Goal: Task Accomplishment & Management: Use online tool/utility

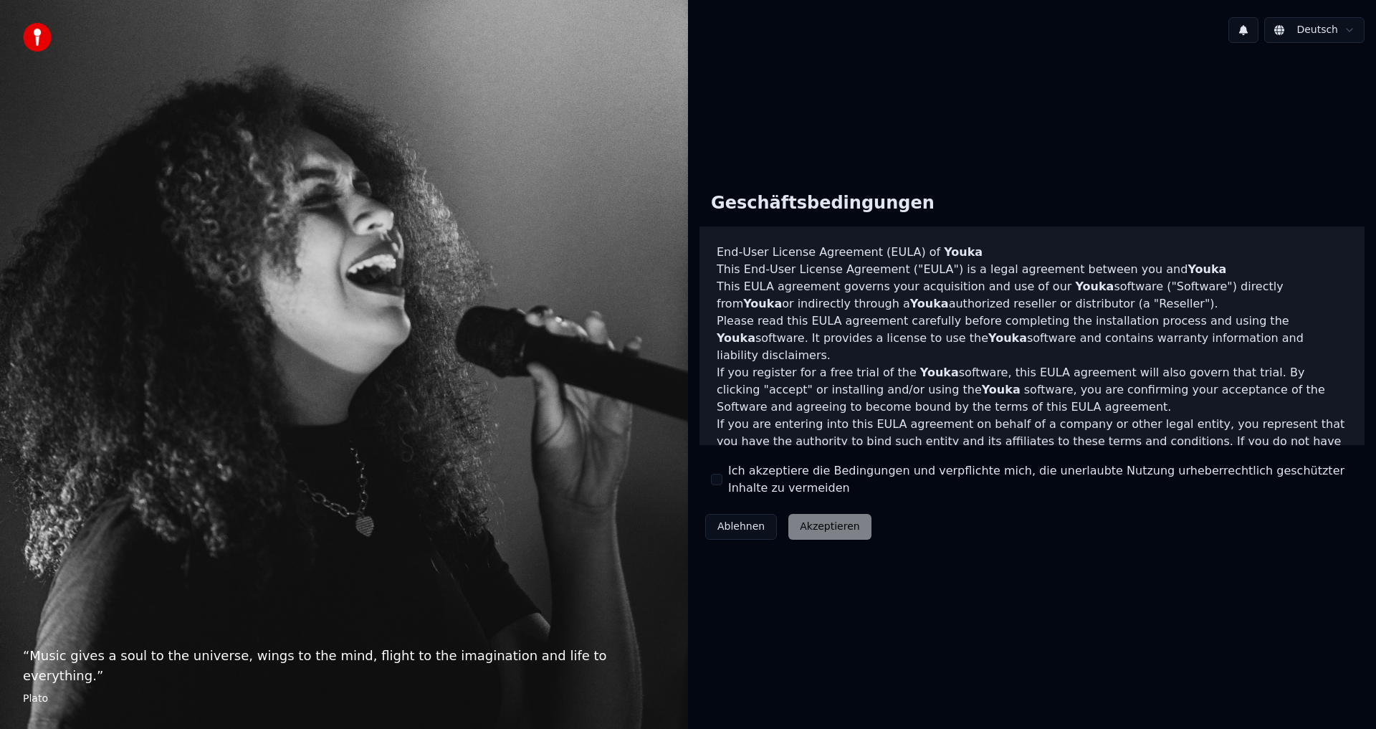
click at [804, 525] on div "Ablehnen Akzeptieren" at bounding box center [789, 526] width 178 height 37
click at [718, 476] on button "Ich akzeptiere die Bedingungen und verpflichte mich, die unerlaubte Nutzung urh…" at bounding box center [716, 479] width 11 height 11
click at [798, 524] on button "Akzeptieren" at bounding box center [829, 527] width 82 height 26
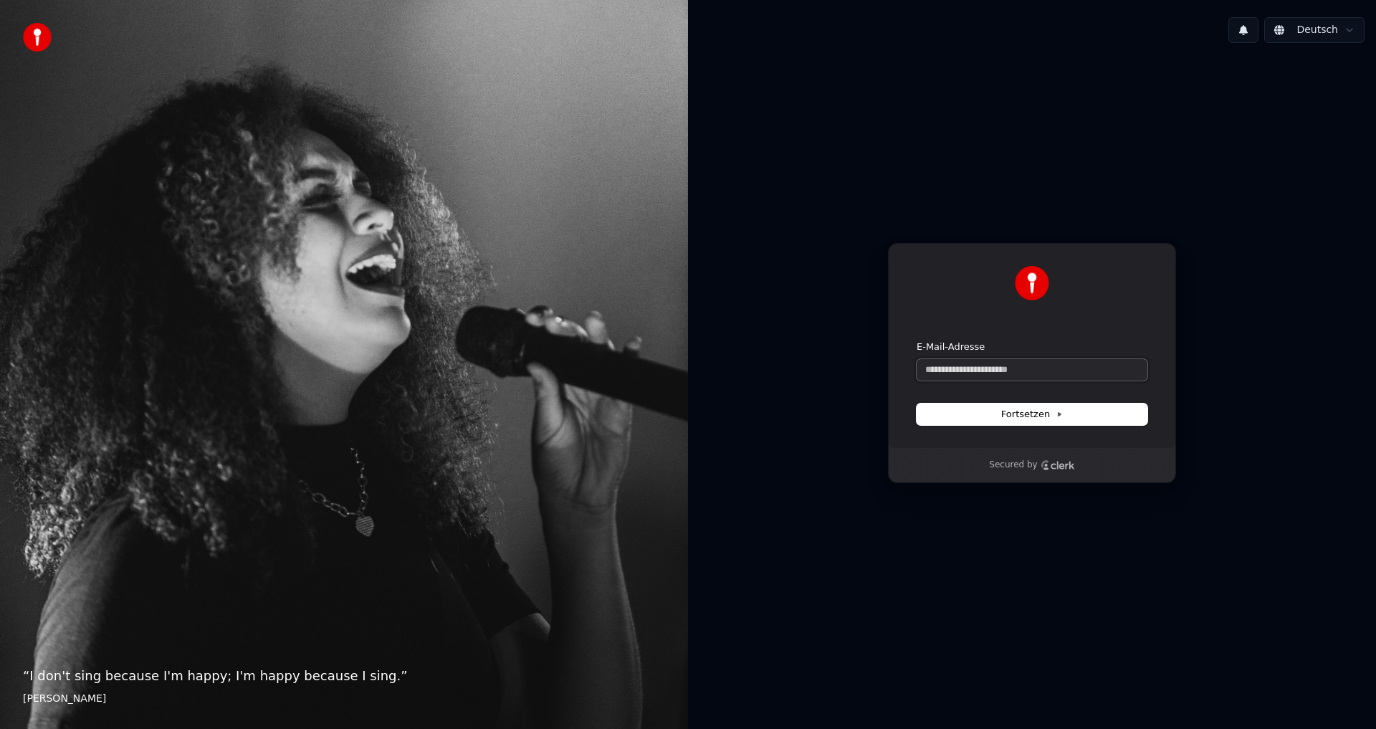
click at [968, 368] on input "E-Mail-Adresse" at bounding box center [1032, 370] width 231 height 22
click at [917, 340] on button "submit" at bounding box center [917, 340] width 0 height 0
type input "**********"
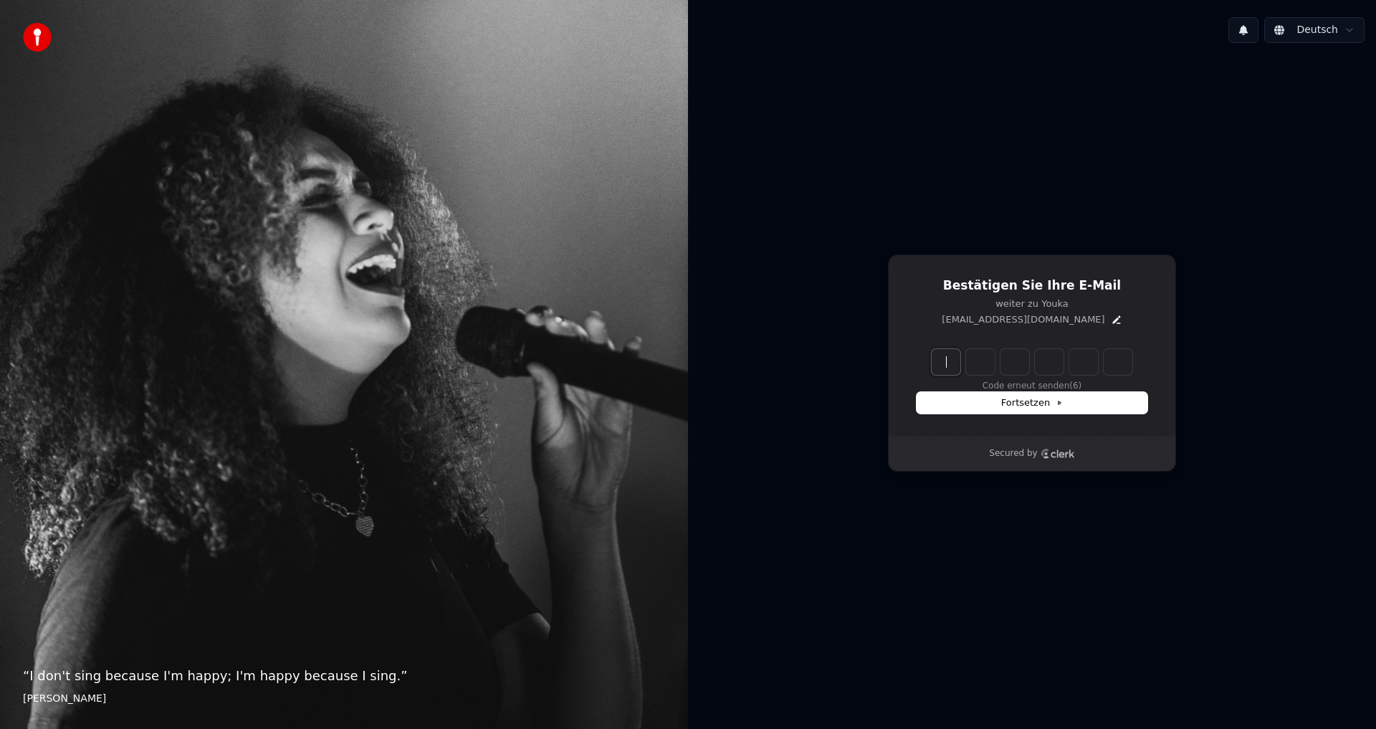
click at [954, 362] on input "Enter verification code" at bounding box center [1046, 362] width 229 height 26
type input "******"
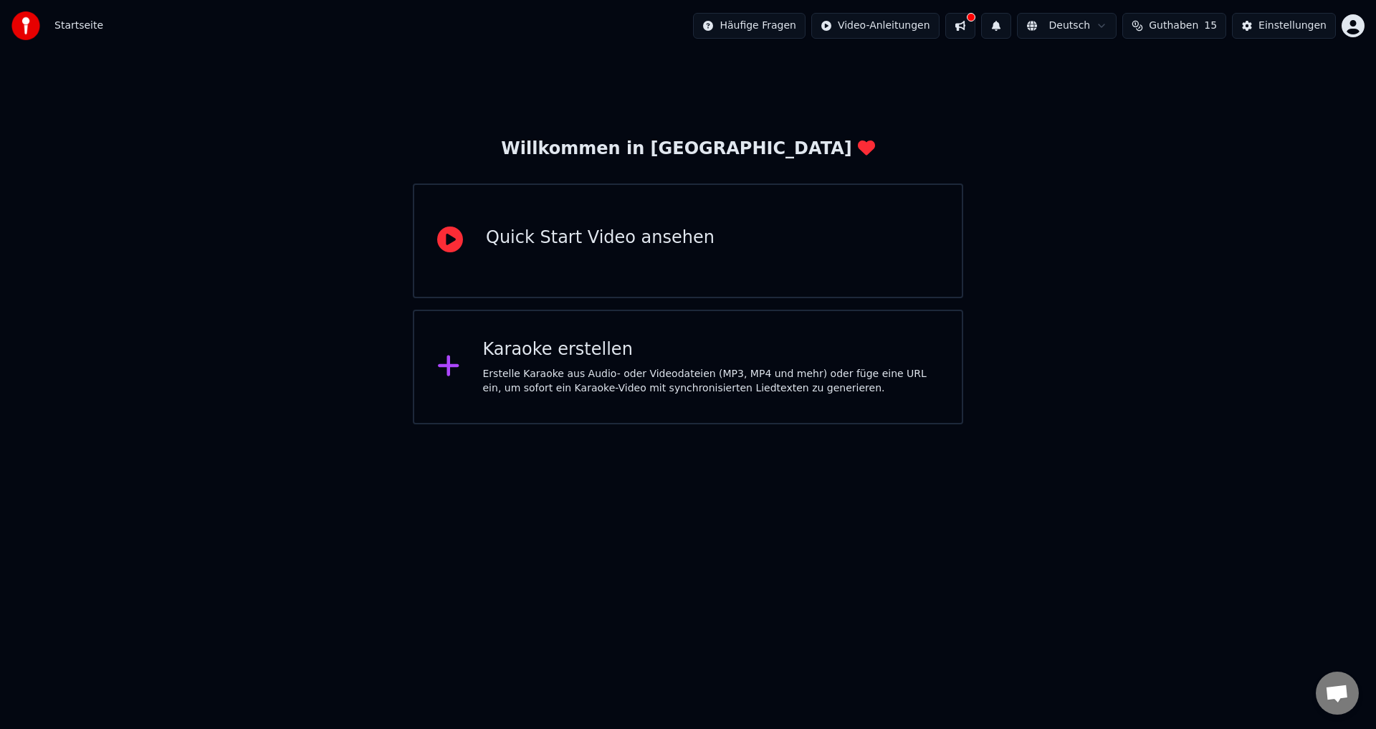
click at [559, 372] on div "Erstelle Karaoke aus Audio- oder Videodateien (MP3, MP4 und mehr) oder füge ein…" at bounding box center [711, 381] width 457 height 29
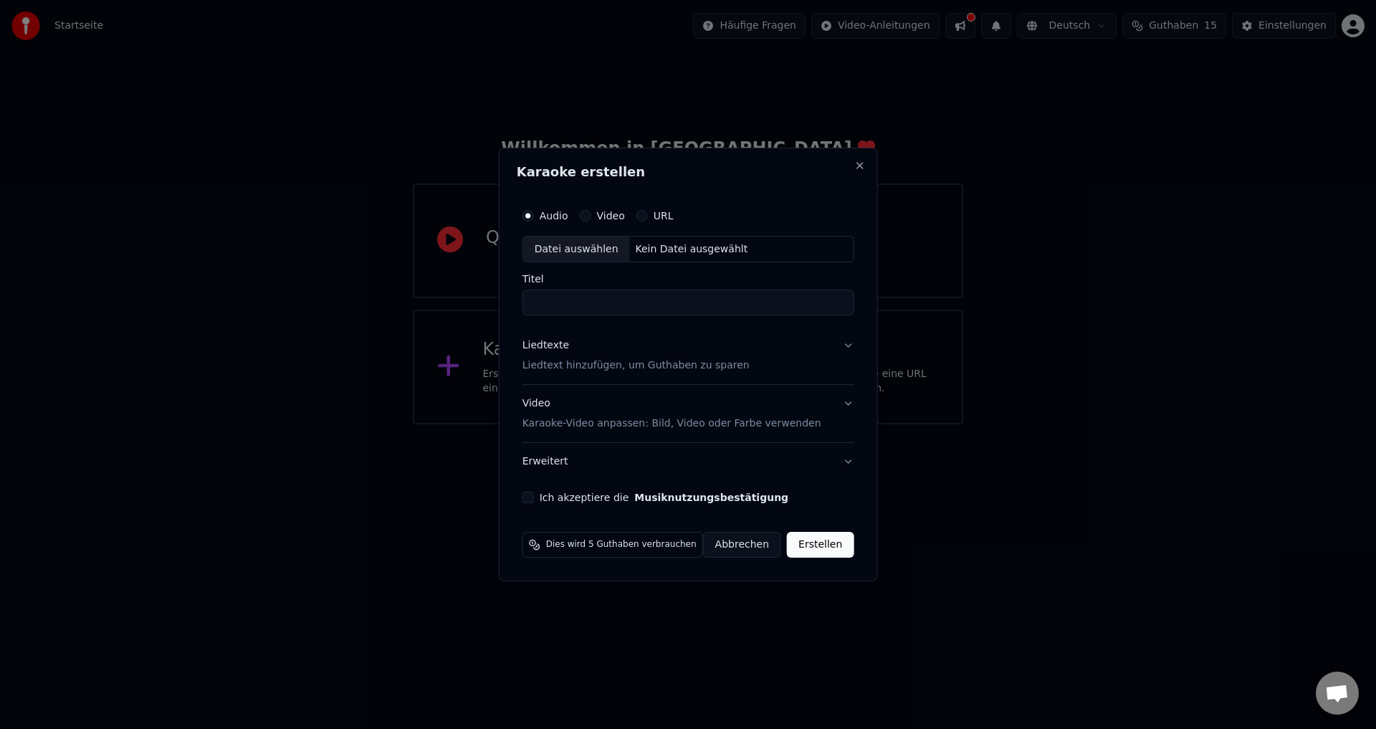
click at [563, 295] on input "Titel" at bounding box center [689, 303] width 332 height 26
click at [591, 316] on div "Audio Video URL Datei auswählen Kein Datei ausgewählt Titel Liedtexte Liedtext …" at bounding box center [688, 353] width 343 height 314
click at [598, 296] on input "Titel" at bounding box center [689, 303] width 332 height 26
type input "**********"
click at [581, 373] on p "Liedtext hinzufügen, um Guthaben zu sparen" at bounding box center [636, 366] width 227 height 14
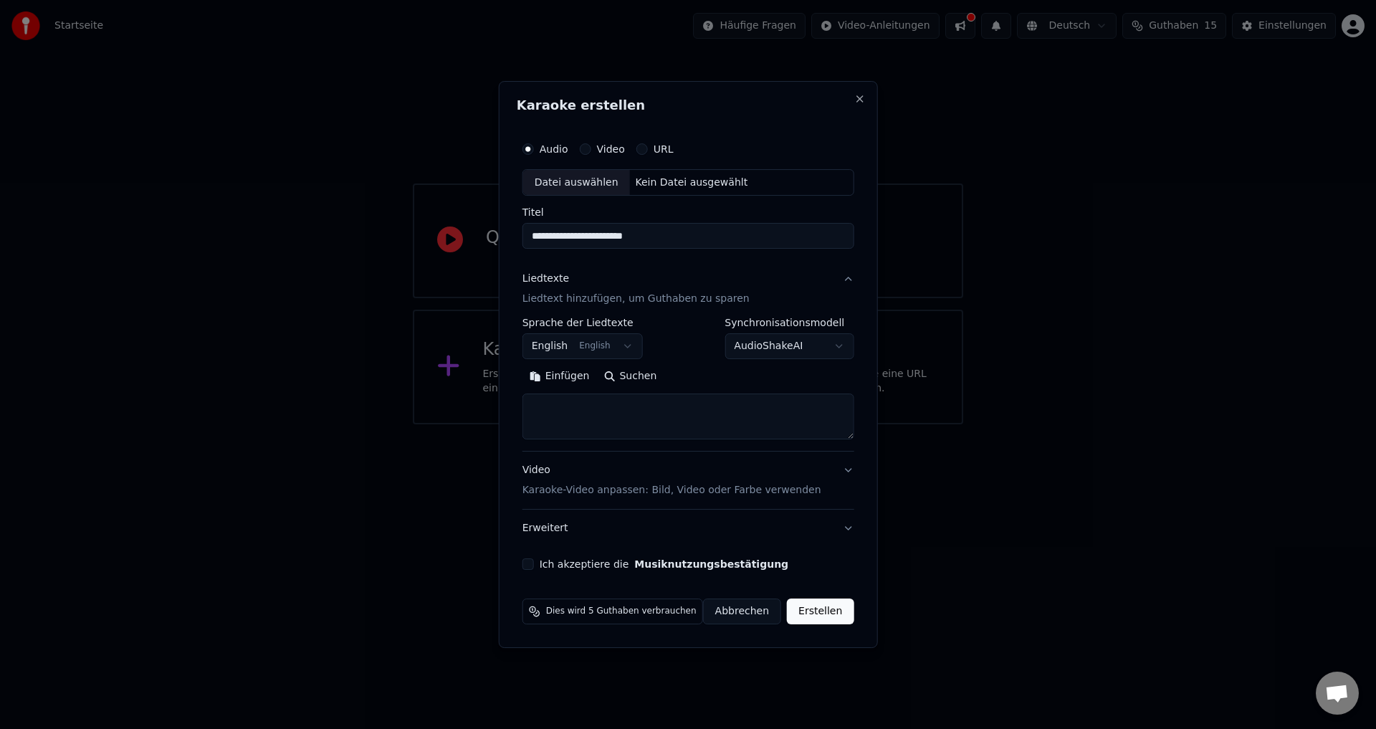
click at [588, 399] on textarea at bounding box center [689, 417] width 332 height 46
paste textarea "**********"
type textarea "**********"
click at [799, 343] on body "**********" at bounding box center [688, 212] width 1376 height 424
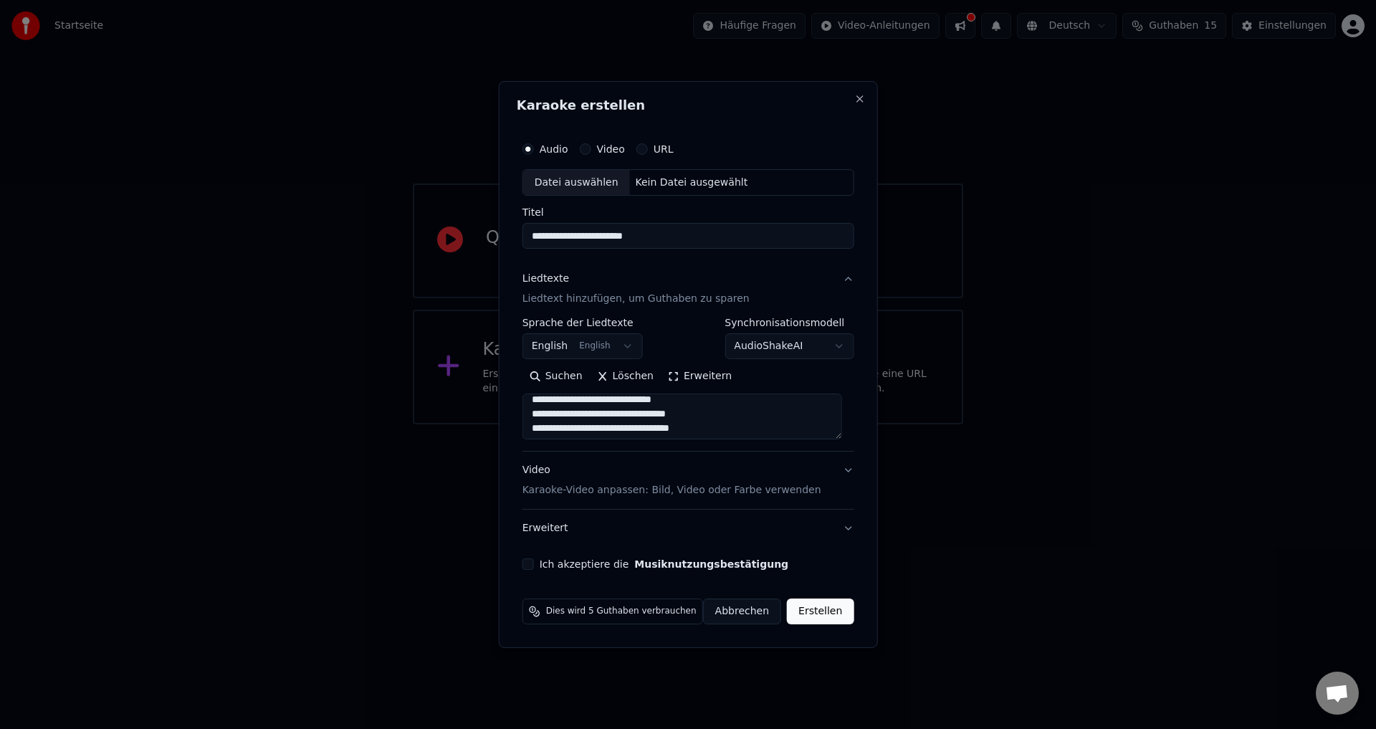
scroll to position [927, 0]
drag, startPoint x: 533, startPoint y: 566, endPoint x: 580, endPoint y: 566, distance: 47.3
click at [533, 566] on button "Ich akzeptiere die Musiknutzungsbestätigung" at bounding box center [528, 563] width 11 height 11
click at [837, 469] on button "Video Karaoke-Video anpassen: Bild, Video oder Farbe verwenden" at bounding box center [689, 480] width 332 height 57
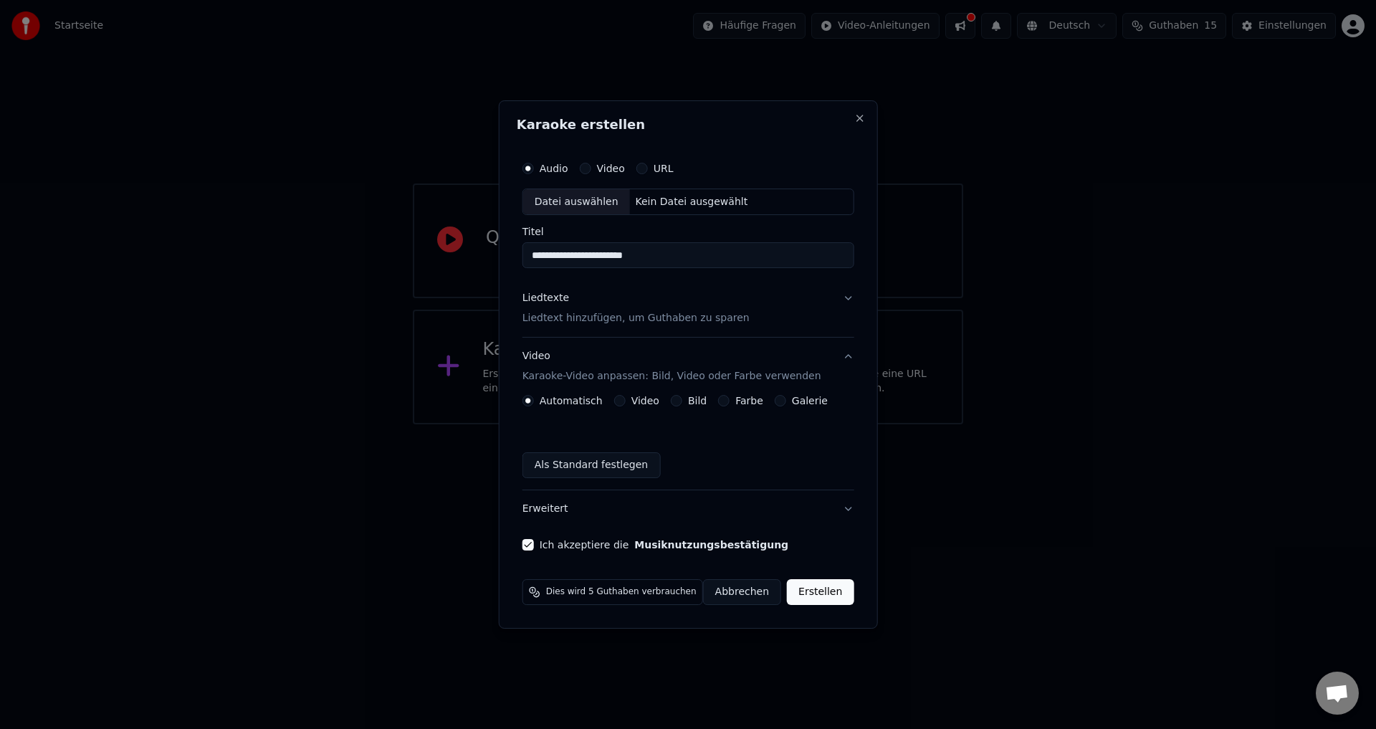
click at [606, 208] on div "Datei auswählen" at bounding box center [576, 202] width 107 height 26
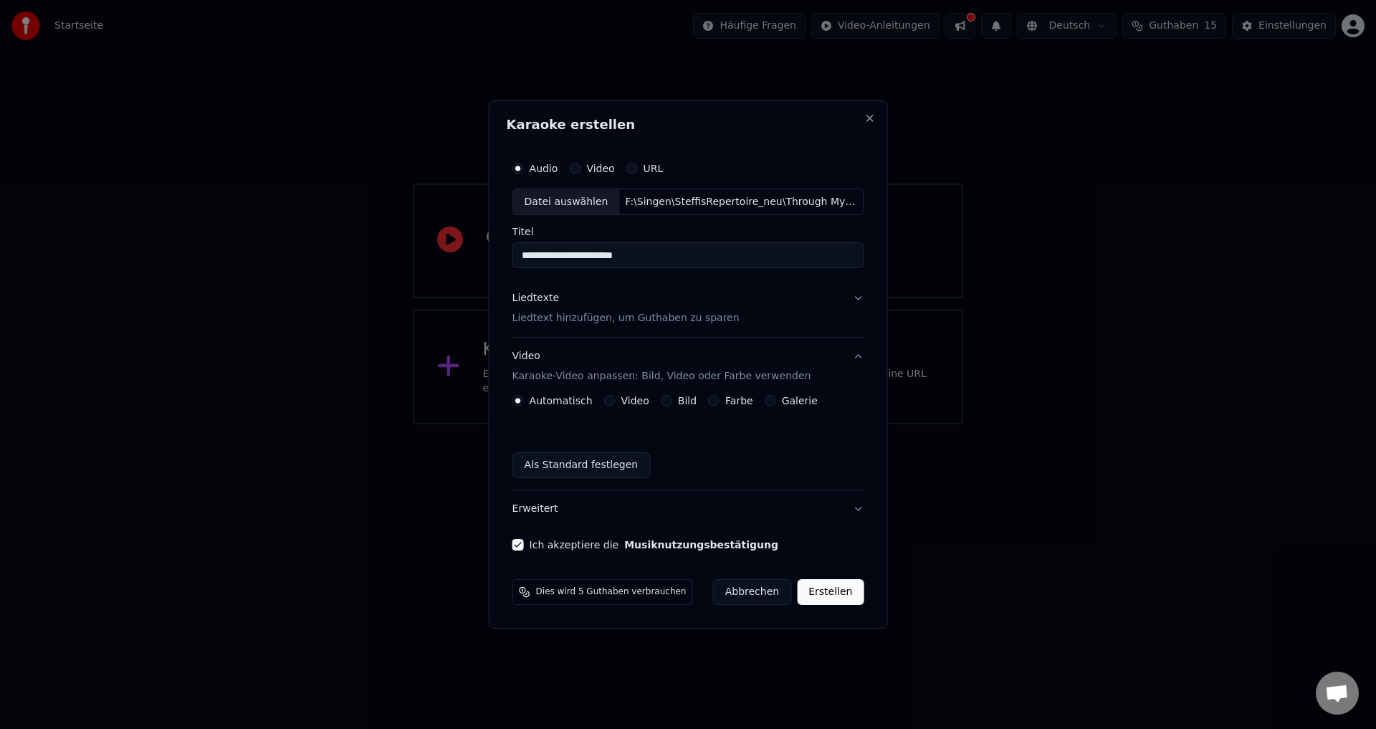
type input "**********"
click at [822, 587] on button "Erstellen" at bounding box center [830, 592] width 67 height 26
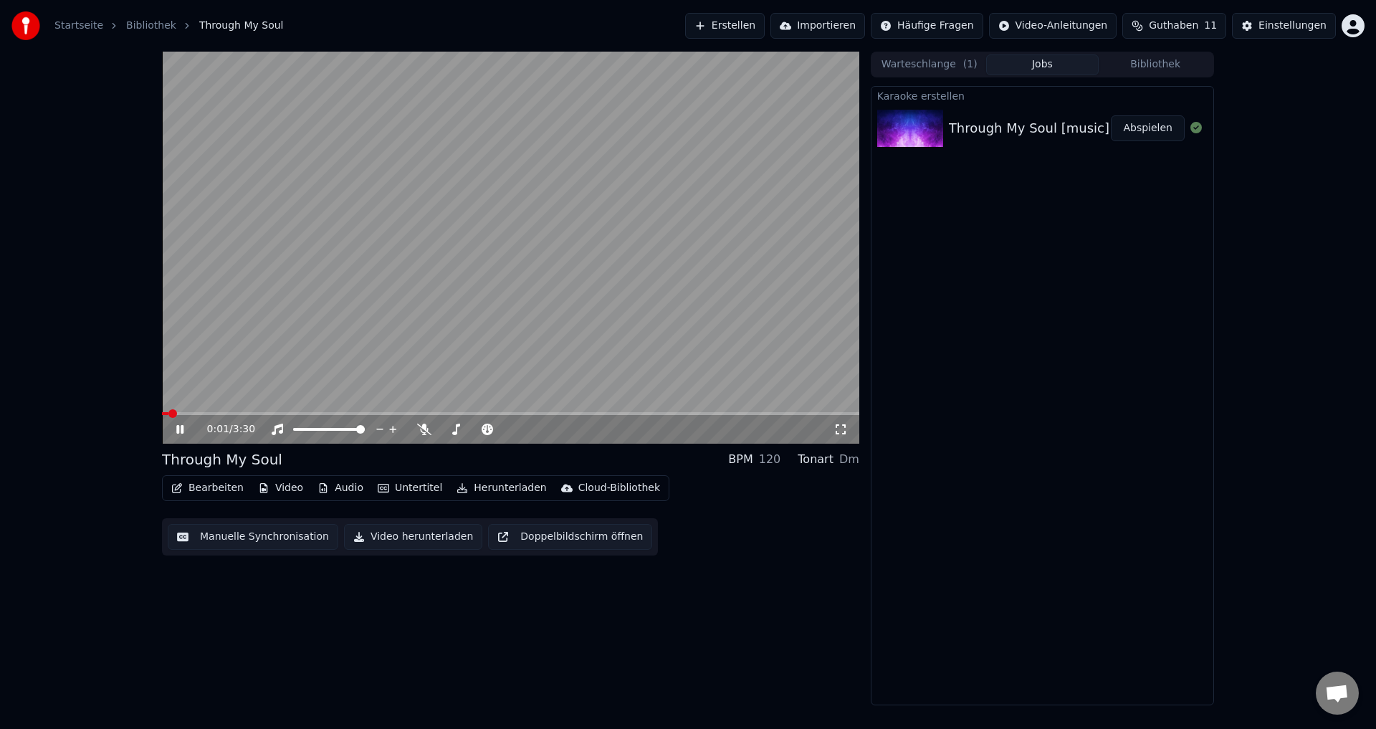
drag, startPoint x: 524, startPoint y: 197, endPoint x: 513, endPoint y: 199, distance: 11.7
click at [524, 197] on video at bounding box center [510, 248] width 697 height 392
click at [176, 428] on icon at bounding box center [190, 429] width 34 height 11
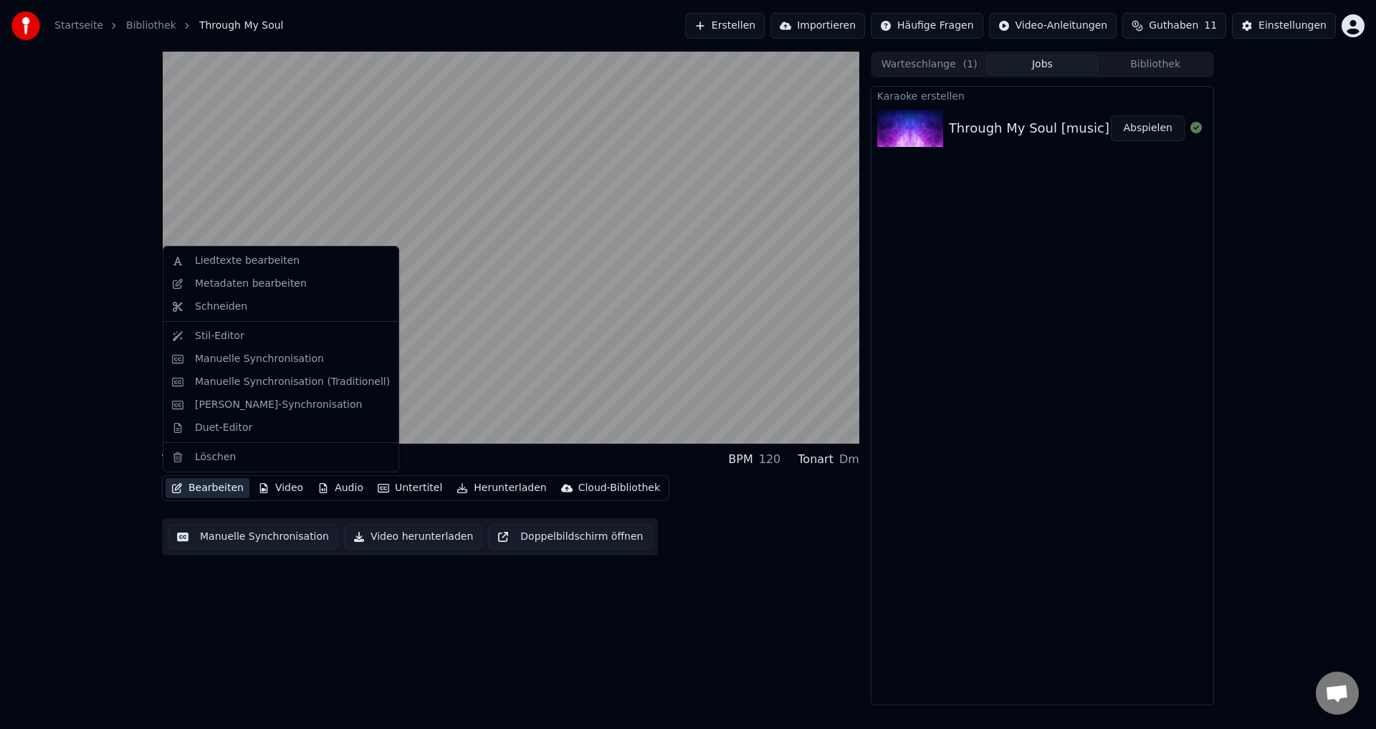
click at [204, 487] on button "Bearbeiten" at bounding box center [208, 488] width 84 height 20
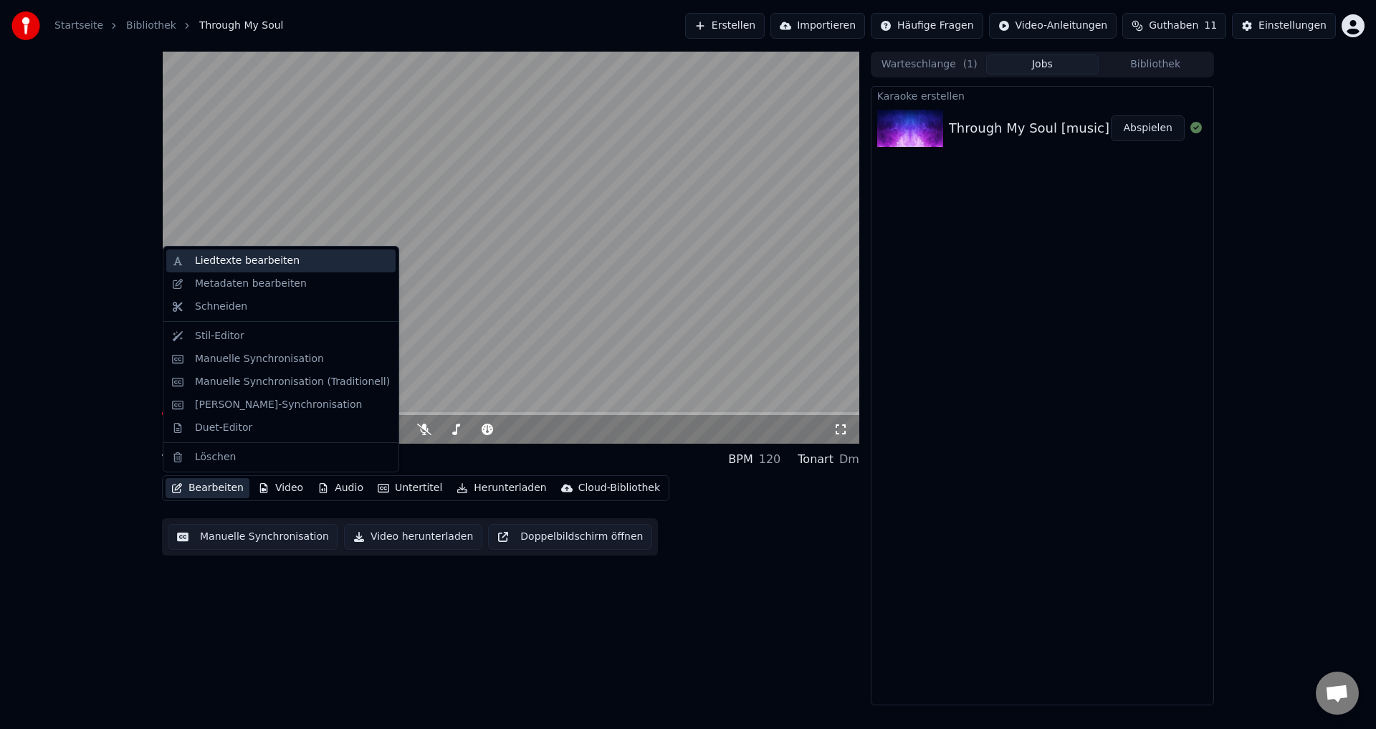
click at [222, 255] on div "Liedtexte bearbeiten" at bounding box center [247, 261] width 105 height 14
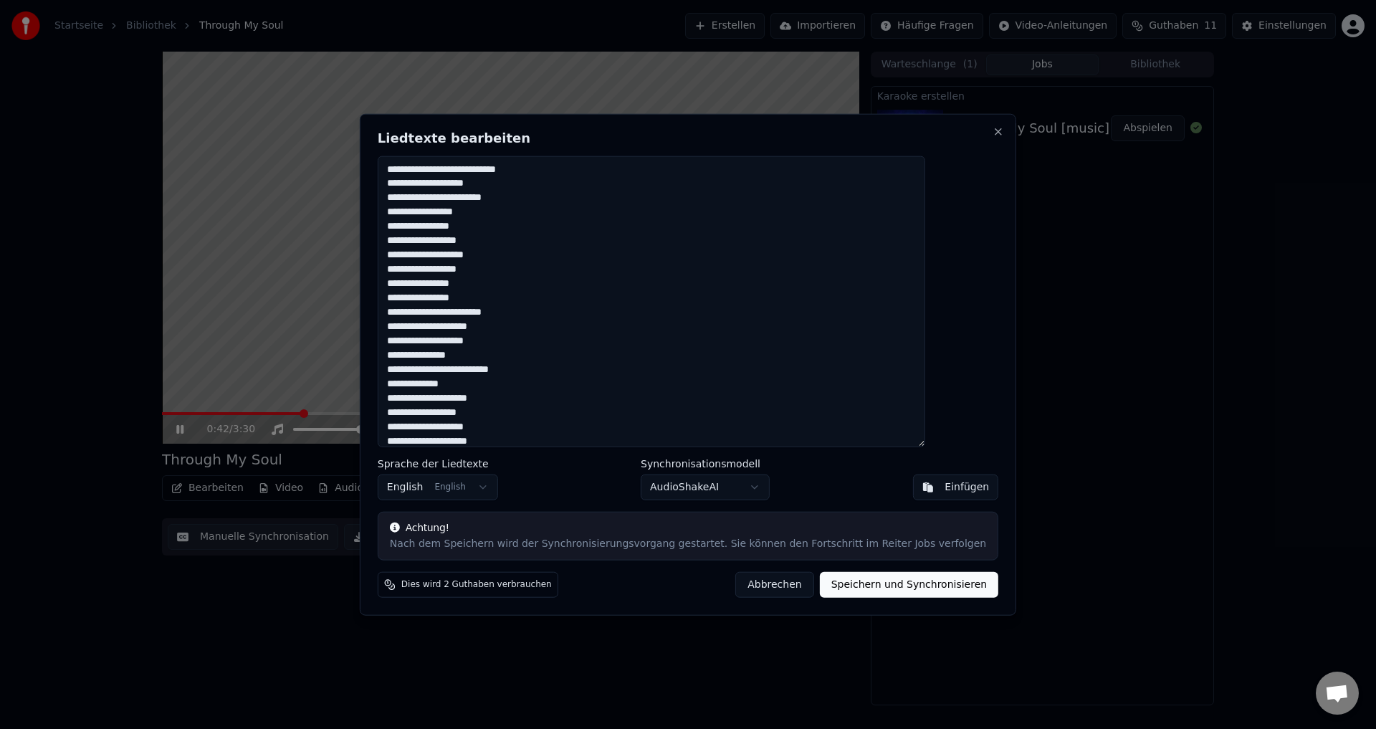
drag, startPoint x: 569, startPoint y: 171, endPoint x: 454, endPoint y: 181, distance: 115.1
click at [464, 179] on textarea at bounding box center [652, 302] width 548 height 292
click at [469, 172] on textarea at bounding box center [652, 302] width 548 height 292
drag, startPoint x: 573, startPoint y: 166, endPoint x: 418, endPoint y: 168, distance: 154.8
click at [414, 167] on textarea at bounding box center [652, 302] width 548 height 292
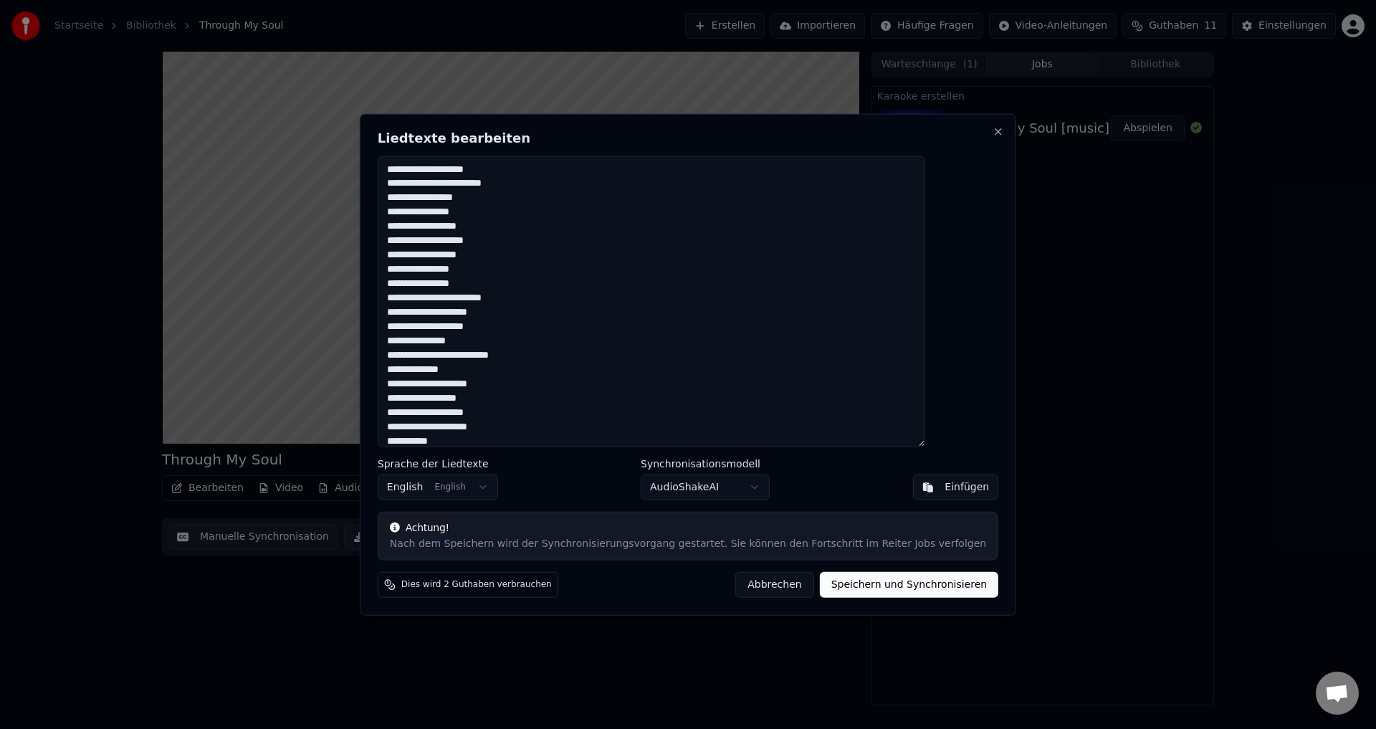
type textarea "**********"
click at [838, 595] on button "Speichern und Synchronisieren" at bounding box center [909, 585] width 179 height 26
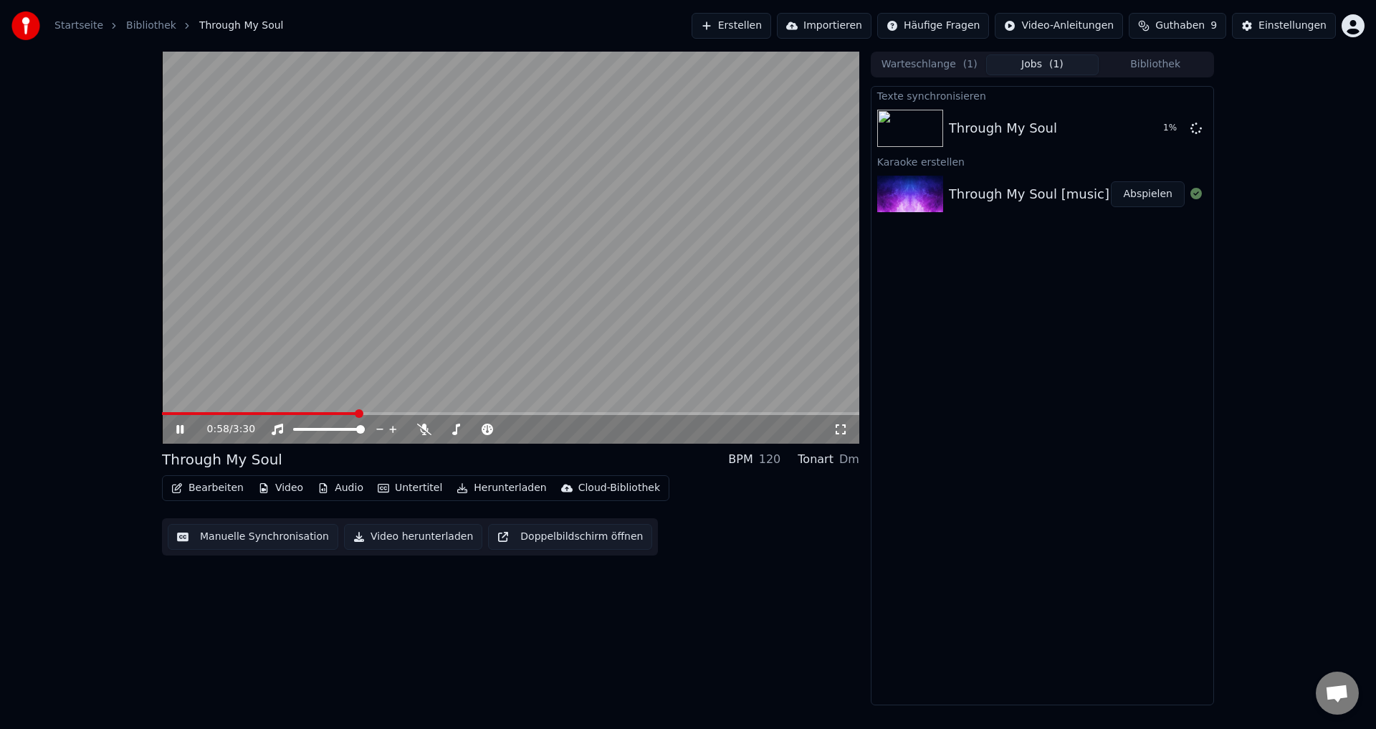
click at [181, 429] on icon at bounding box center [190, 429] width 34 height 11
click at [293, 434] on span at bounding box center [297, 429] width 9 height 9
click at [276, 429] on icon at bounding box center [277, 429] width 14 height 11
click at [162, 418] on span at bounding box center [166, 413] width 9 height 9
click at [178, 432] on icon at bounding box center [180, 429] width 9 height 10
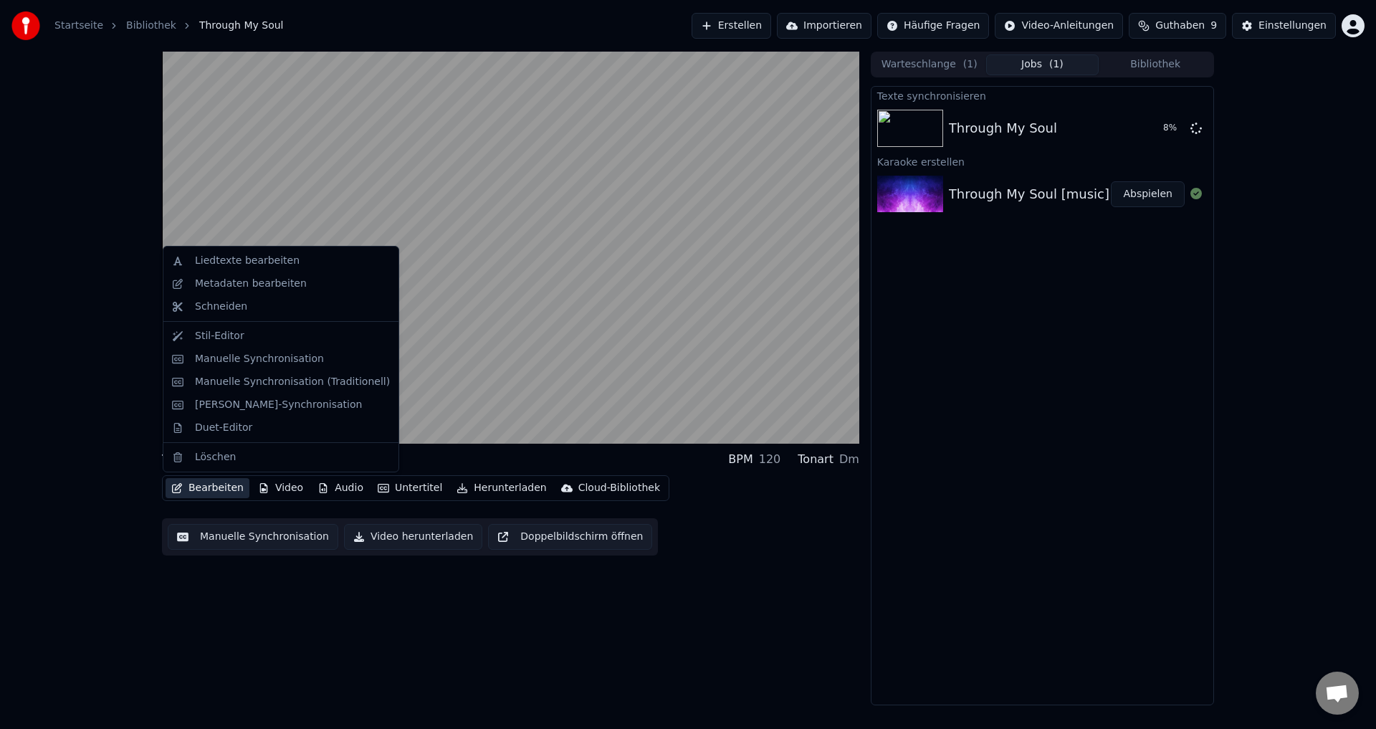
click at [199, 488] on button "Bearbeiten" at bounding box center [208, 488] width 84 height 20
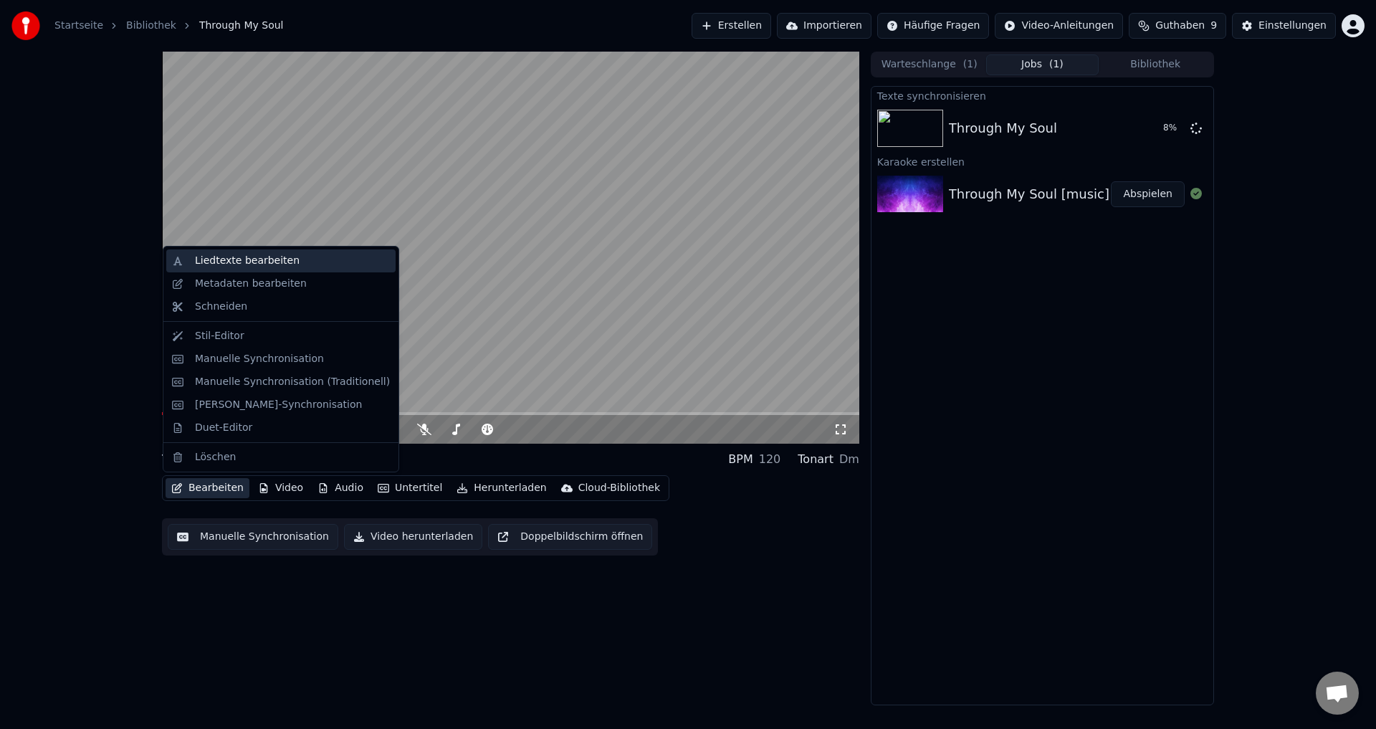
click at [241, 267] on div "Liedtexte bearbeiten" at bounding box center [247, 261] width 105 height 14
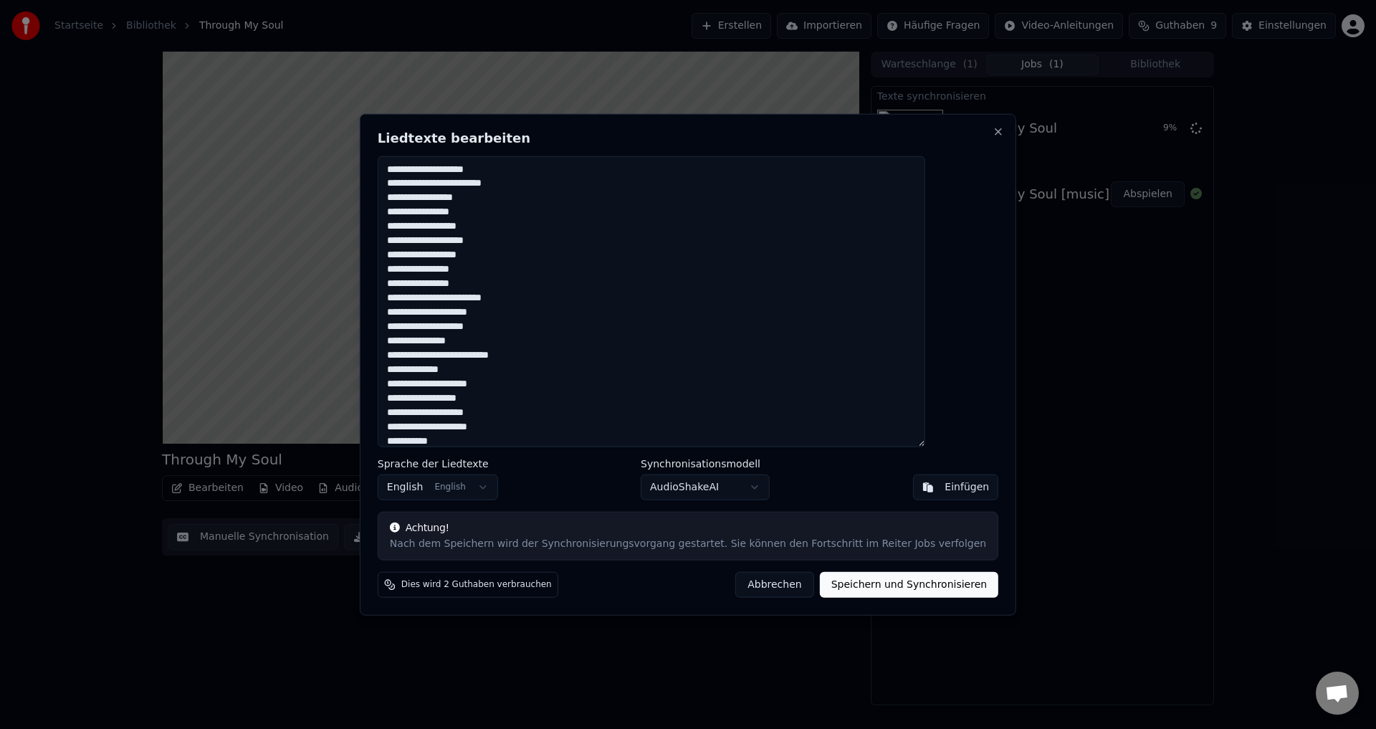
click at [838, 586] on button "Speichern und Synchronisieren" at bounding box center [909, 585] width 179 height 26
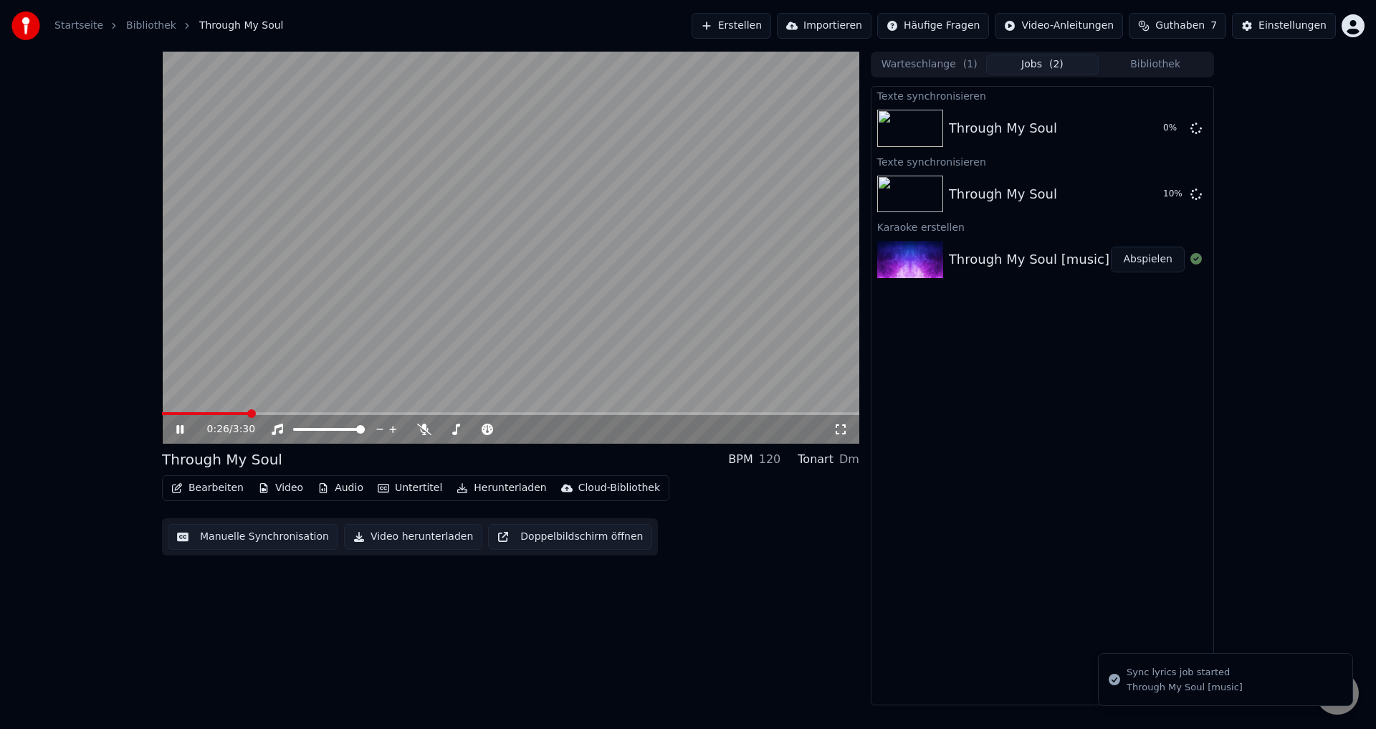
click at [181, 429] on icon at bounding box center [190, 429] width 34 height 11
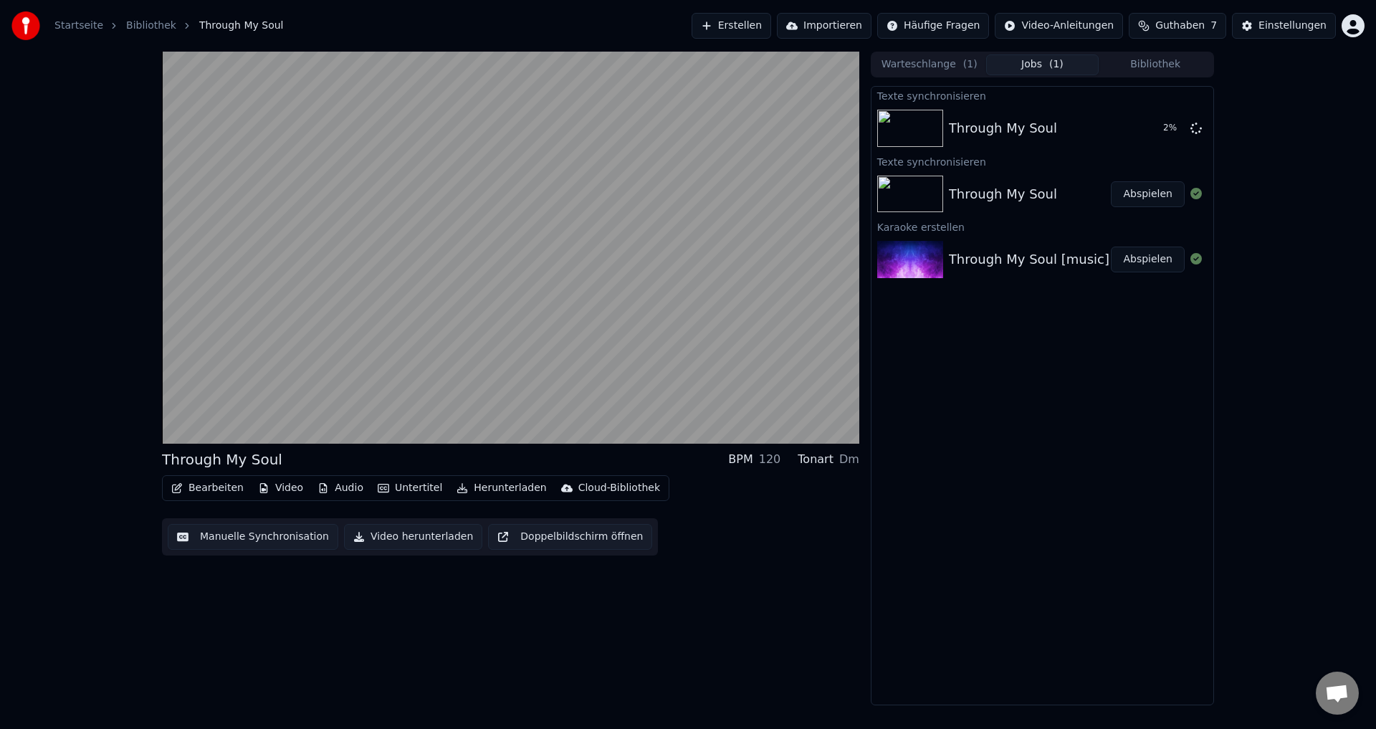
click at [1196, 258] on icon at bounding box center [1196, 258] width 11 height 11
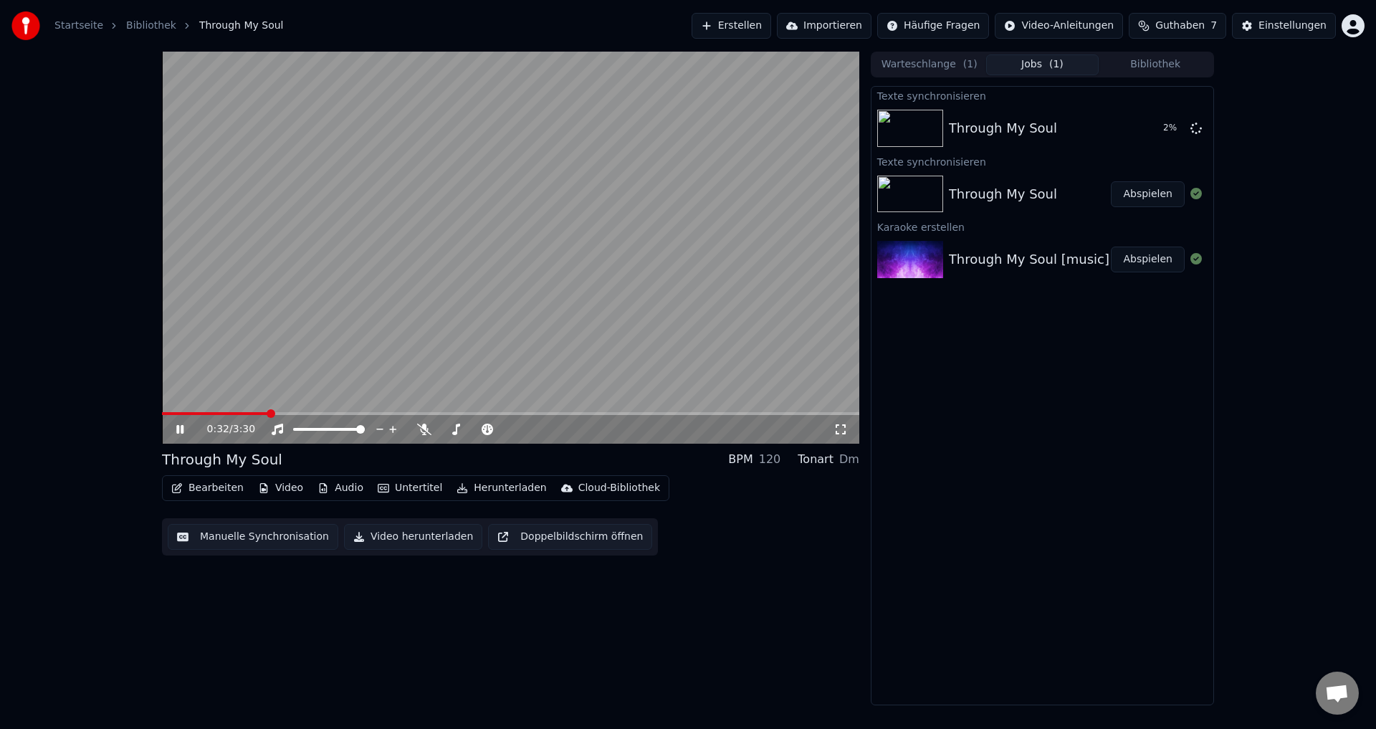
click at [180, 430] on icon at bounding box center [190, 429] width 34 height 11
click at [1168, 264] on button "Abspielen" at bounding box center [1148, 260] width 74 height 26
click at [1193, 262] on icon at bounding box center [1196, 258] width 11 height 11
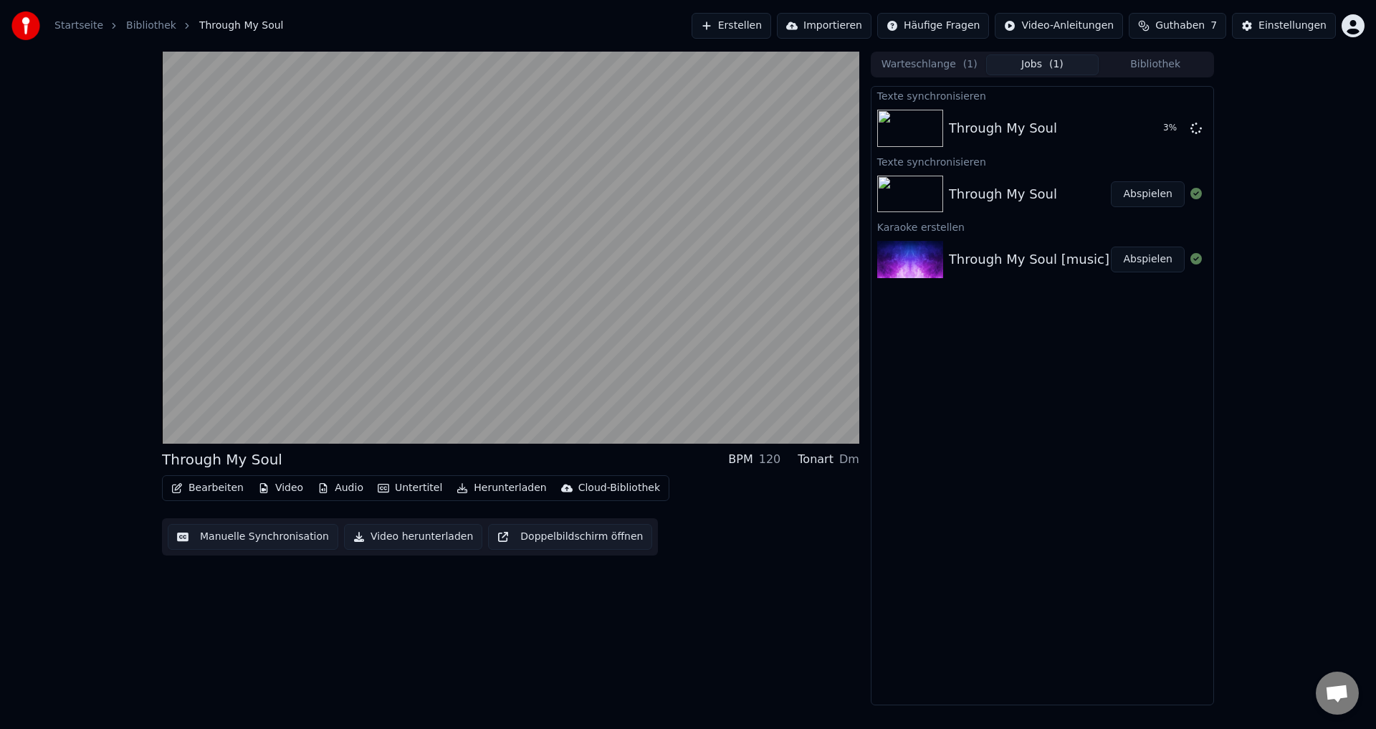
click at [1155, 207] on div "Through My Soul Abspielen" at bounding box center [1043, 194] width 342 height 49
click at [1080, 214] on div "Through My Soul Abspielen" at bounding box center [1043, 194] width 342 height 49
click at [1079, 209] on div "Through My Soul Abspielen" at bounding box center [1043, 194] width 342 height 49
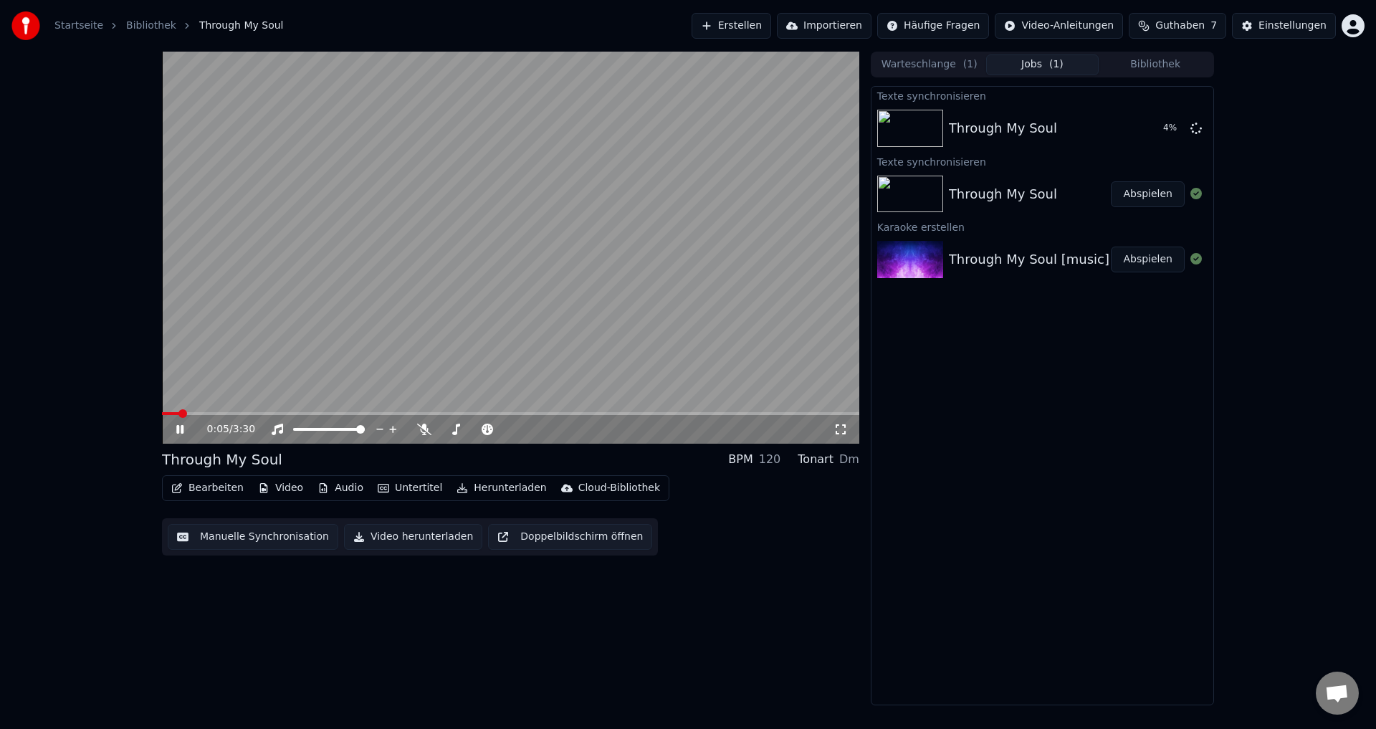
click at [179, 423] on div "0:05 / 3:30" at bounding box center [511, 429] width 686 height 14
click at [1138, 199] on button "Abspielen" at bounding box center [1148, 194] width 74 height 26
click at [176, 428] on icon at bounding box center [190, 429] width 34 height 11
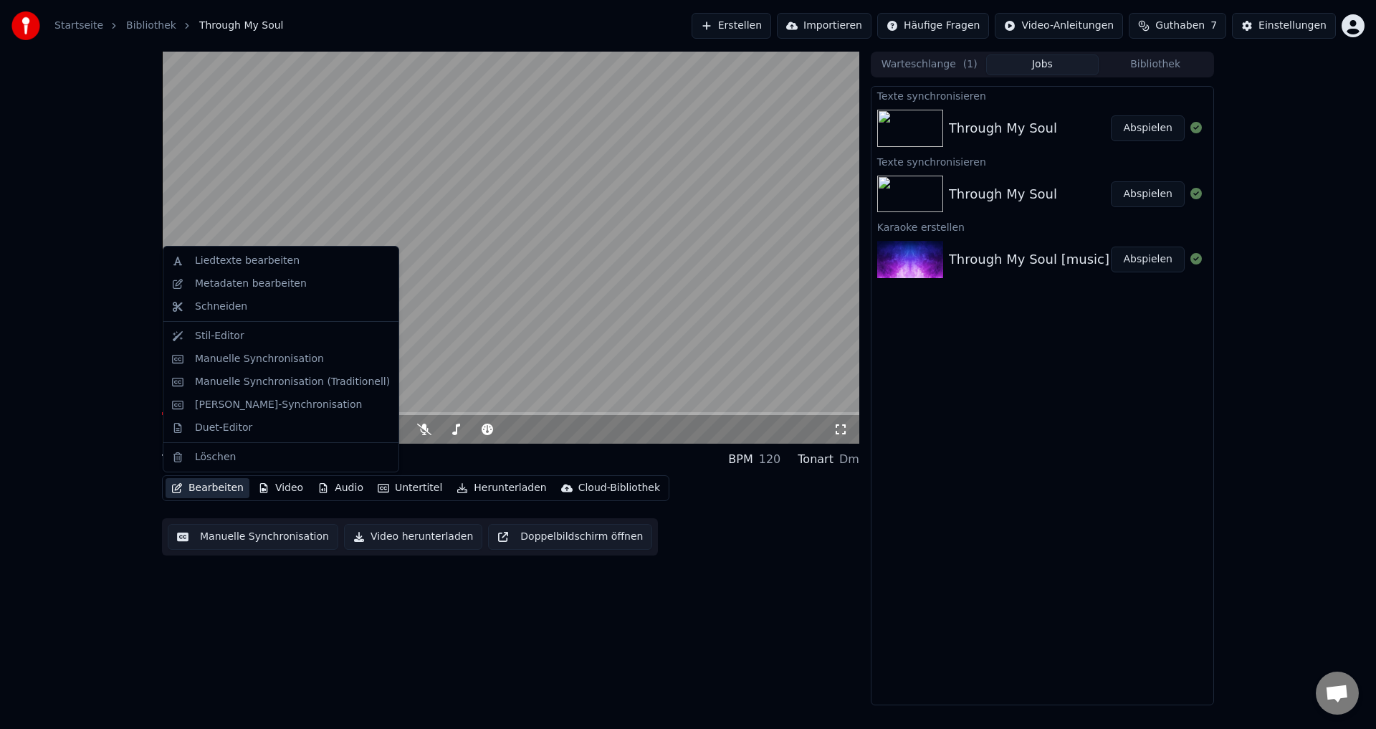
click at [204, 487] on button "Bearbeiten" at bounding box center [208, 488] width 84 height 20
click at [204, 257] on div "Liedtexte bearbeiten" at bounding box center [247, 261] width 105 height 14
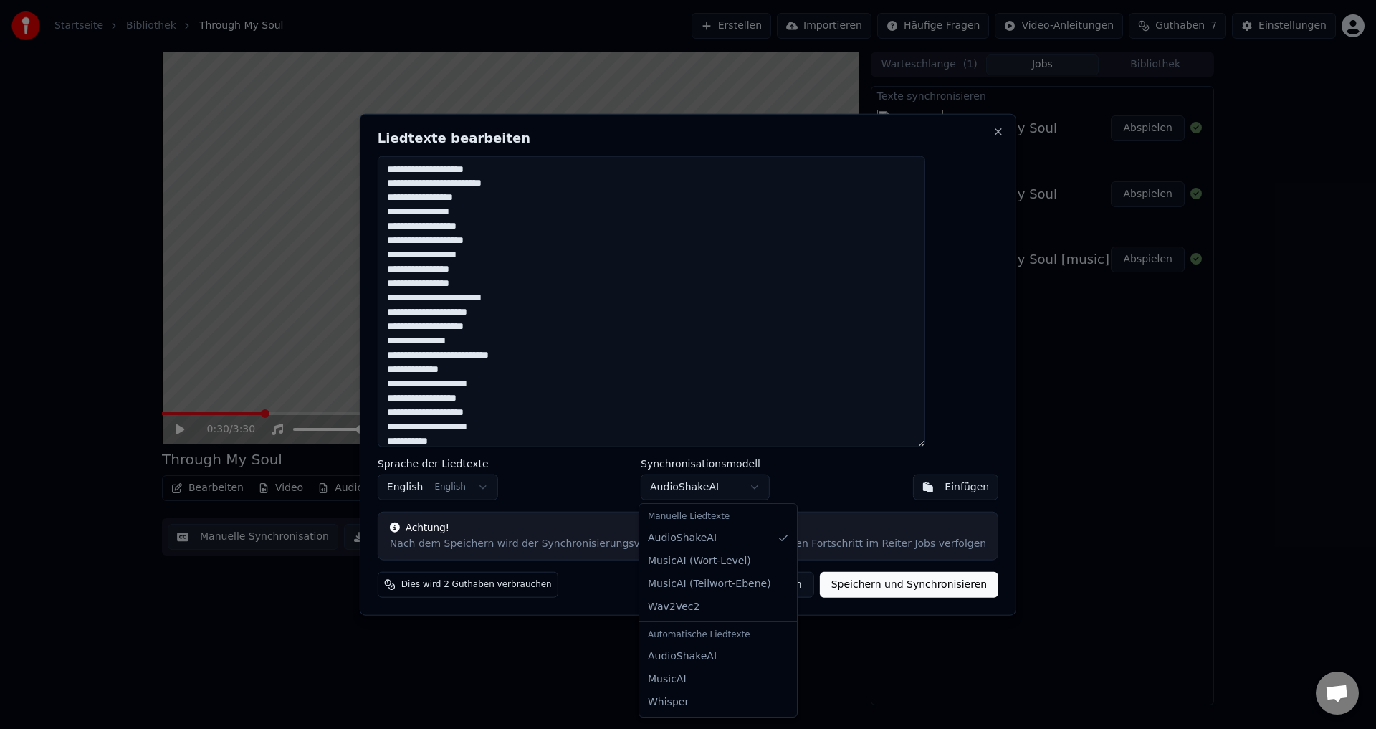
click at [682, 491] on body "Startseite Bibliothek Through My Soul Erstellen Importieren Häufige Fragen Vide…" at bounding box center [688, 364] width 1376 height 729
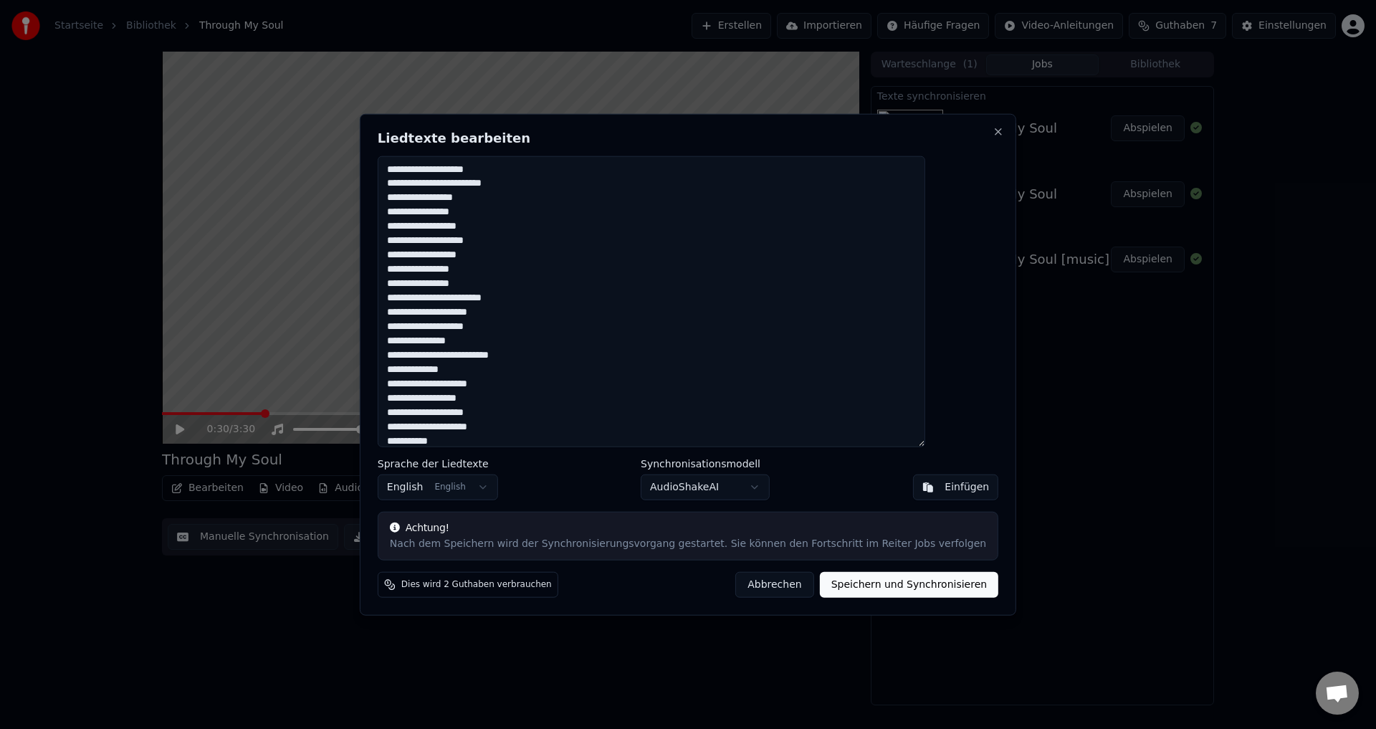
click at [576, 476] on body "Startseite Bibliothek Through My Soul Erstellen Importieren Häufige Fragen Vide…" at bounding box center [688, 364] width 1376 height 729
click at [772, 588] on button "Abbrechen" at bounding box center [774, 585] width 78 height 26
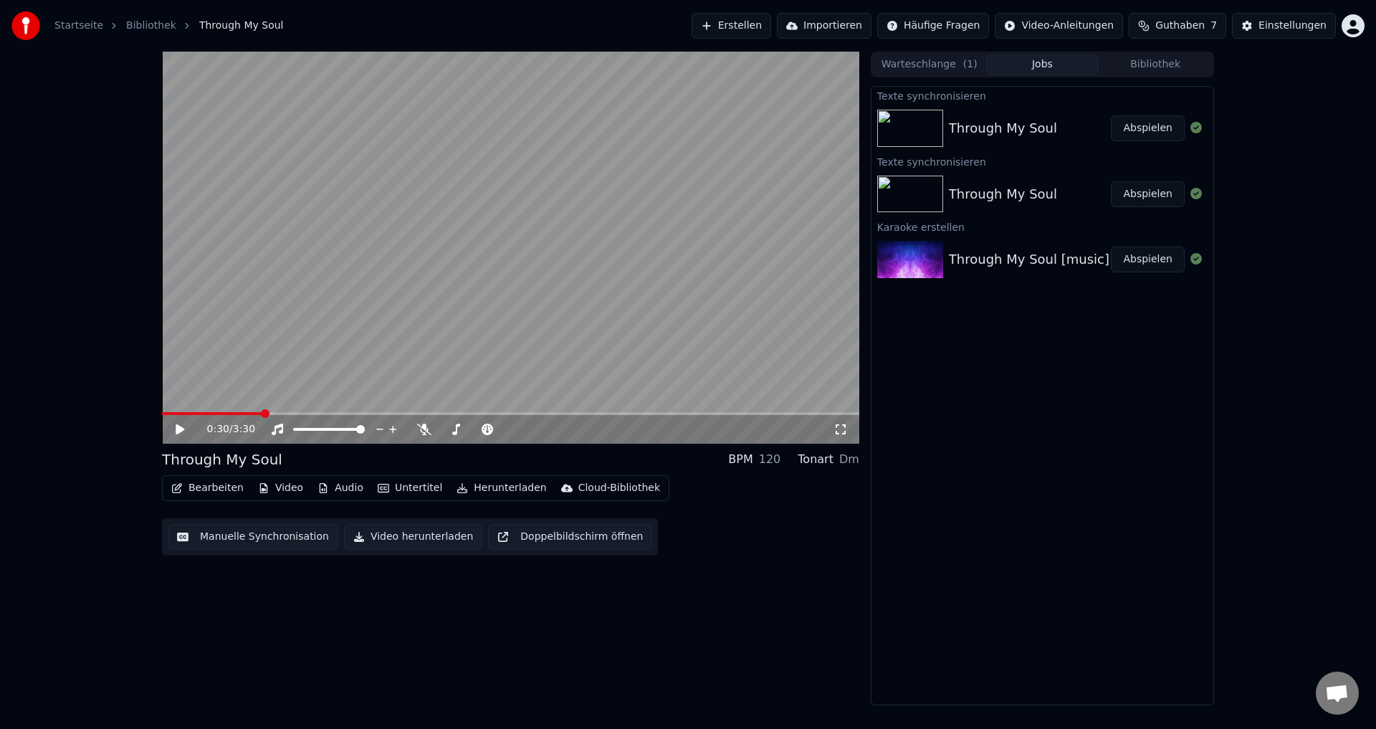
click at [272, 540] on button "Manuelle Synchronisation" at bounding box center [253, 537] width 171 height 26
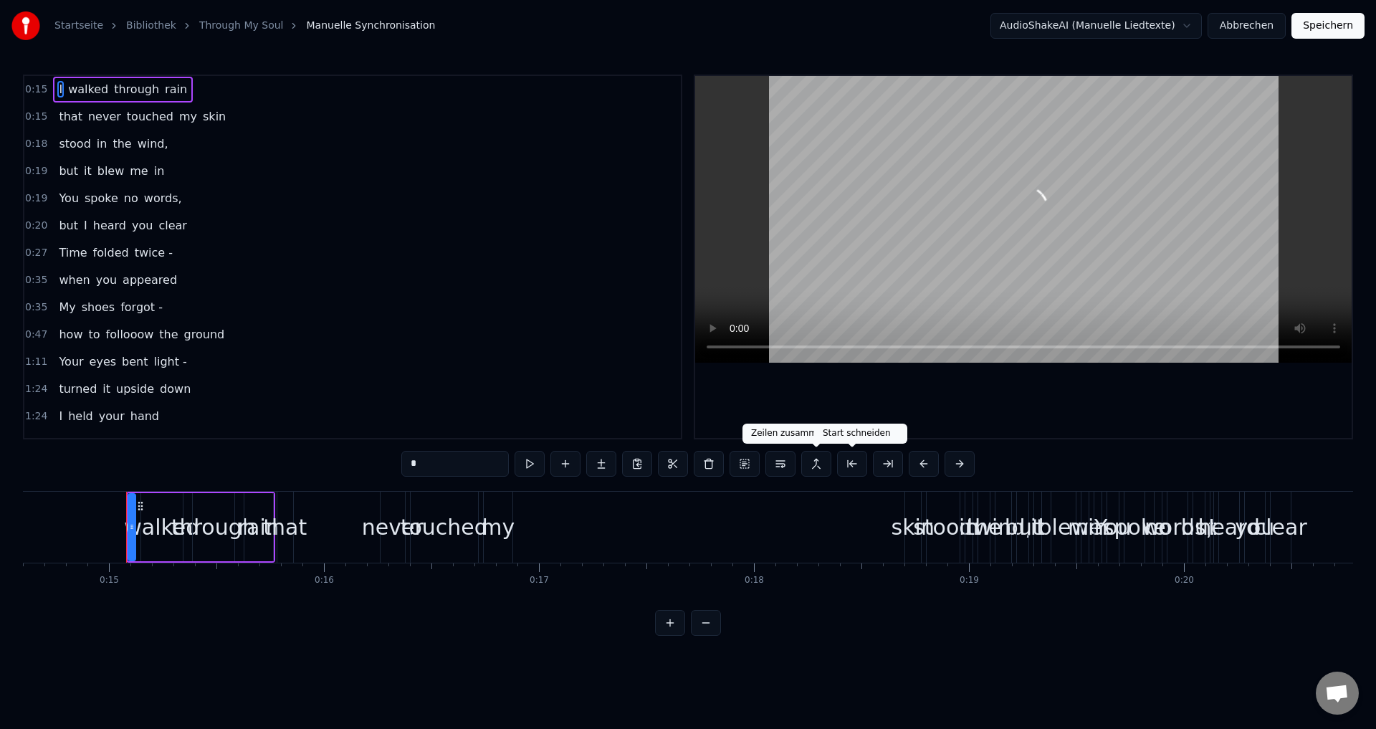
scroll to position [0, 3170]
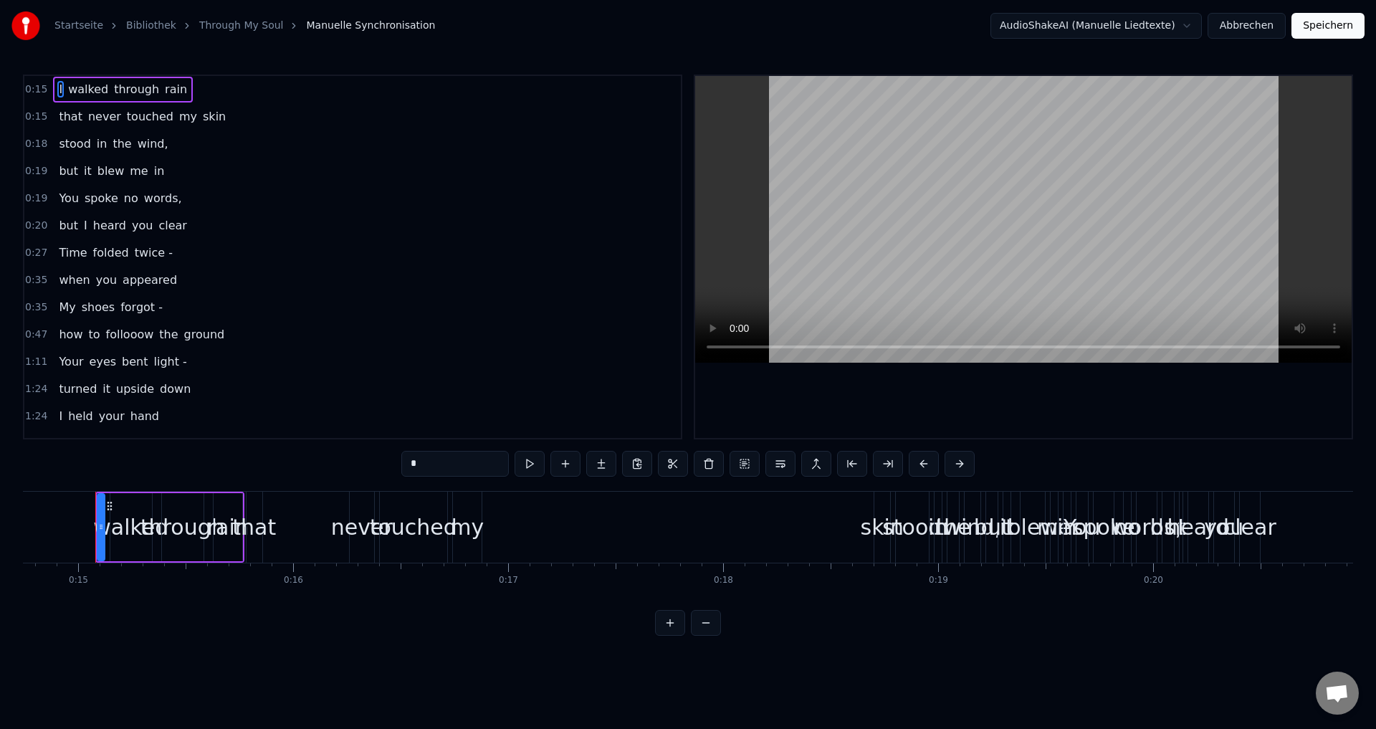
drag, startPoint x: 492, startPoint y: 171, endPoint x: 561, endPoint y: 214, distance: 81.1
click at [492, 171] on div "0:19 but it blew me in" at bounding box center [352, 171] width 657 height 27
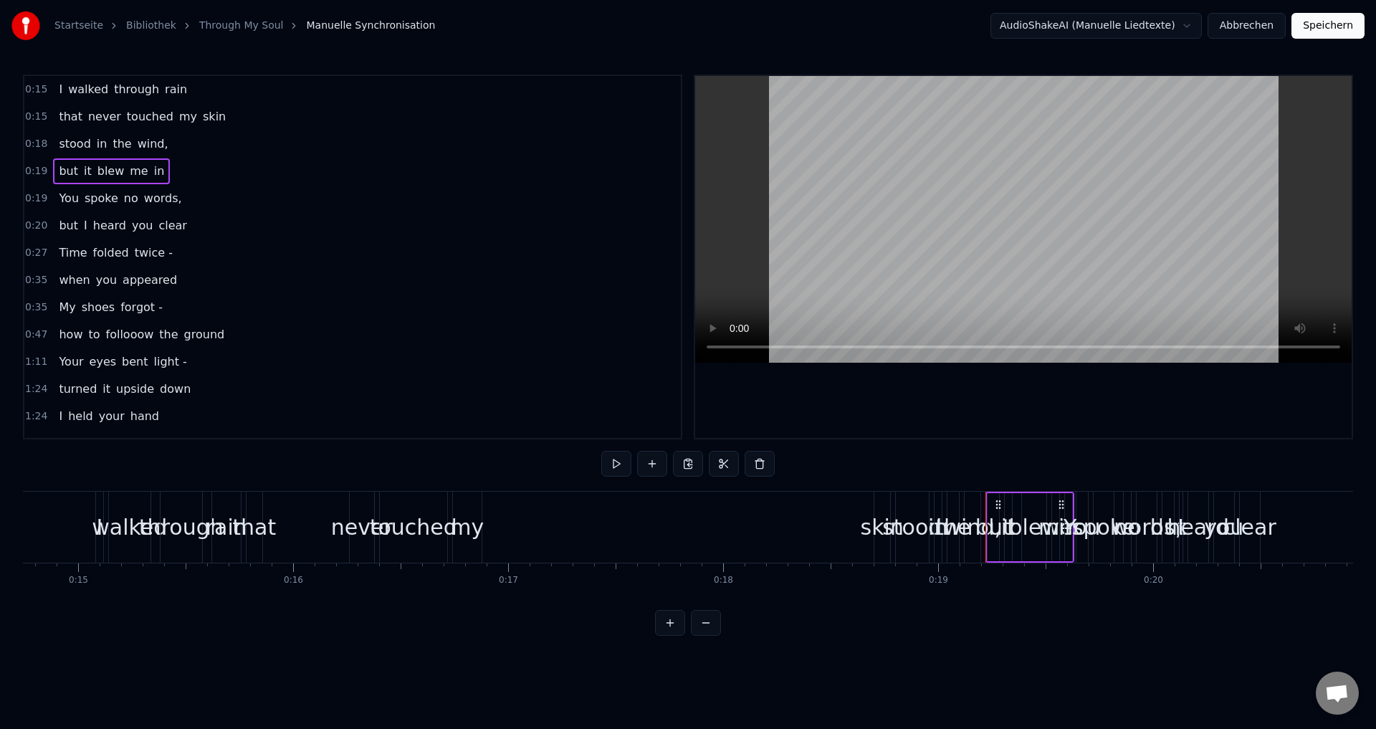
click at [515, 146] on div "0:18 stood in the wind," at bounding box center [352, 143] width 657 height 27
click at [71, 79] on div "I walked through rain" at bounding box center [123, 90] width 140 height 26
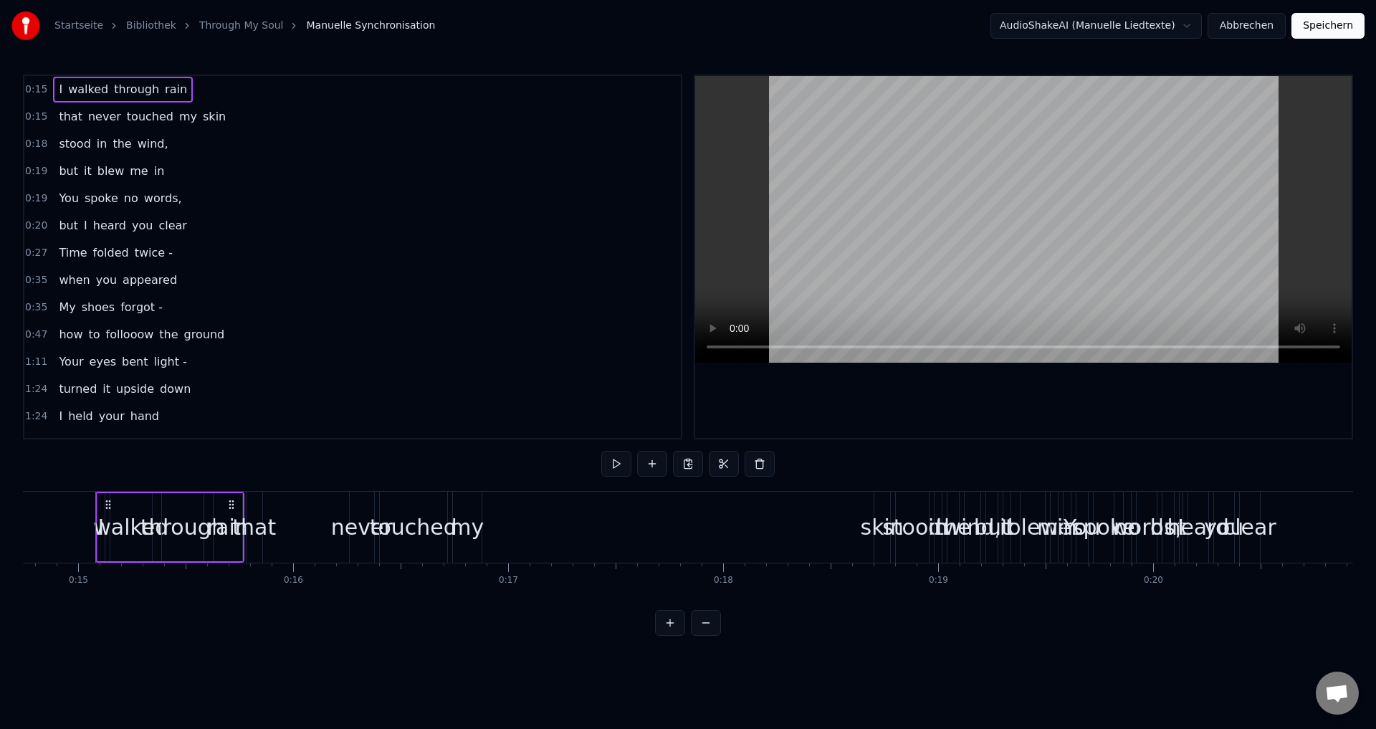
click at [34, 100] on div "0:15 I walked through rain" at bounding box center [352, 89] width 657 height 27
click at [41, 115] on span "0:15" at bounding box center [36, 117] width 22 height 14
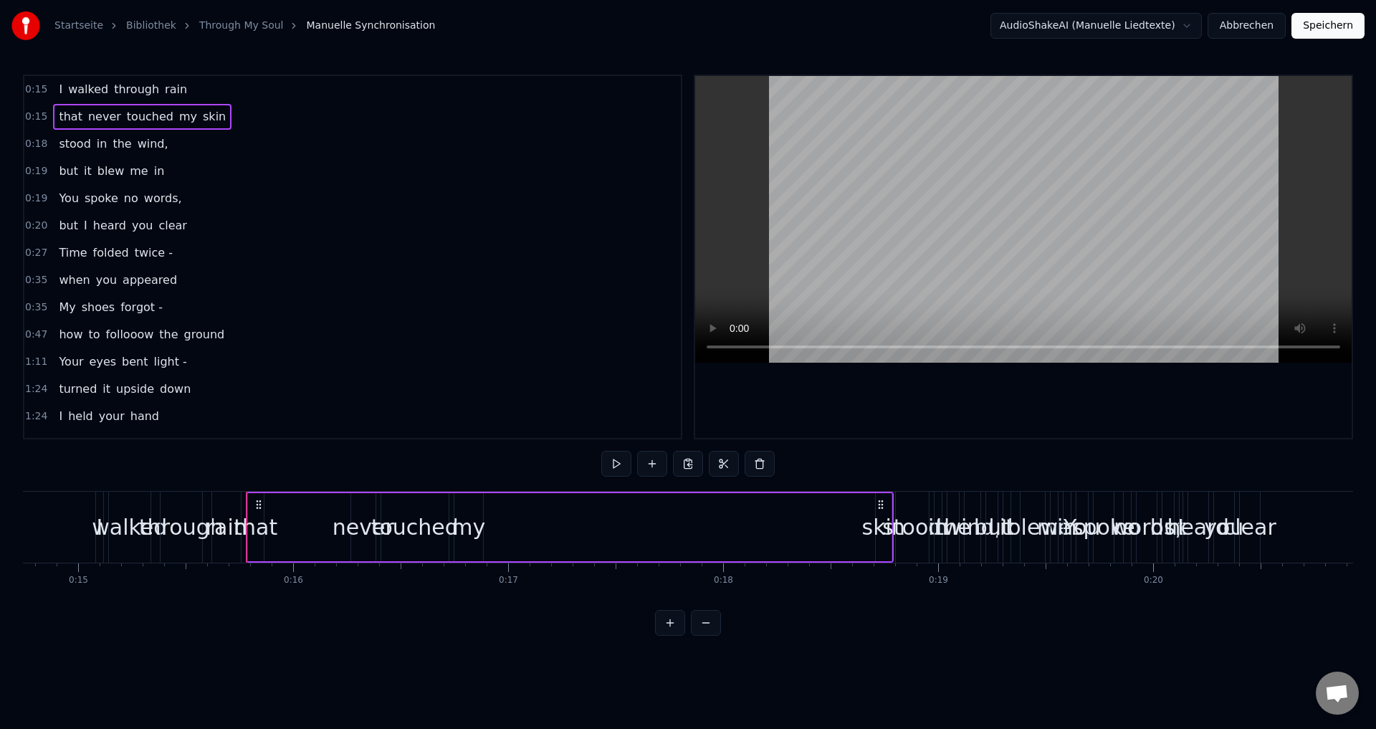
drag, startPoint x: 270, startPoint y: 491, endPoint x: 295, endPoint y: 502, distance: 27.3
click at [315, 495] on div "that never touched my skin" at bounding box center [570, 527] width 648 height 71
click at [675, 636] on button at bounding box center [670, 623] width 30 height 26
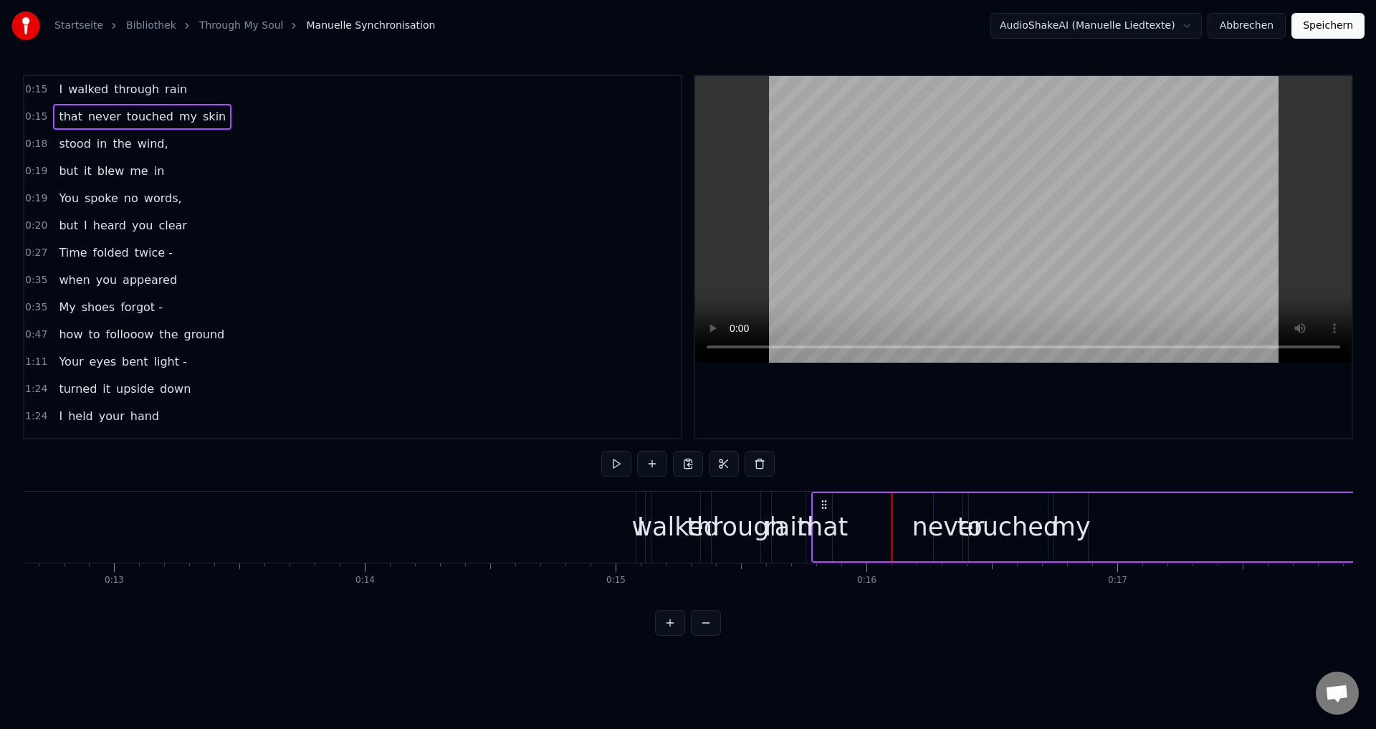
click at [59, 88] on span "I" at bounding box center [60, 89] width 6 height 16
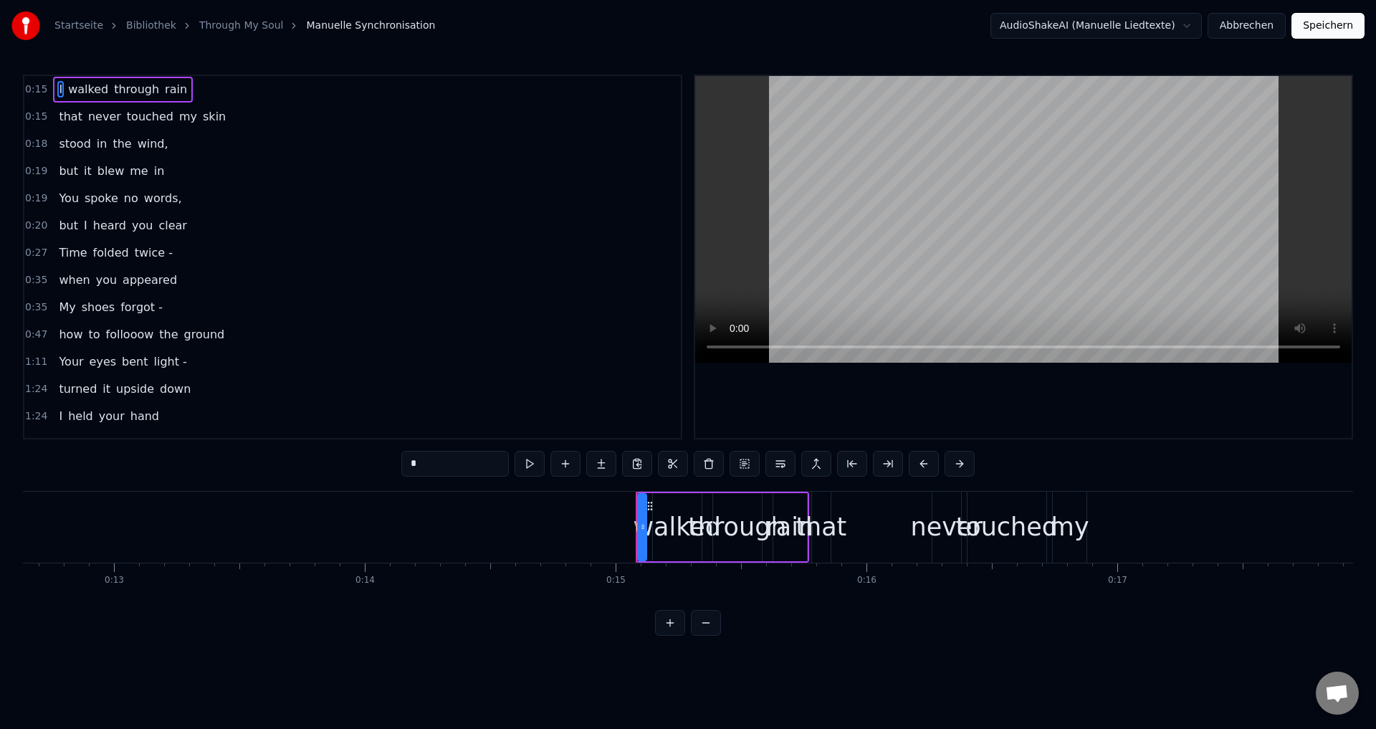
click at [73, 88] on span "walked" at bounding box center [88, 89] width 43 height 16
click at [57, 115] on span "that" at bounding box center [70, 116] width 27 height 16
type input "****"
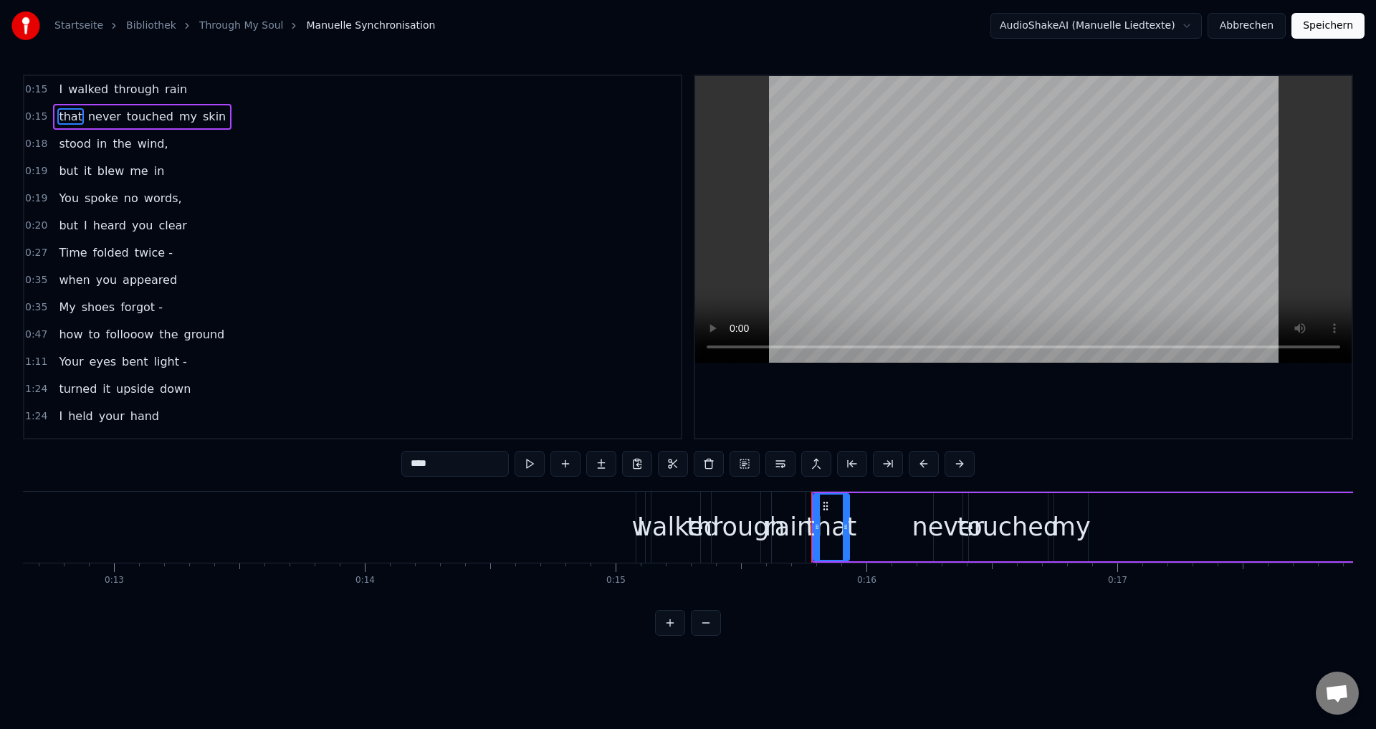
drag, startPoint x: 828, startPoint y: 552, endPoint x: 845, endPoint y: 551, distance: 17.3
click at [845, 551] on div at bounding box center [846, 527] width 6 height 65
drag, startPoint x: 833, startPoint y: 562, endPoint x: 852, endPoint y: 559, distance: 19.6
click at [864, 558] on div "that never touched my skin" at bounding box center [1189, 527] width 756 height 71
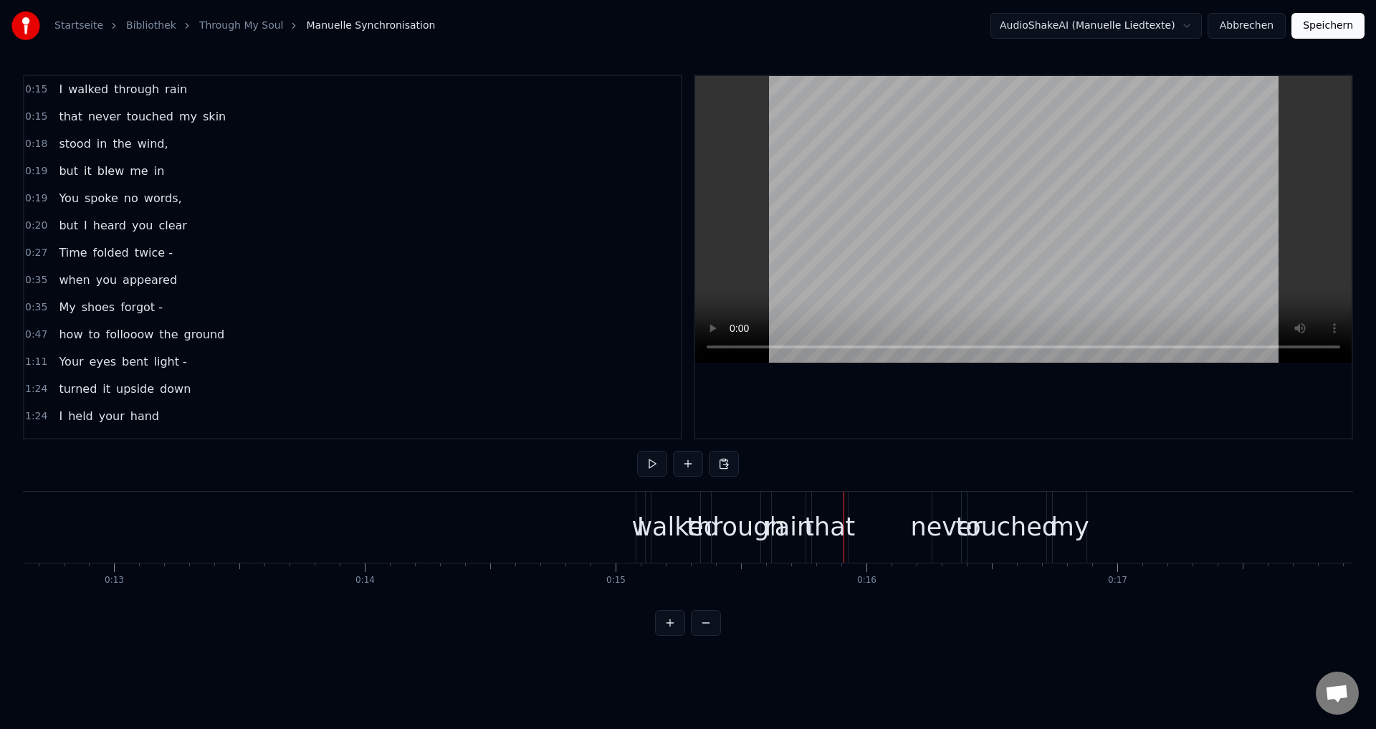
drag, startPoint x: 885, startPoint y: 554, endPoint x: 872, endPoint y: 554, distance: 12.2
click at [882, 554] on div "that never touched my skin" at bounding box center [1189, 527] width 756 height 71
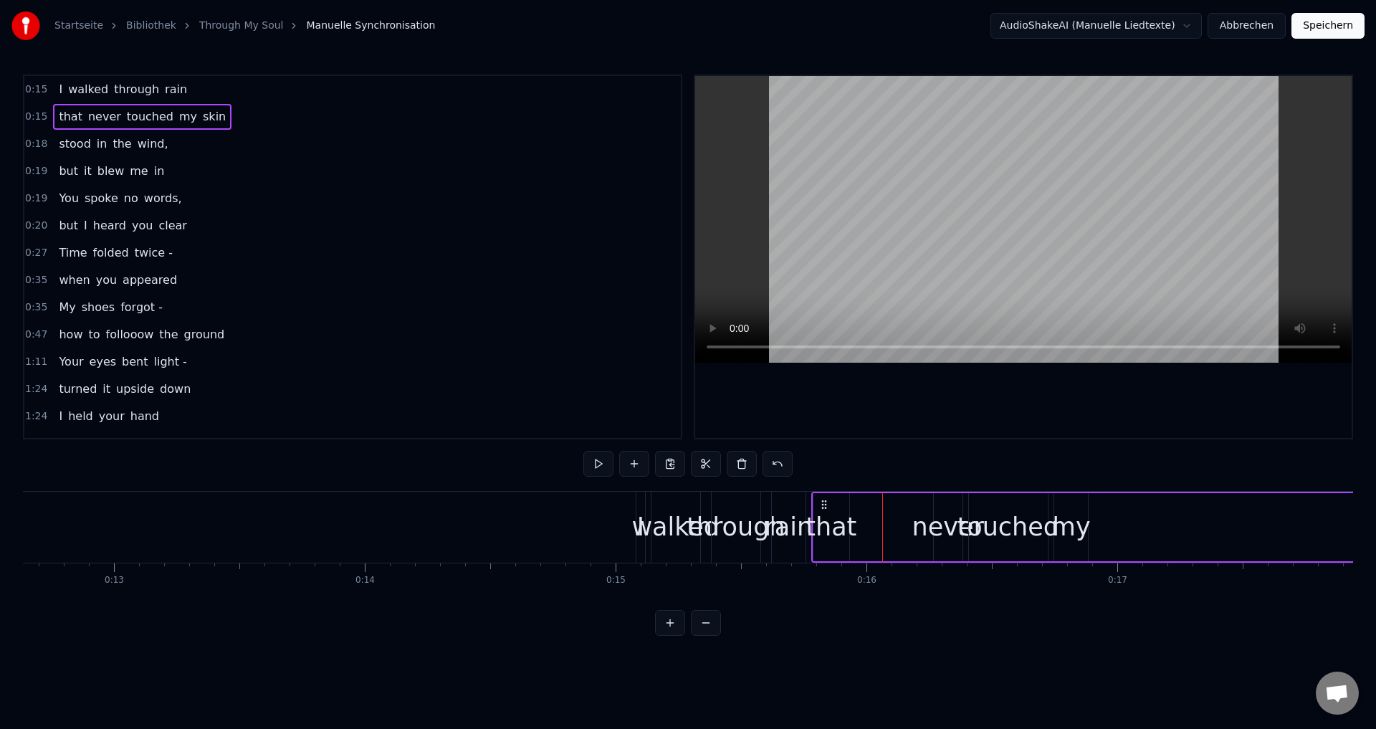
click at [639, 545] on div "walked" at bounding box center [676, 527] width 88 height 38
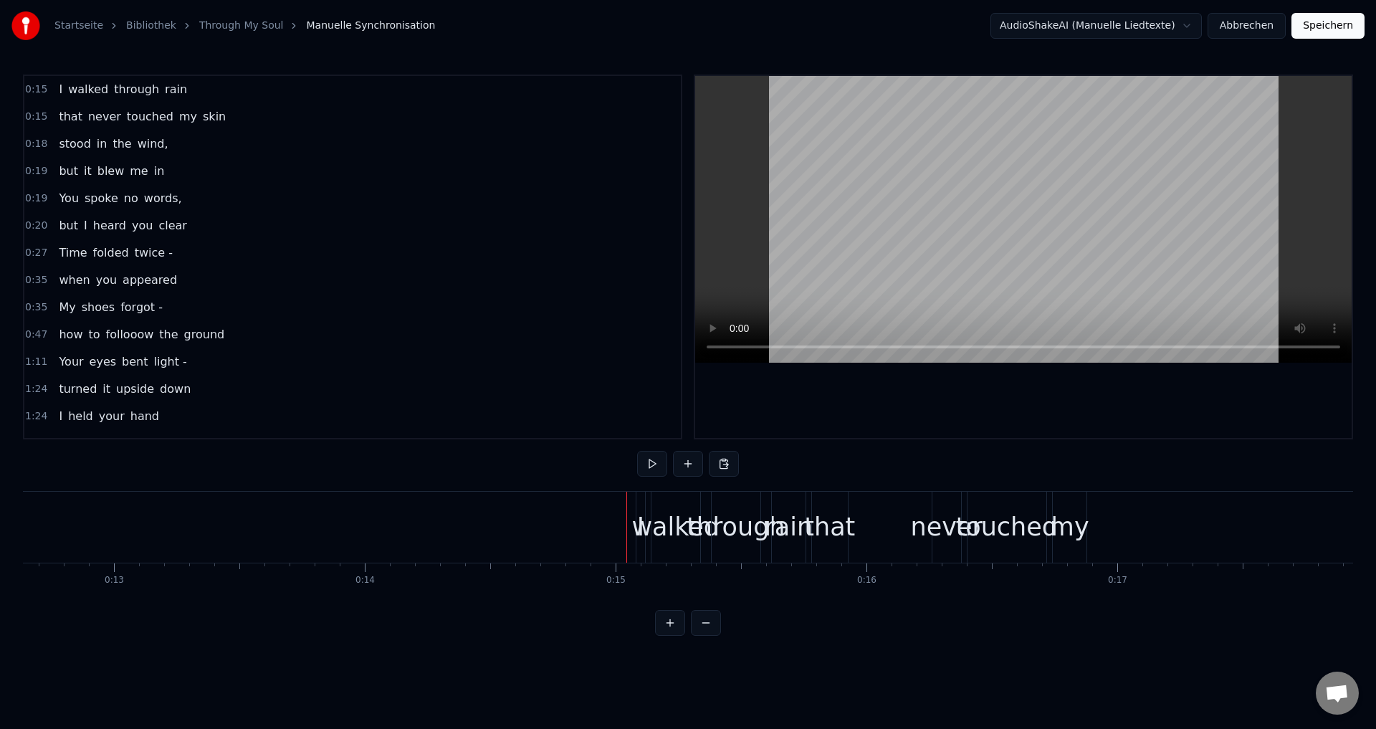
click at [637, 537] on div "walked" at bounding box center [676, 527] width 88 height 38
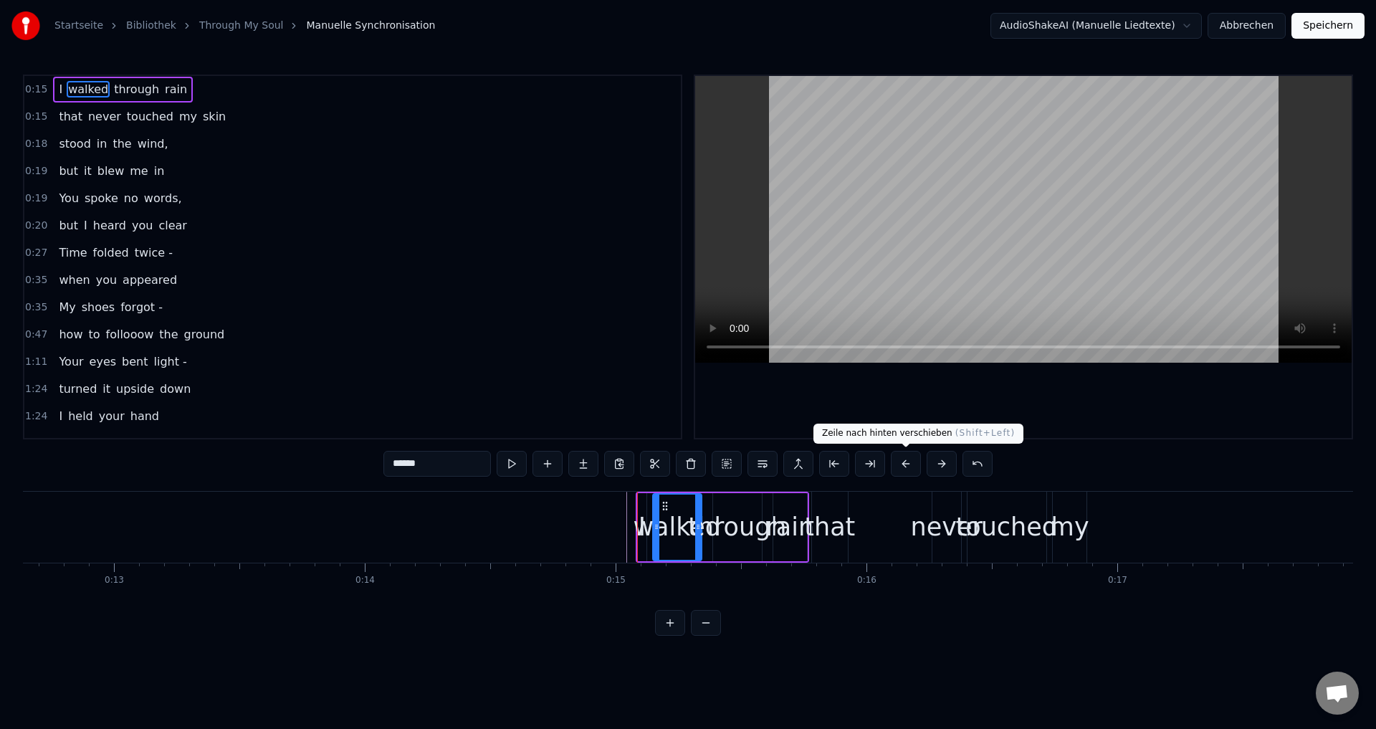
click at [907, 464] on button at bounding box center [906, 464] width 30 height 26
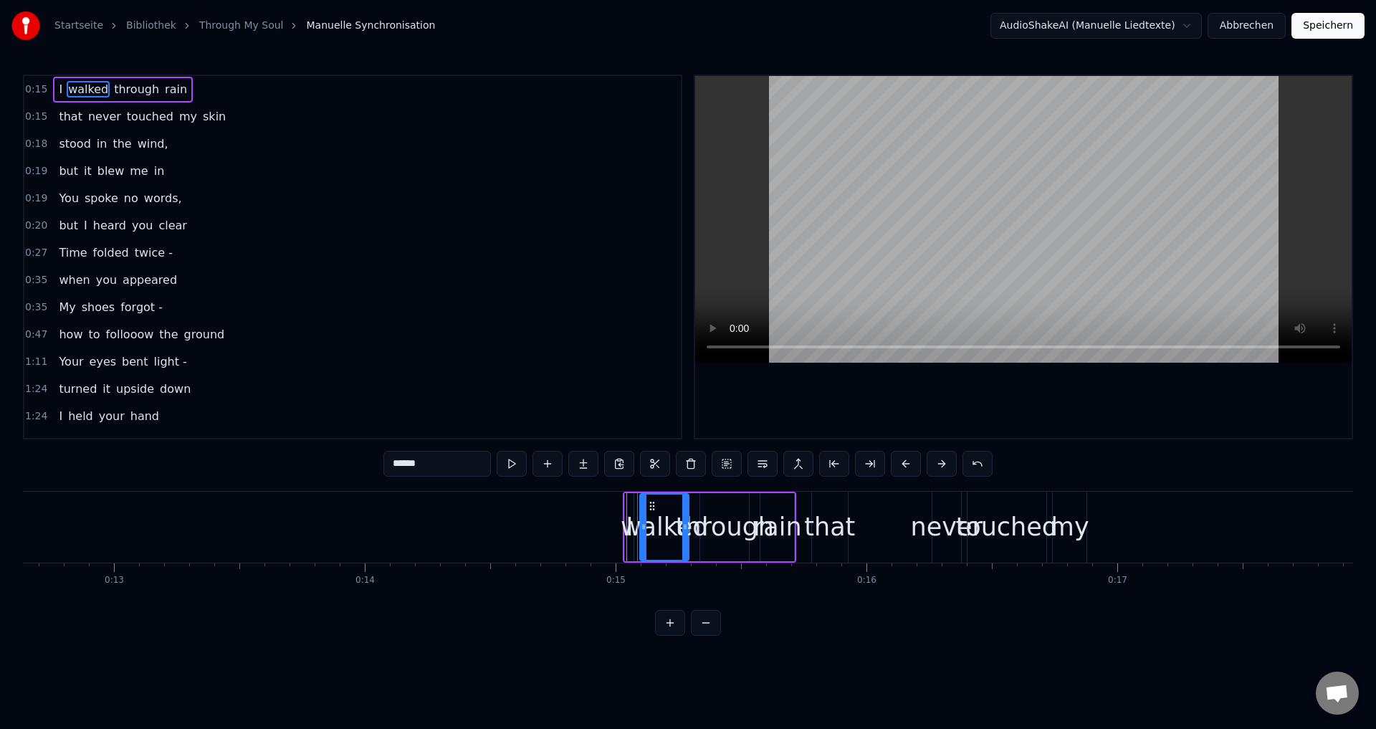
click at [907, 464] on button at bounding box center [906, 464] width 30 height 26
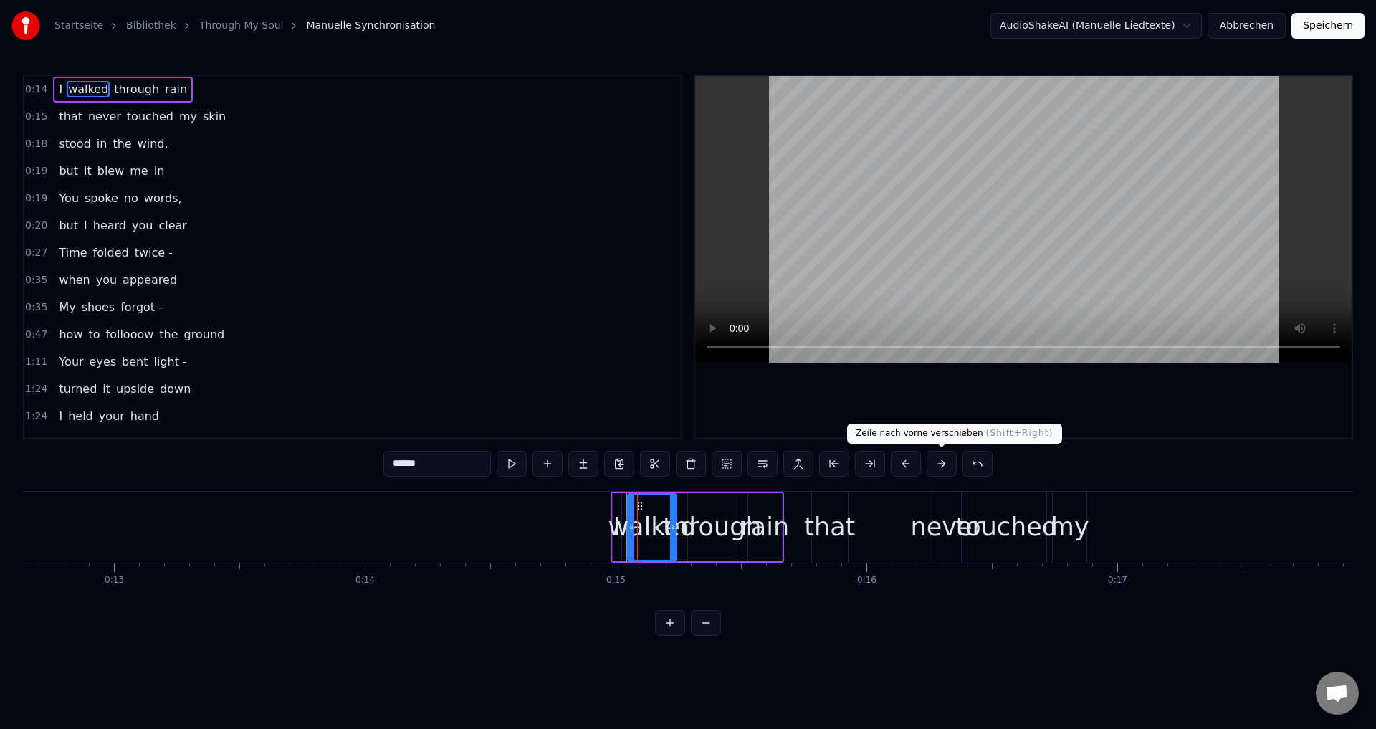
click at [940, 467] on button at bounding box center [942, 464] width 30 height 26
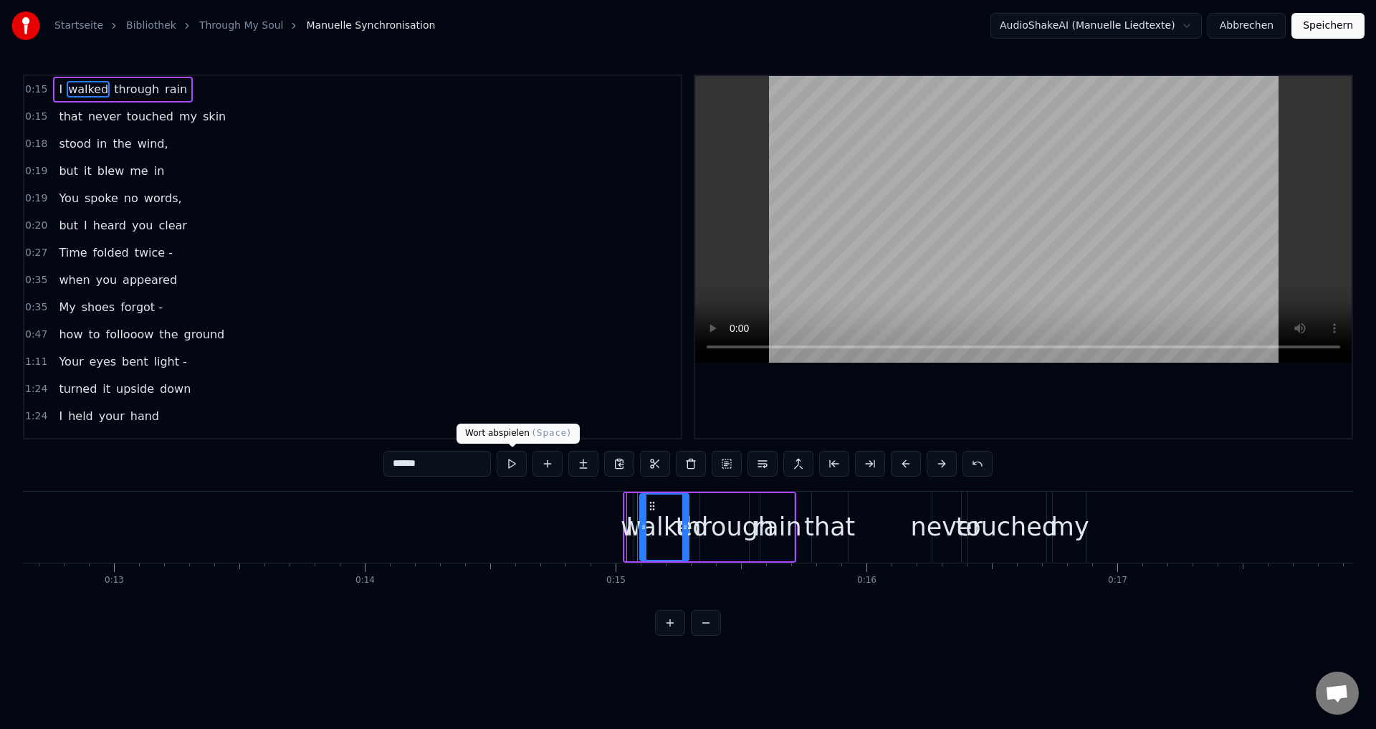
click at [510, 464] on button at bounding box center [512, 464] width 30 height 26
click at [624, 540] on div "I" at bounding box center [629, 527] width 10 height 68
click at [663, 550] on div "walked" at bounding box center [664, 527] width 49 height 68
click at [705, 544] on div "through" at bounding box center [725, 527] width 99 height 38
type input "*******"
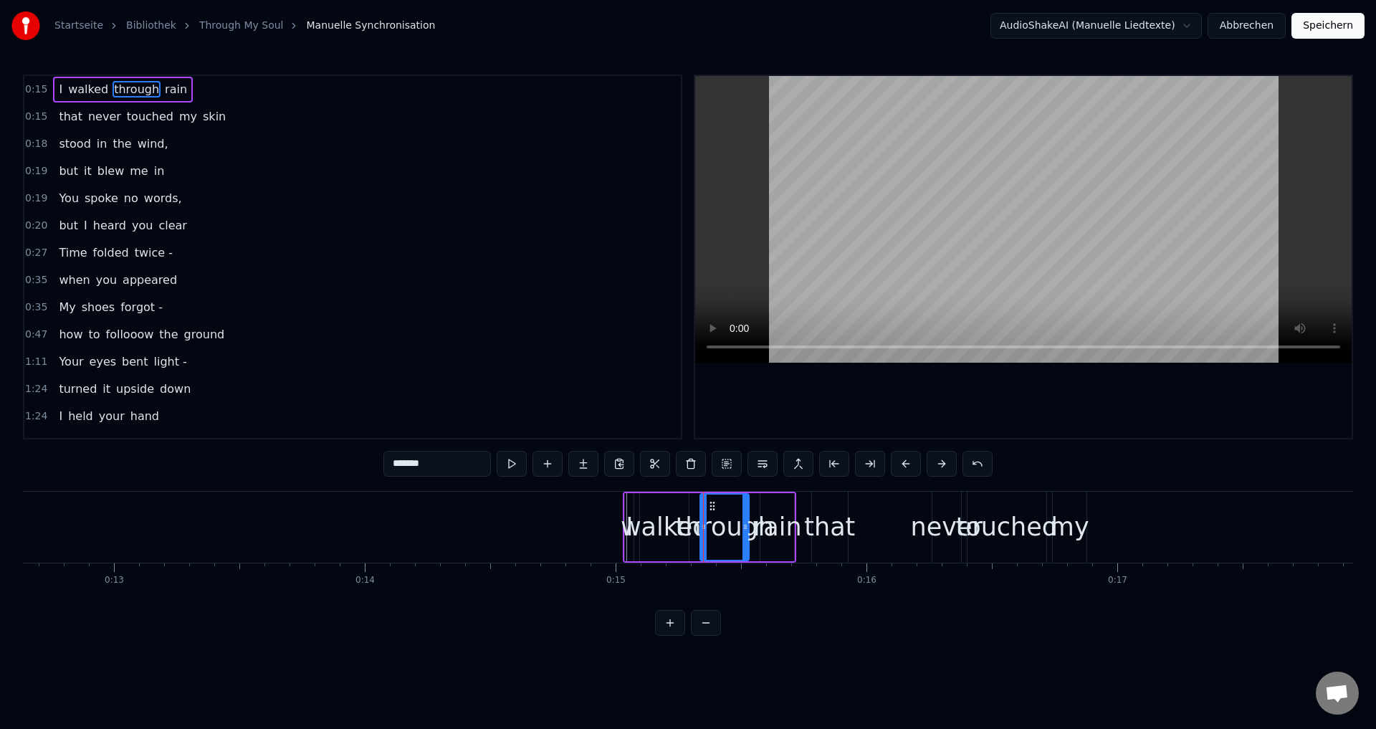
click at [768, 539] on div "through" at bounding box center [725, 527] width 99 height 38
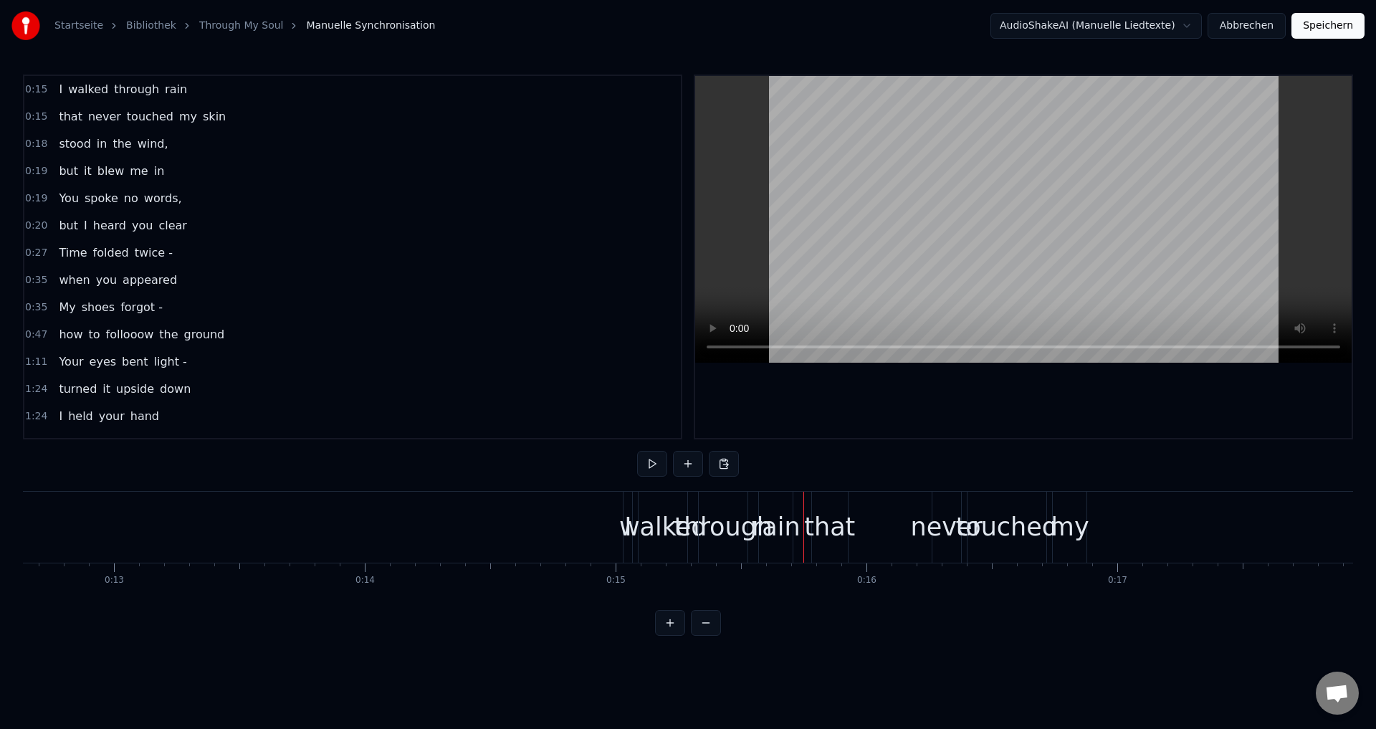
drag, startPoint x: 813, startPoint y: 559, endPoint x: 831, endPoint y: 559, distance: 17.9
click at [831, 559] on div "that" at bounding box center [830, 527] width 36 height 71
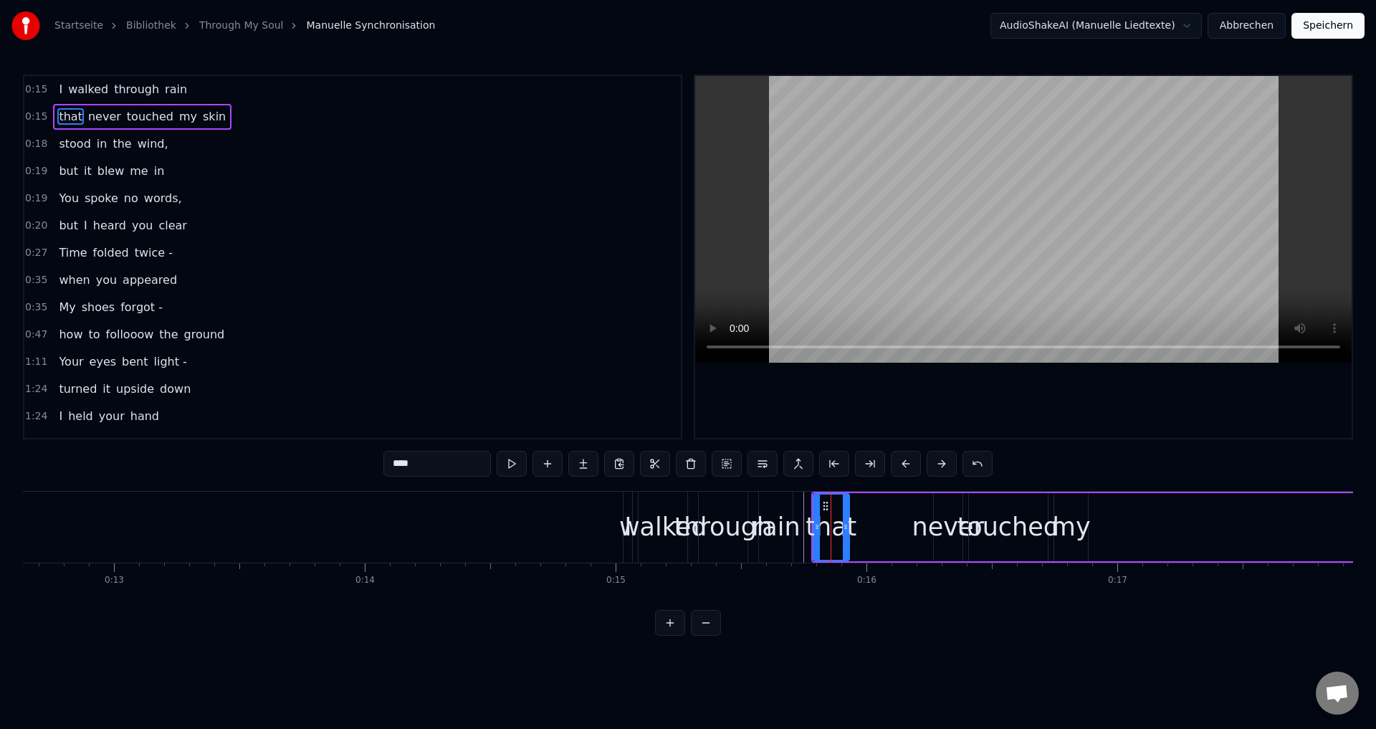
click at [936, 468] on button at bounding box center [942, 464] width 30 height 26
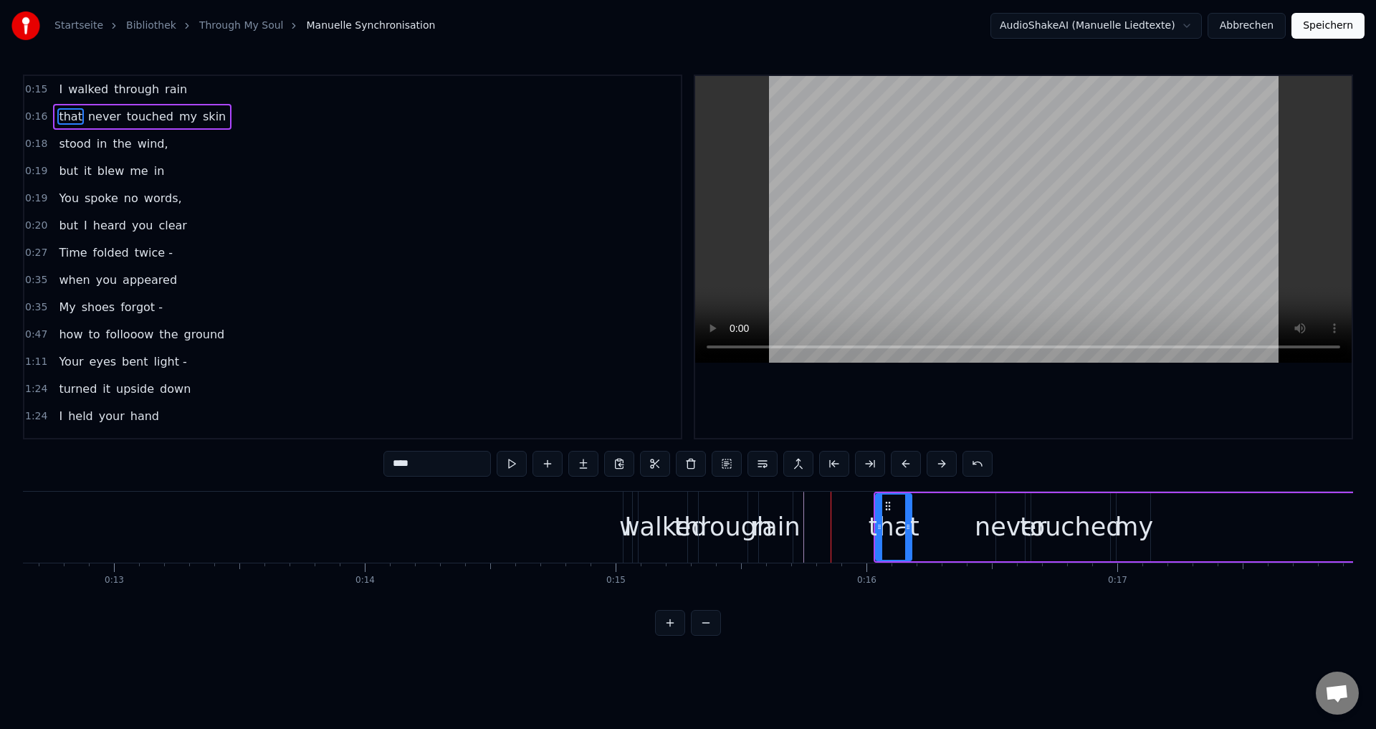
click at [936, 468] on button at bounding box center [942, 464] width 30 height 26
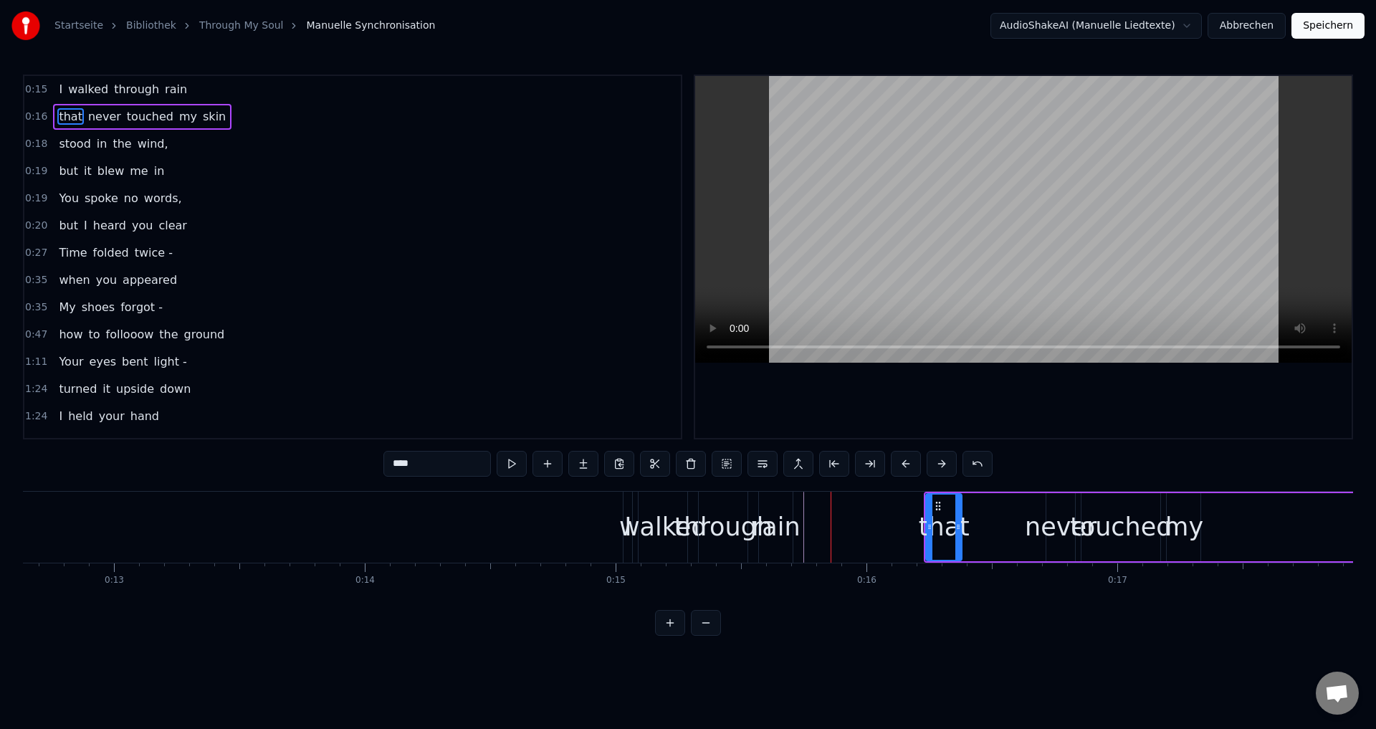
click at [936, 468] on button at bounding box center [942, 464] width 30 height 26
click at [937, 467] on button at bounding box center [942, 464] width 30 height 26
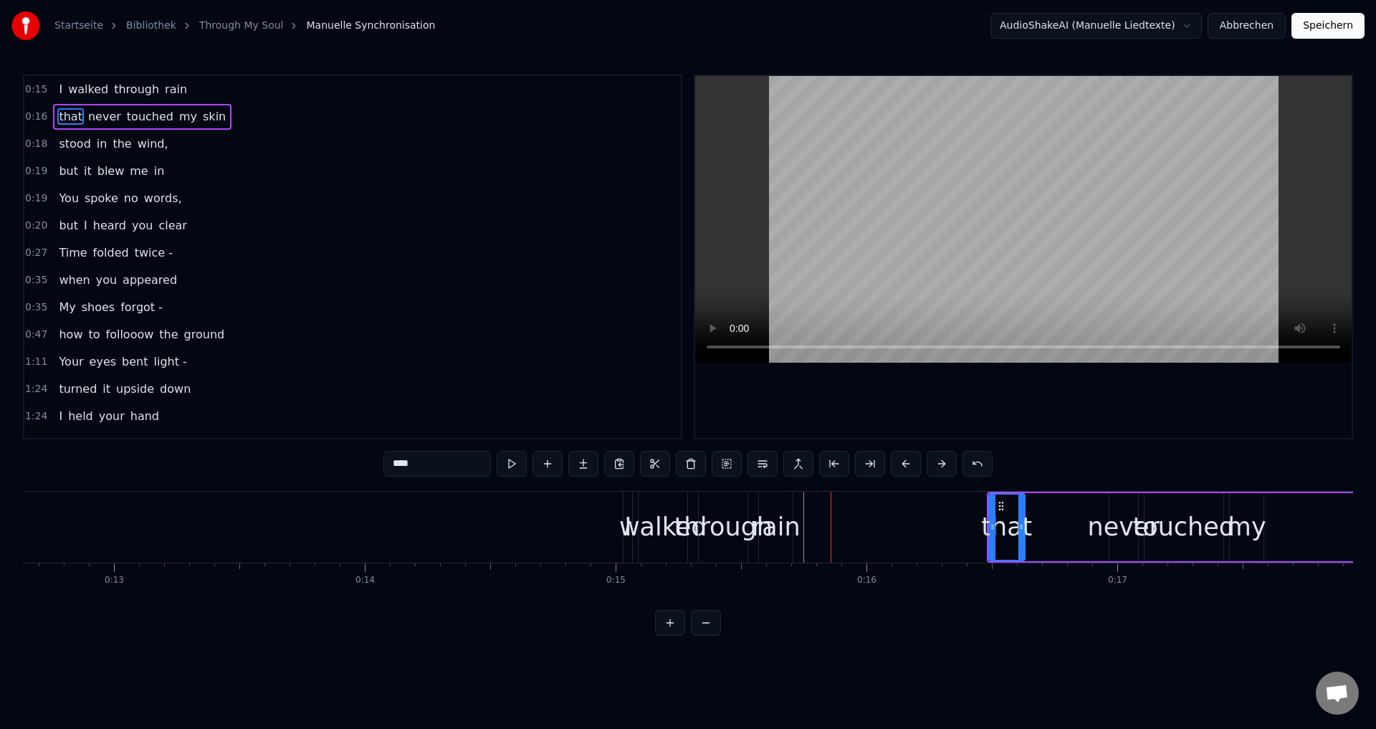
click at [937, 467] on button at bounding box center [942, 464] width 30 height 26
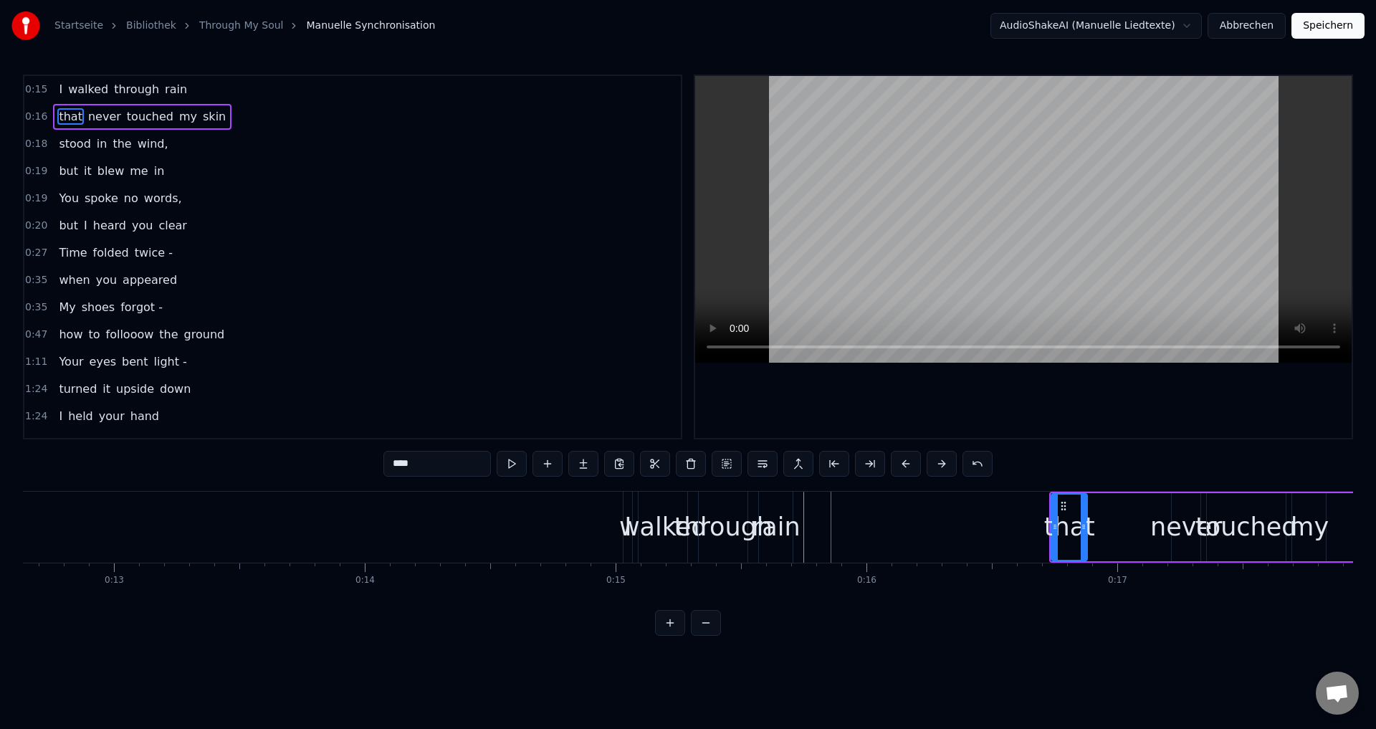
click at [937, 467] on button at bounding box center [942, 464] width 30 height 26
click at [938, 467] on button at bounding box center [942, 464] width 30 height 26
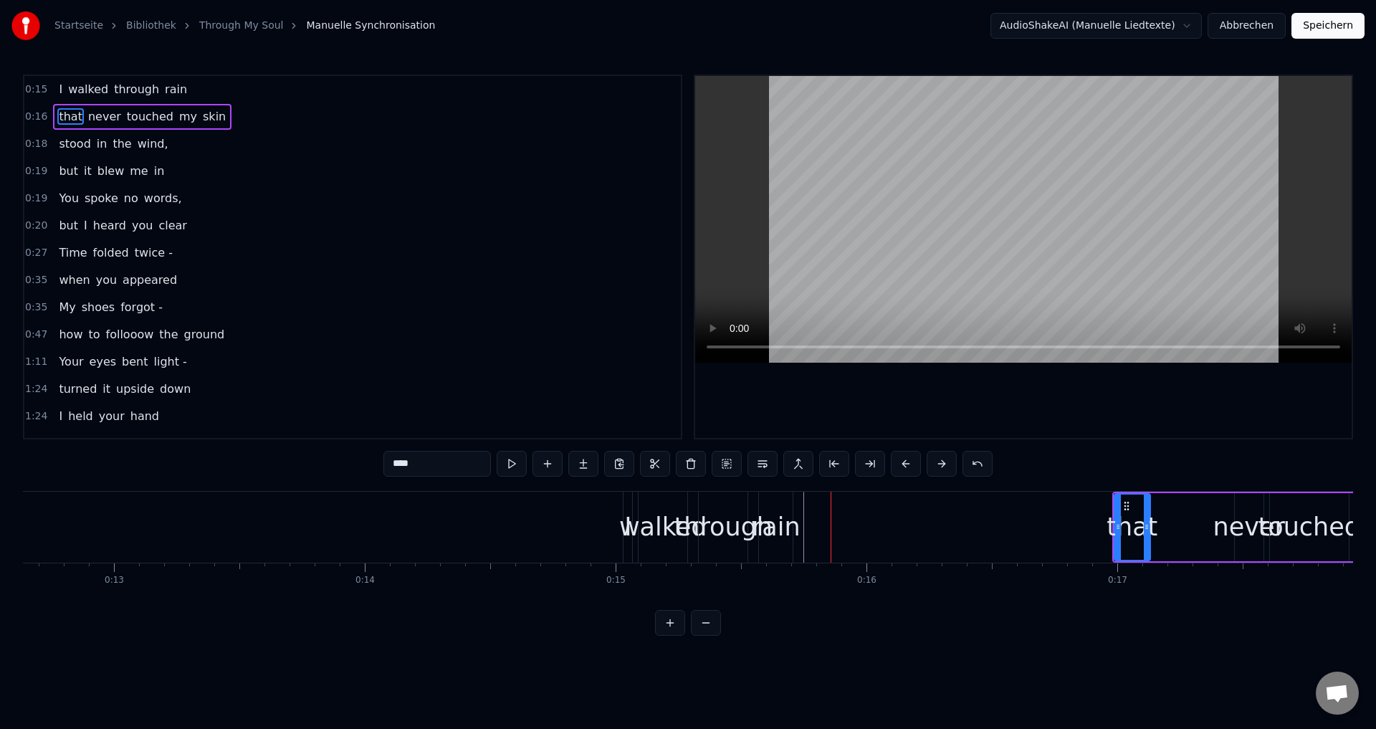
click at [938, 467] on button at bounding box center [942, 464] width 30 height 26
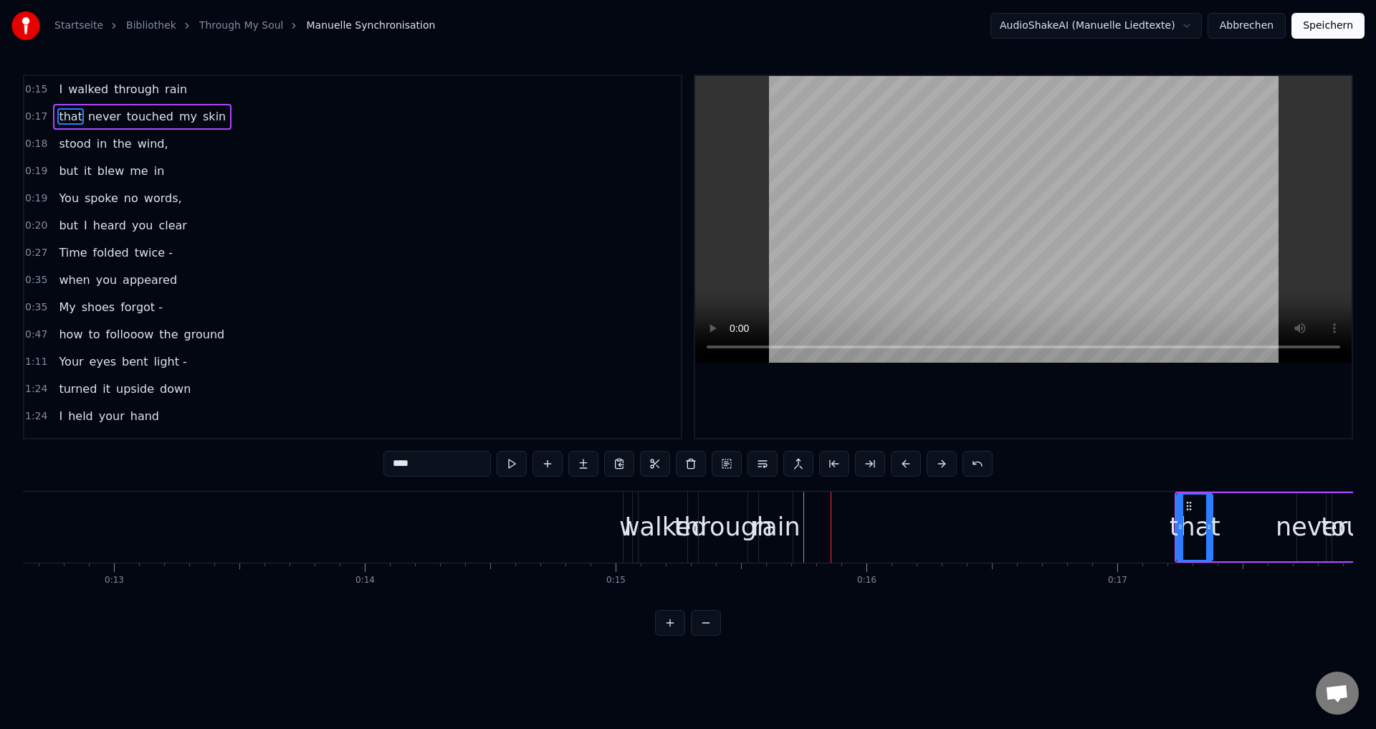
click at [938, 467] on button at bounding box center [942, 464] width 30 height 26
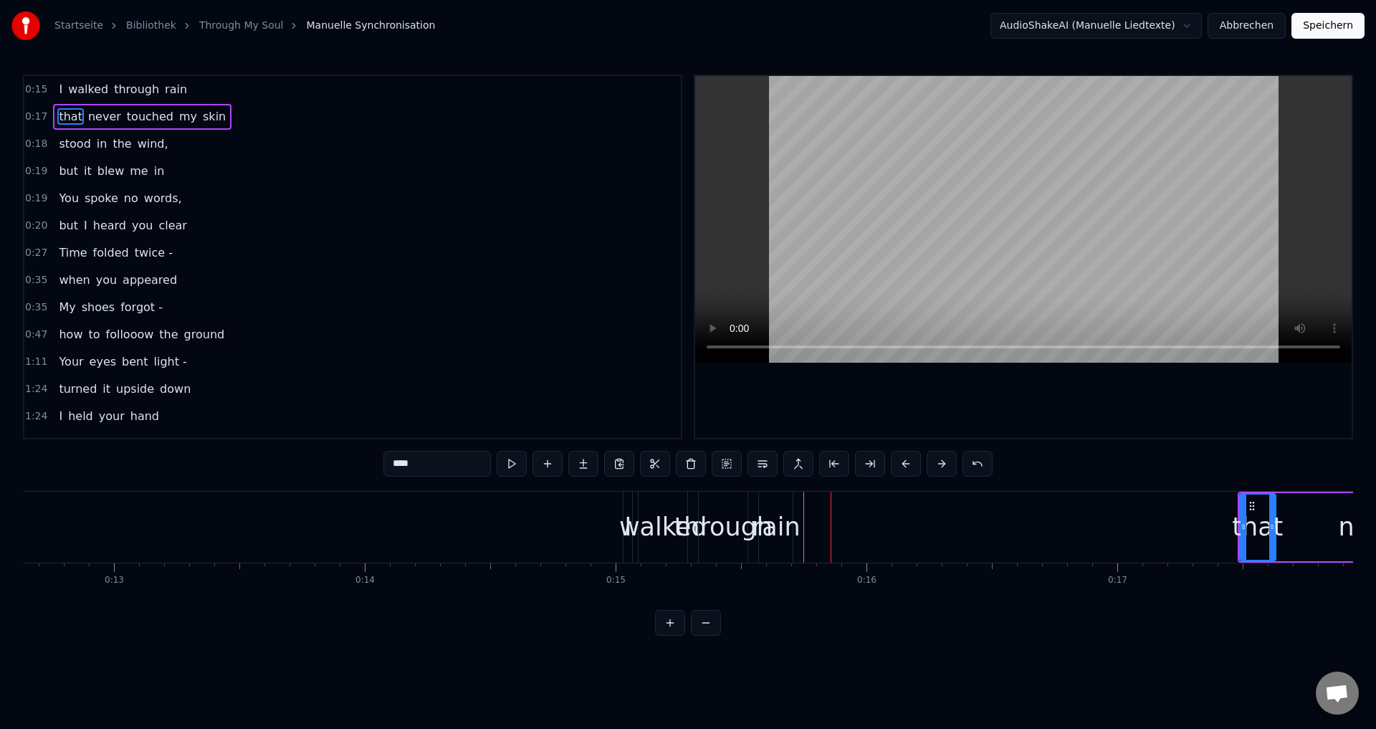
click at [938, 467] on button at bounding box center [942, 464] width 30 height 26
click at [194, 422] on div "1:24 I held your hand" at bounding box center [352, 416] width 657 height 27
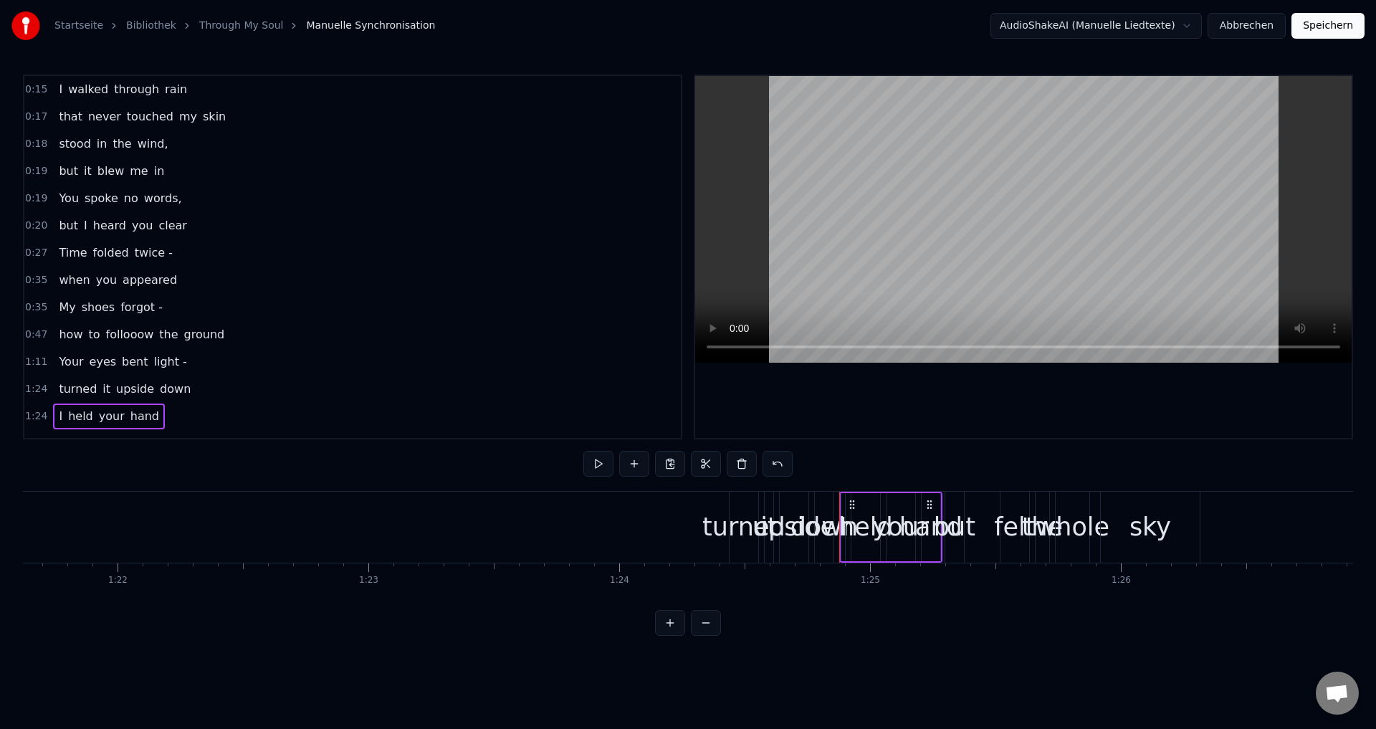
scroll to position [0, 21222]
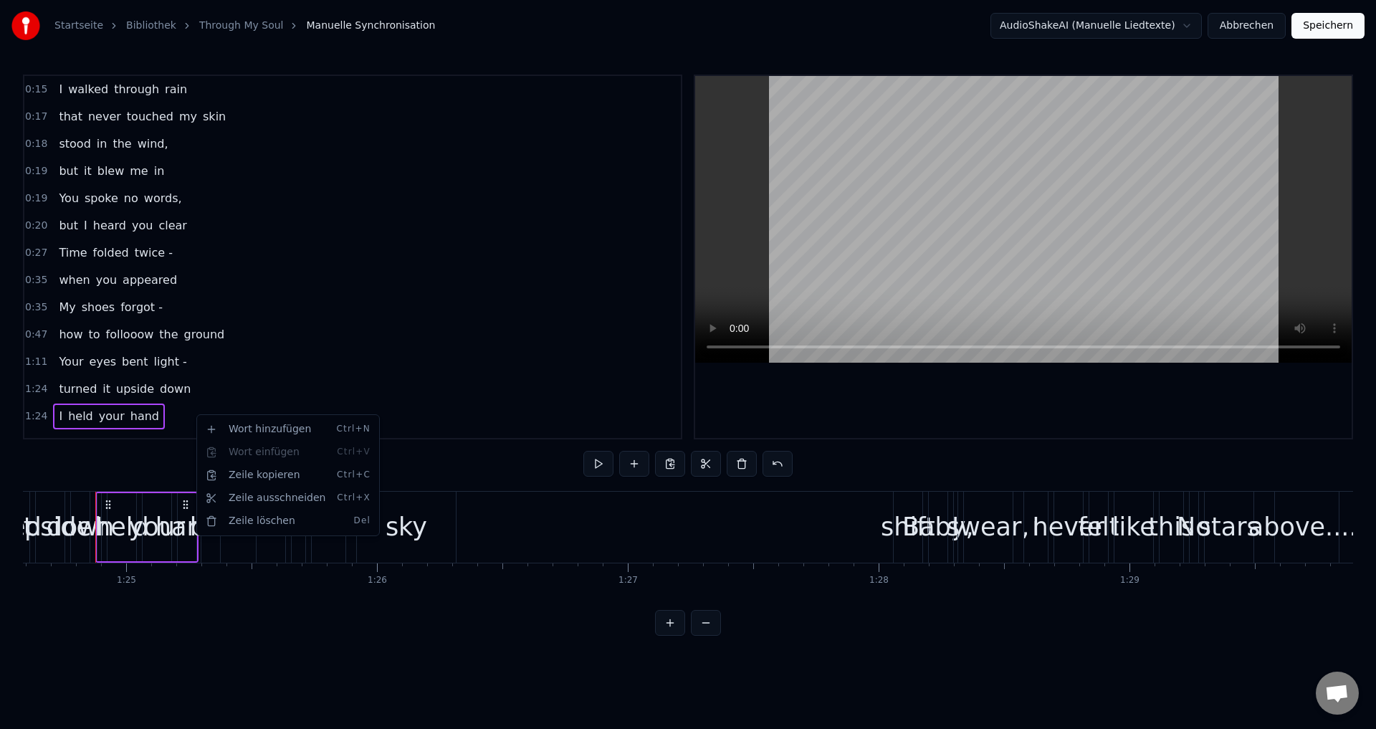
click at [195, 414] on html "Startseite Bibliothek Through My Soul Manuelle Synchronisation AudioShakeAI (Ma…" at bounding box center [688, 329] width 1376 height 659
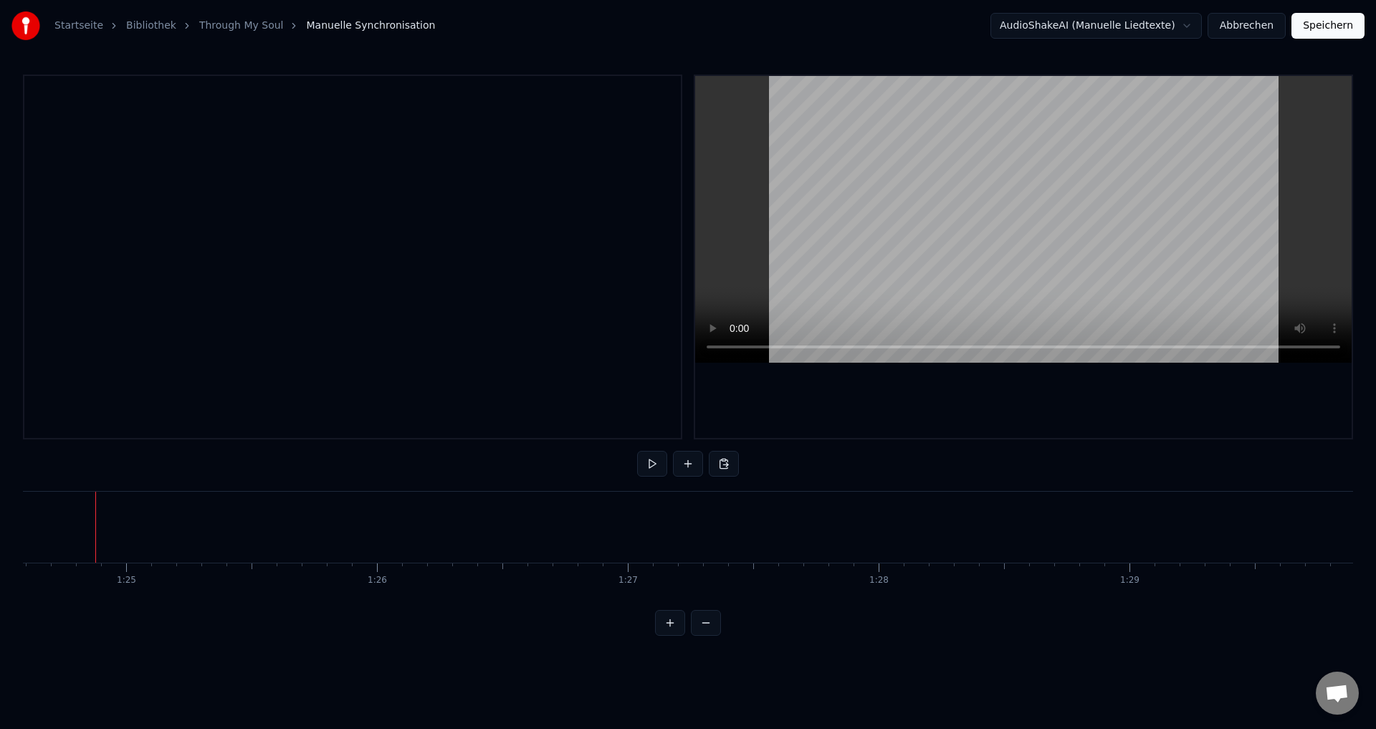
click at [171, 317] on div at bounding box center [352, 257] width 659 height 365
drag, startPoint x: 66, startPoint y: 147, endPoint x: 348, endPoint y: 160, distance: 282.0
click at [89, 159] on div at bounding box center [352, 257] width 659 height 365
click at [120, 130] on div at bounding box center [352, 257] width 659 height 365
click at [100, 101] on div at bounding box center [352, 257] width 659 height 365
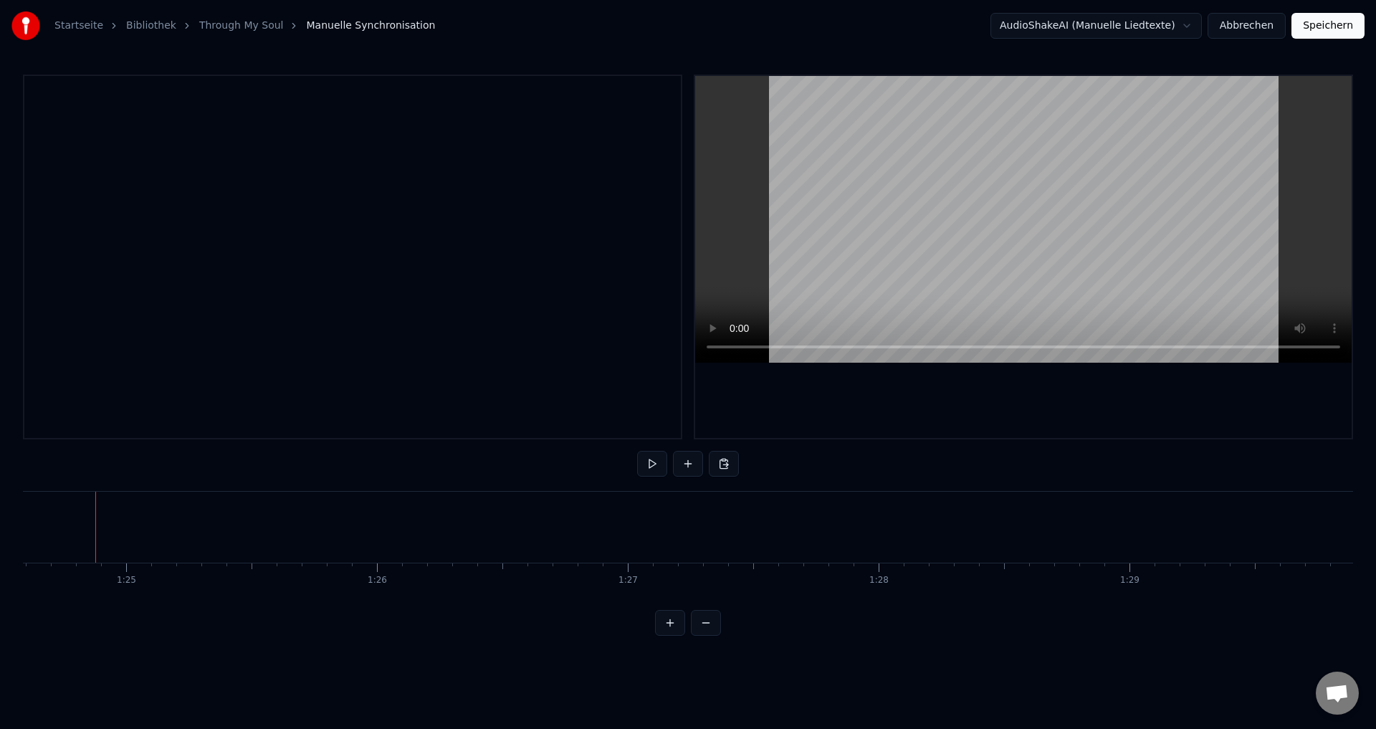
drag, startPoint x: 112, startPoint y: 113, endPoint x: 123, endPoint y: 168, distance: 55.5
click at [113, 117] on div at bounding box center [352, 257] width 659 height 365
click at [79, 173] on html "Startseite Bibliothek Through My Soul Manuelle Synchronisation AudioShakeAI (Ma…" at bounding box center [688, 329] width 1376 height 659
click at [79, 173] on div at bounding box center [352, 257] width 659 height 365
click at [67, 150] on div at bounding box center [352, 257] width 659 height 365
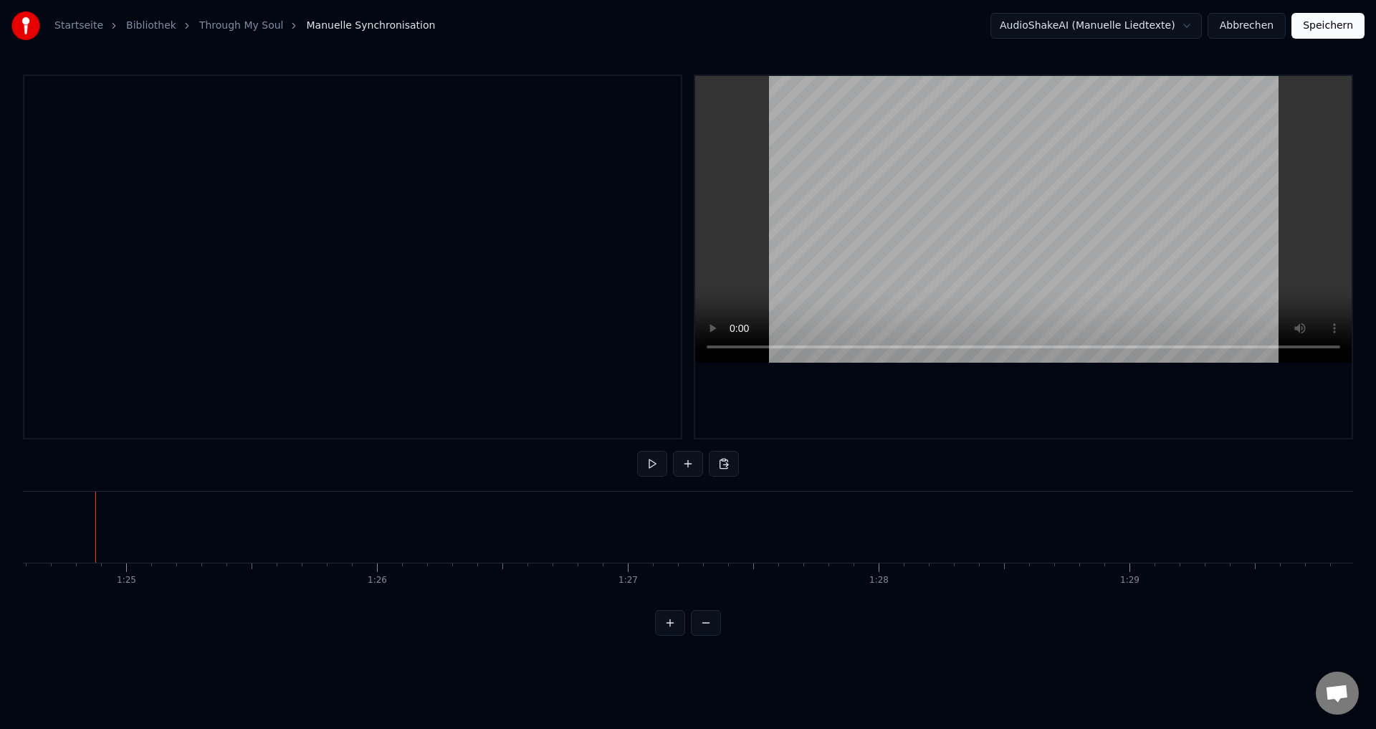
click at [67, 150] on div at bounding box center [352, 257] width 659 height 365
click at [132, 244] on div "Zeile kopieren Ctrl+C" at bounding box center [193, 243] width 176 height 23
click at [153, 171] on div at bounding box center [352, 257] width 659 height 365
click at [81, 119] on div at bounding box center [352, 257] width 659 height 365
click at [81, 122] on div at bounding box center [352, 257] width 659 height 365
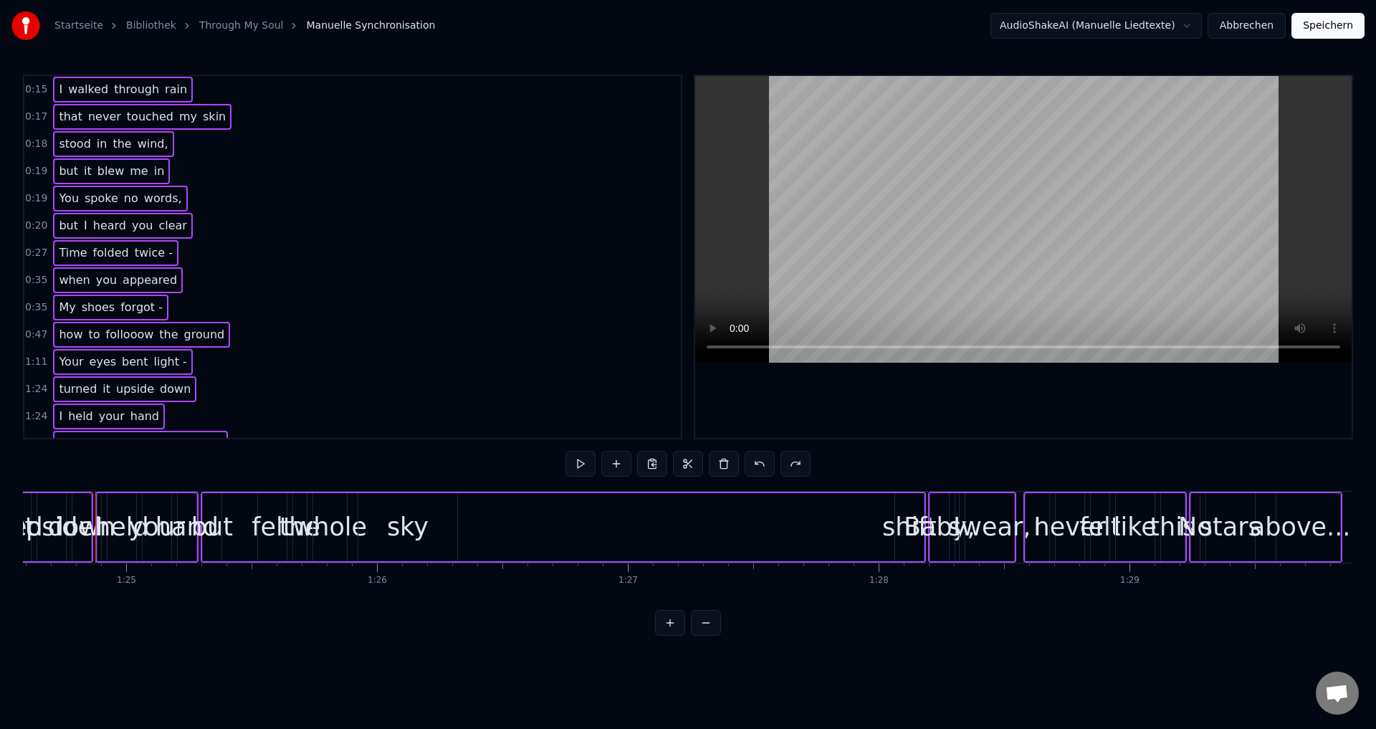
click at [75, 111] on span "that" at bounding box center [70, 116] width 27 height 16
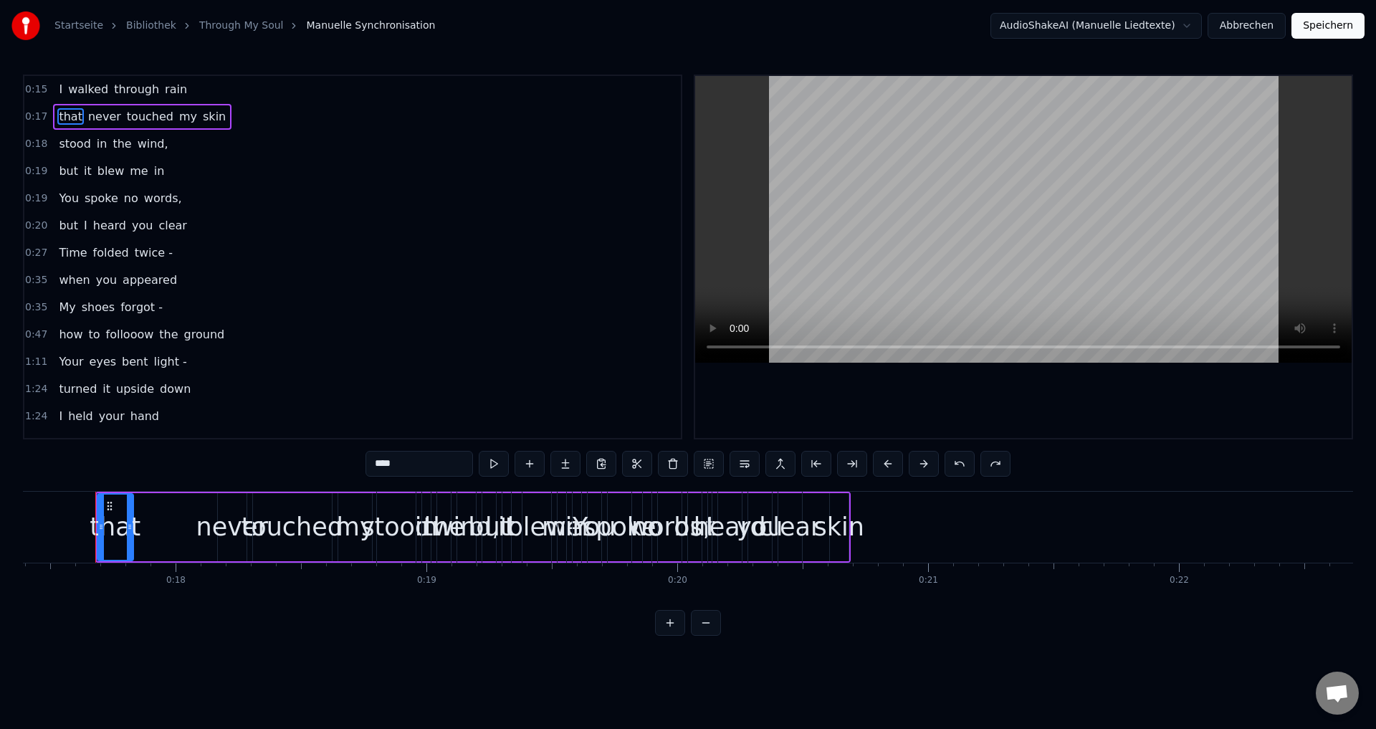
click at [210, 93] on div "0:15 I walked through rain" at bounding box center [352, 89] width 657 height 27
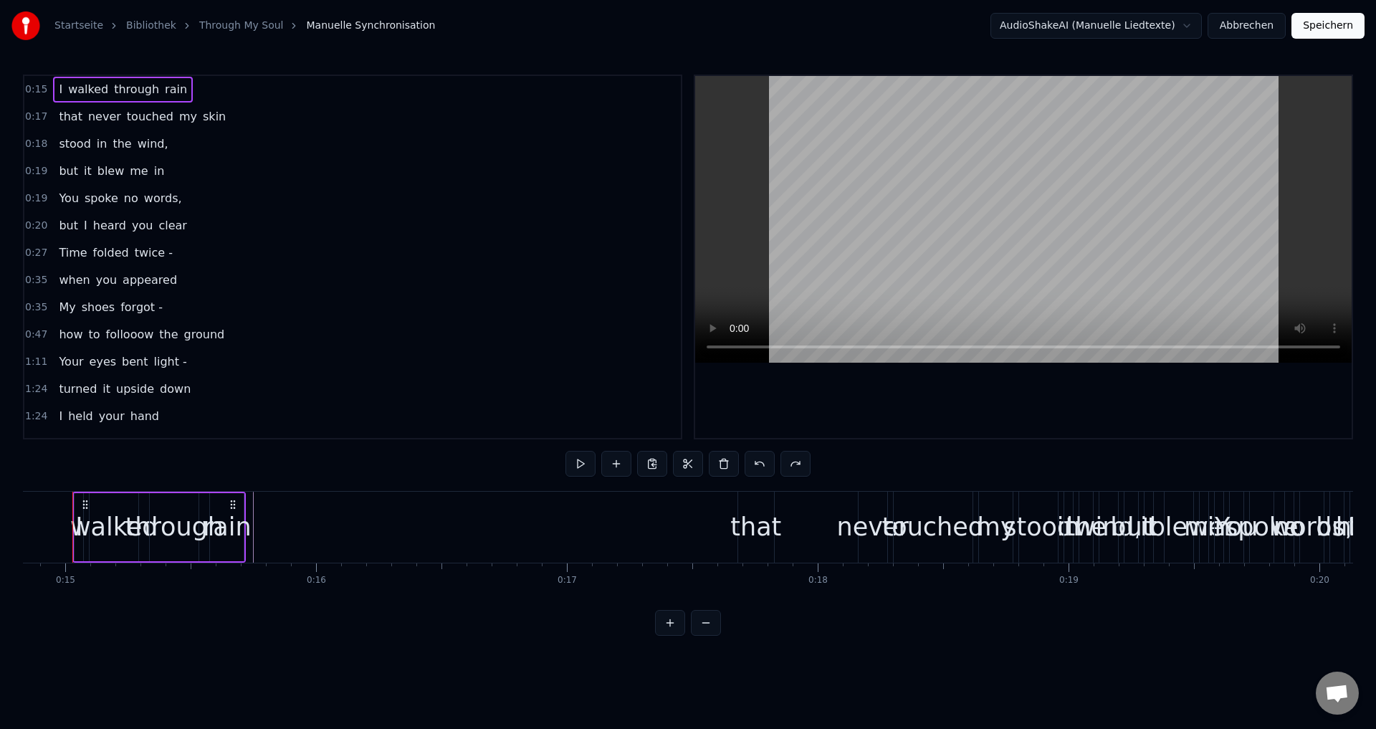
scroll to position [0, 3699]
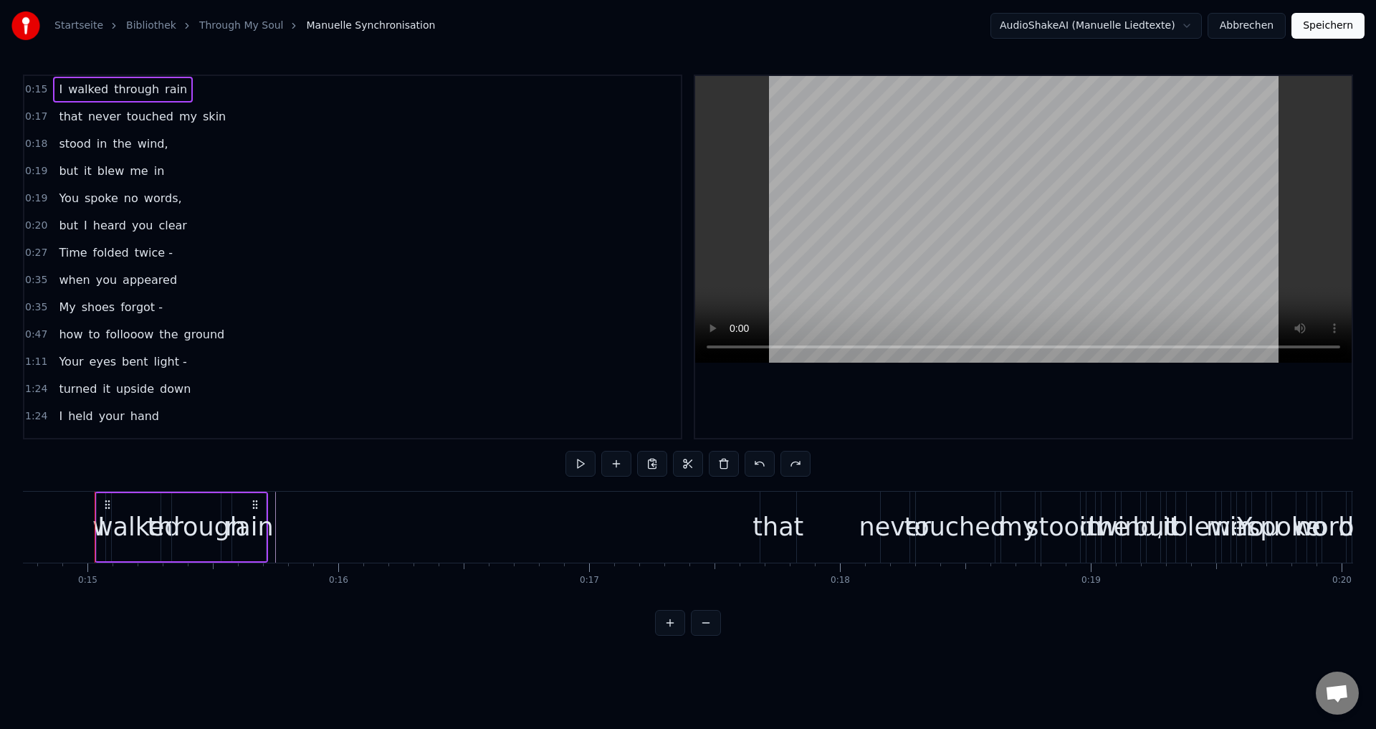
drag, startPoint x: 184, startPoint y: 90, endPoint x: 185, endPoint y: 270, distance: 179.9
click at [194, 294] on div "0:15 I walked through rain 0:17 that never touched my skin 0:18 stood in the wi…" at bounding box center [352, 257] width 659 height 365
click at [171, 88] on span "rain" at bounding box center [175, 89] width 25 height 16
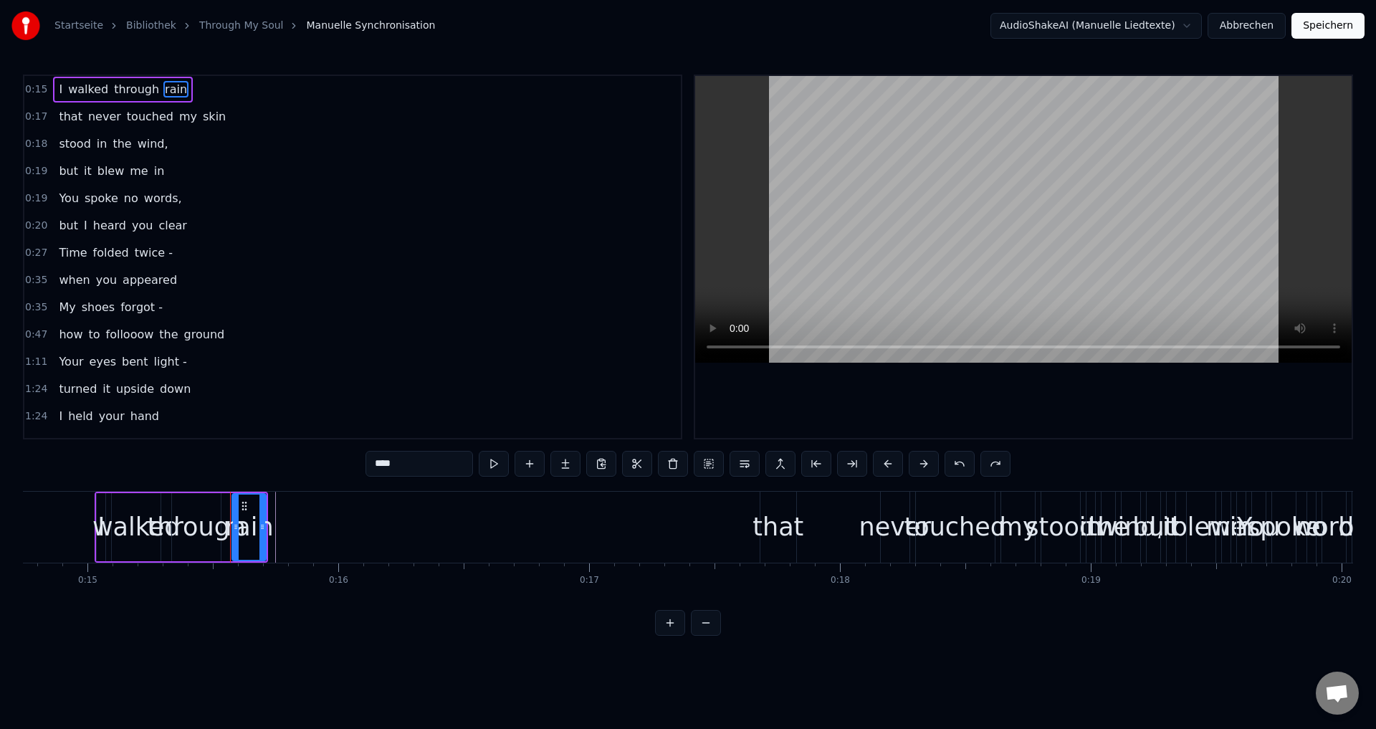
click at [41, 90] on span "0:15" at bounding box center [36, 89] width 22 height 14
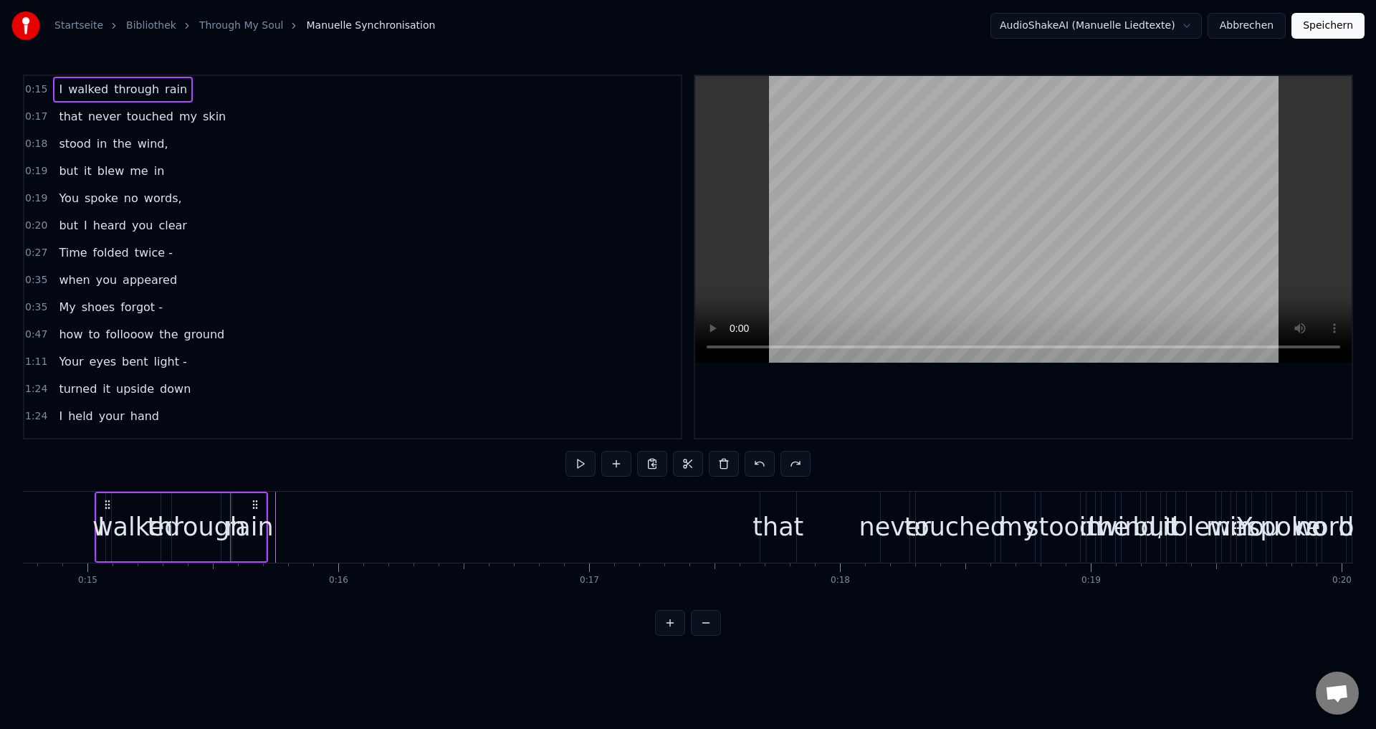
click at [41, 90] on span "0:15" at bounding box center [36, 89] width 22 height 14
click at [730, 467] on button at bounding box center [724, 464] width 30 height 26
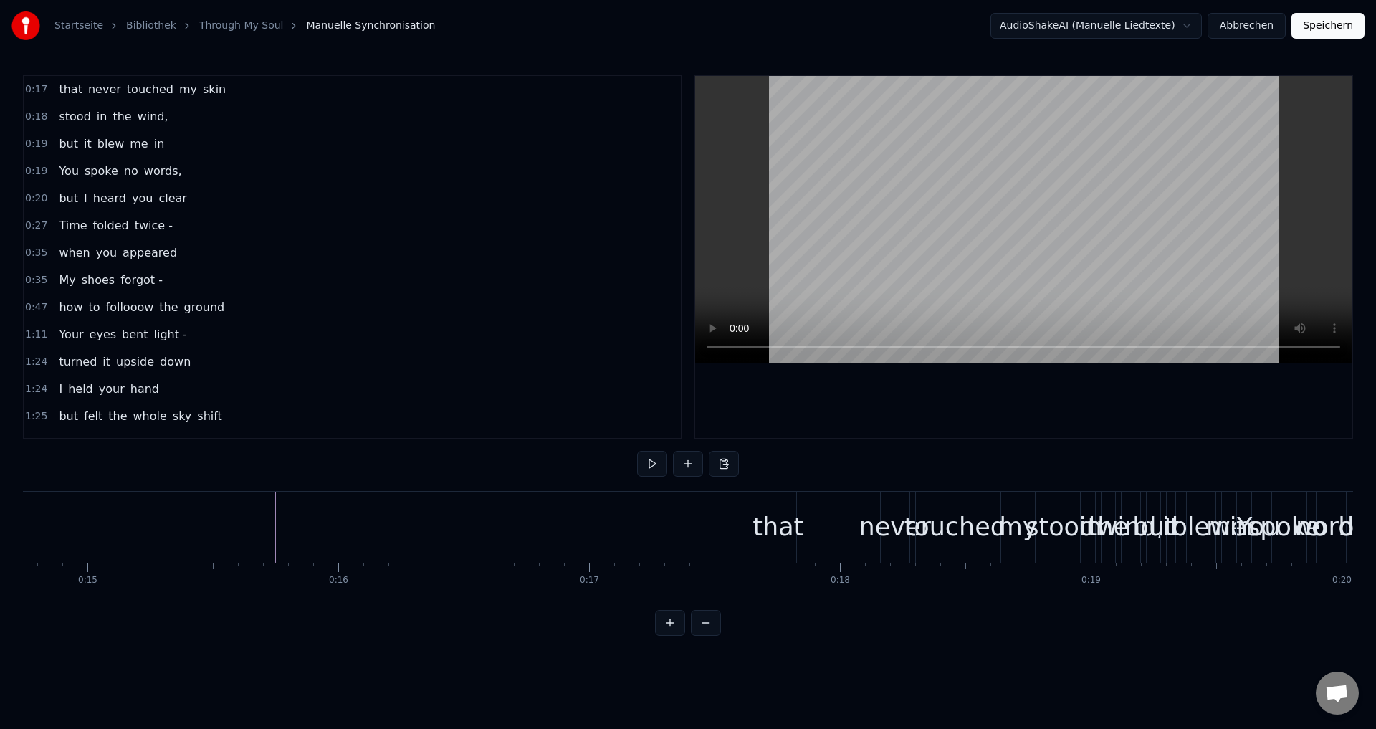
click at [730, 467] on button at bounding box center [724, 464] width 30 height 26
click at [113, 192] on span "heard" at bounding box center [110, 198] width 36 height 16
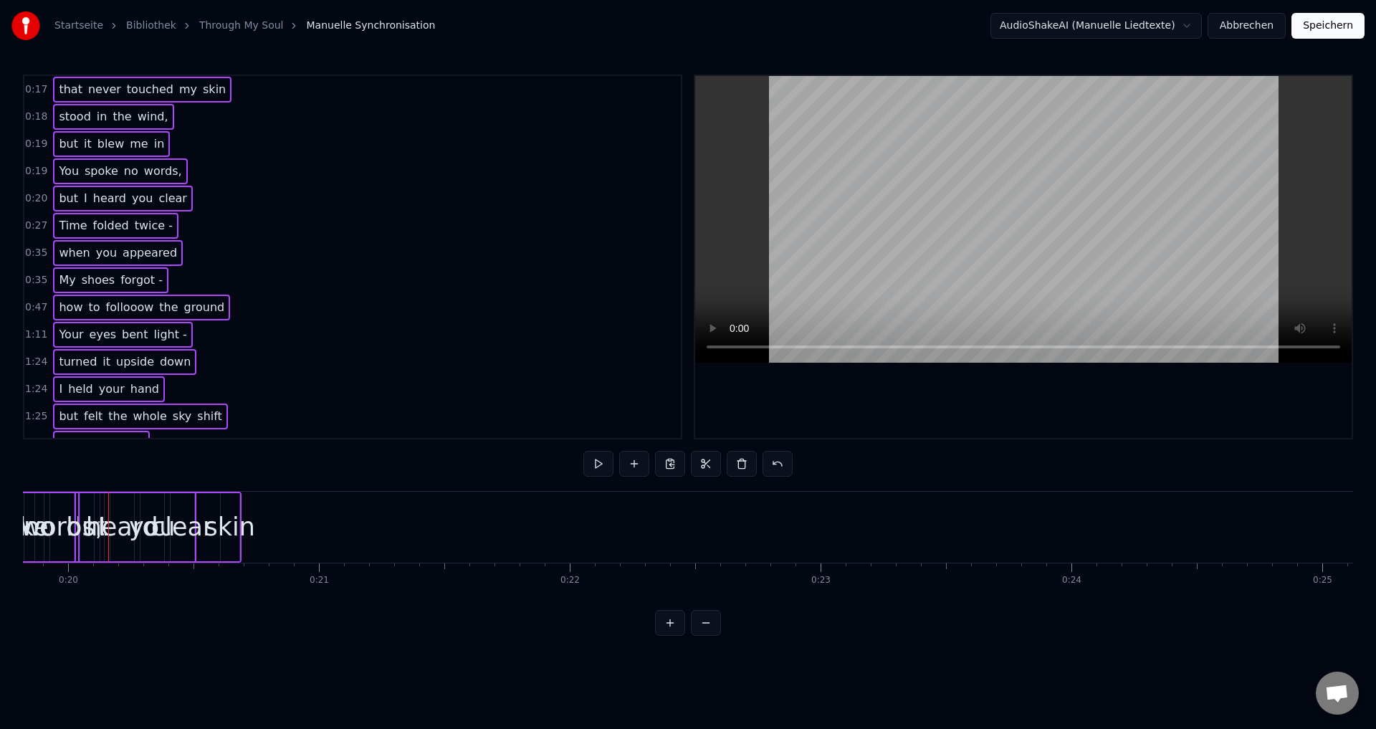
scroll to position [0, 4985]
click at [740, 471] on button at bounding box center [742, 464] width 30 height 26
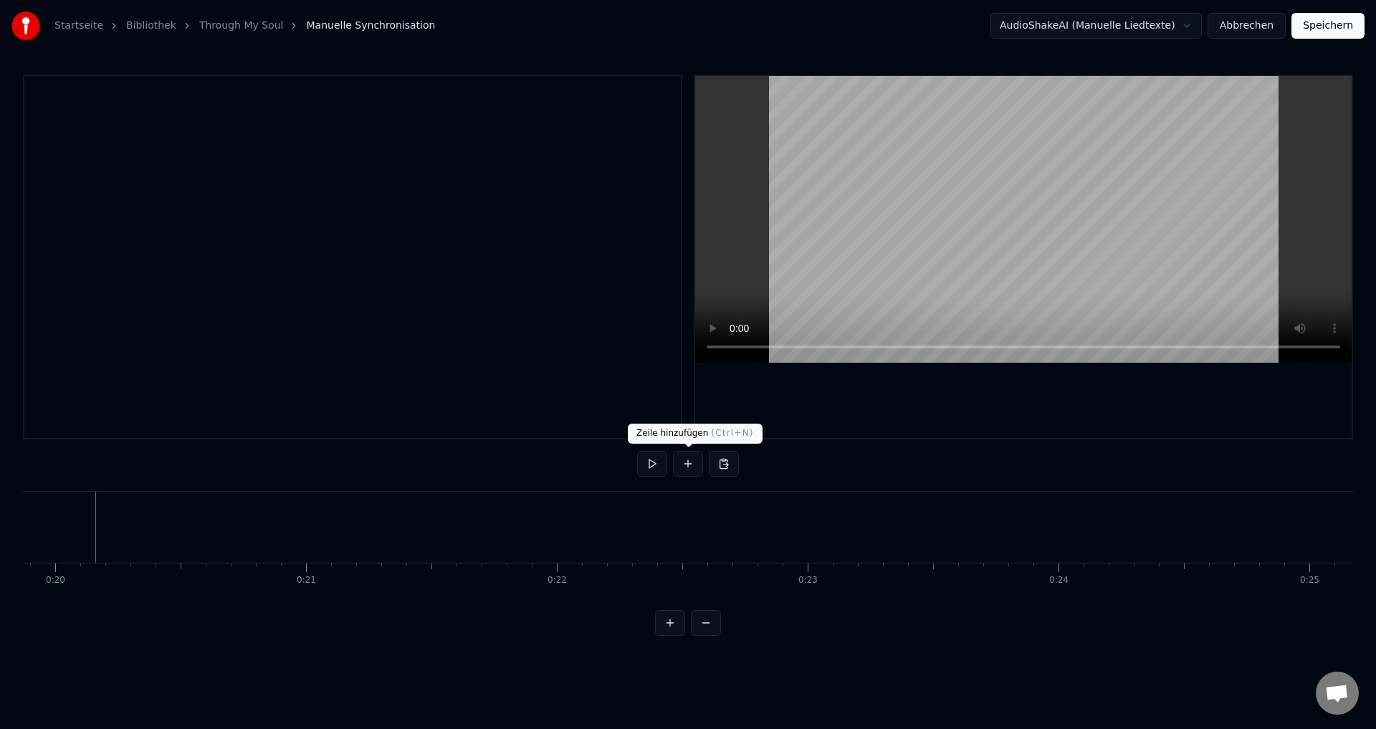
click at [683, 464] on button at bounding box center [688, 464] width 30 height 26
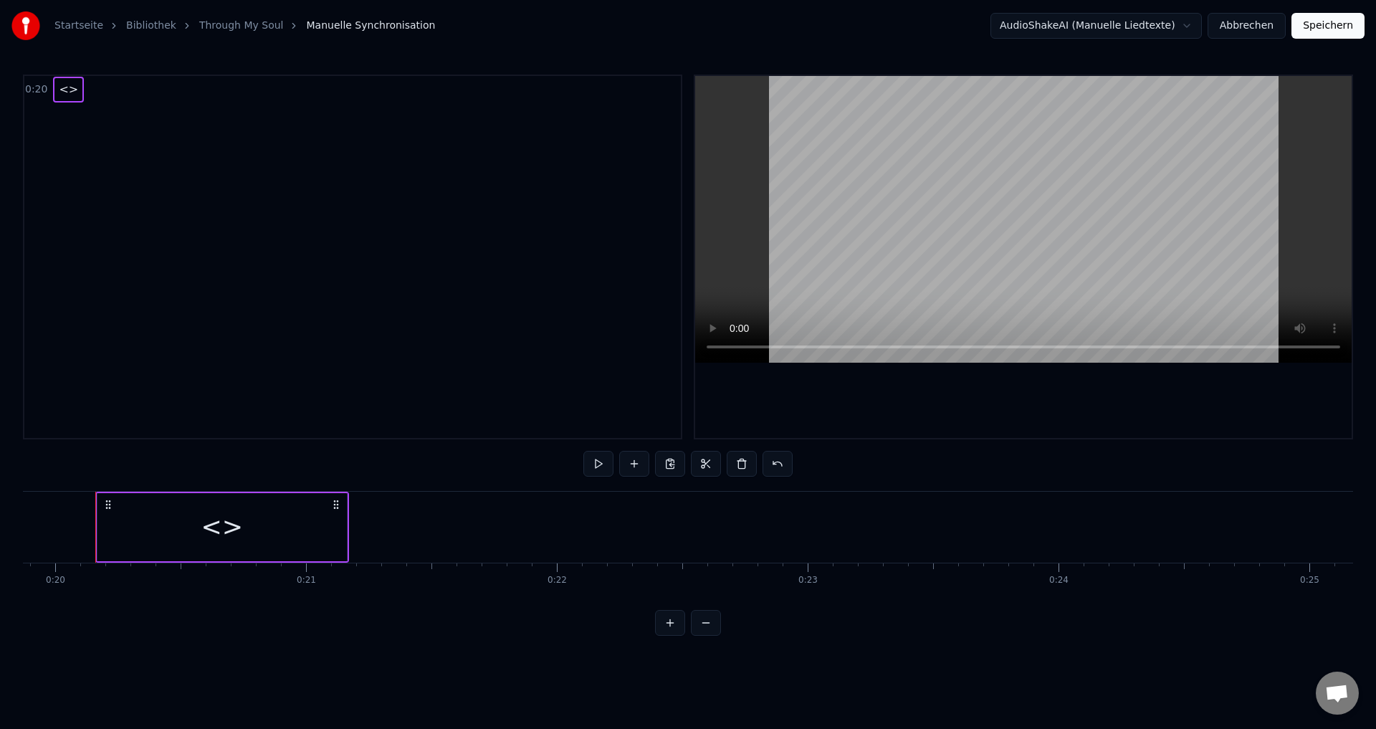
drag, startPoint x: 187, startPoint y: 559, endPoint x: 99, endPoint y: 564, distance: 88.3
click at [95, 564] on div "<> To pick up a draggable item, press the space bar. While dragging, use the ar…" at bounding box center [688, 545] width 1330 height 108
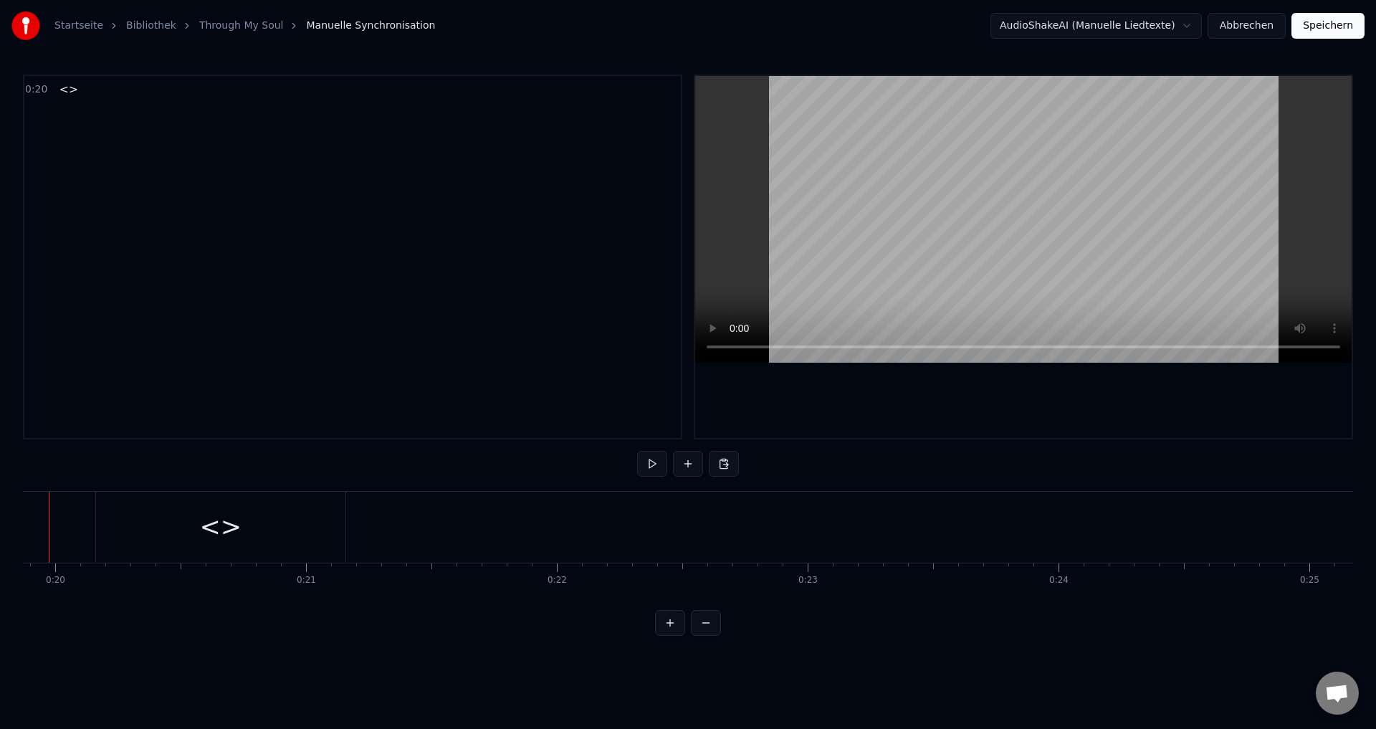
scroll to position [0, 4939]
drag, startPoint x: 153, startPoint y: 527, endPoint x: 143, endPoint y: 531, distance: 10.3
click at [151, 528] on div "<>" at bounding box center [267, 527] width 249 height 71
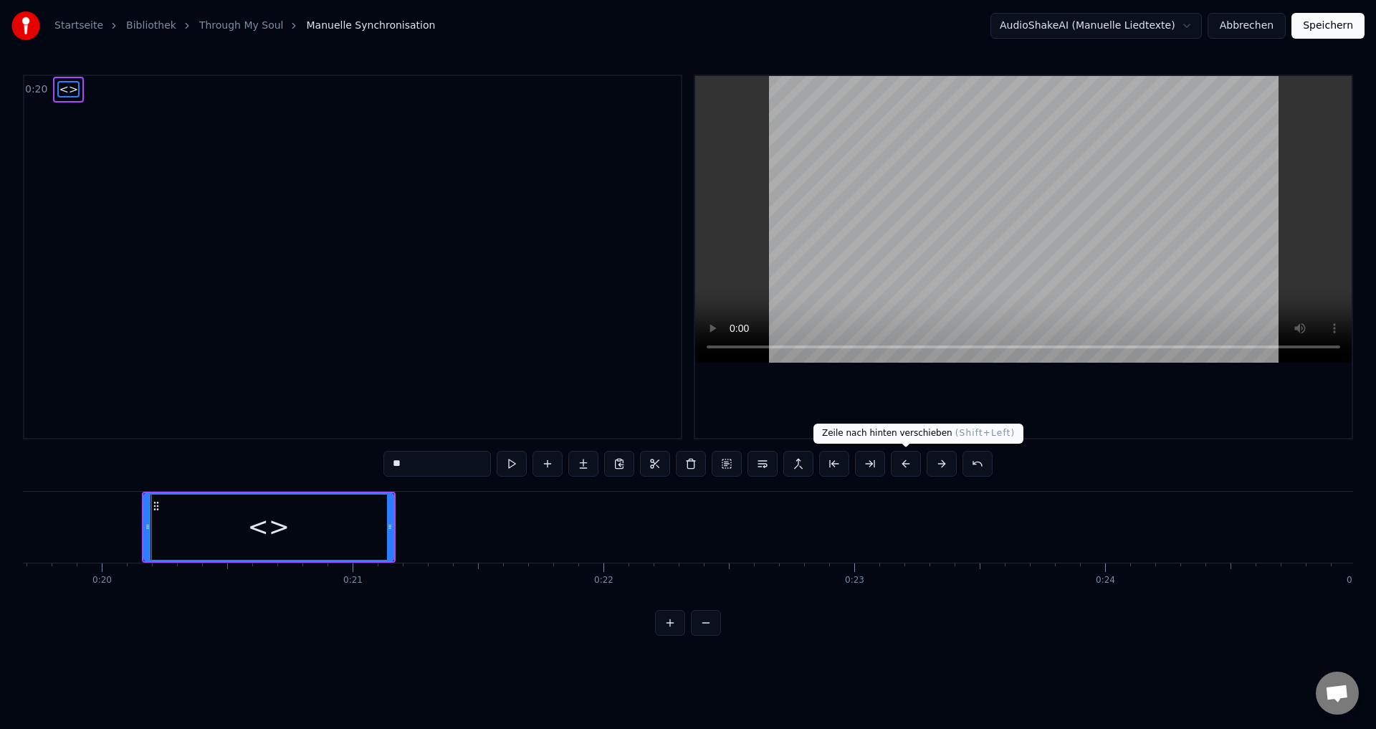
click at [896, 464] on button at bounding box center [906, 464] width 30 height 26
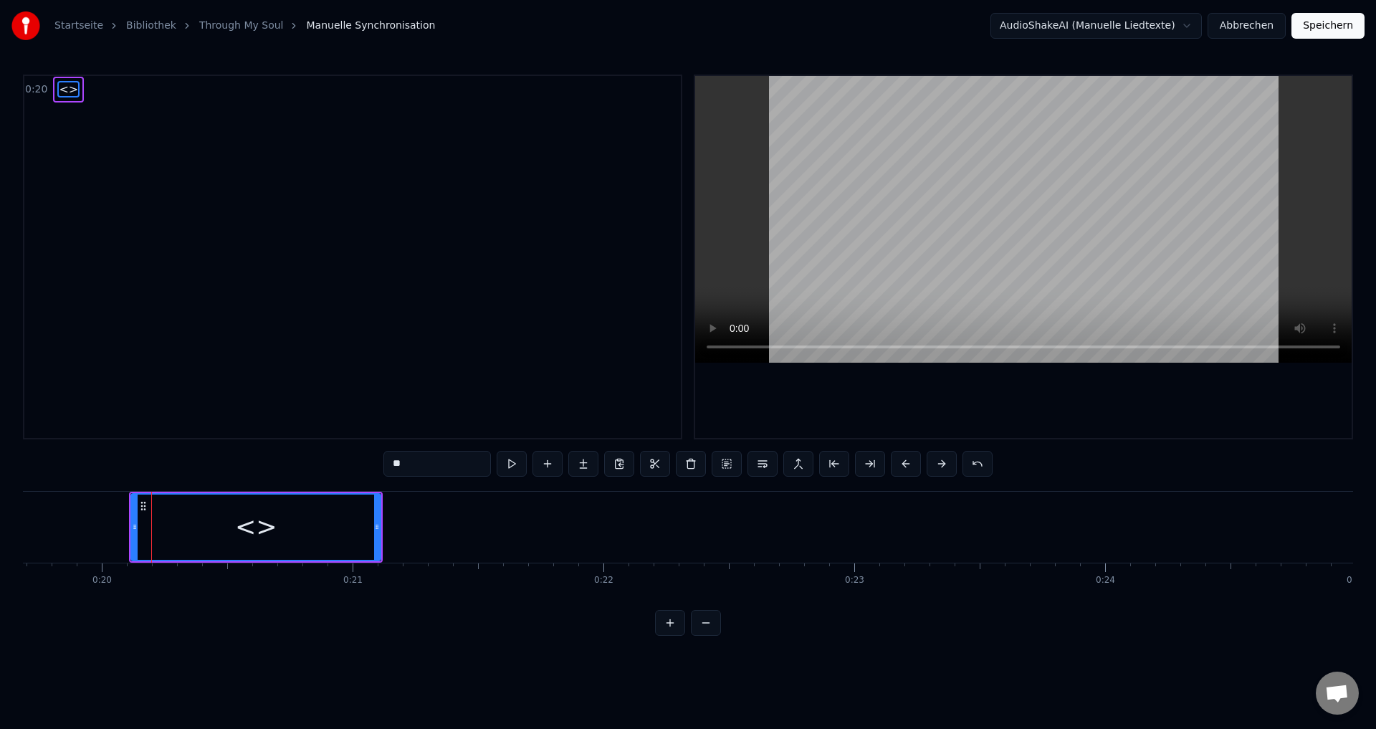
click at [896, 464] on button at bounding box center [906, 464] width 30 height 26
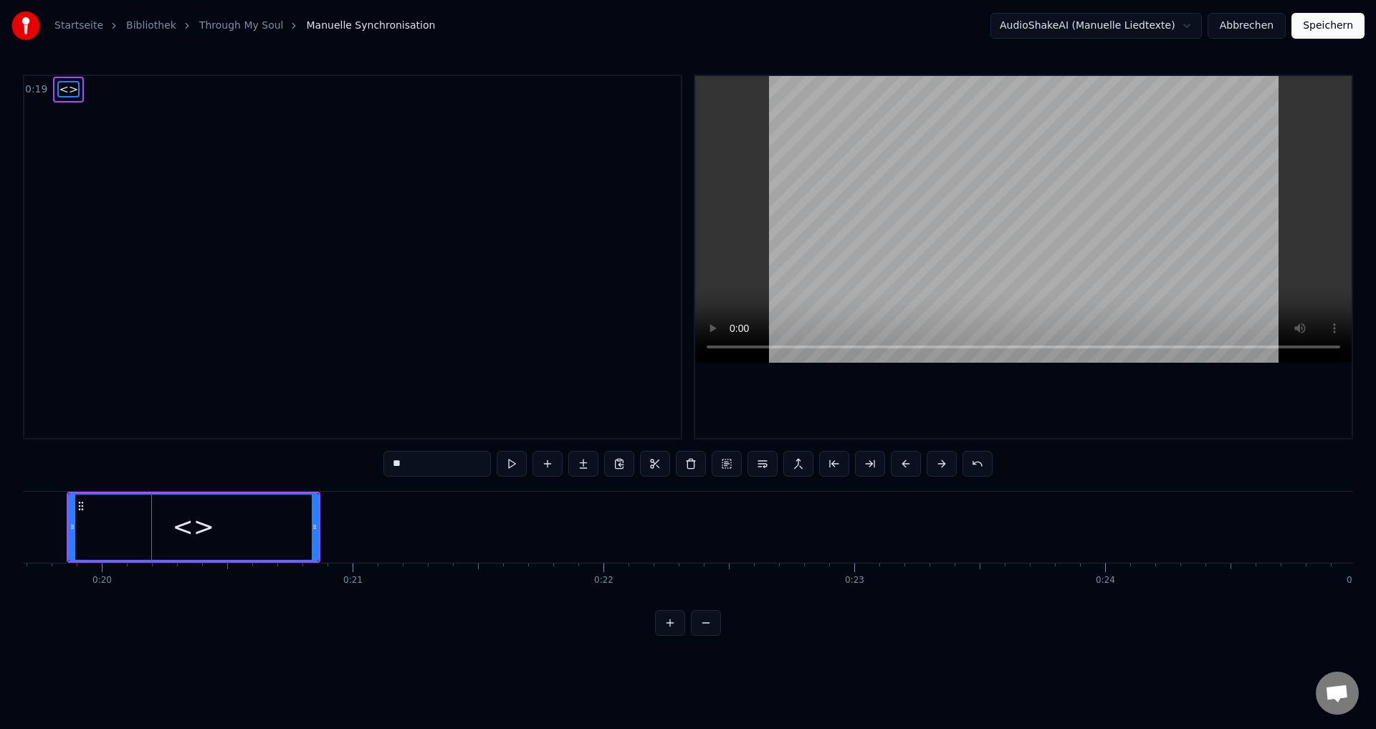
click at [896, 464] on button at bounding box center [906, 464] width 30 height 26
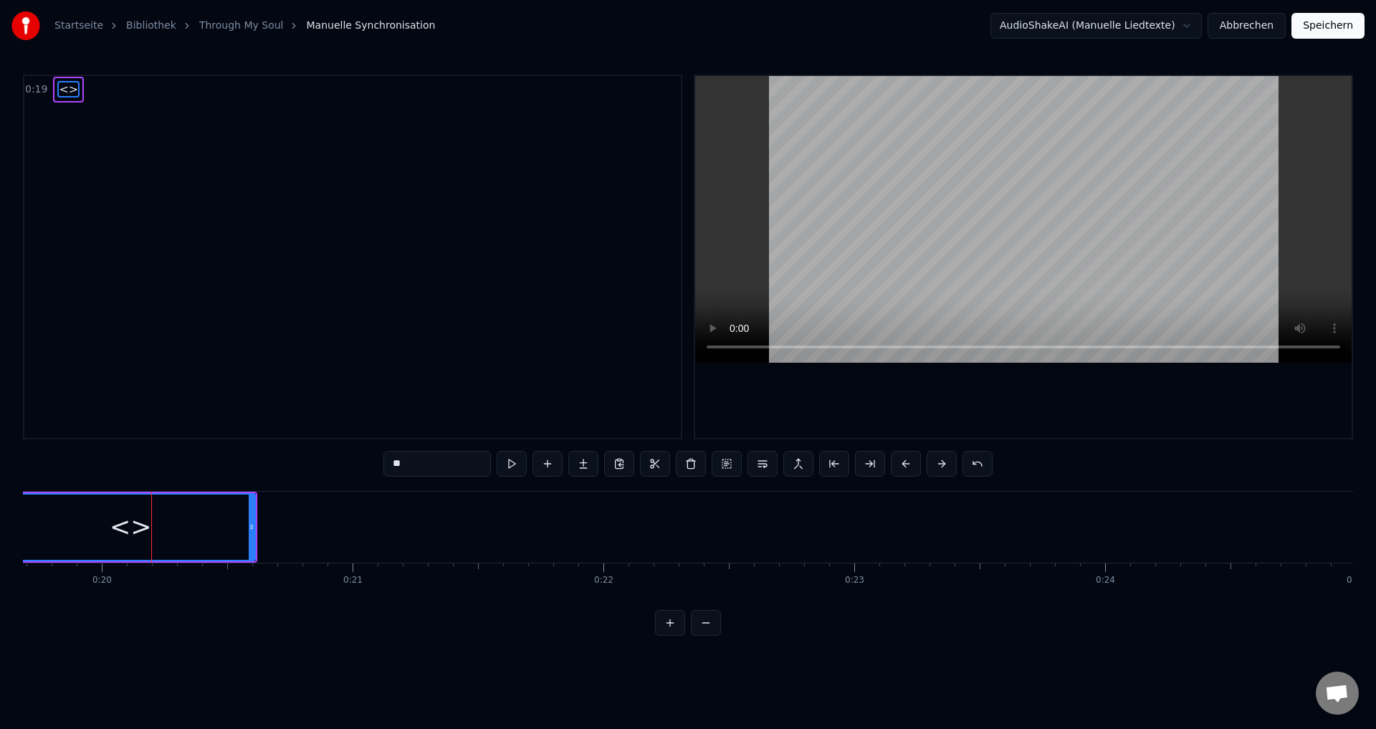
click at [896, 464] on button at bounding box center [906, 464] width 30 height 26
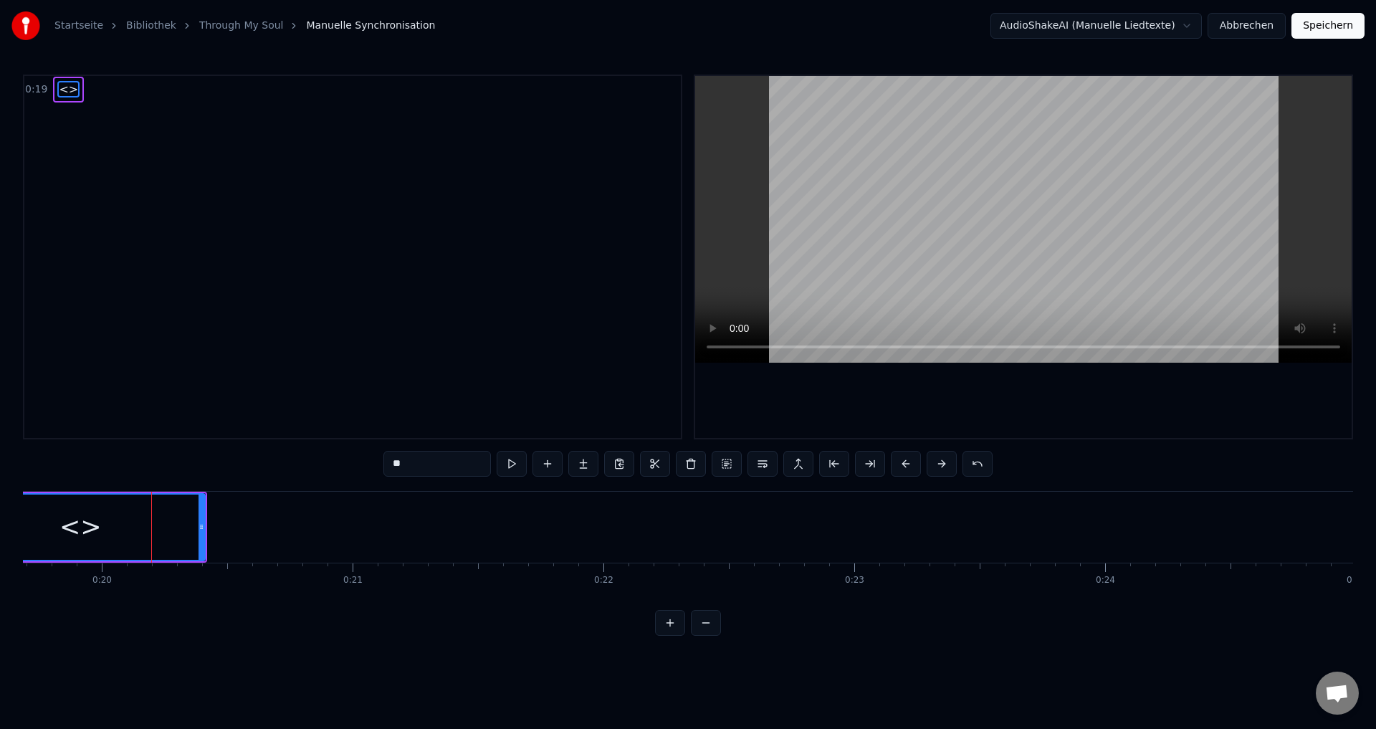
click at [896, 464] on button at bounding box center [906, 464] width 30 height 26
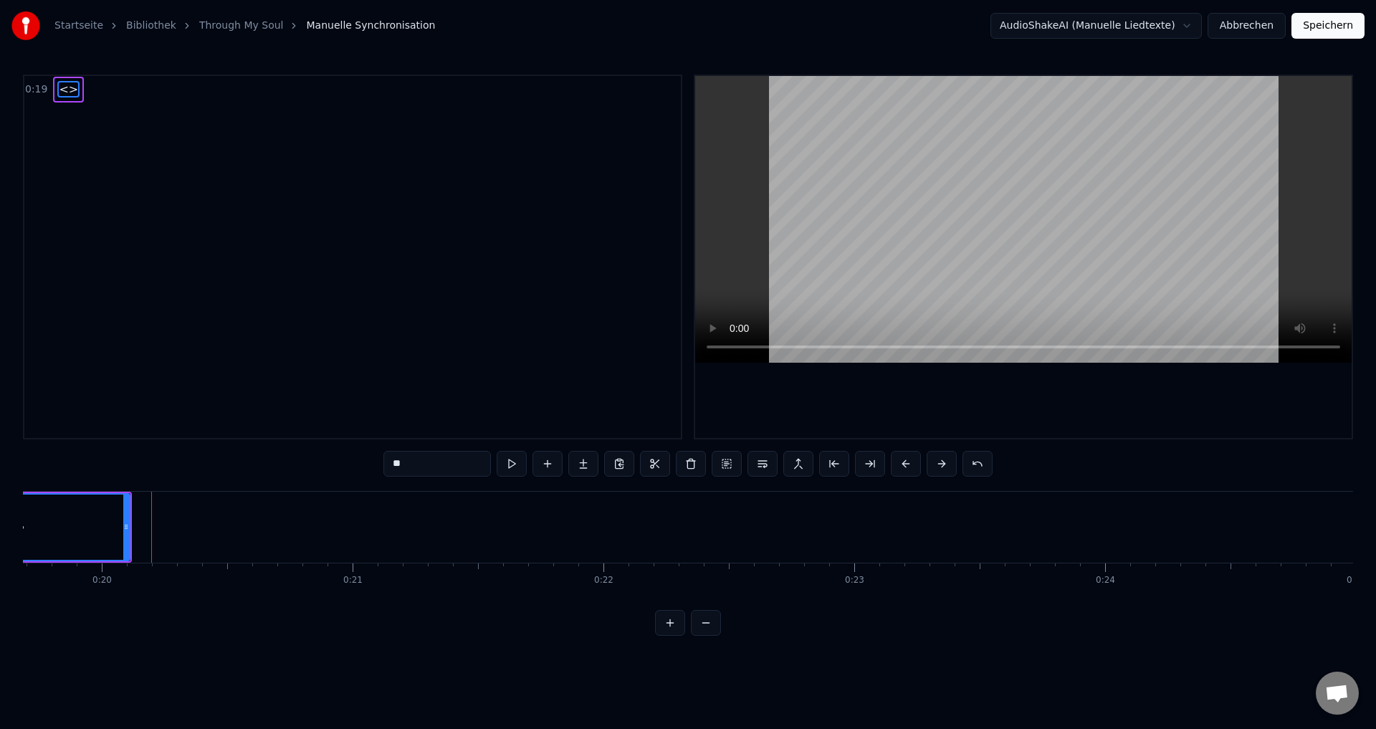
click at [896, 464] on button at bounding box center [906, 464] width 30 height 26
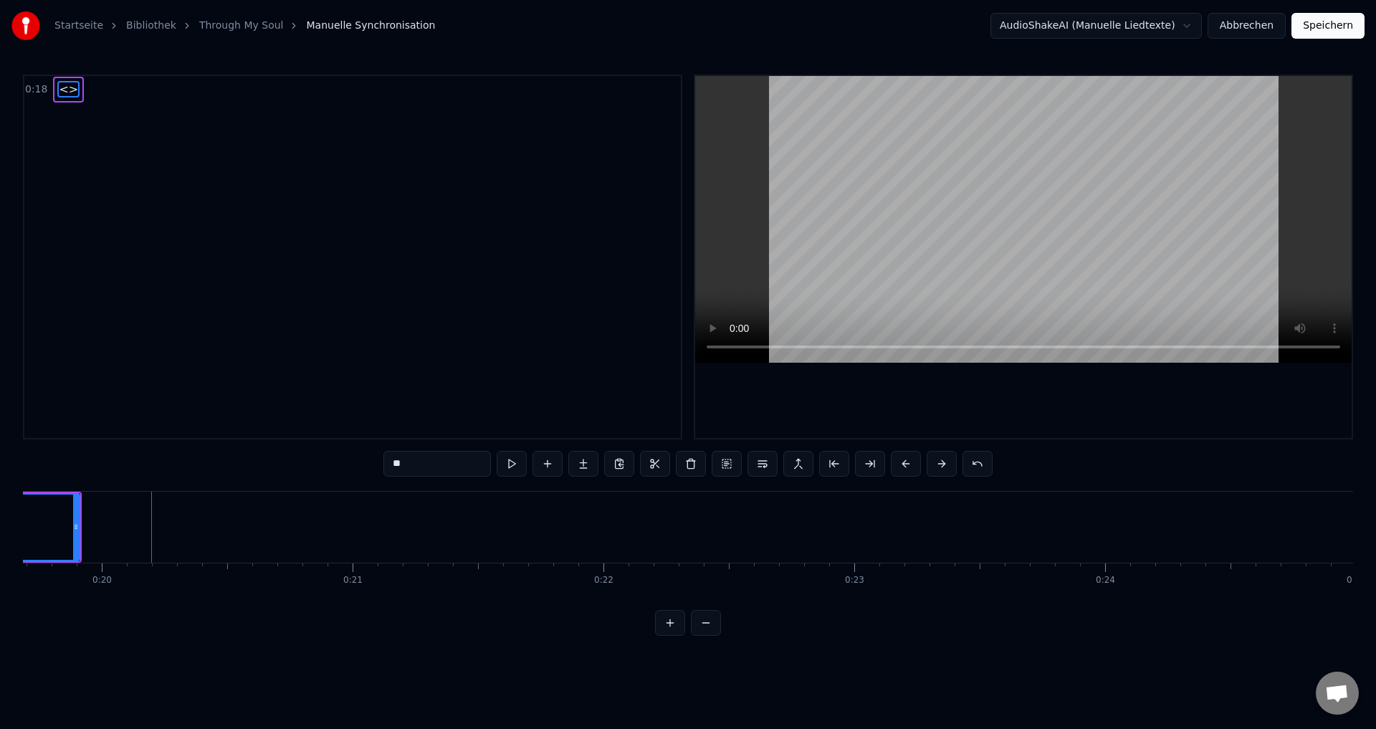
click at [896, 464] on button at bounding box center [906, 464] width 30 height 26
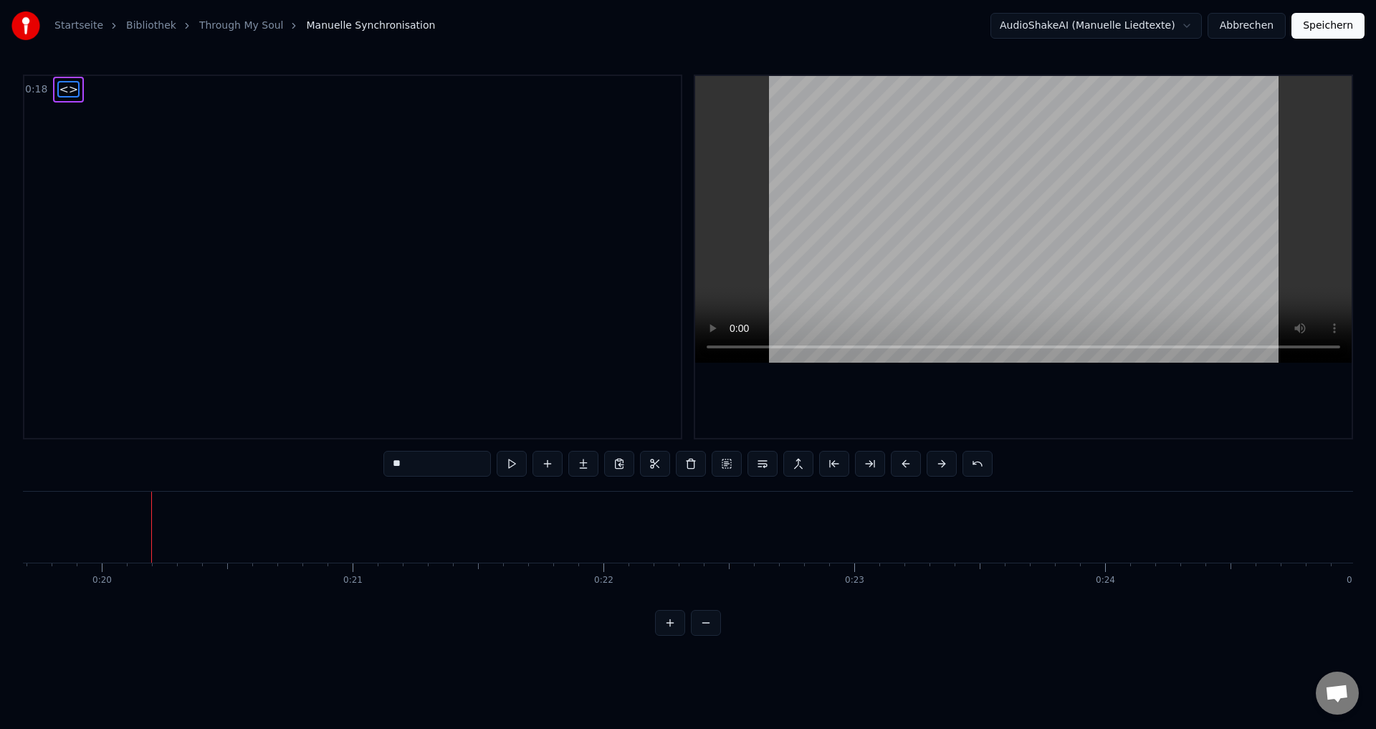
click at [896, 464] on button at bounding box center [906, 464] width 30 height 26
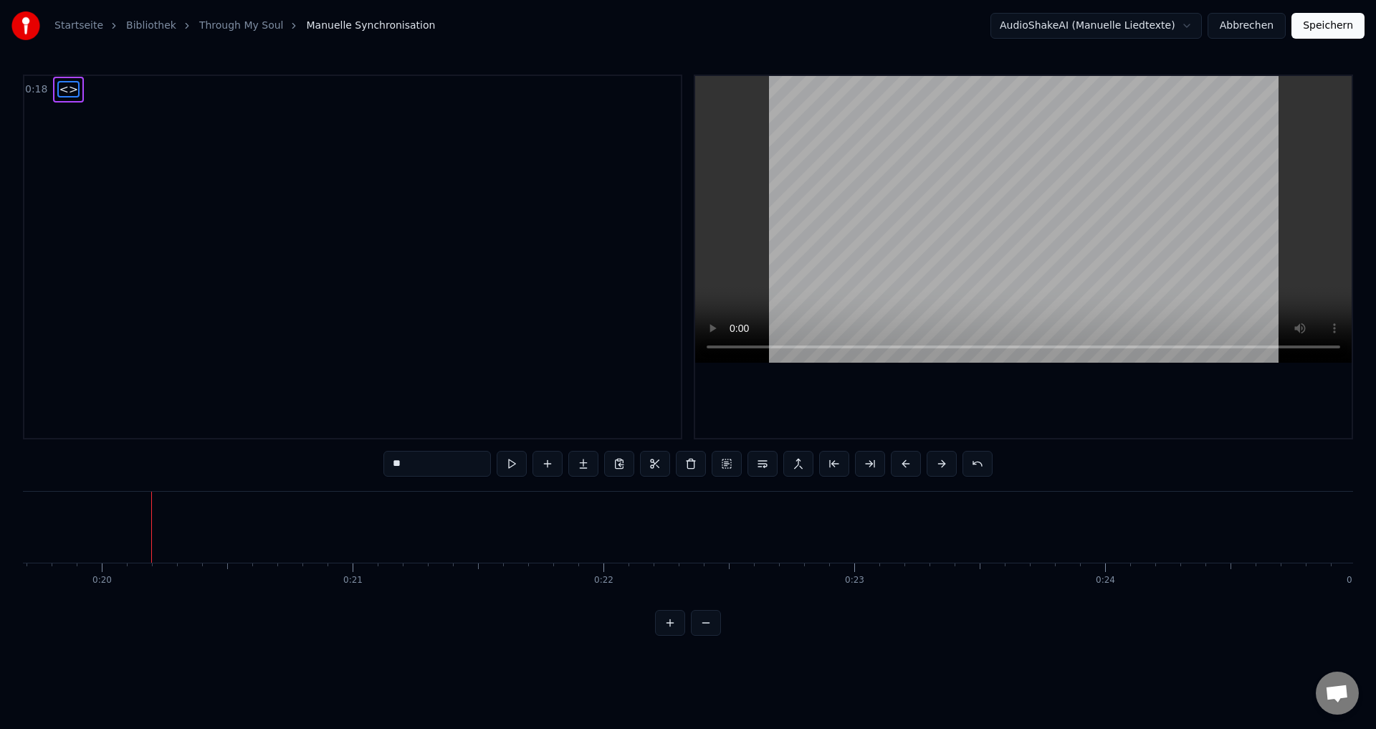
click at [896, 464] on button at bounding box center [906, 464] width 30 height 26
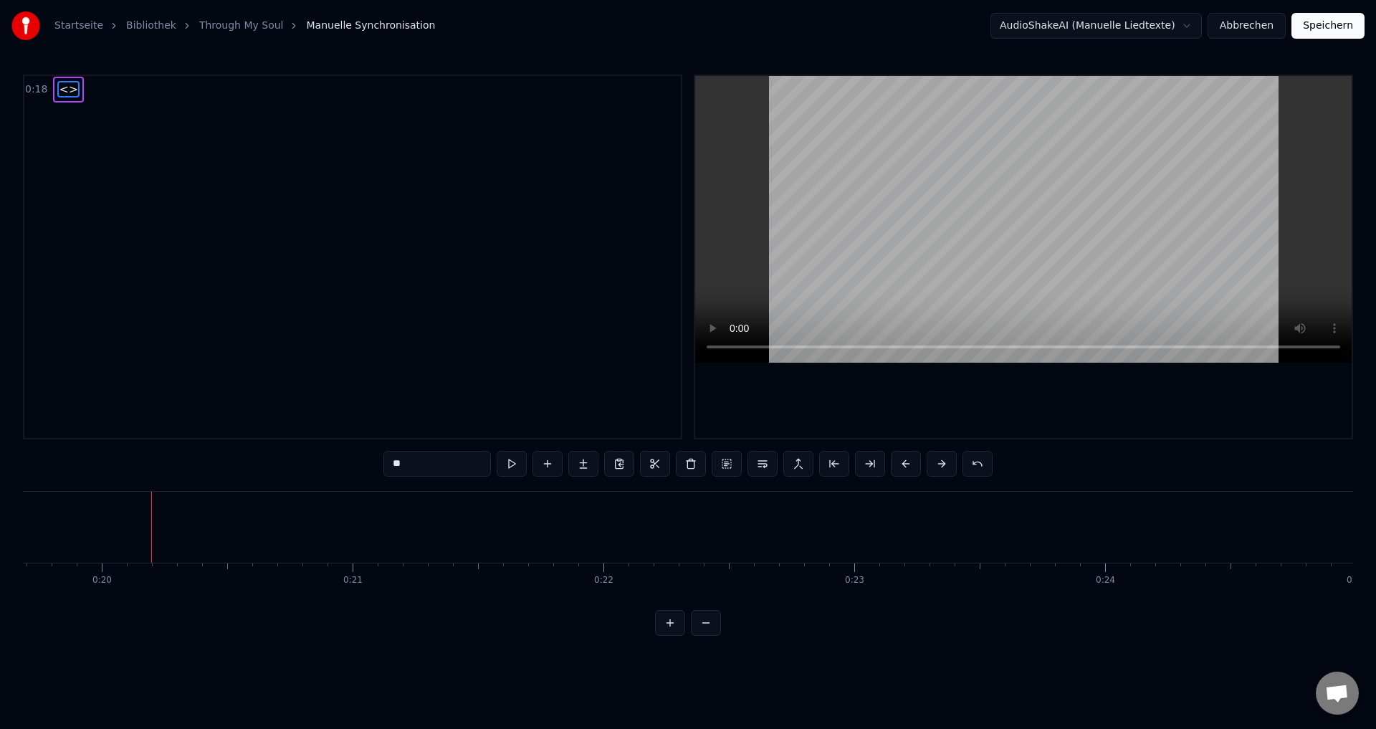
click at [896, 464] on button at bounding box center [906, 464] width 30 height 26
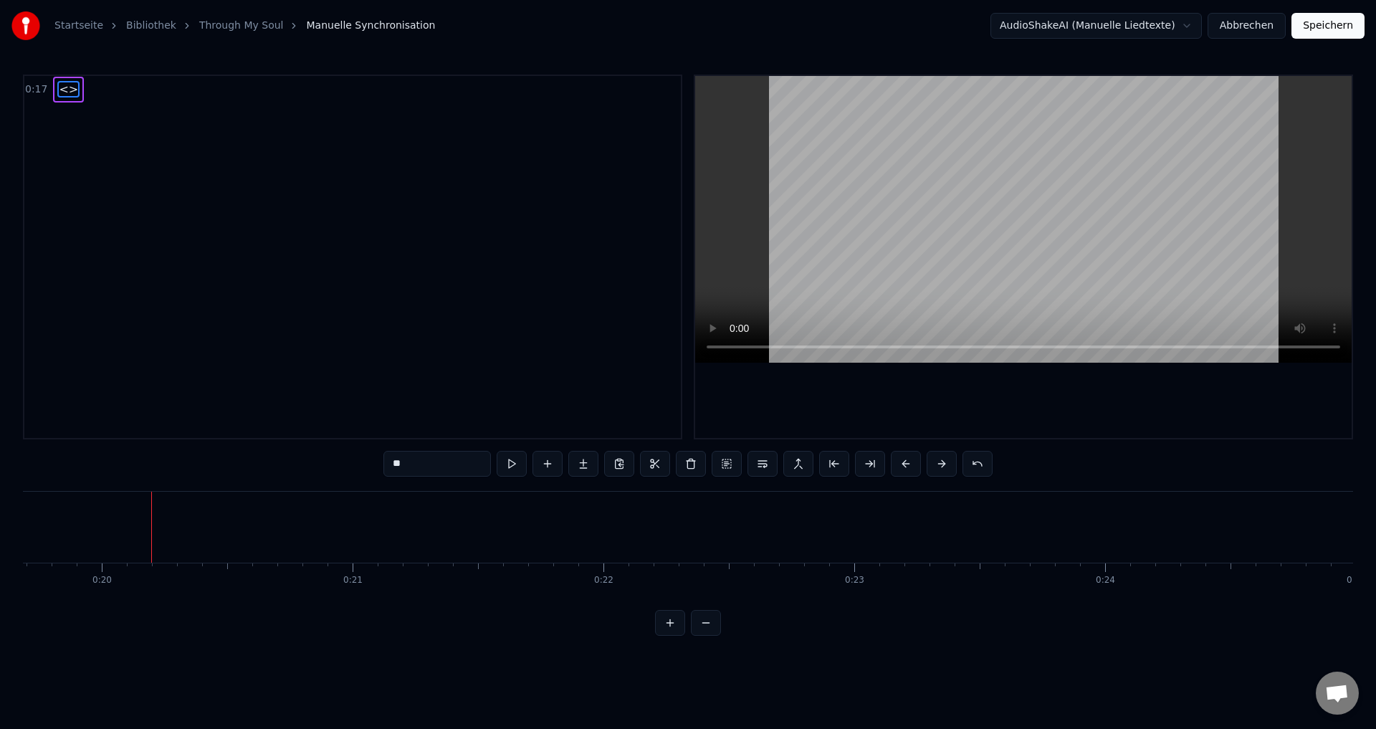
click at [896, 464] on button at bounding box center [906, 464] width 30 height 26
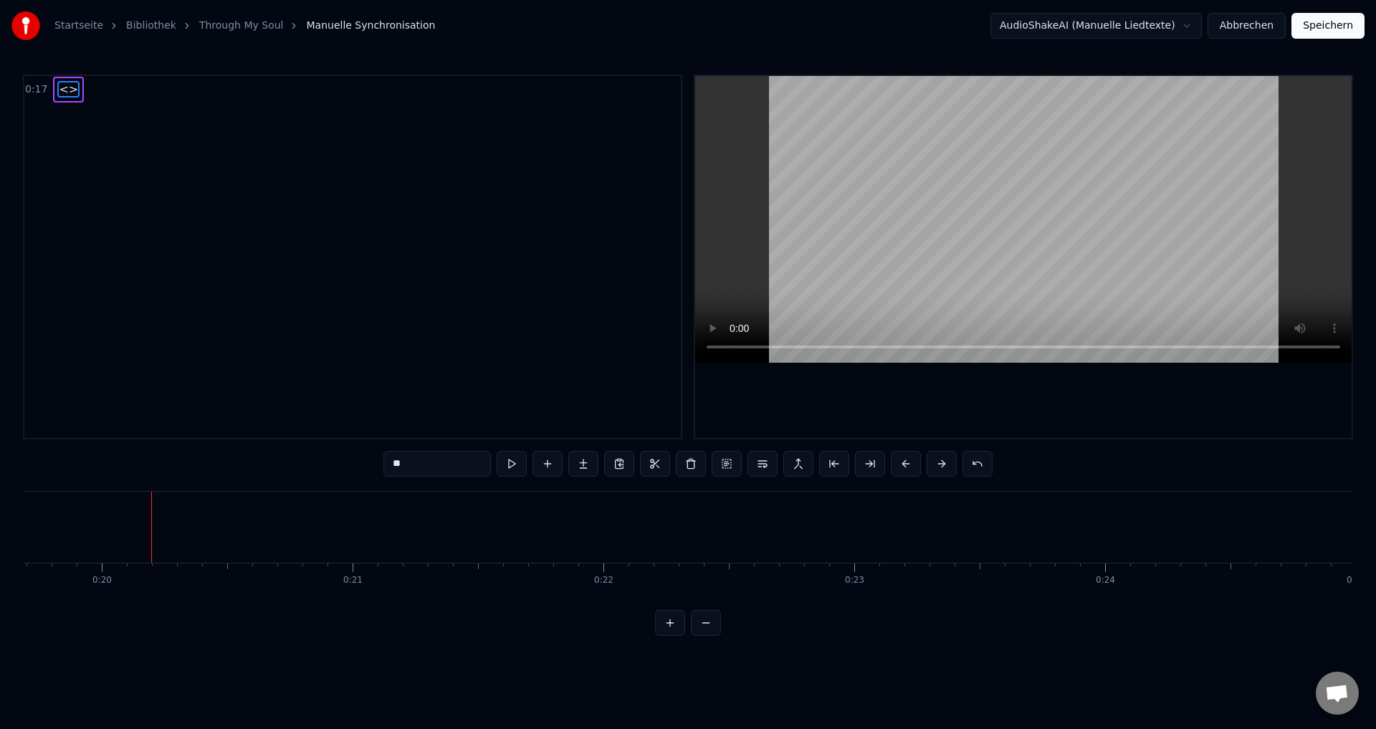
click at [896, 464] on button at bounding box center [906, 464] width 30 height 26
click at [905, 472] on button at bounding box center [906, 464] width 30 height 26
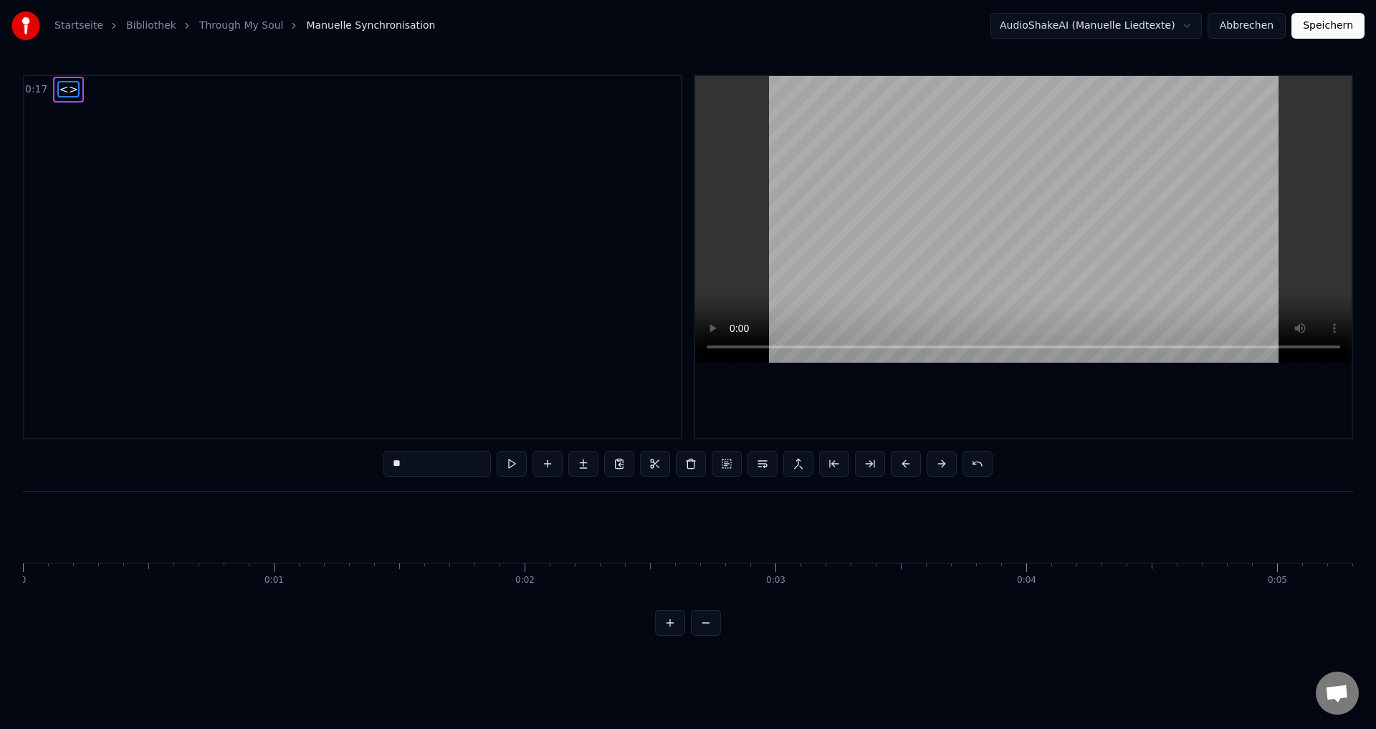
click at [57, 81] on span "<>" at bounding box center [68, 89] width 22 height 16
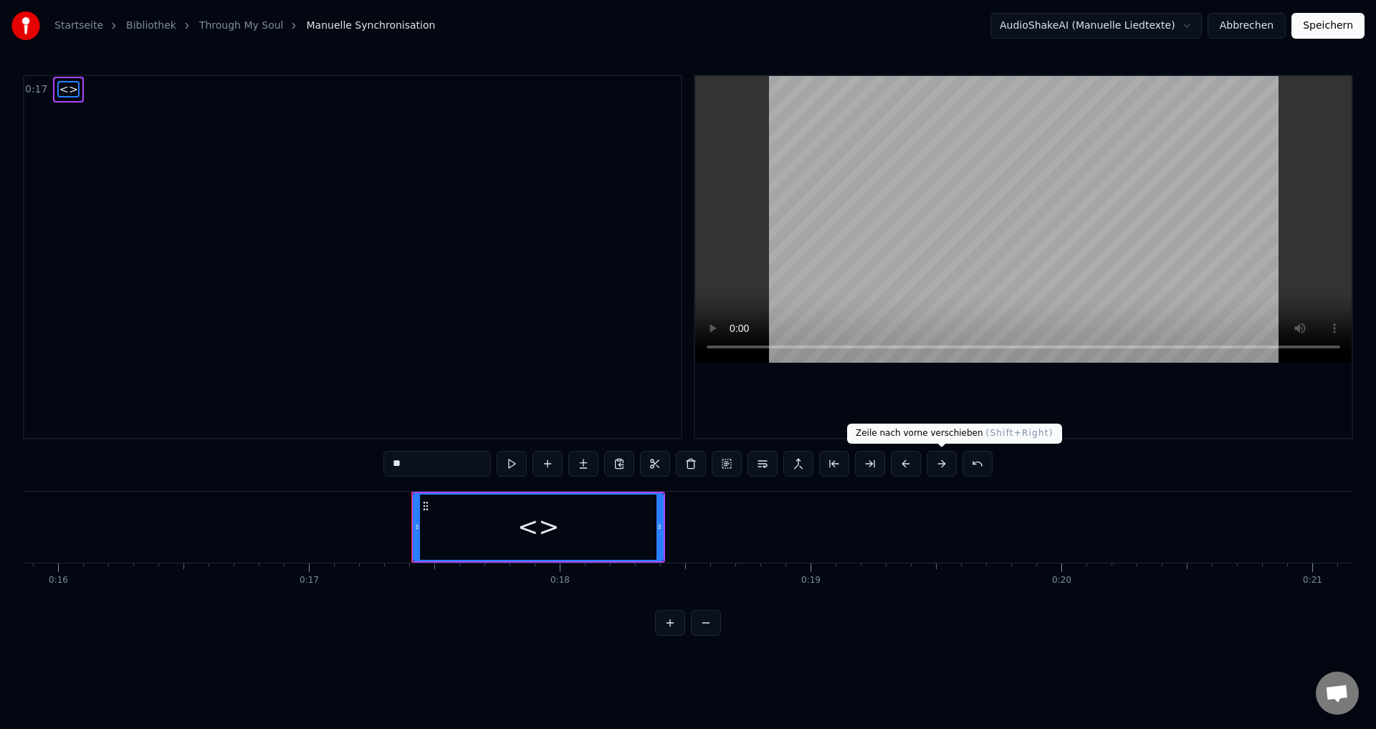
scroll to position [0, 4296]
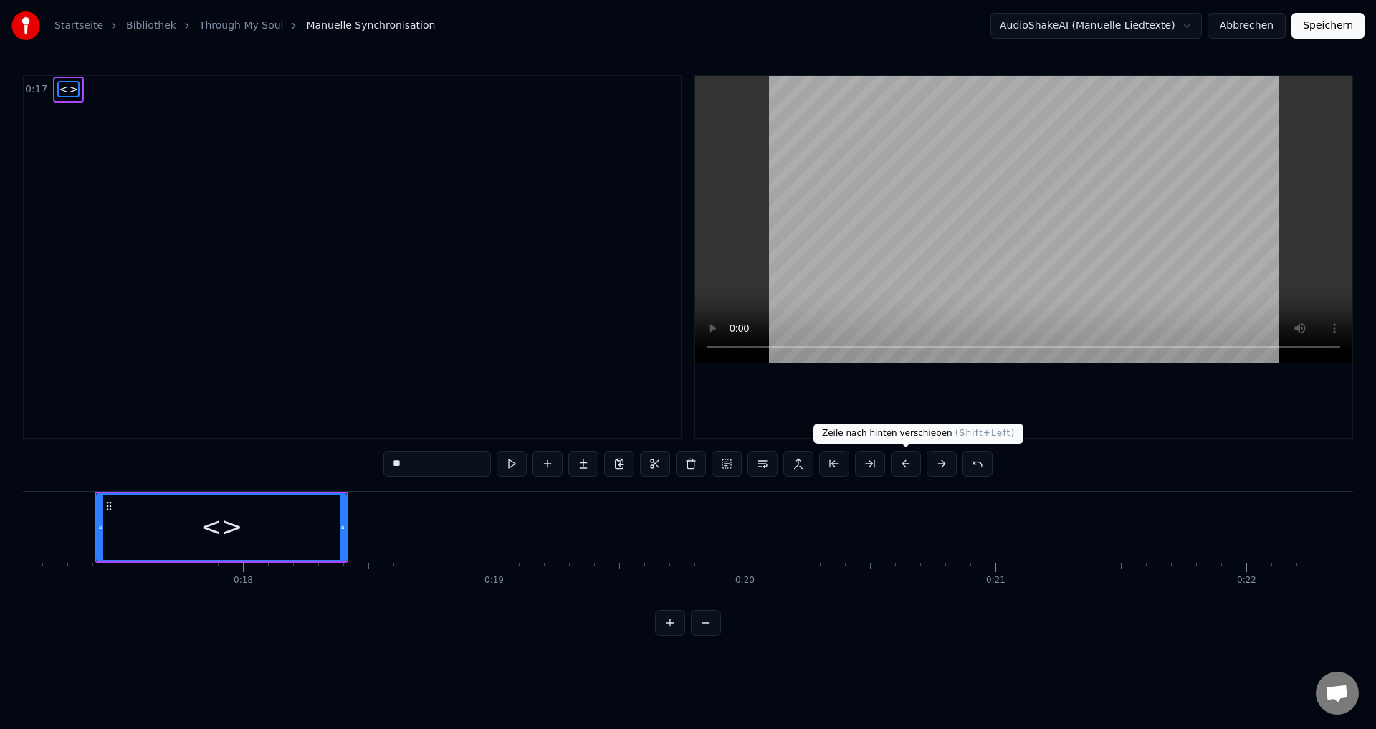
click at [902, 467] on button at bounding box center [906, 464] width 30 height 26
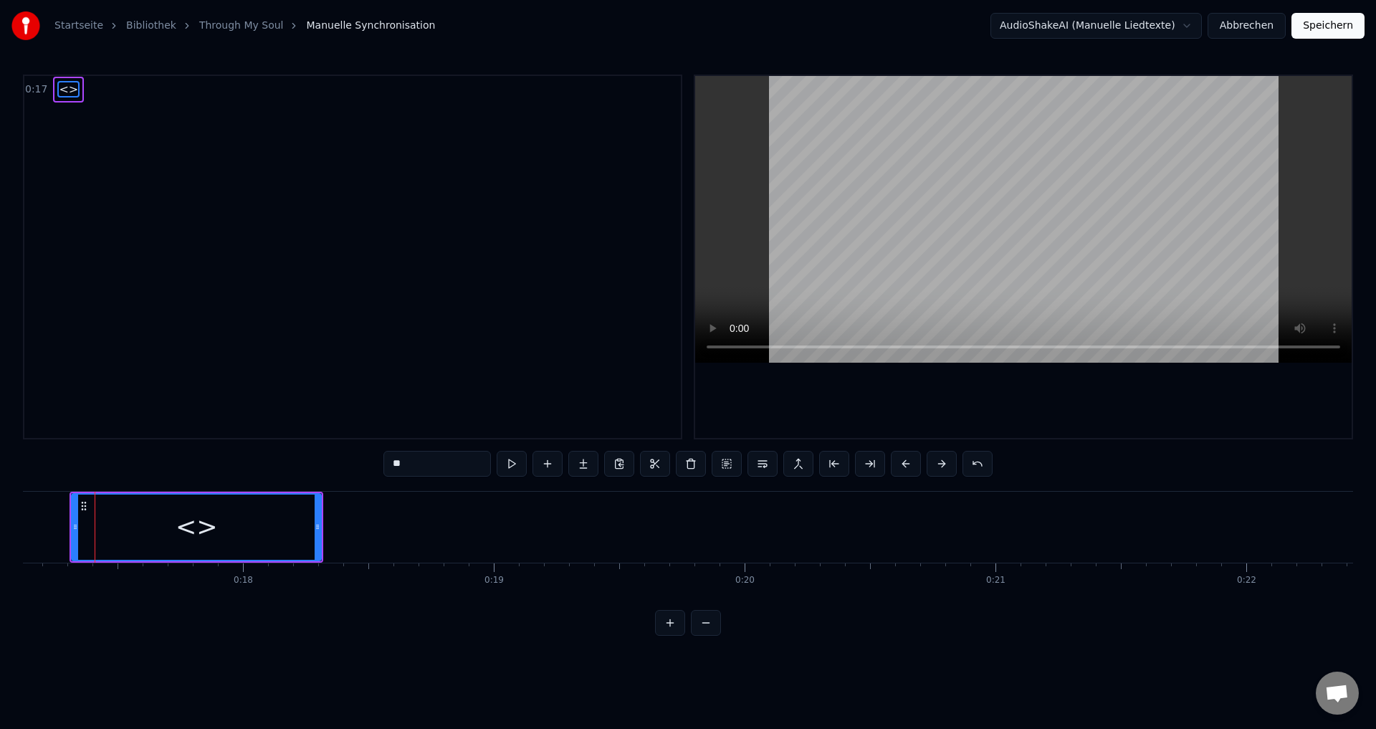
click at [902, 467] on button at bounding box center [906, 464] width 30 height 26
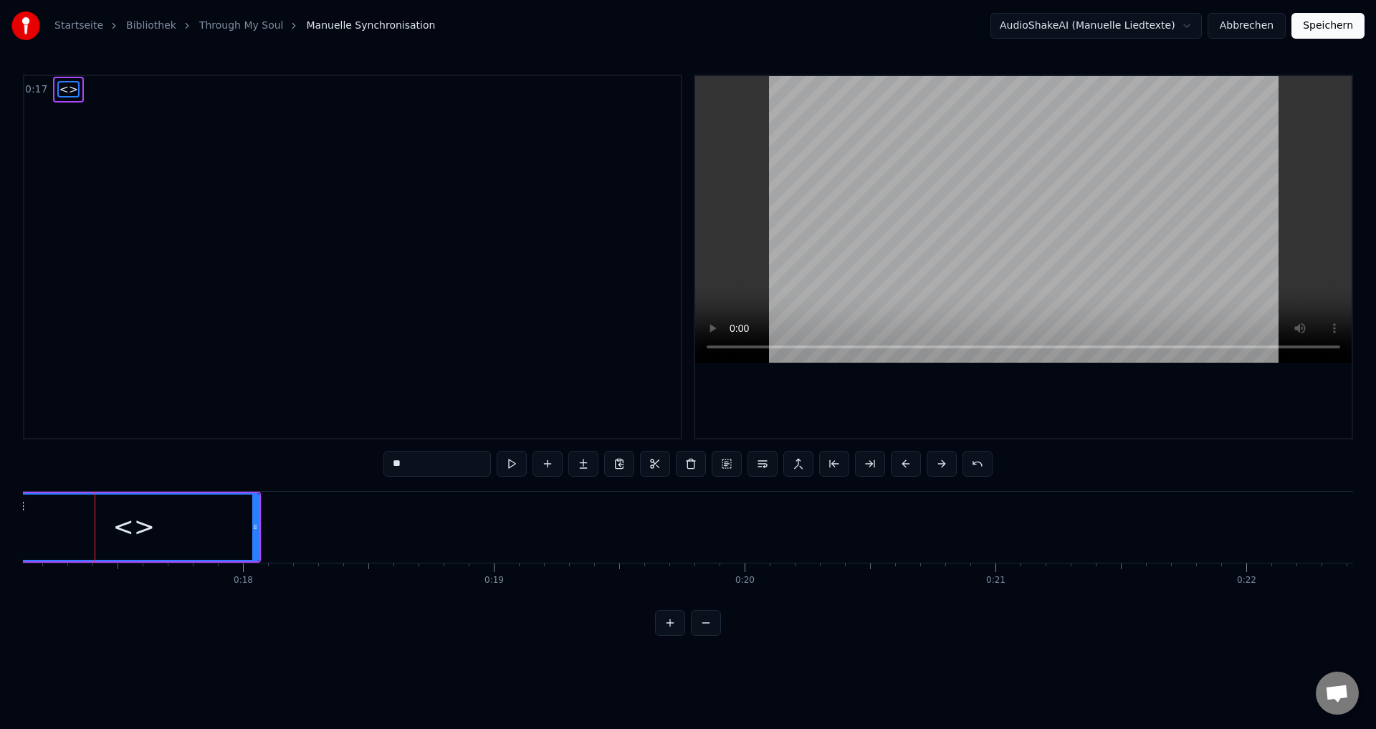
click at [902, 467] on button at bounding box center [906, 464] width 30 height 26
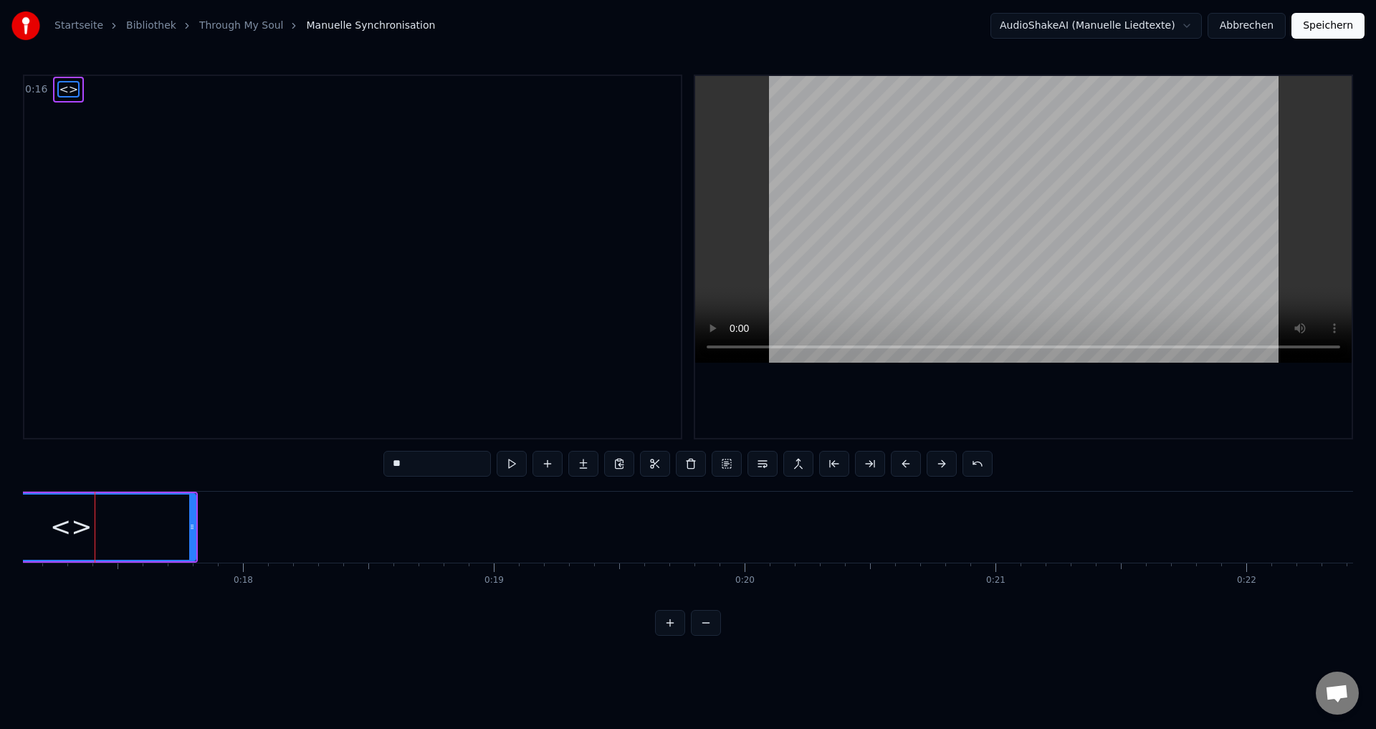
click at [902, 467] on button at bounding box center [906, 464] width 30 height 26
click at [901, 467] on button at bounding box center [906, 464] width 30 height 26
click at [900, 467] on button at bounding box center [906, 464] width 30 height 26
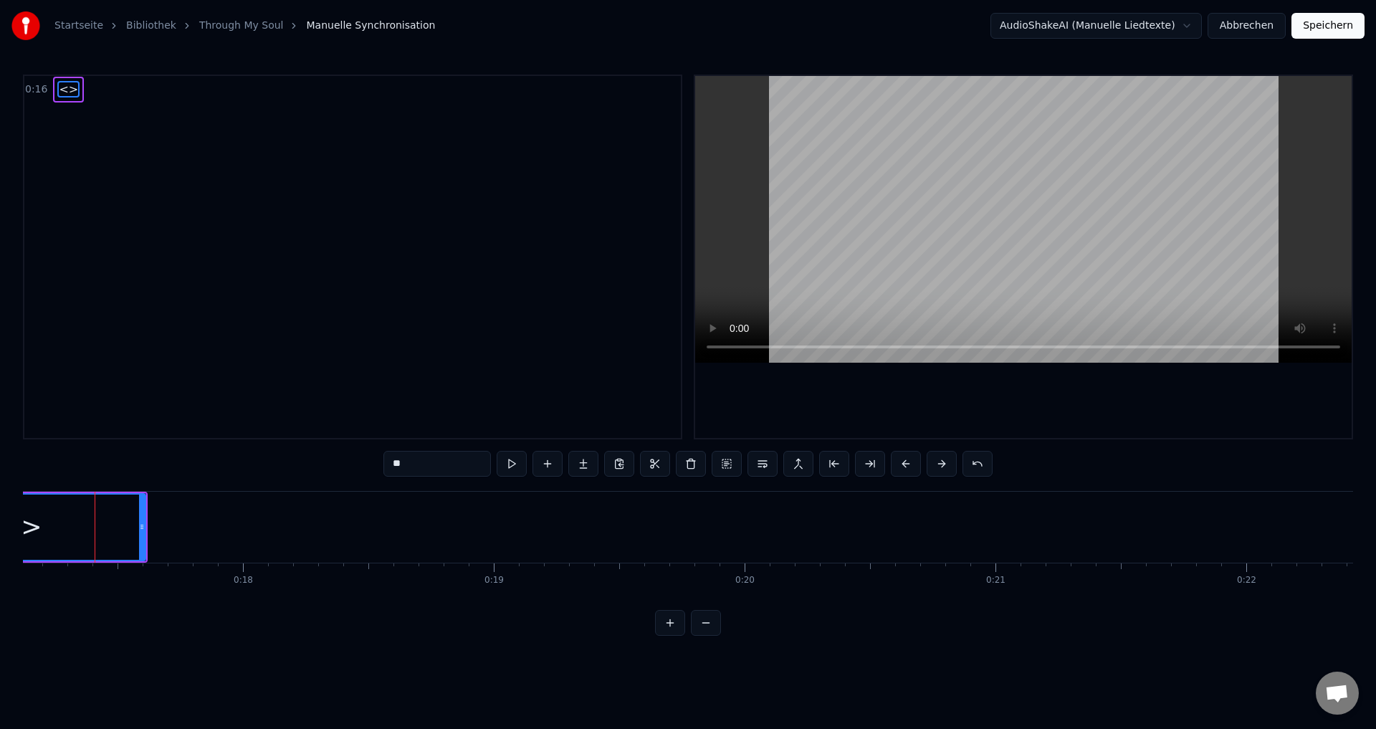
click at [900, 467] on button at bounding box center [906, 464] width 30 height 26
click at [899, 467] on button at bounding box center [906, 464] width 30 height 26
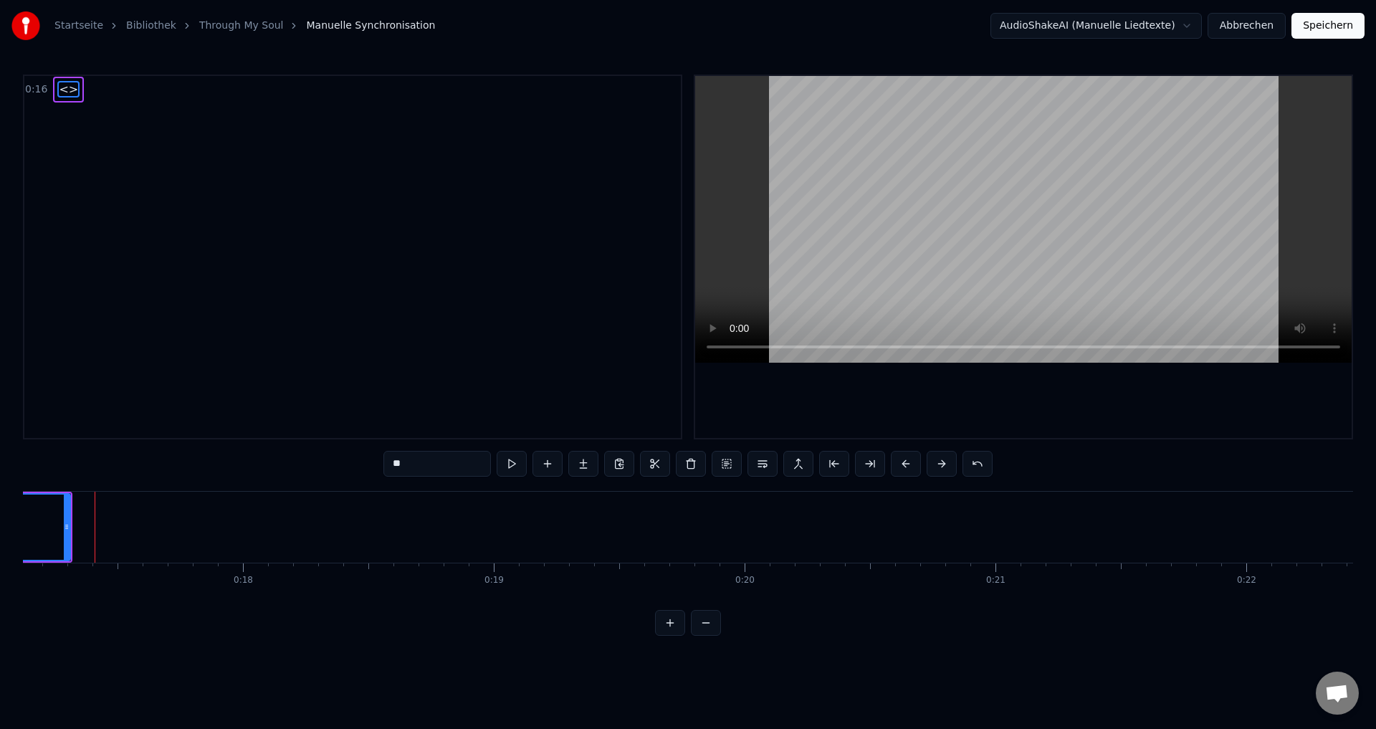
click at [899, 467] on button at bounding box center [906, 464] width 30 height 26
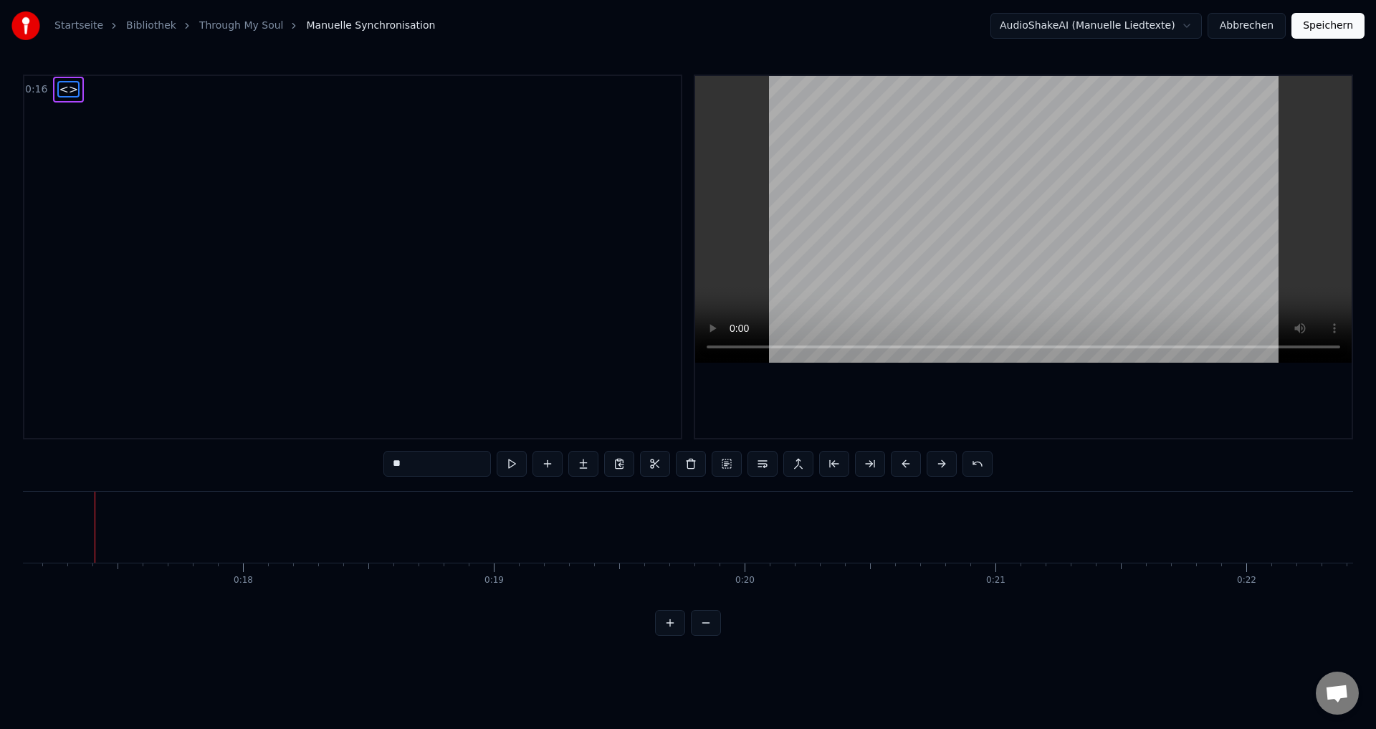
click at [899, 467] on button at bounding box center [906, 464] width 30 height 26
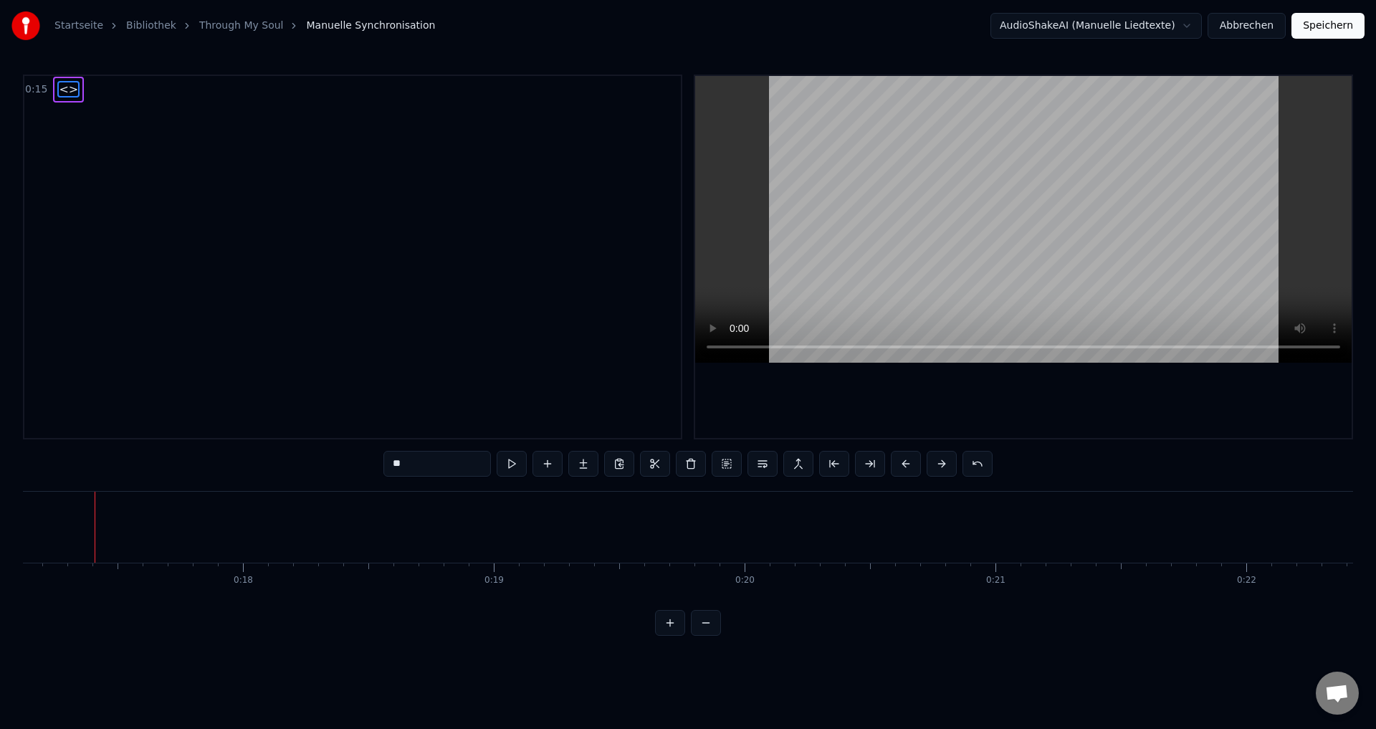
click at [899, 462] on button at bounding box center [906, 464] width 30 height 26
click at [902, 459] on button at bounding box center [906, 464] width 30 height 26
click at [59, 87] on span "<>" at bounding box center [68, 89] width 22 height 16
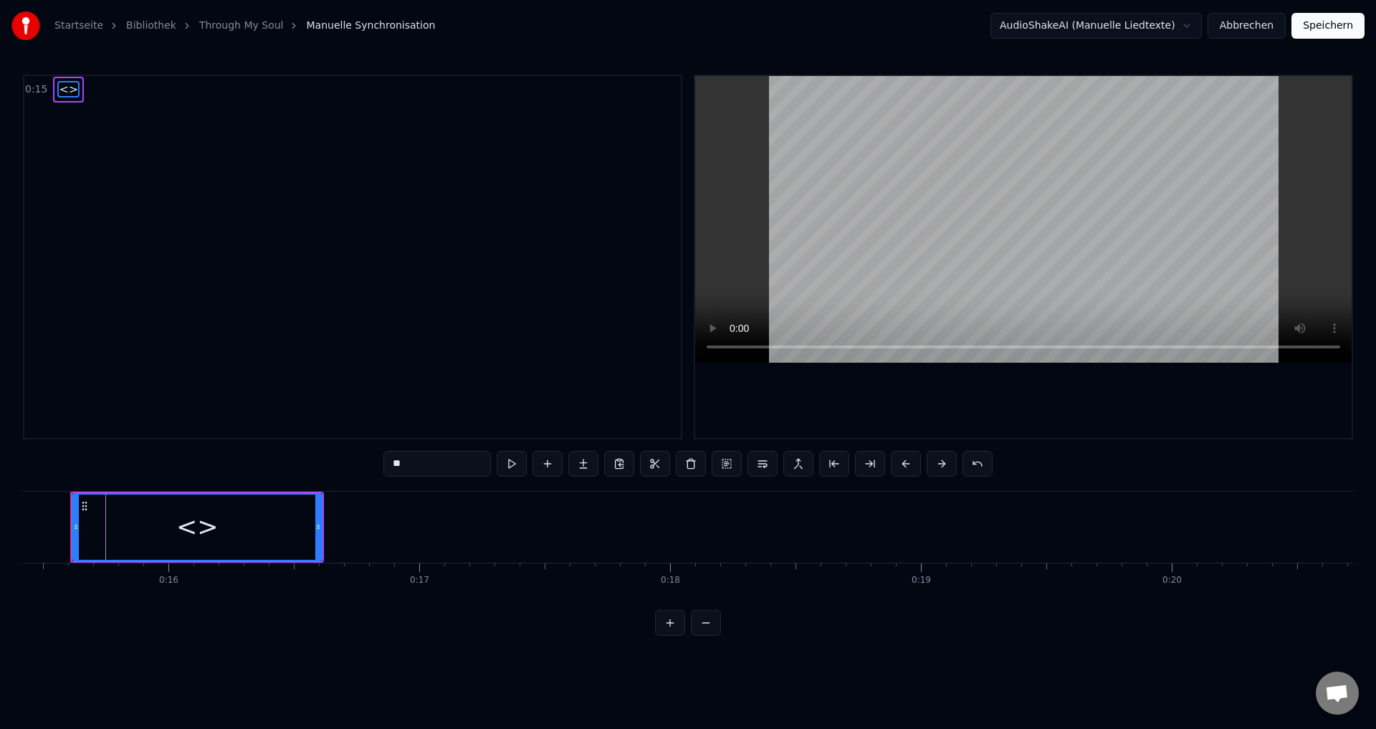
scroll to position [0, 3844]
click at [212, 540] on div "<>" at bounding box center [222, 527] width 42 height 38
click at [65, 82] on span "<>" at bounding box center [68, 89] width 22 height 16
click at [65, 88] on span "<>" at bounding box center [68, 89] width 22 height 16
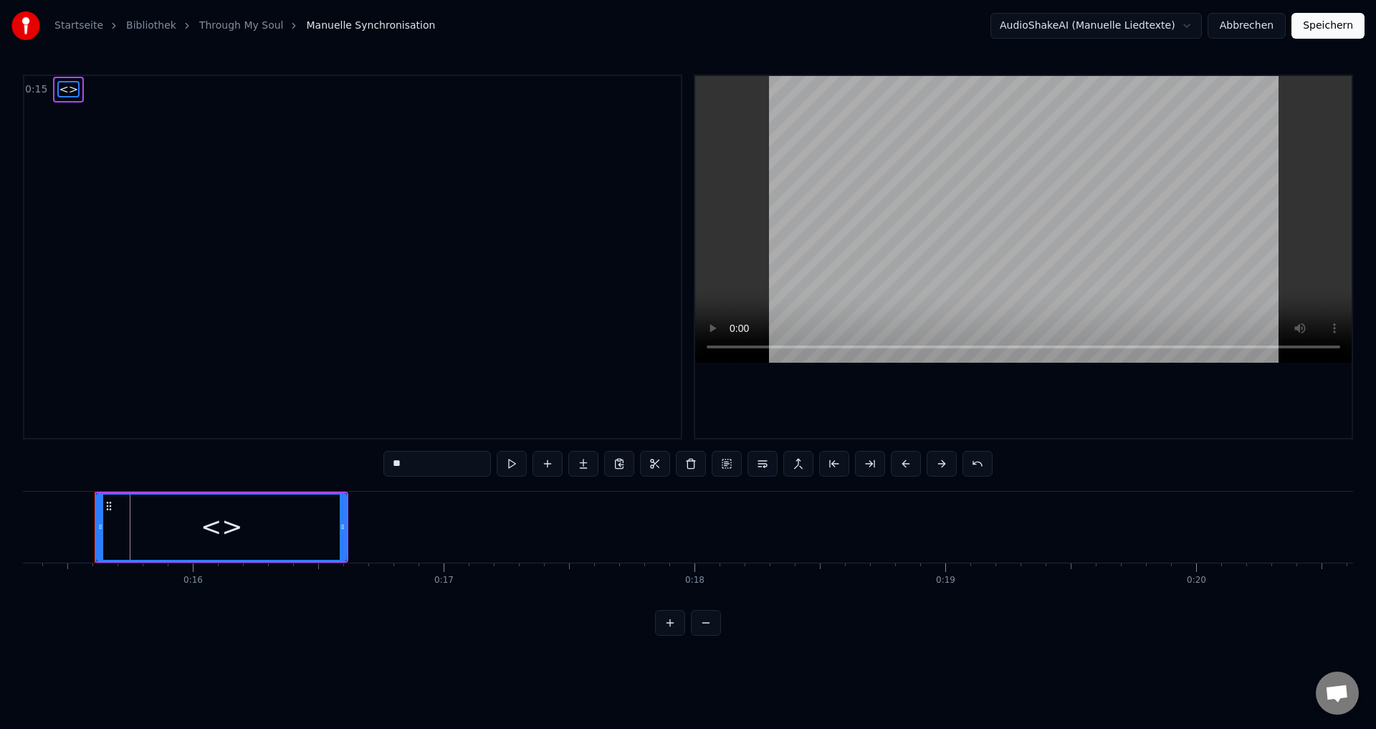
click at [65, 88] on span "<>" at bounding box center [68, 89] width 22 height 16
click at [109, 505] on icon at bounding box center [108, 505] width 11 height 11
click at [114, 527] on div "<>" at bounding box center [221, 527] width 248 height 65
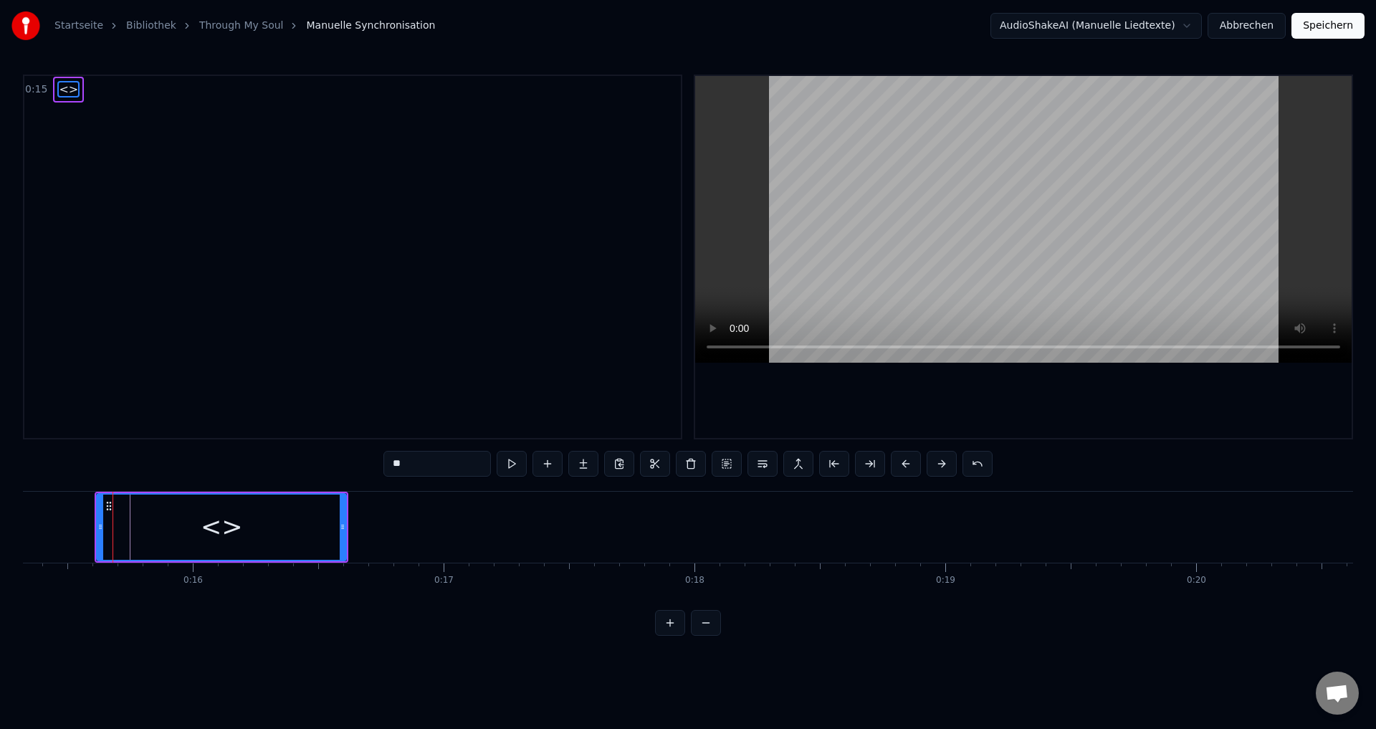
click at [115, 527] on div "<>" at bounding box center [221, 527] width 248 height 65
click at [122, 527] on div "<>" at bounding box center [221, 527] width 248 height 65
click at [82, 77] on div "0:15 <>" at bounding box center [352, 89] width 657 height 27
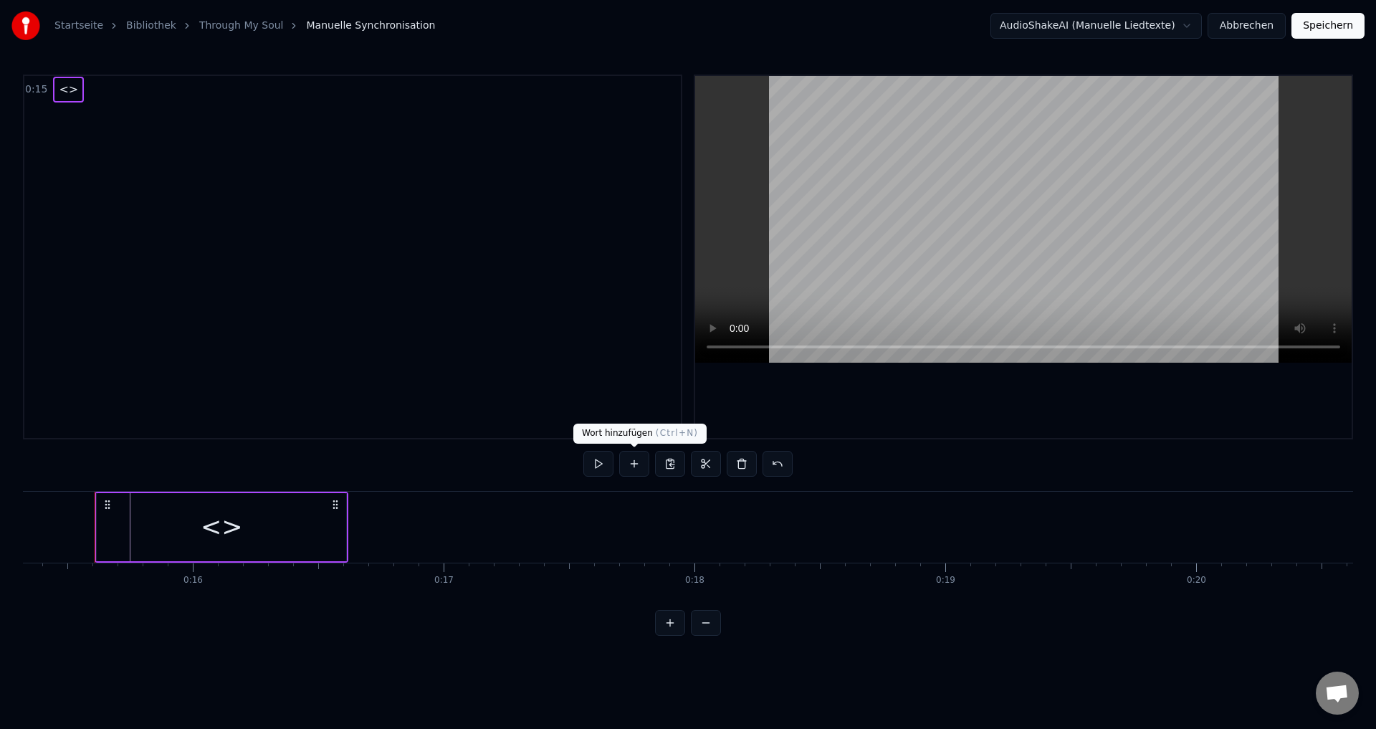
click at [637, 474] on button at bounding box center [634, 464] width 30 height 26
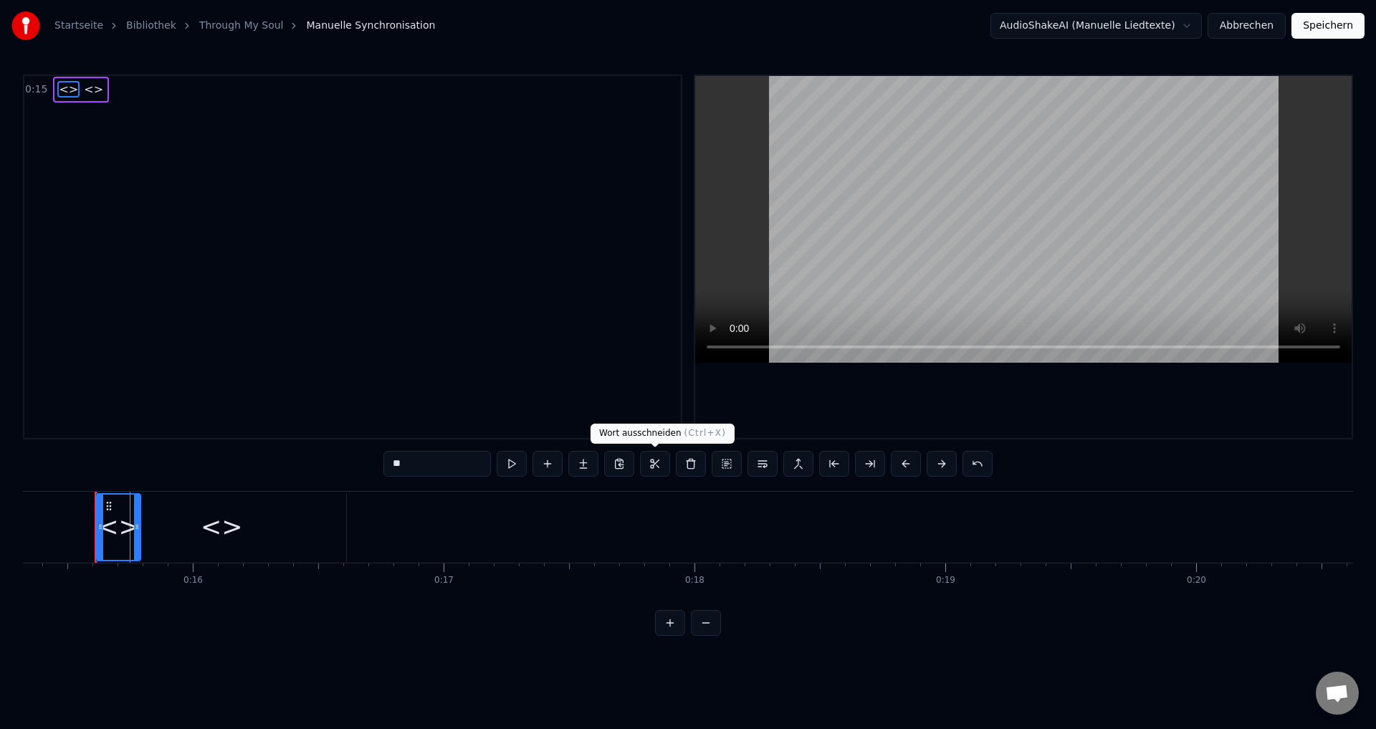
scroll to position [0, 3841]
click at [63, 92] on span "<>" at bounding box center [68, 89] width 22 height 16
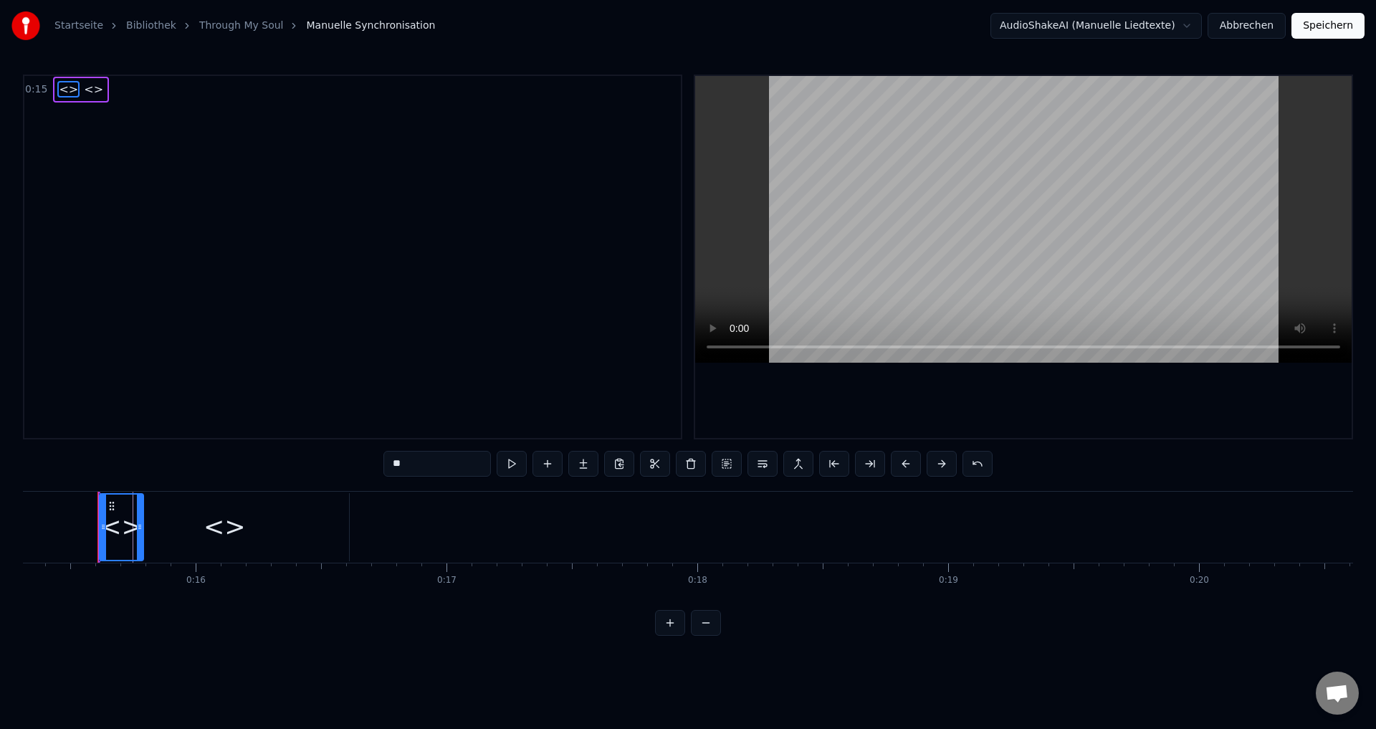
click at [63, 92] on span "<>" at bounding box center [68, 89] width 22 height 16
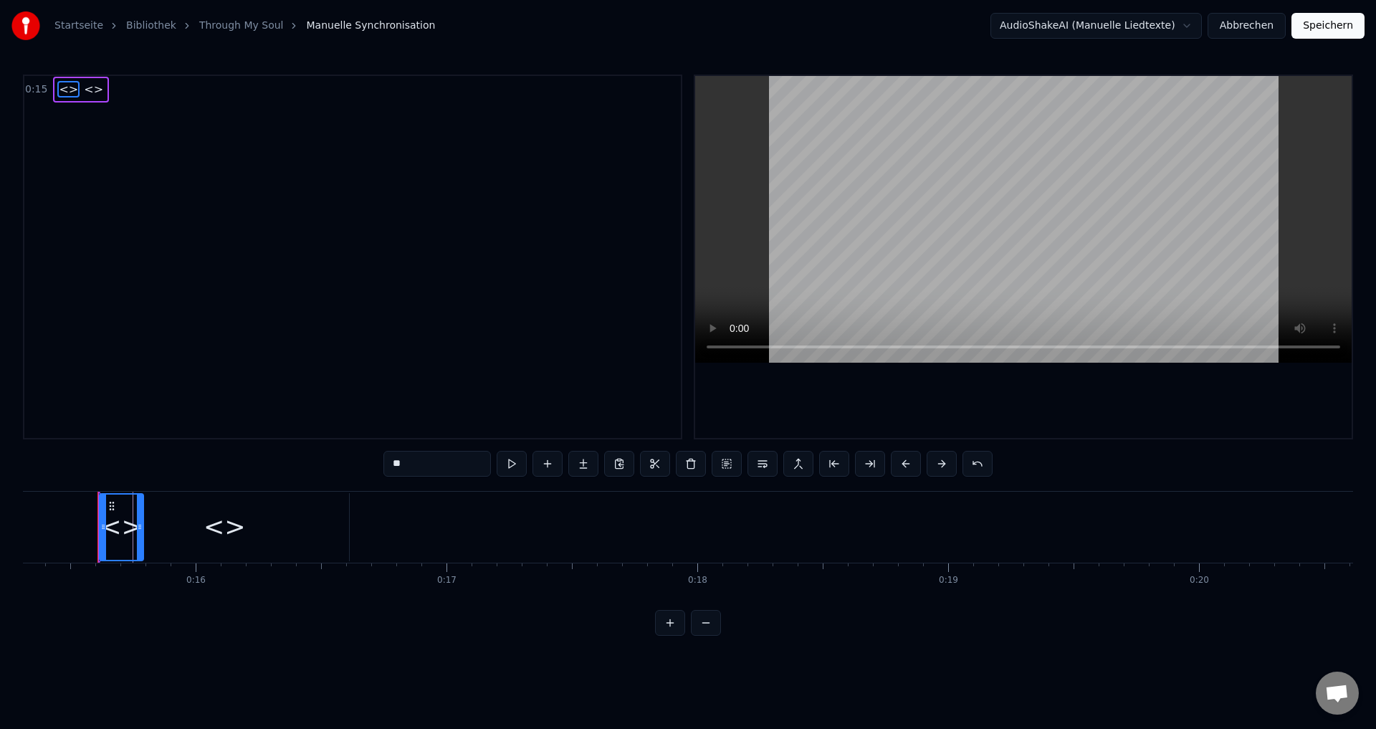
click at [115, 534] on div "<>" at bounding box center [121, 527] width 42 height 38
click at [111, 504] on icon at bounding box center [111, 505] width 11 height 11
click at [401, 465] on input "**" at bounding box center [437, 464] width 108 height 26
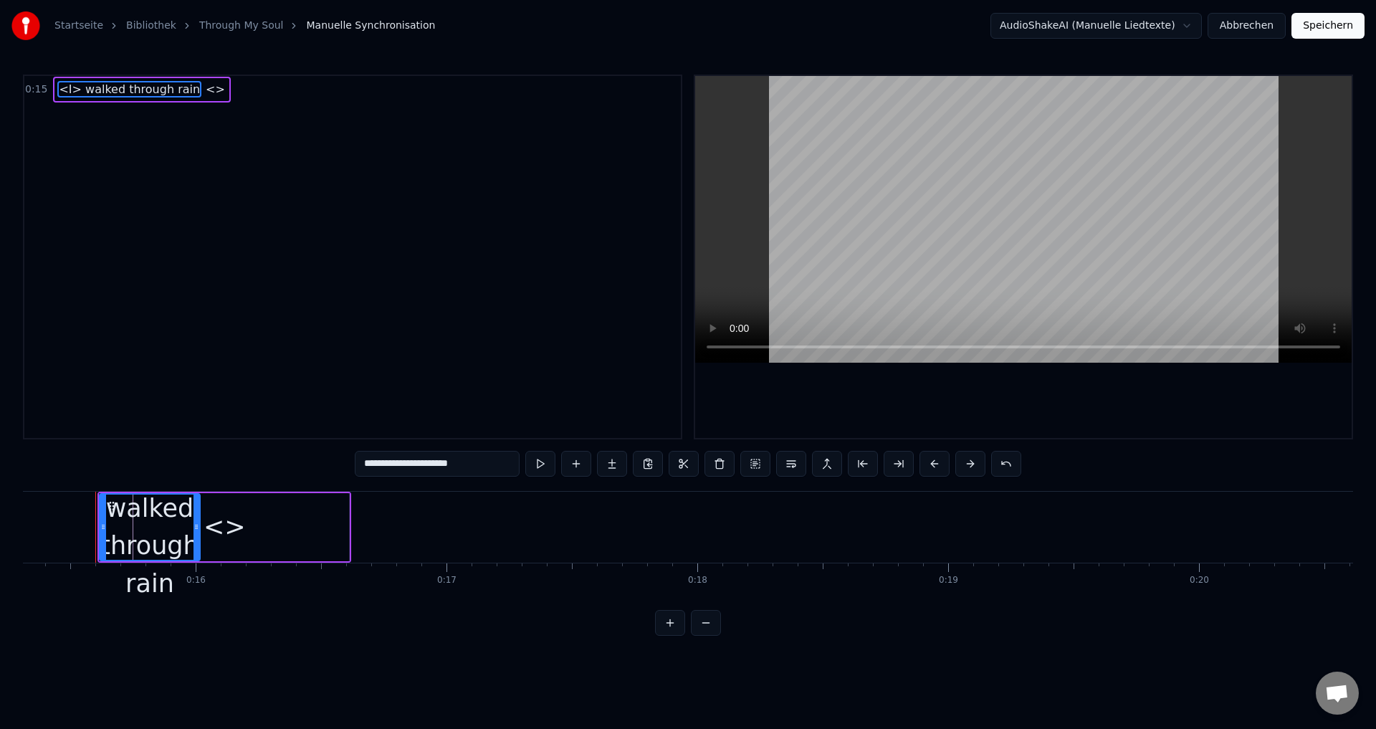
click at [242, 534] on div "<>" at bounding box center [225, 527] width 42 height 38
type input "**"
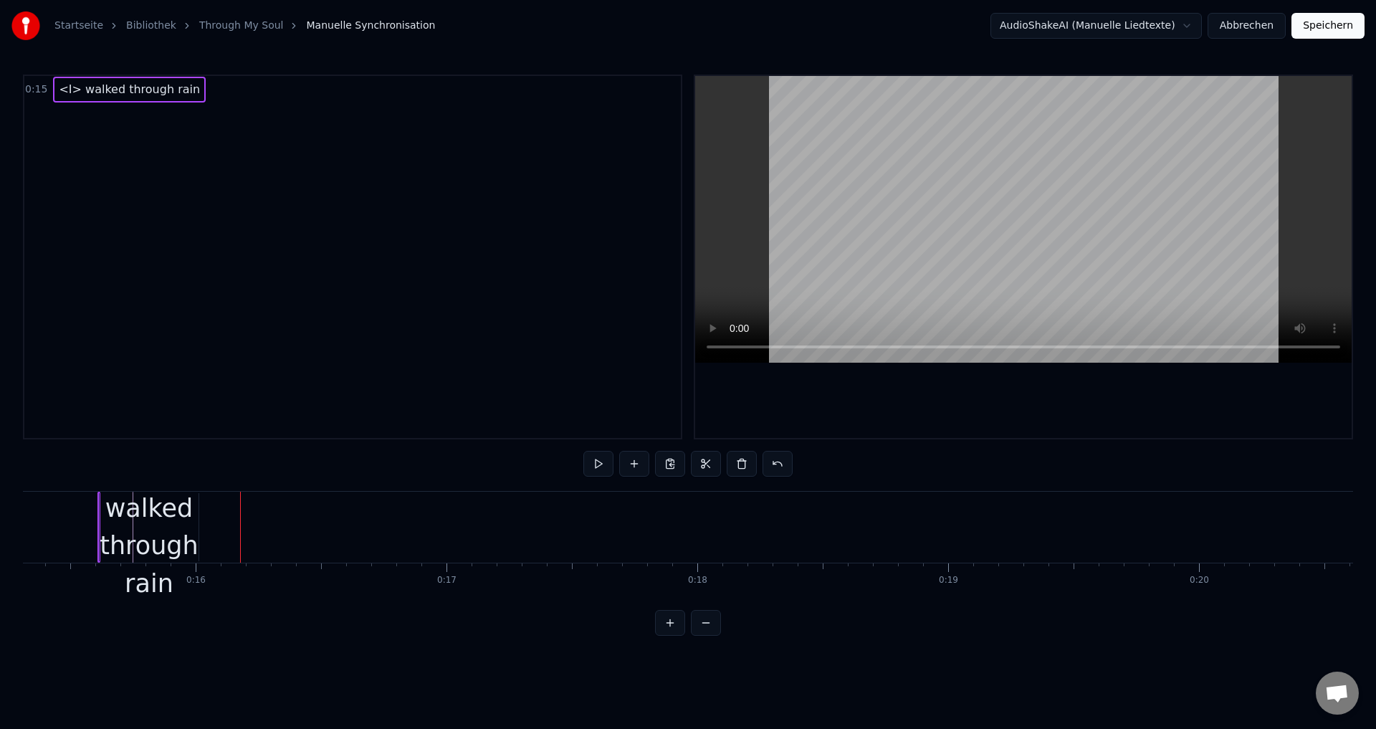
click at [143, 548] on div "<I> walked through rain" at bounding box center [149, 527] width 99 height 151
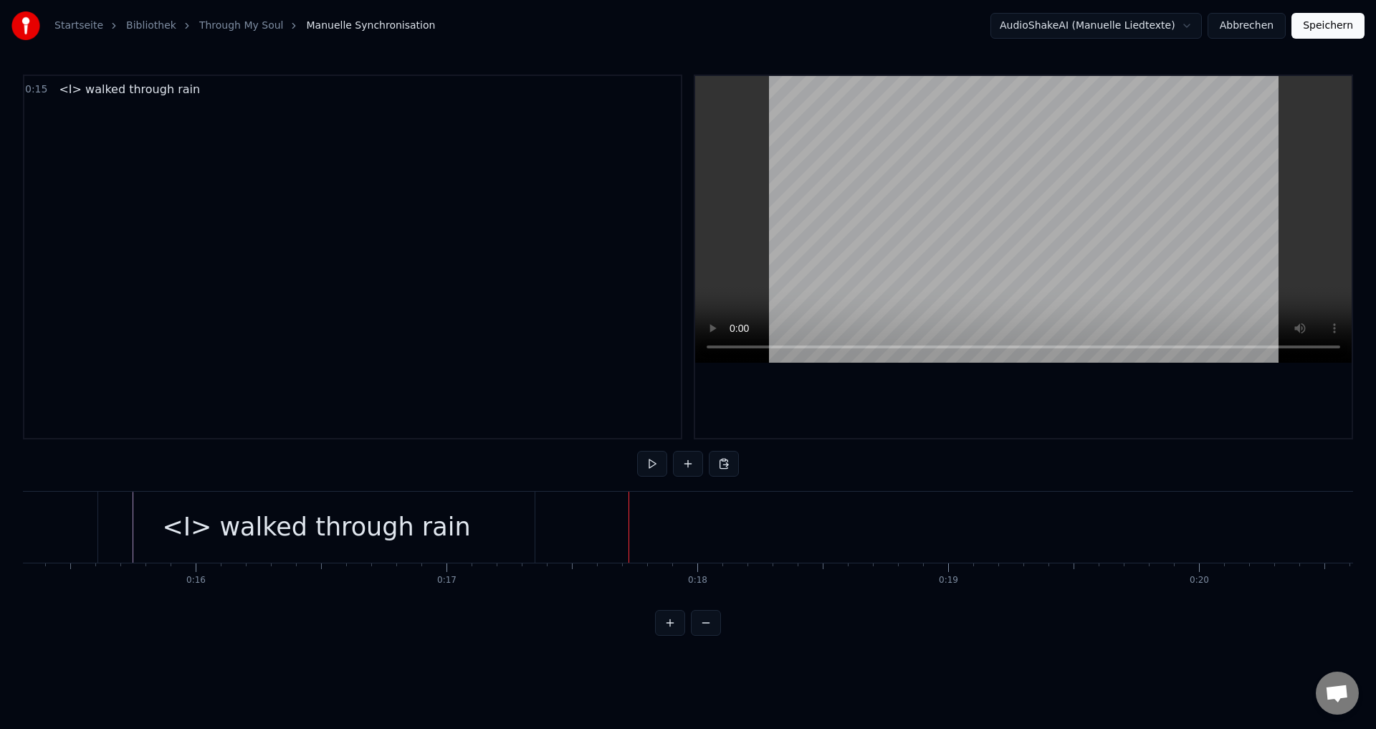
click at [194, 524] on div "<I> walked through rain" at bounding box center [316, 527] width 308 height 38
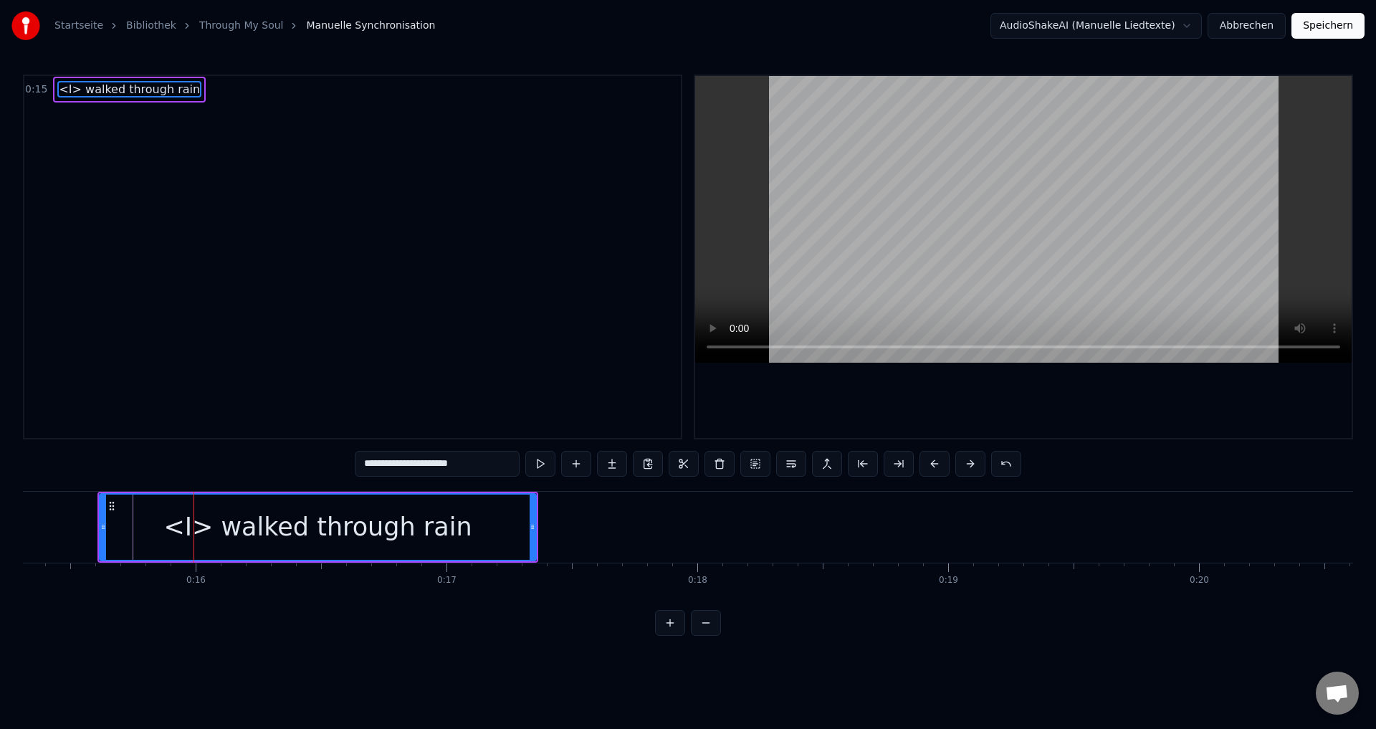
click at [198, 527] on div "<I> walked through rain" at bounding box center [317, 527] width 308 height 38
click at [216, 531] on div "<I> walked through rain" at bounding box center [317, 527] width 308 height 38
click at [363, 461] on input "**********" at bounding box center [419, 464] width 165 height 26
drag, startPoint x: 197, startPoint y: 528, endPoint x: 329, endPoint y: 499, distance: 135.0
click at [198, 528] on div "I walked through rain" at bounding box center [317, 527] width 435 height 65
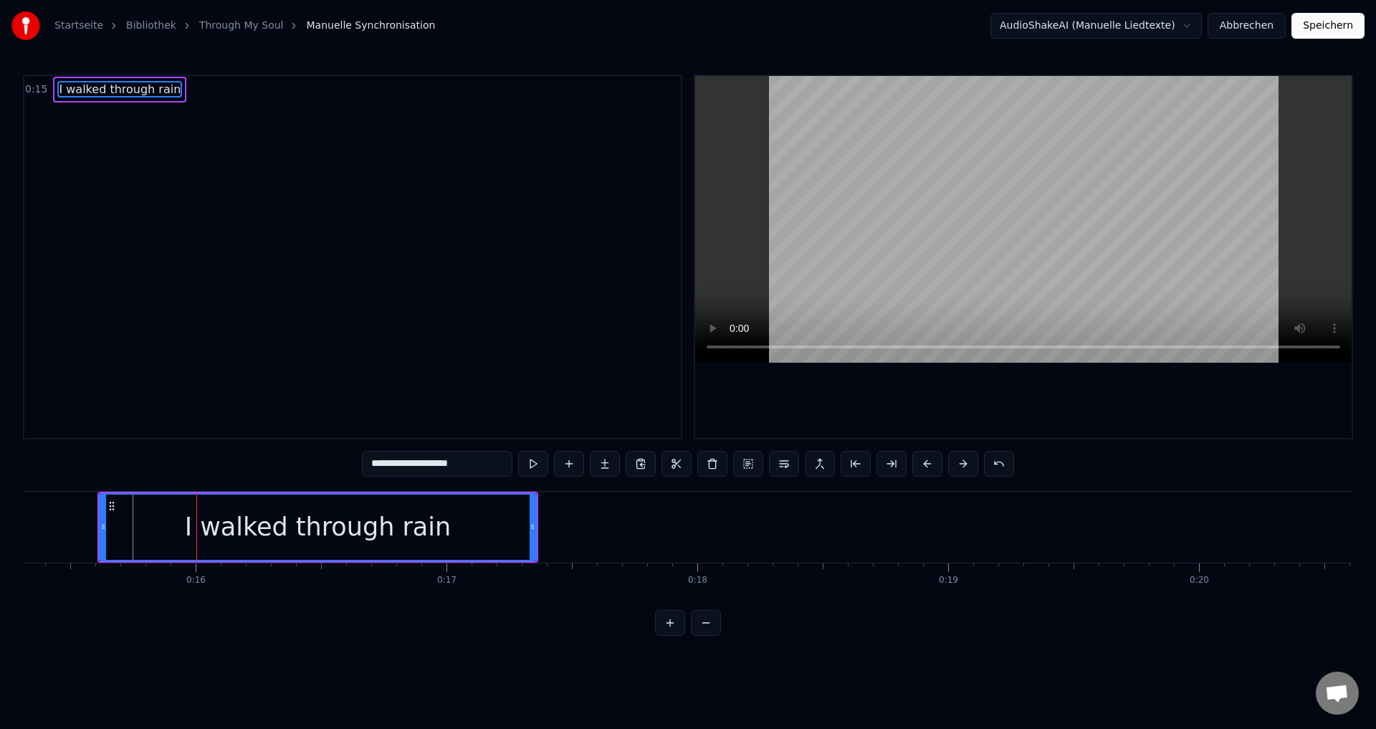
click at [369, 463] on input "**********" at bounding box center [437, 464] width 151 height 26
click at [383, 467] on input "**********" at bounding box center [437, 464] width 151 height 26
click at [378, 462] on input "**********" at bounding box center [437, 464] width 151 height 26
click at [408, 464] on input "**********" at bounding box center [437, 464] width 165 height 26
click at [405, 466] on input "**********" at bounding box center [437, 464] width 165 height 26
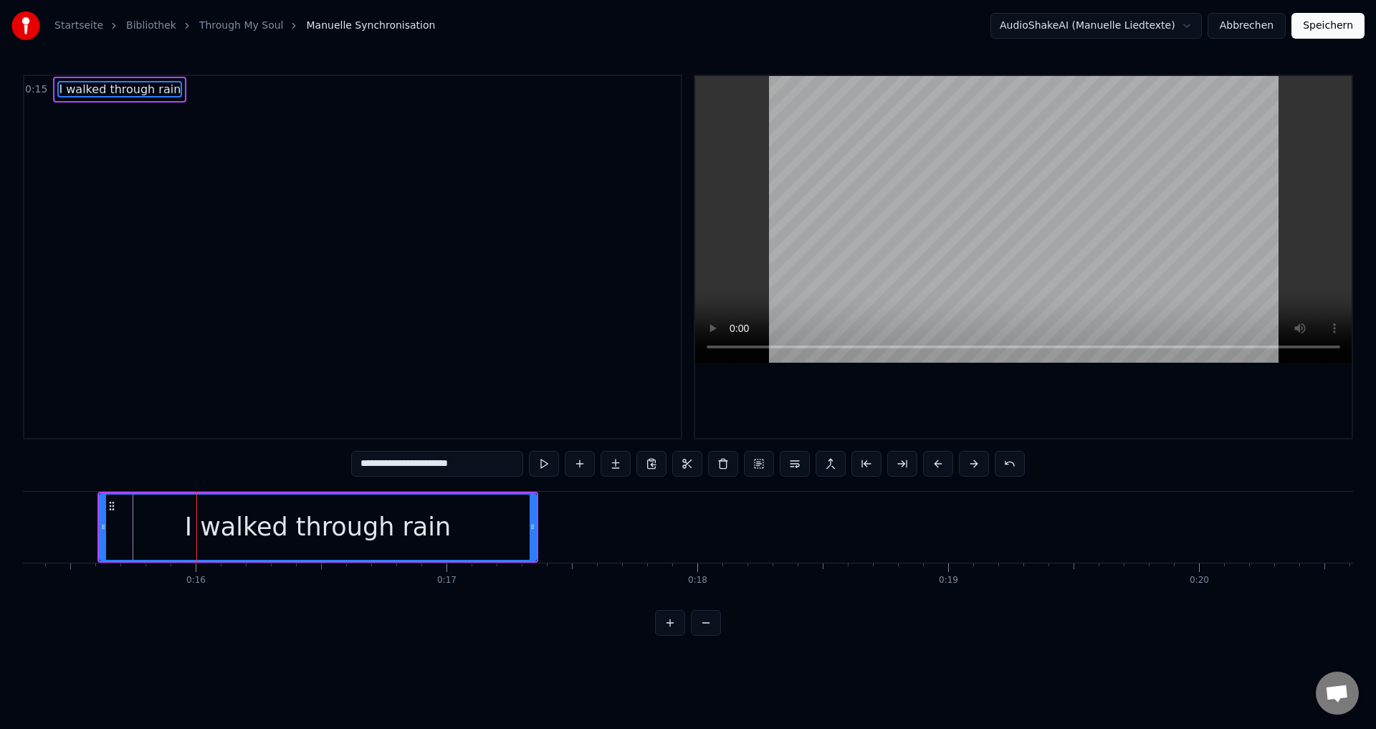
drag, startPoint x: 368, startPoint y: 465, endPoint x: 378, endPoint y: 470, distance: 11.2
click at [368, 466] on input "**********" at bounding box center [437, 464] width 172 height 26
click at [404, 464] on input "**********" at bounding box center [437, 464] width 179 height 26
type input "**********"
click at [457, 522] on div "I walked through rain" at bounding box center [317, 527] width 435 height 65
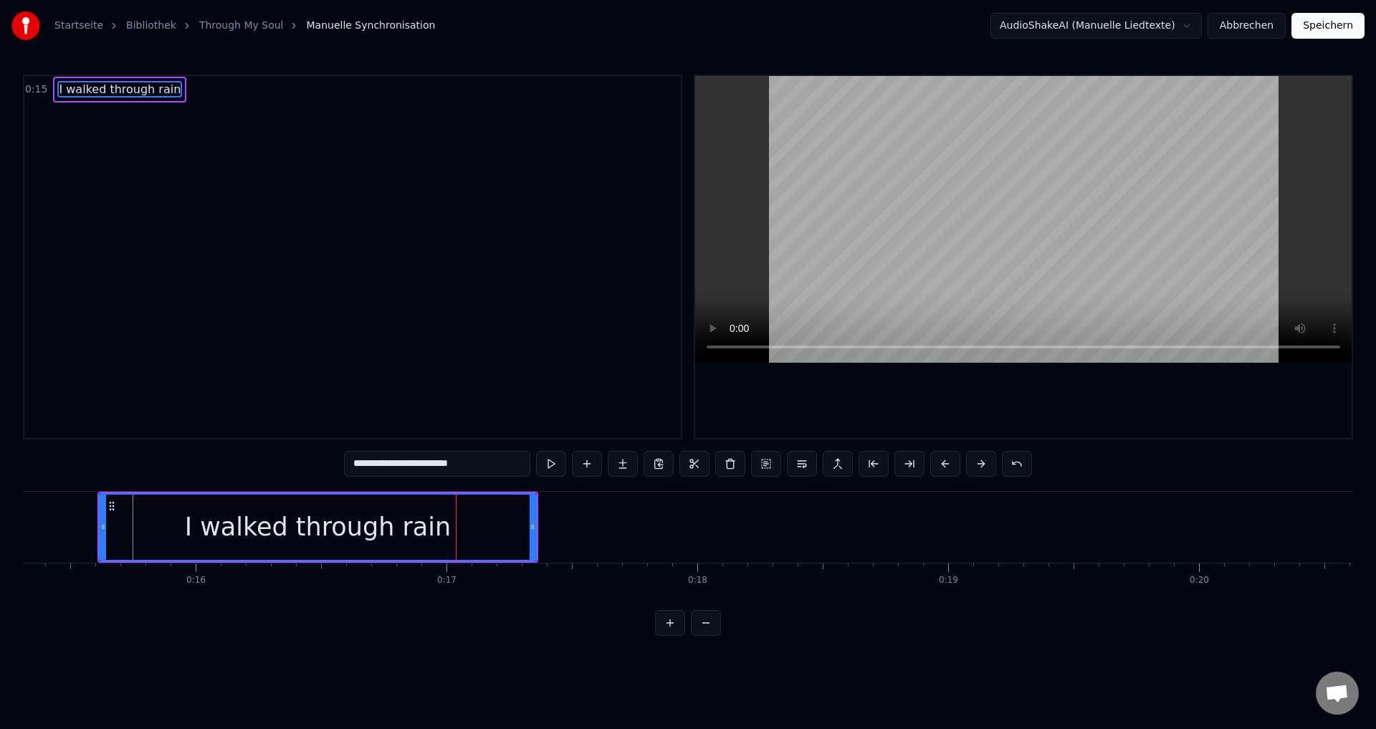
click at [99, 535] on div "I walked through rain" at bounding box center [318, 527] width 438 height 68
click at [553, 465] on button at bounding box center [551, 464] width 30 height 26
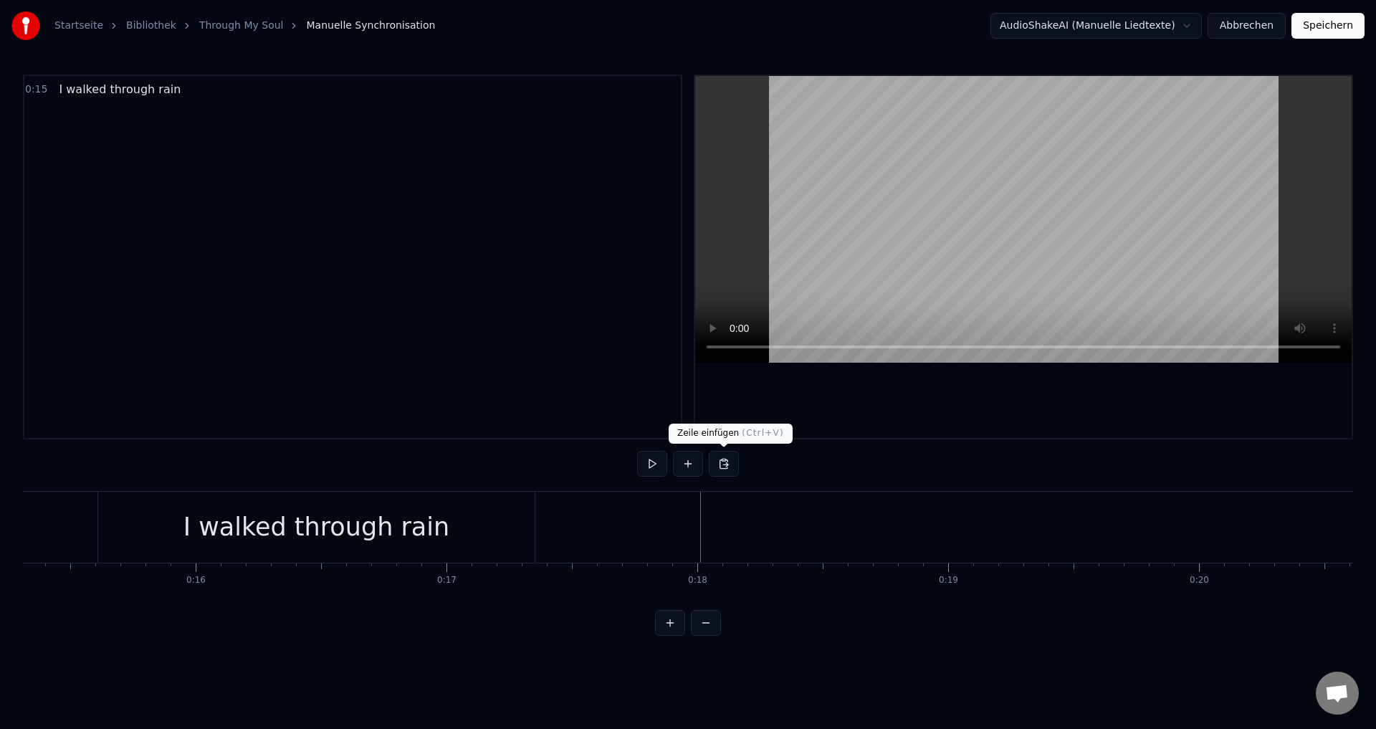
click at [723, 464] on button at bounding box center [724, 464] width 30 height 26
click at [694, 470] on button at bounding box center [688, 464] width 30 height 26
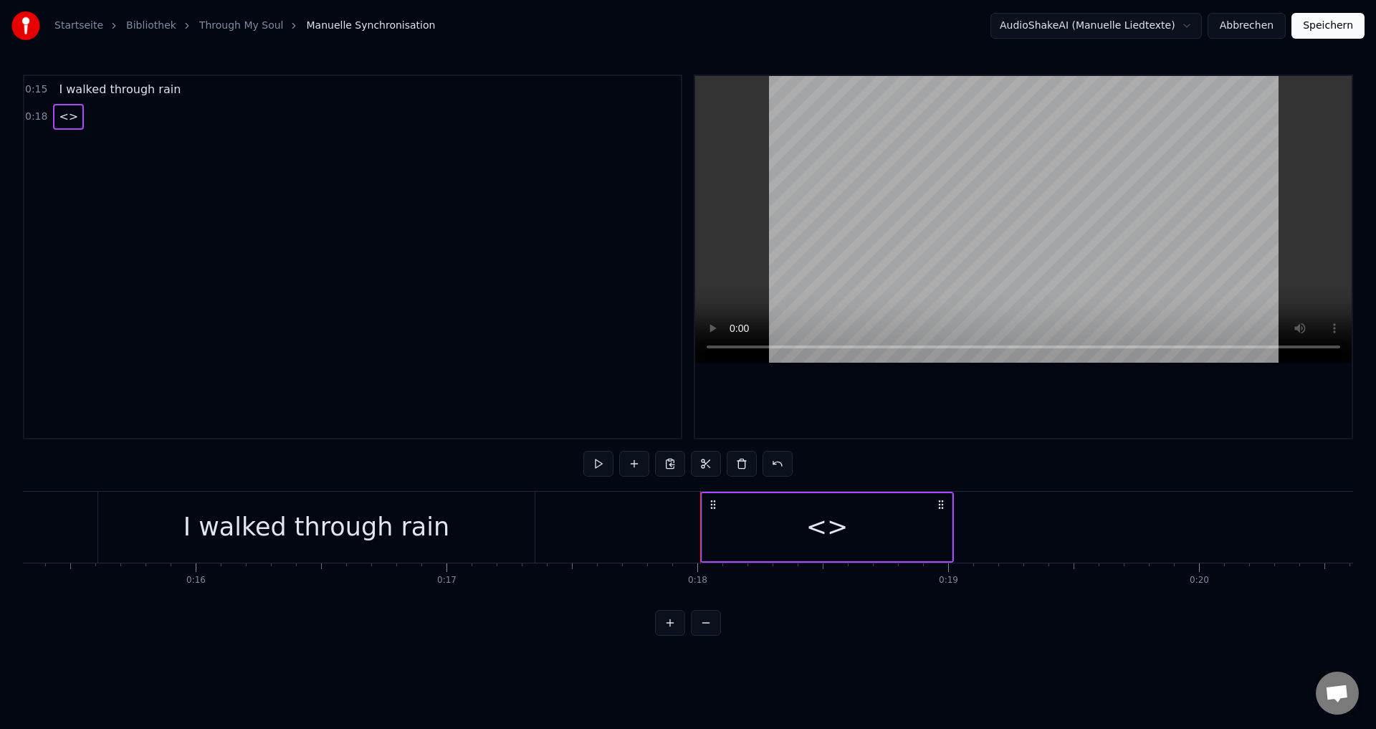
click at [829, 528] on div "<>" at bounding box center [827, 527] width 42 height 38
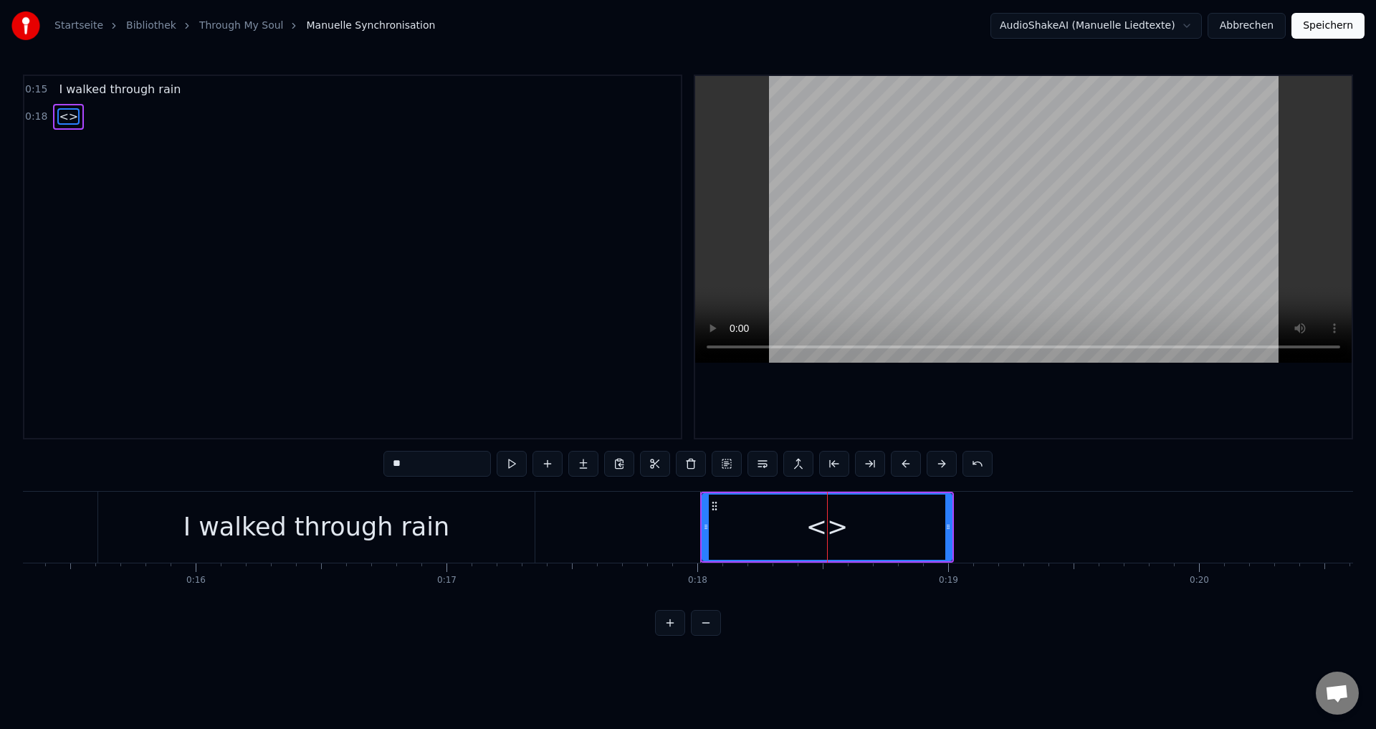
click at [428, 470] on input "**" at bounding box center [437, 464] width 108 height 26
drag, startPoint x: 425, startPoint y: 467, endPoint x: 576, endPoint y: 464, distance: 150.6
click at [361, 462] on div "0:15 I walked through rain 0:18 <> ** I walked through rain <> To pick up a dra…" at bounding box center [688, 355] width 1330 height 561
click at [416, 469] on input "**" at bounding box center [437, 464] width 108 height 26
drag, startPoint x: 414, startPoint y: 466, endPoint x: 442, endPoint y: 467, distance: 28.0
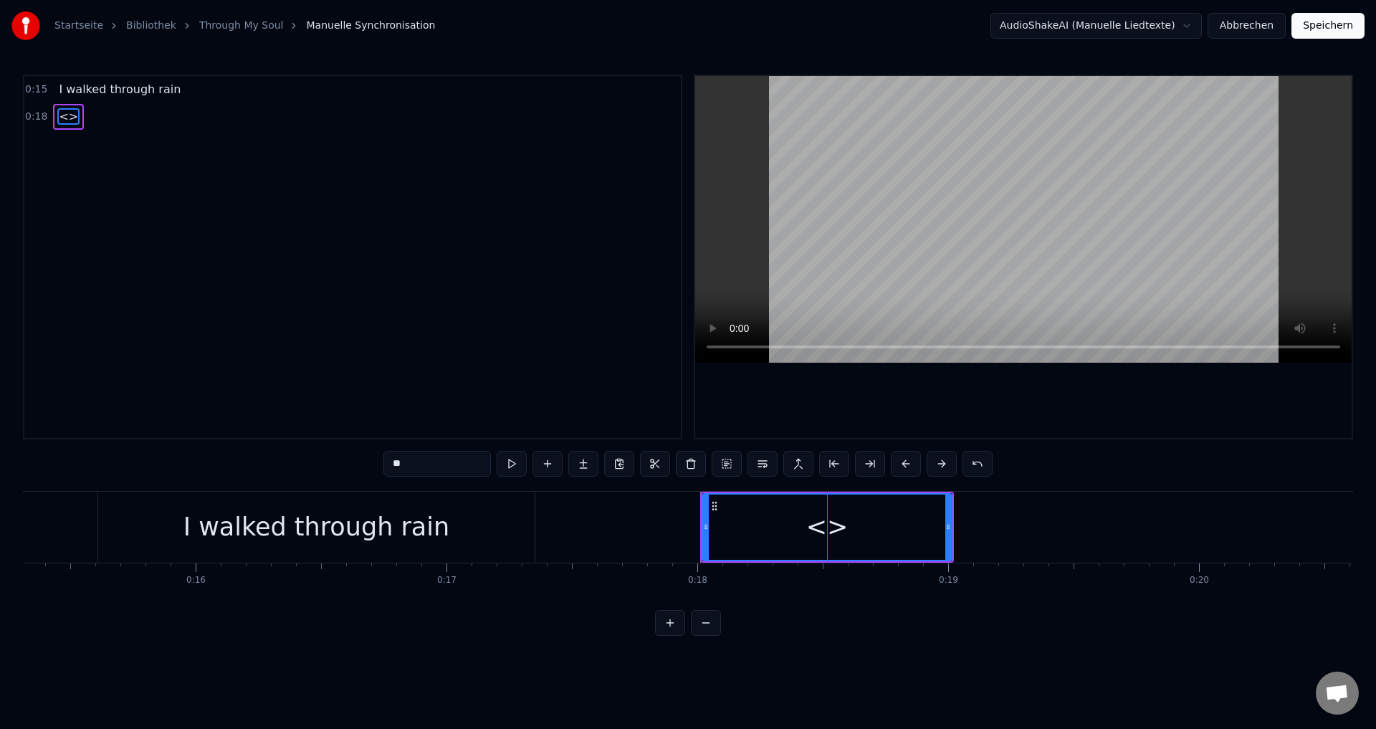
click at [388, 475] on input "**" at bounding box center [437, 464] width 108 height 26
paste input "**********"
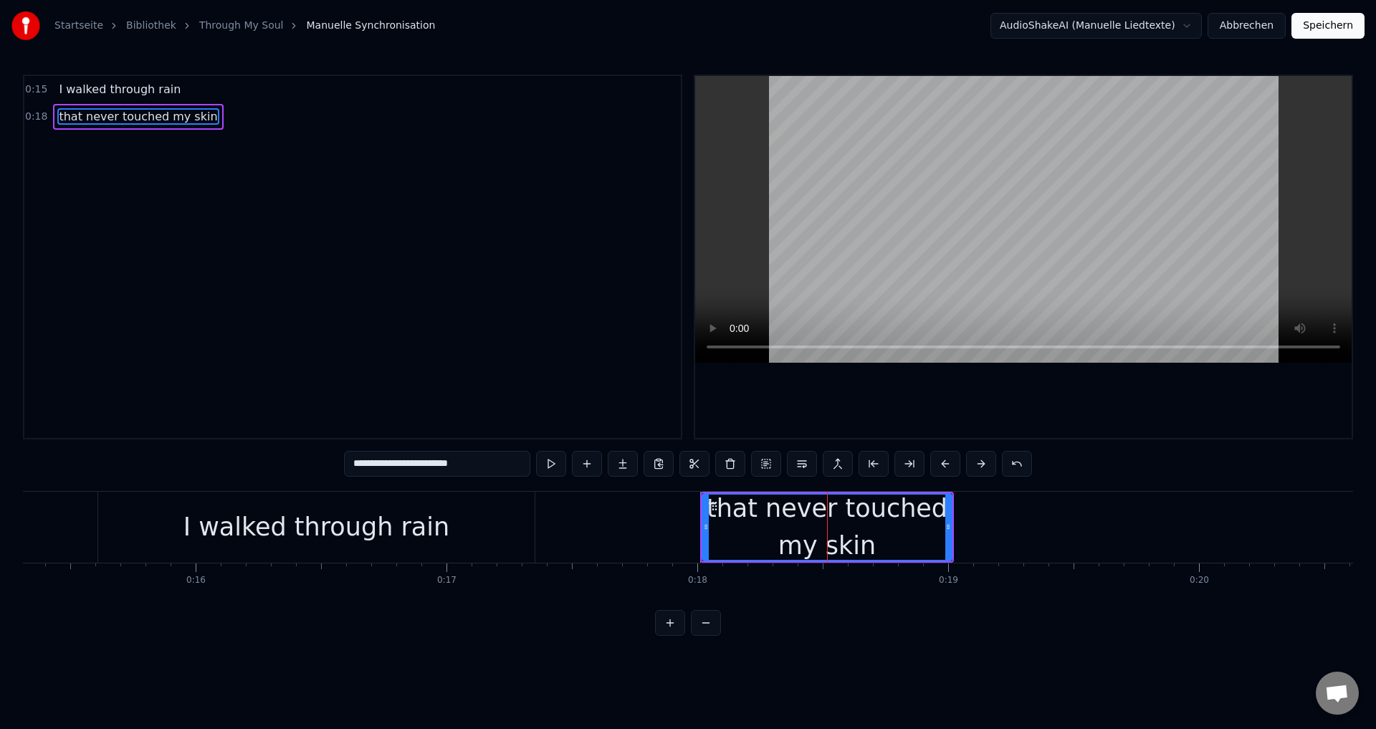
type input "**********"
click at [952, 535] on div "that never touched my skin" at bounding box center [827, 527] width 251 height 68
click at [948, 548] on div at bounding box center [948, 527] width 6 height 65
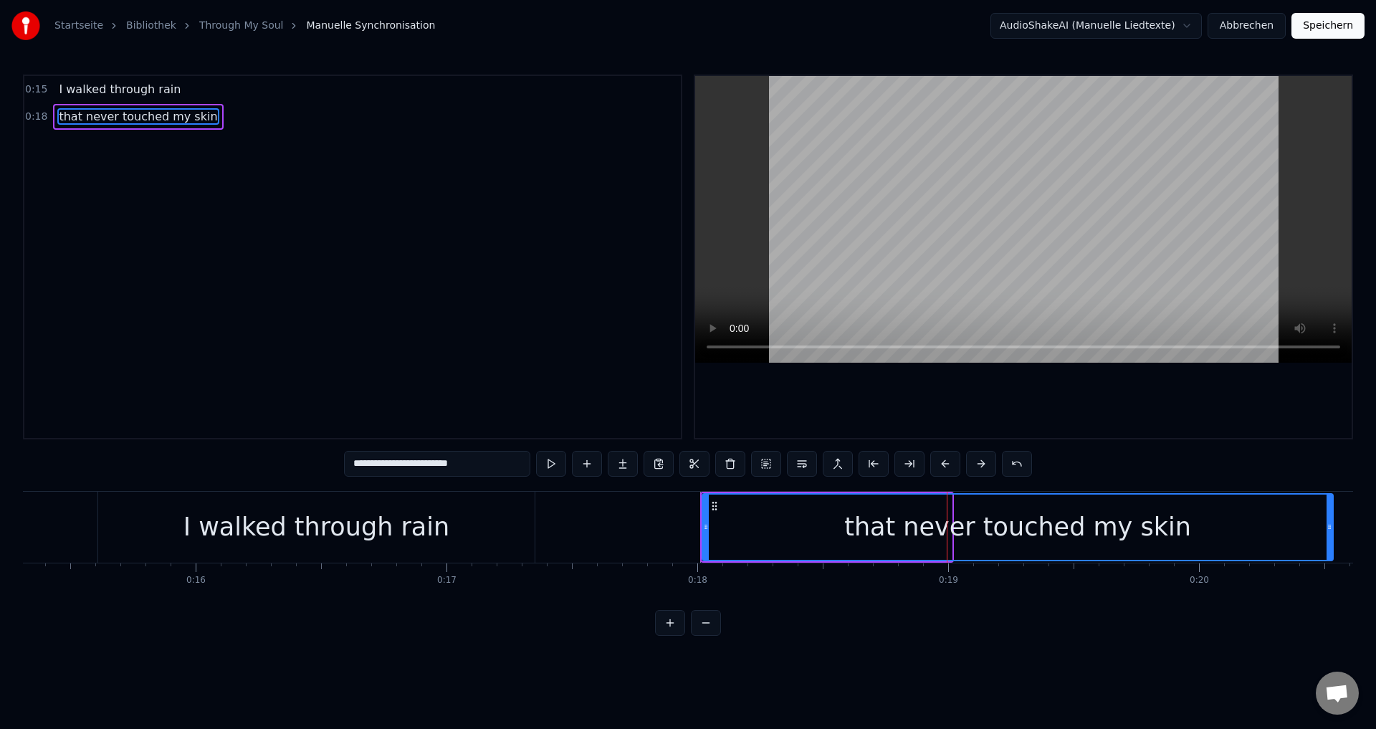
drag, startPoint x: 948, startPoint y: 546, endPoint x: 1330, endPoint y: 548, distance: 381.3
click at [1330, 548] on div at bounding box center [1330, 527] width 6 height 65
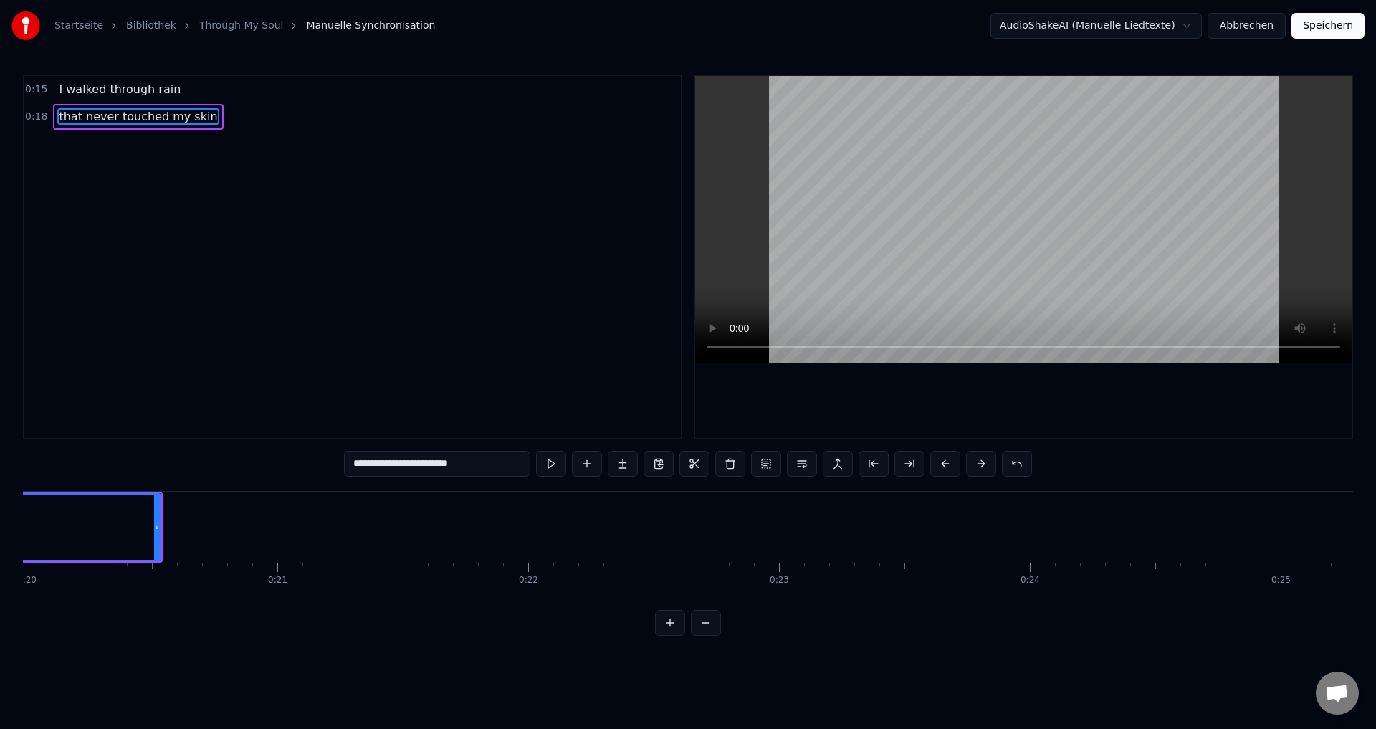
scroll to position [0, 5074]
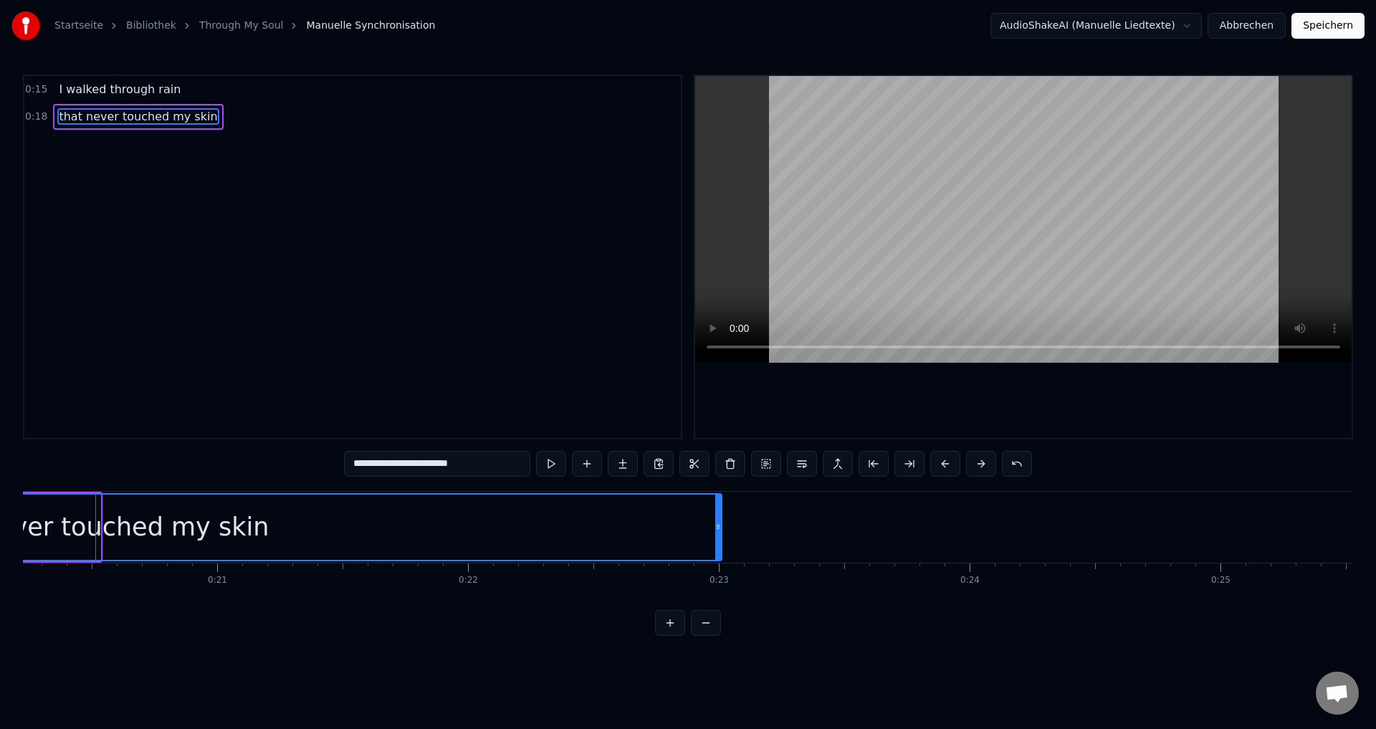
drag, startPoint x: 97, startPoint y: 528, endPoint x: 719, endPoint y: 550, distance: 621.9
click at [719, 550] on div at bounding box center [718, 527] width 6 height 65
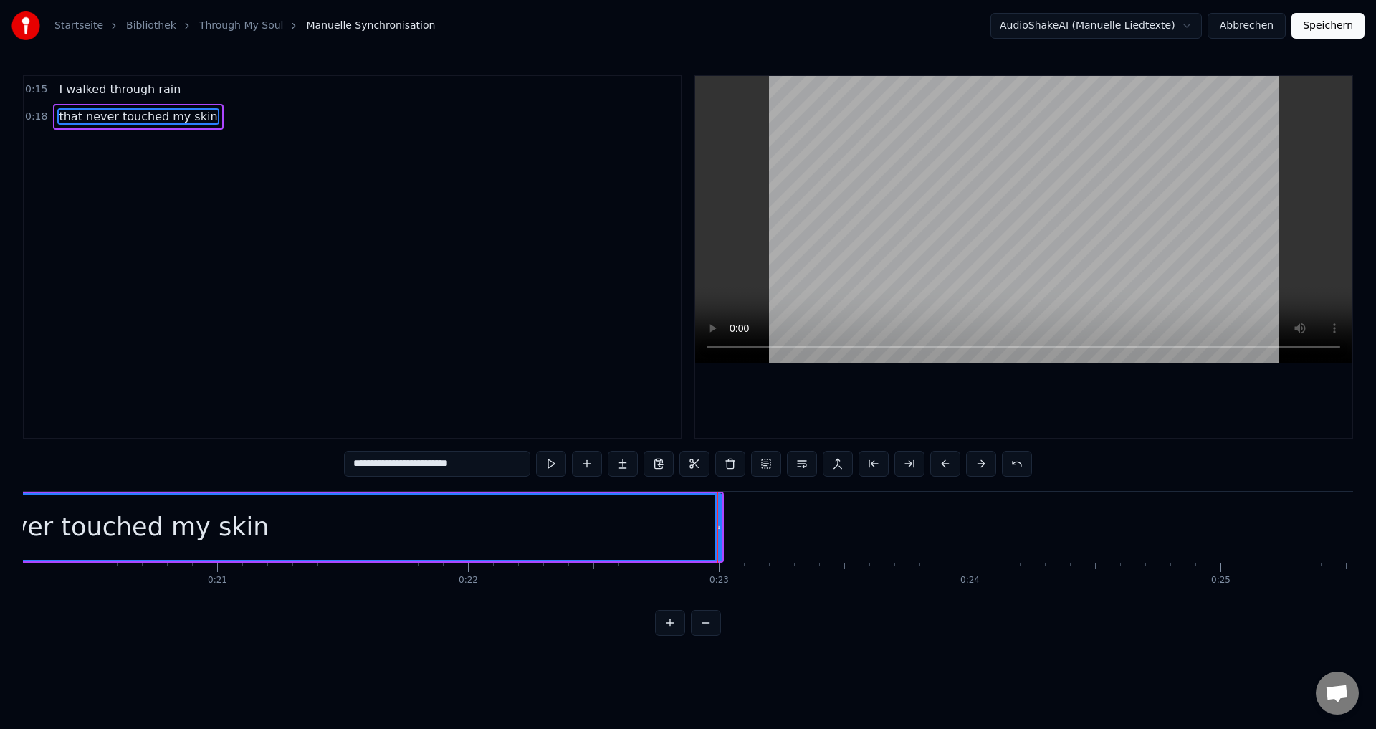
click at [390, 535] on div "that never touched my skin" at bounding box center [95, 527] width 1251 height 65
click at [710, 636] on button at bounding box center [706, 623] width 30 height 26
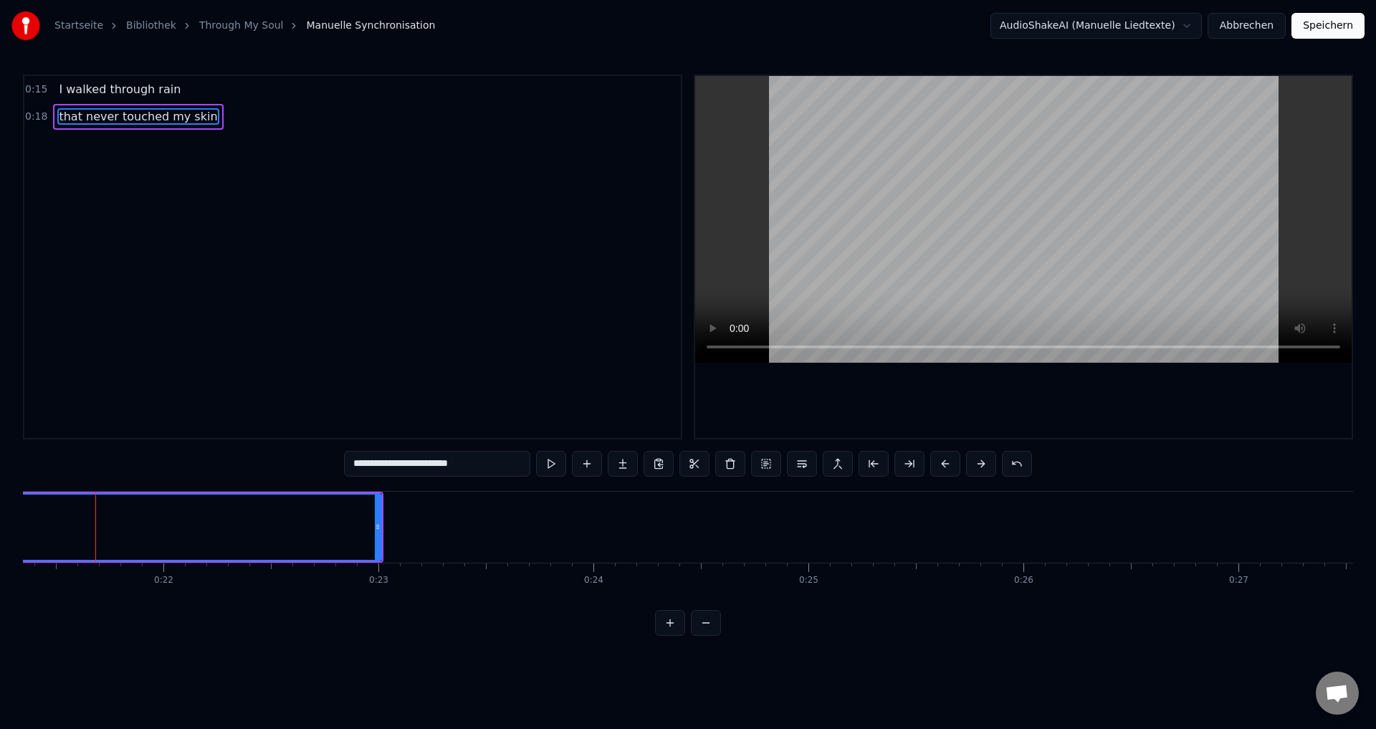
click at [710, 636] on button at bounding box center [706, 623] width 30 height 26
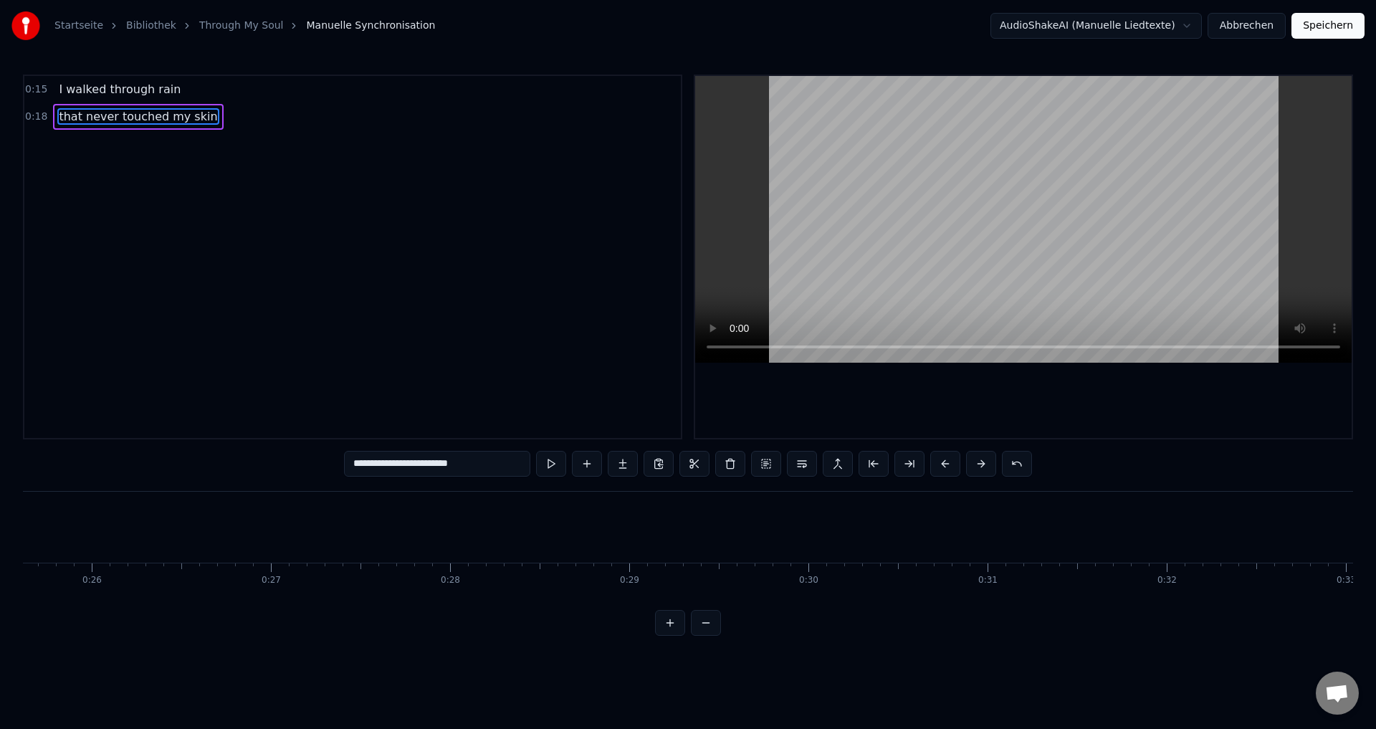
click at [710, 636] on button at bounding box center [706, 623] width 30 height 26
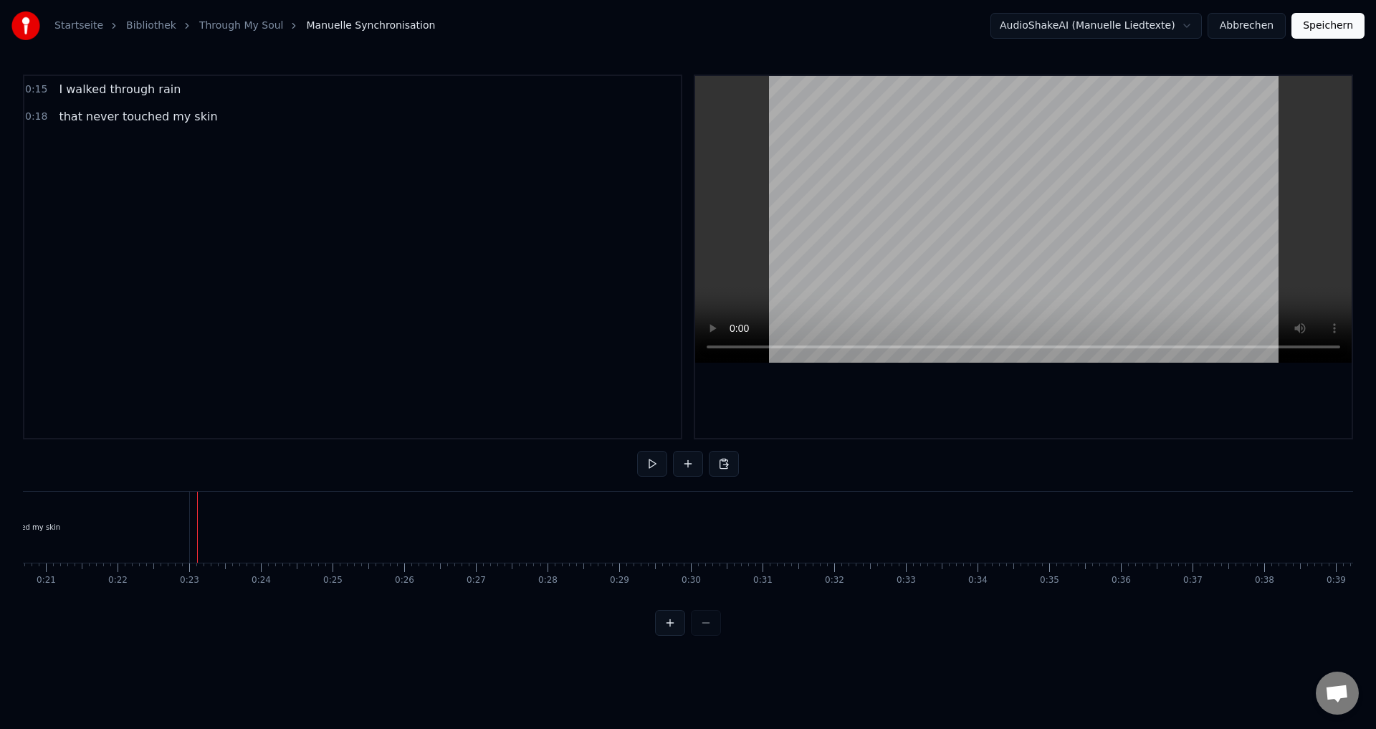
click at [192, 548] on div "that never touched my skin" at bounding box center [12, 527] width 361 height 71
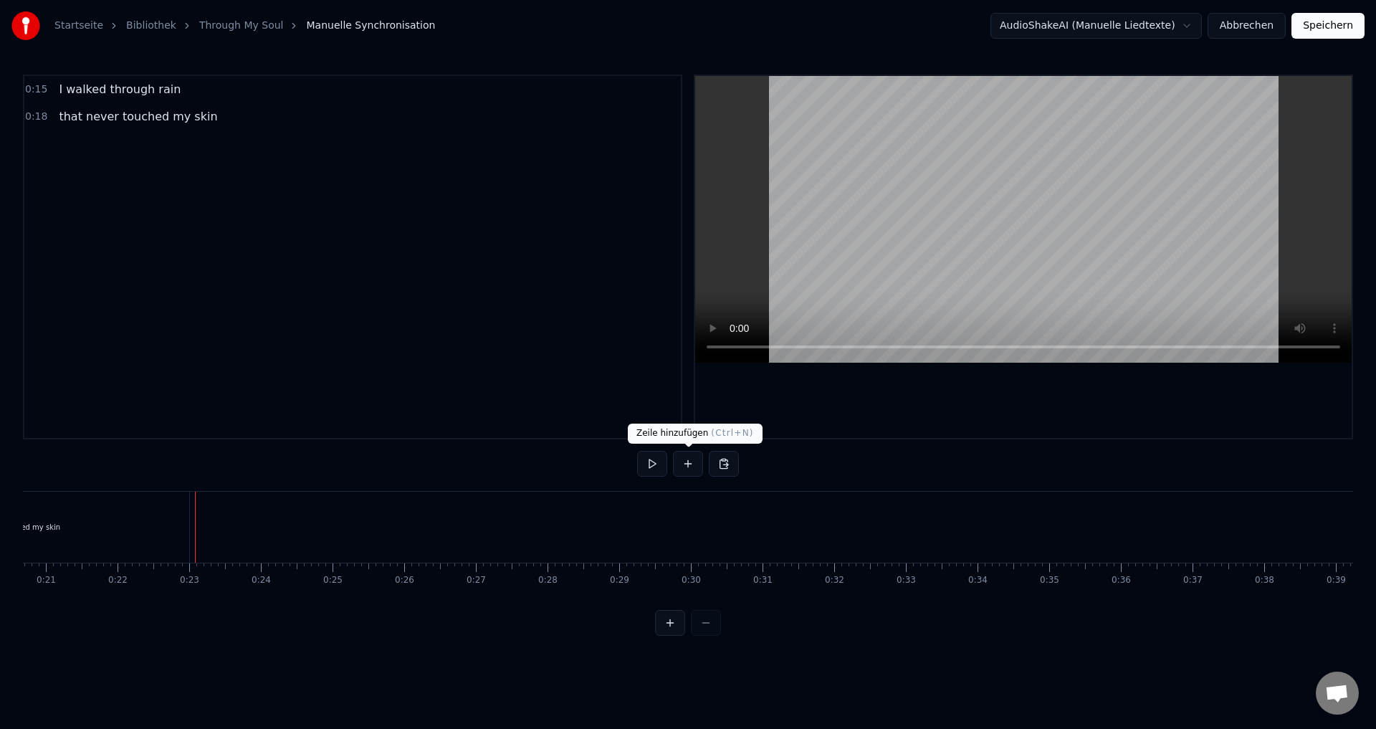
drag, startPoint x: 697, startPoint y: 470, endPoint x: 692, endPoint y: 479, distance: 10.3
click at [695, 470] on button at bounding box center [688, 464] width 30 height 26
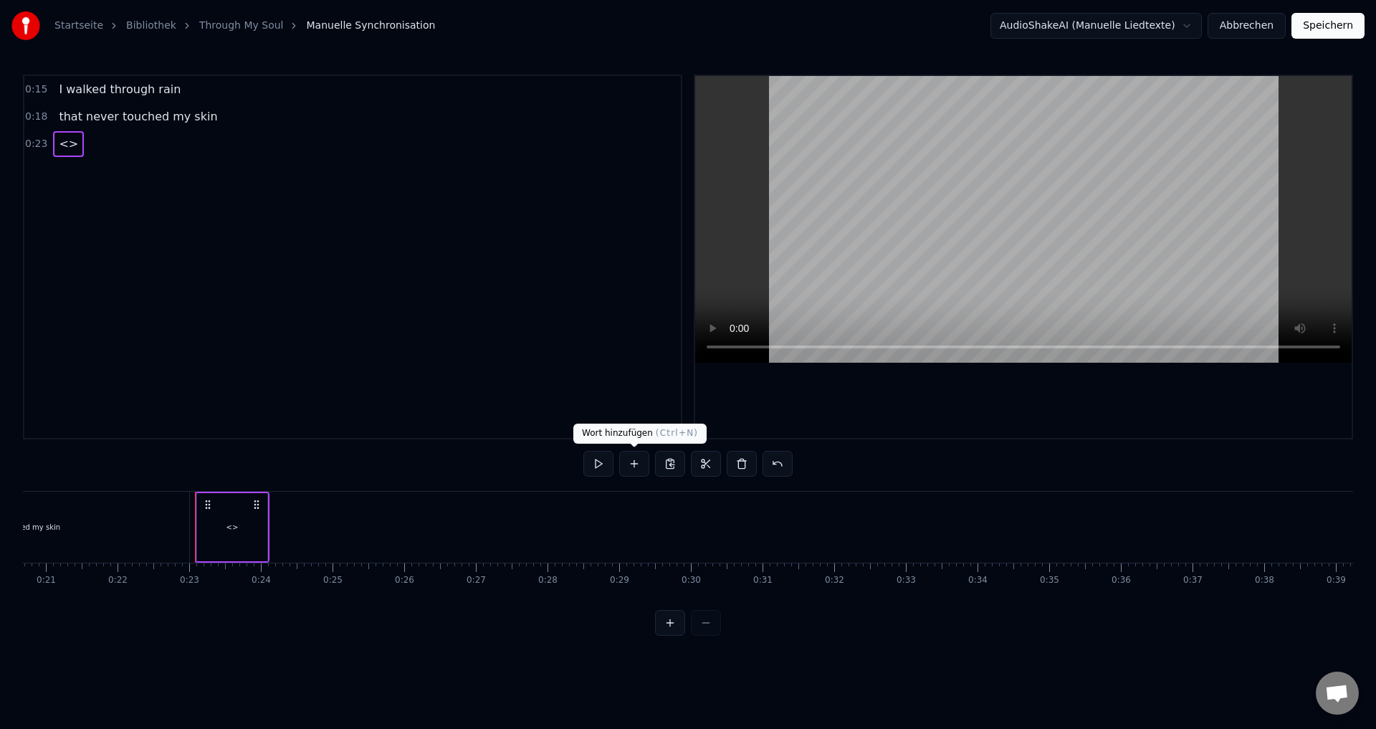
click at [638, 472] on button at bounding box center [634, 464] width 30 height 26
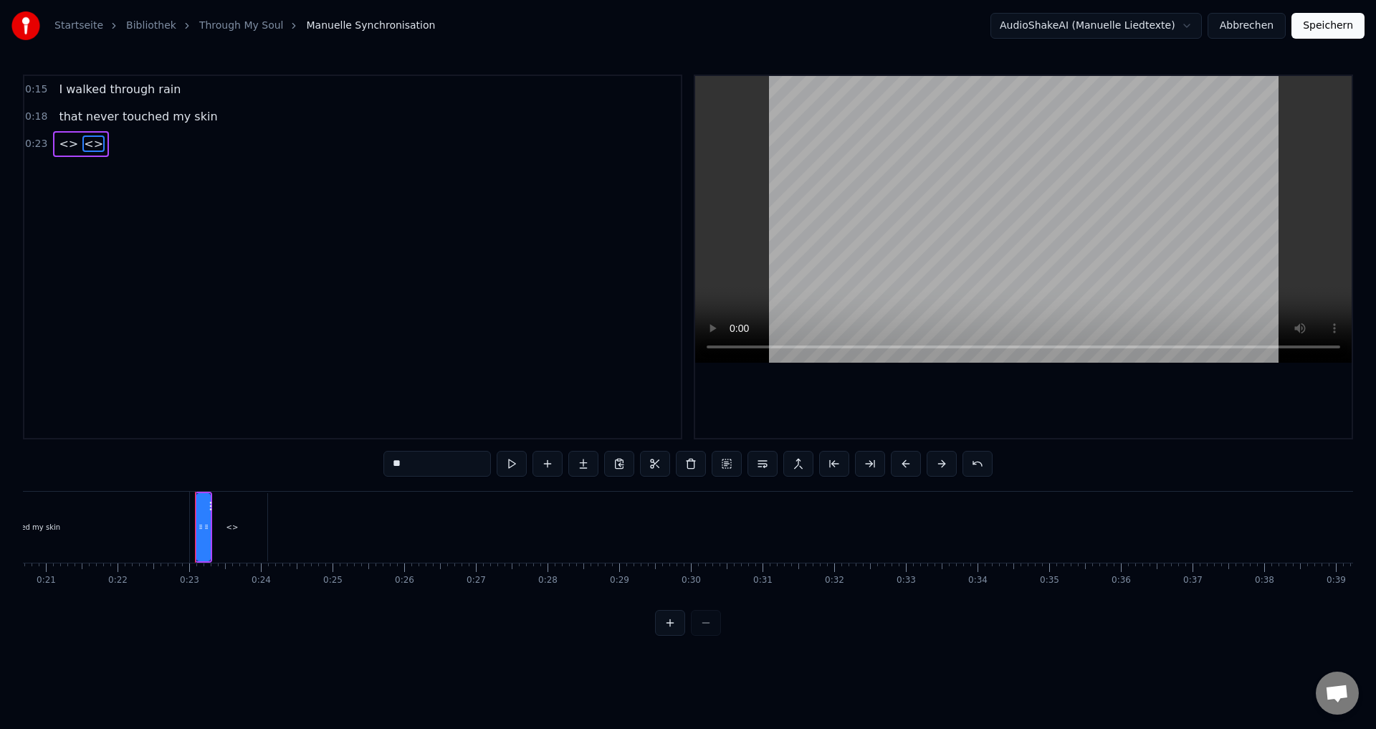
click at [434, 459] on input "**" at bounding box center [437, 464] width 108 height 26
drag, startPoint x: 388, startPoint y: 463, endPoint x: 407, endPoint y: 463, distance: 19.4
click at [388, 464] on input "**" at bounding box center [437, 464] width 108 height 26
paste input "**********"
click at [214, 538] on div "<>" at bounding box center [232, 527] width 70 height 68
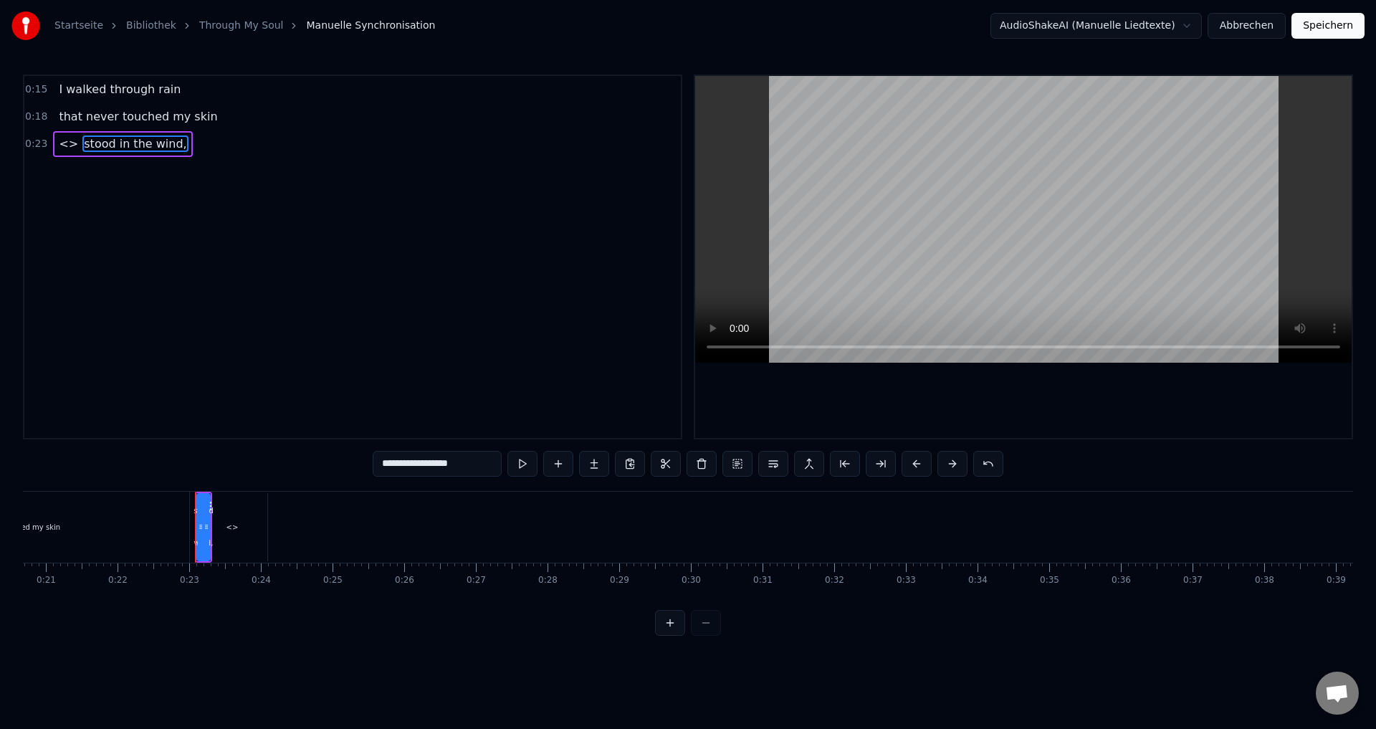
type input "**"
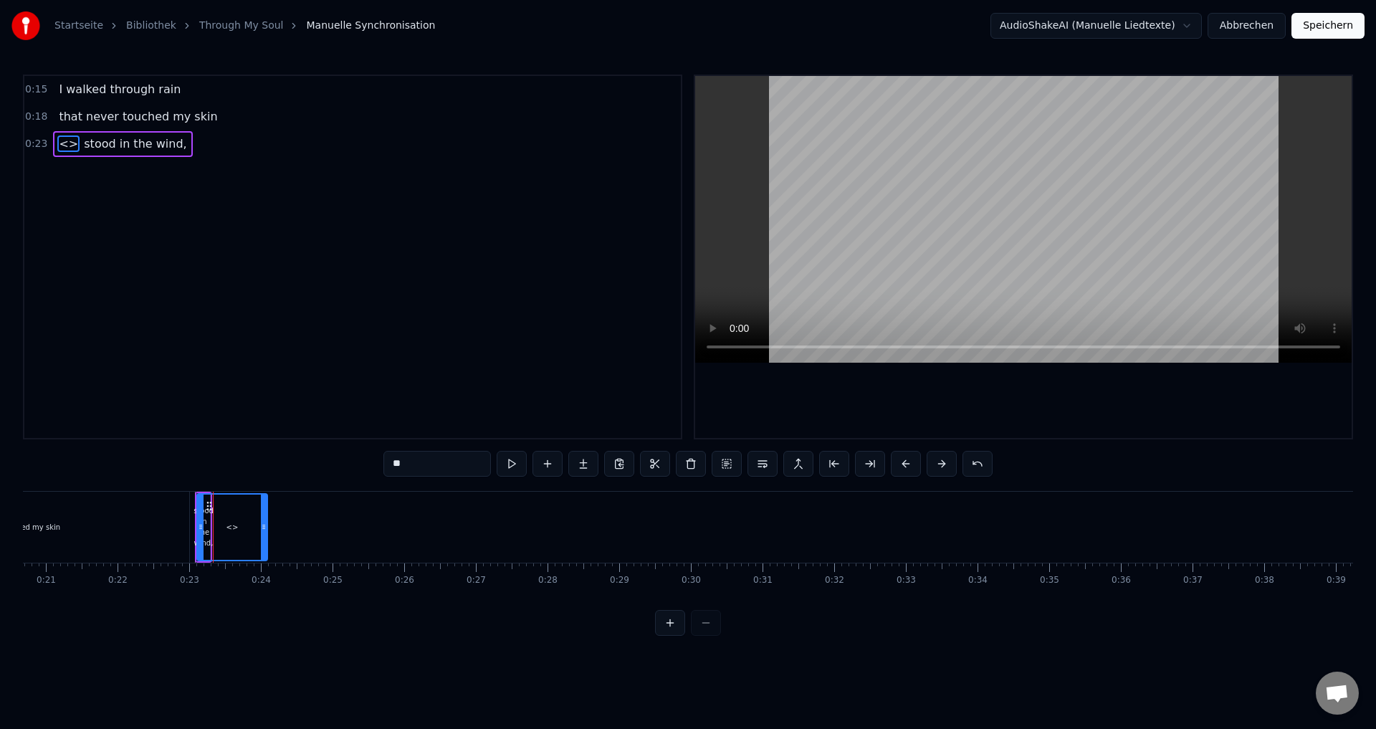
click at [209, 526] on div "<>" at bounding box center [232, 527] width 69 height 65
drag, startPoint x: 394, startPoint y: 464, endPoint x: 404, endPoint y: 472, distance: 11.8
click at [372, 464] on div "0:15 I walked through rain 0:18 that never touched my skin 0:23 <> stood in the…" at bounding box center [688, 355] width 1330 height 561
drag, startPoint x: 265, startPoint y: 545, endPoint x: 295, endPoint y: 540, distance: 29.8
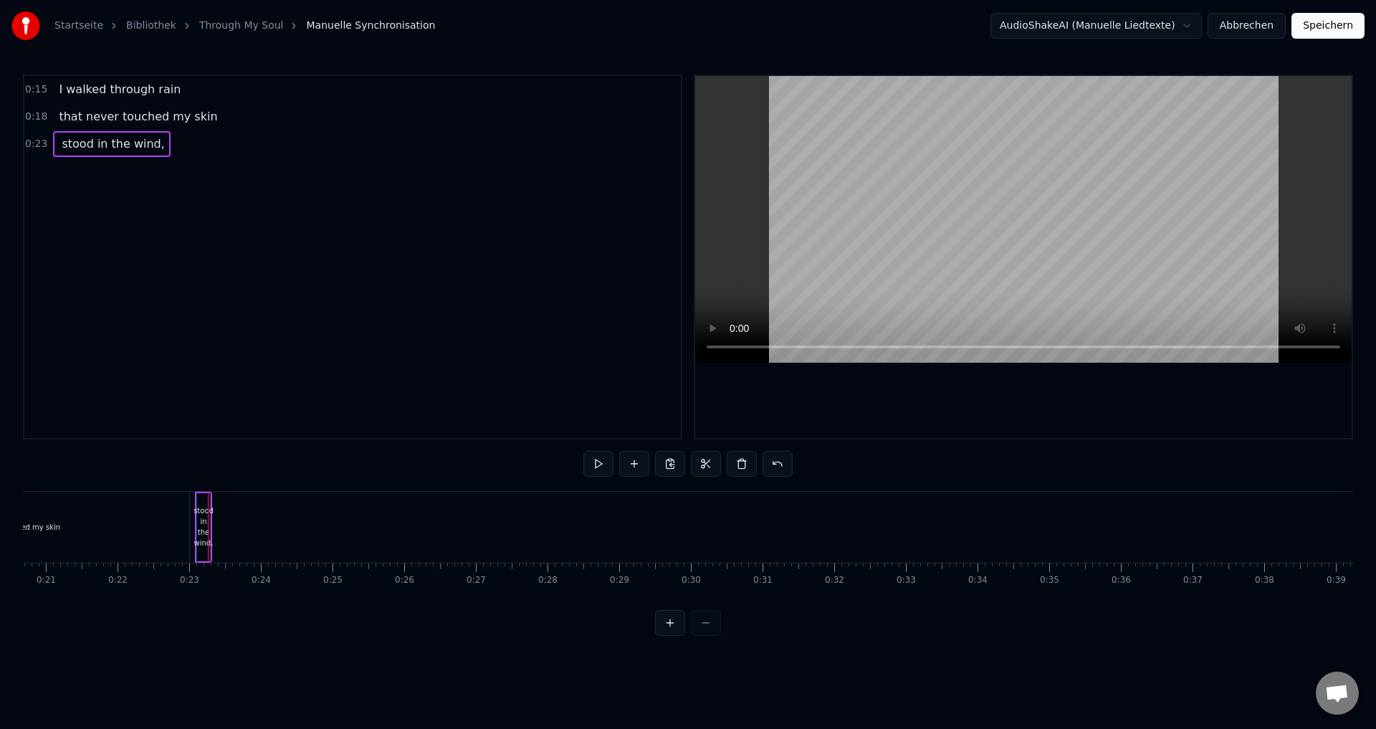
click at [209, 536] on div "stood in the wind," at bounding box center [204, 526] width 20 height 43
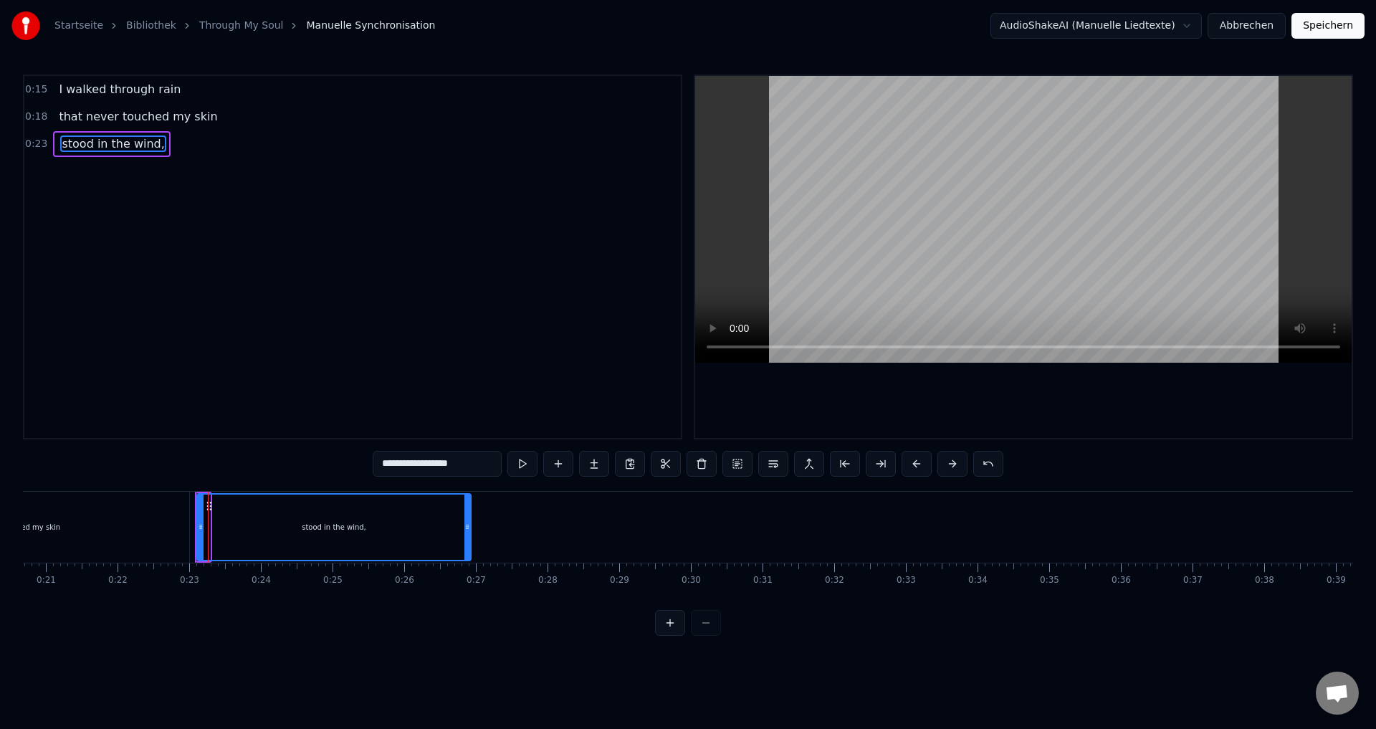
drag, startPoint x: 209, startPoint y: 536, endPoint x: 470, endPoint y: 531, distance: 261.0
click at [470, 531] on div at bounding box center [467, 527] width 6 height 65
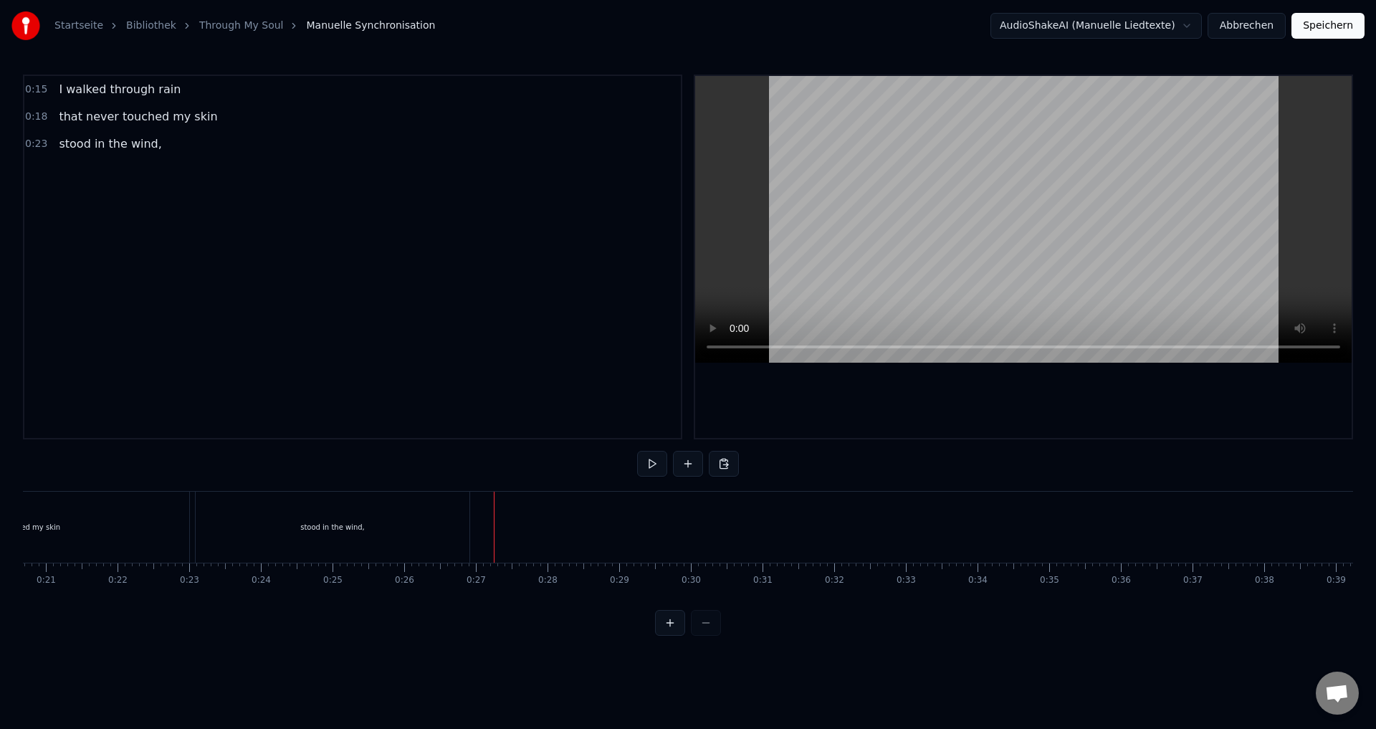
click at [689, 473] on button at bounding box center [688, 464] width 30 height 26
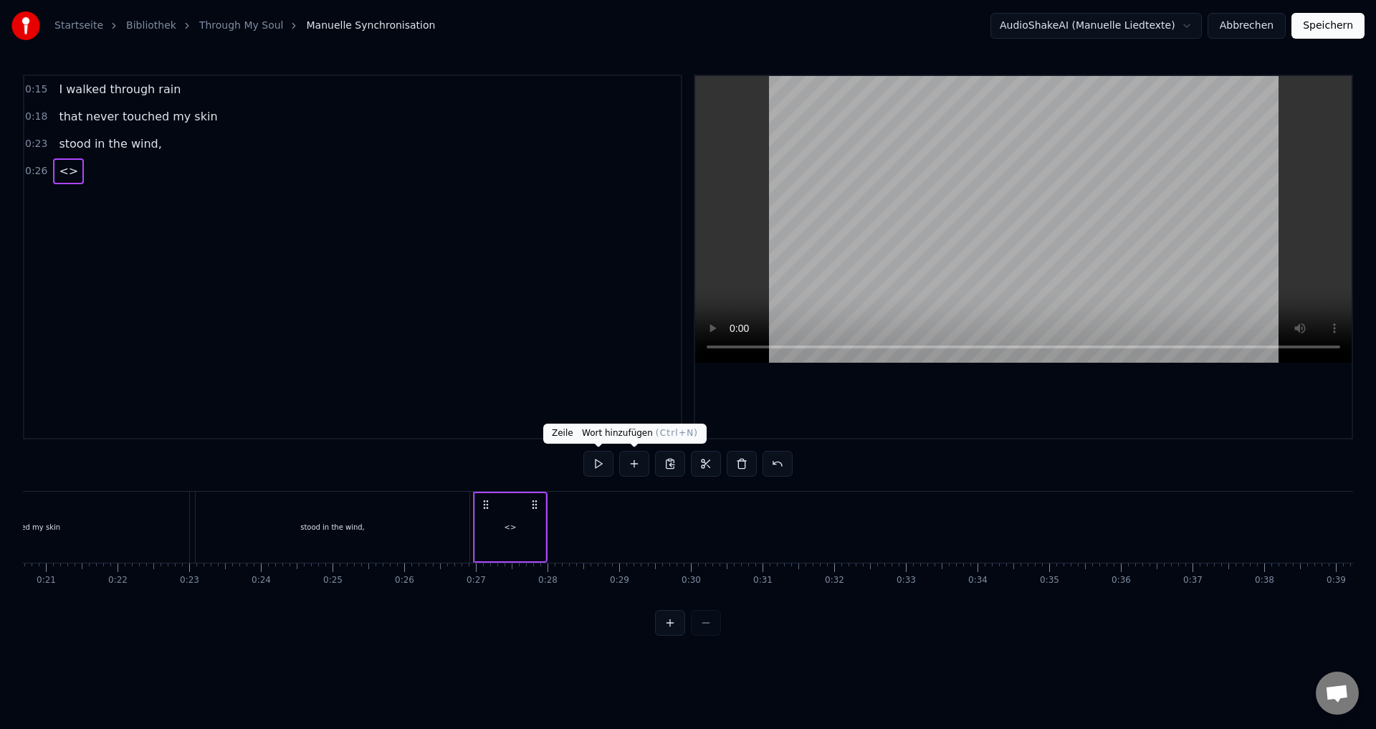
click at [637, 467] on button at bounding box center [634, 464] width 30 height 26
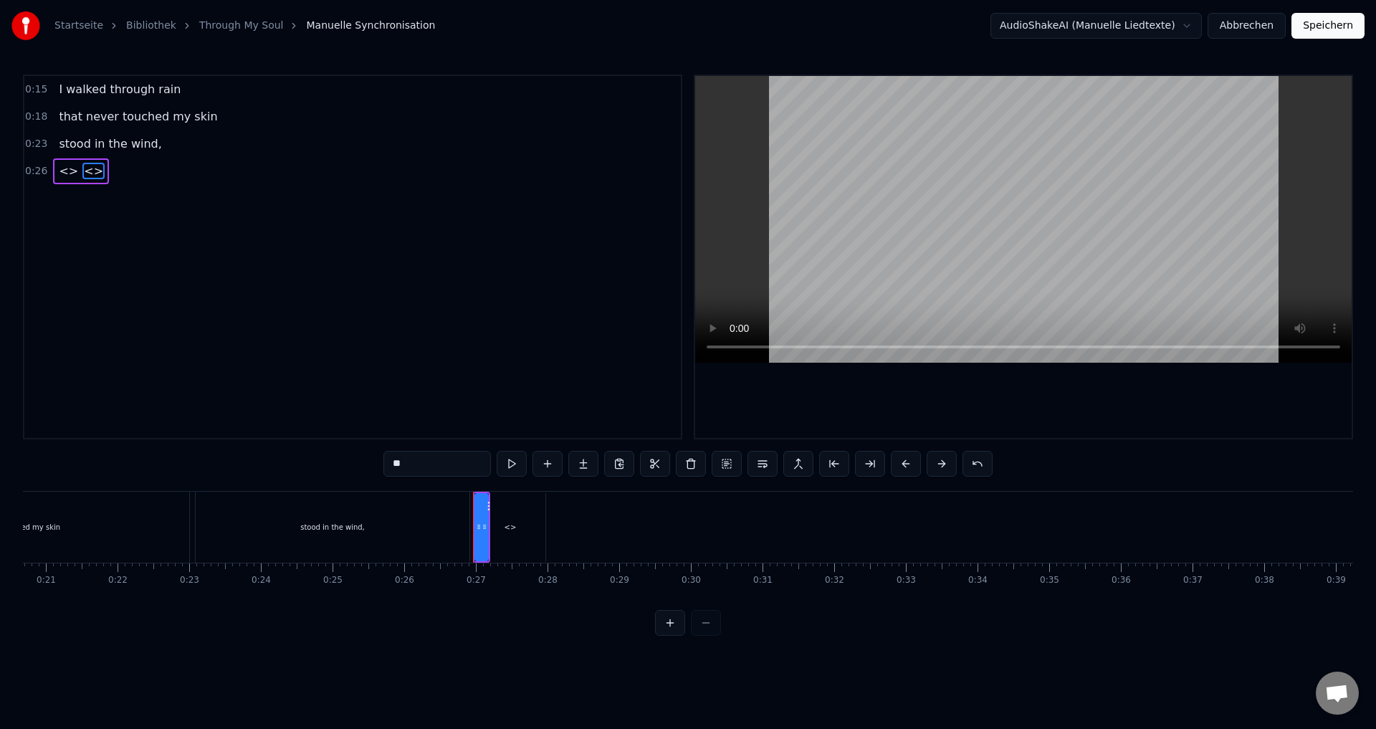
click at [421, 469] on input "**" at bounding box center [437, 464] width 108 height 26
drag, startPoint x: 421, startPoint y: 469, endPoint x: 368, endPoint y: 469, distance: 52.3
click at [368, 469] on div "0:15 I walked through rain 0:18 that never touched my skin 0:23 stood in the wi…" at bounding box center [688, 355] width 1330 height 561
paste input "**********"
click at [65, 173] on span "<>" at bounding box center [68, 171] width 22 height 16
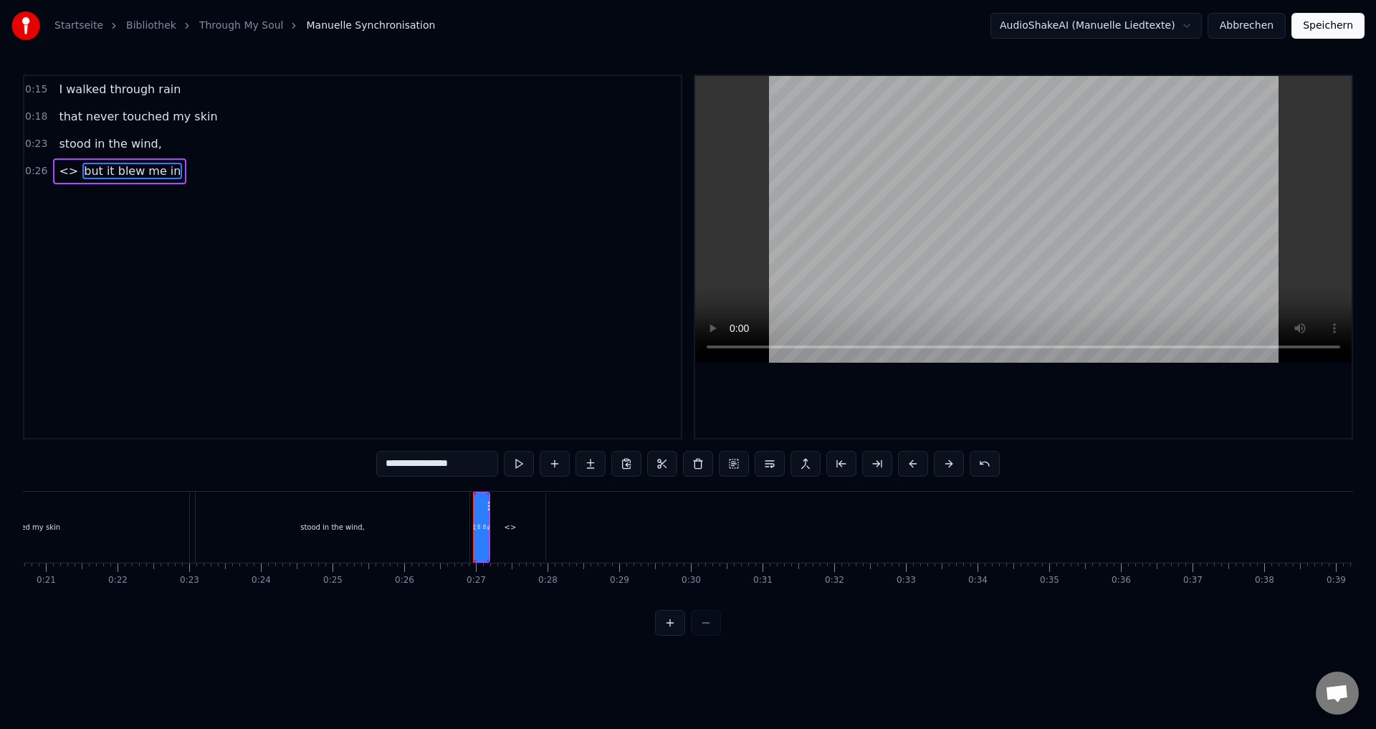
type input "**"
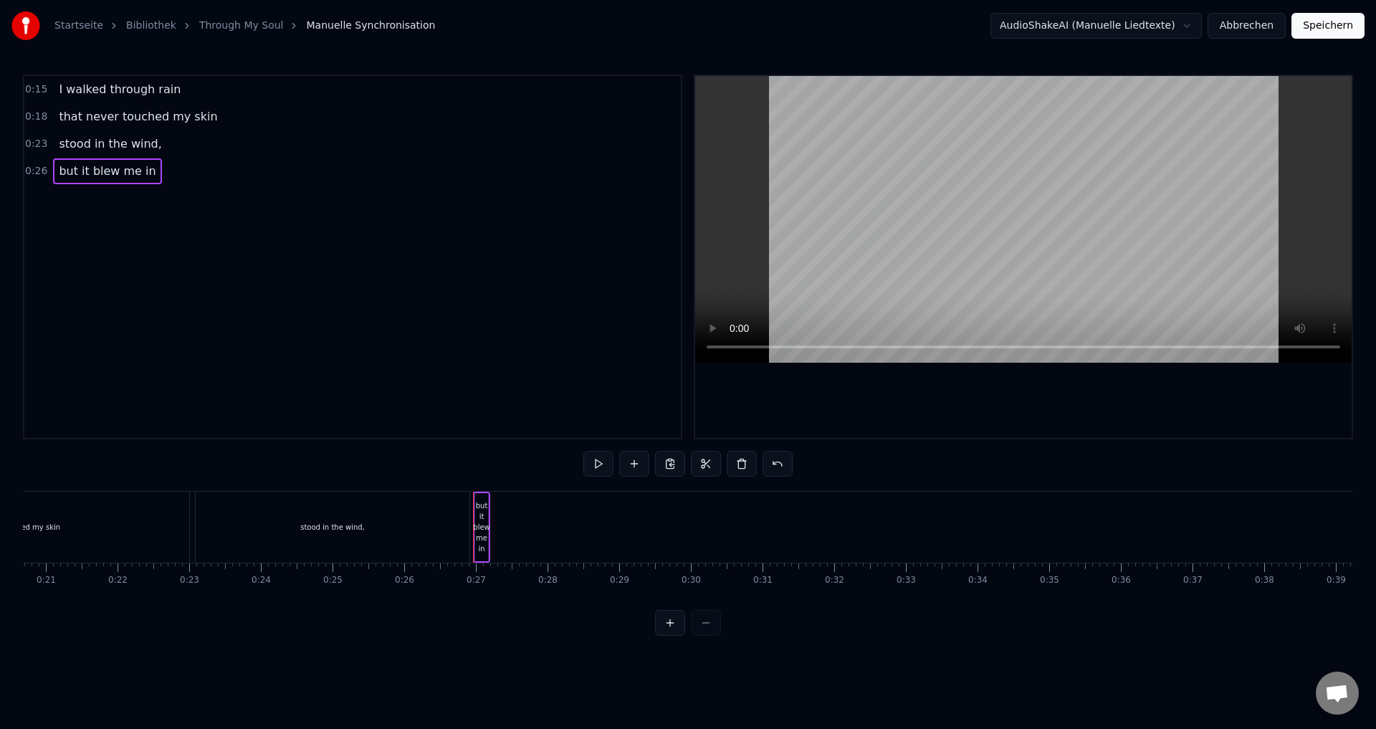
click at [490, 524] on div "but it blew me in" at bounding box center [481, 527] width 17 height 71
click at [488, 530] on div "but it blew me in" at bounding box center [481, 527] width 16 height 54
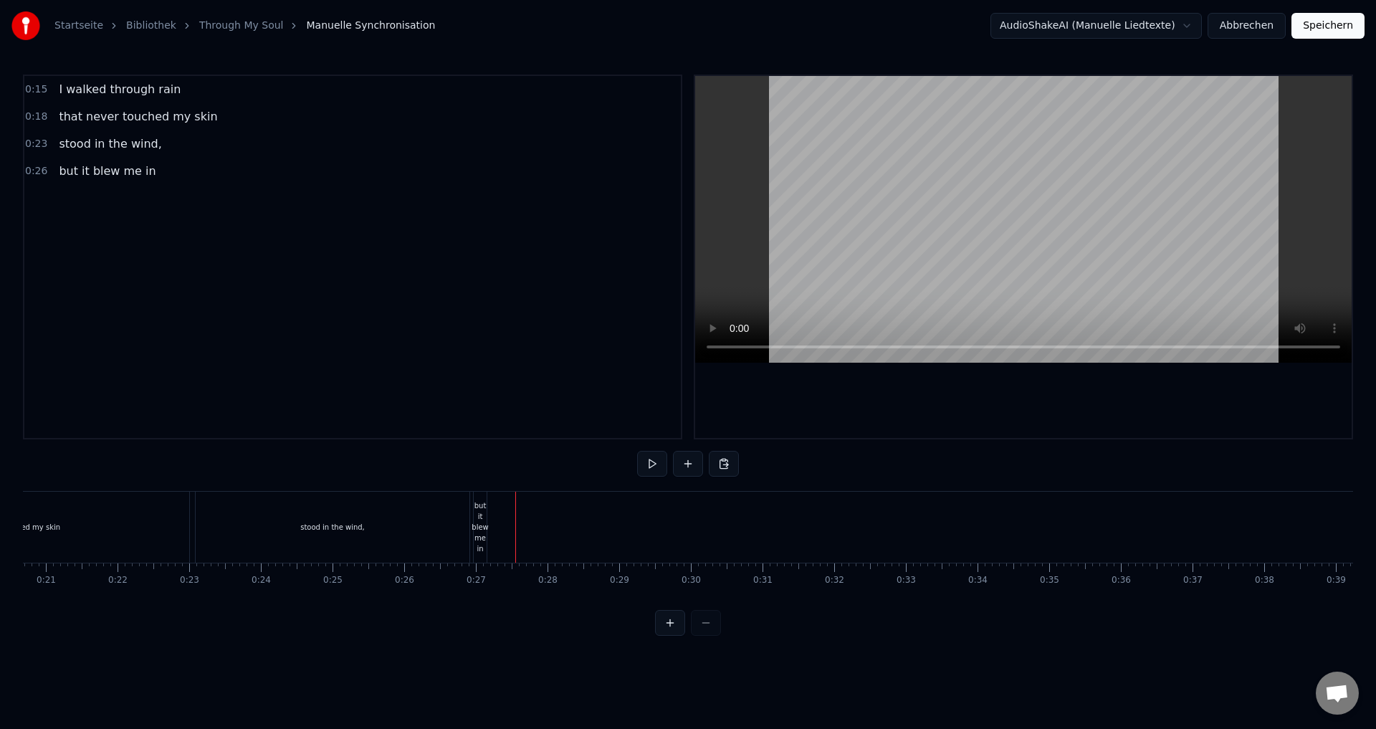
click at [487, 548] on div "but it blew me in" at bounding box center [480, 527] width 16 height 54
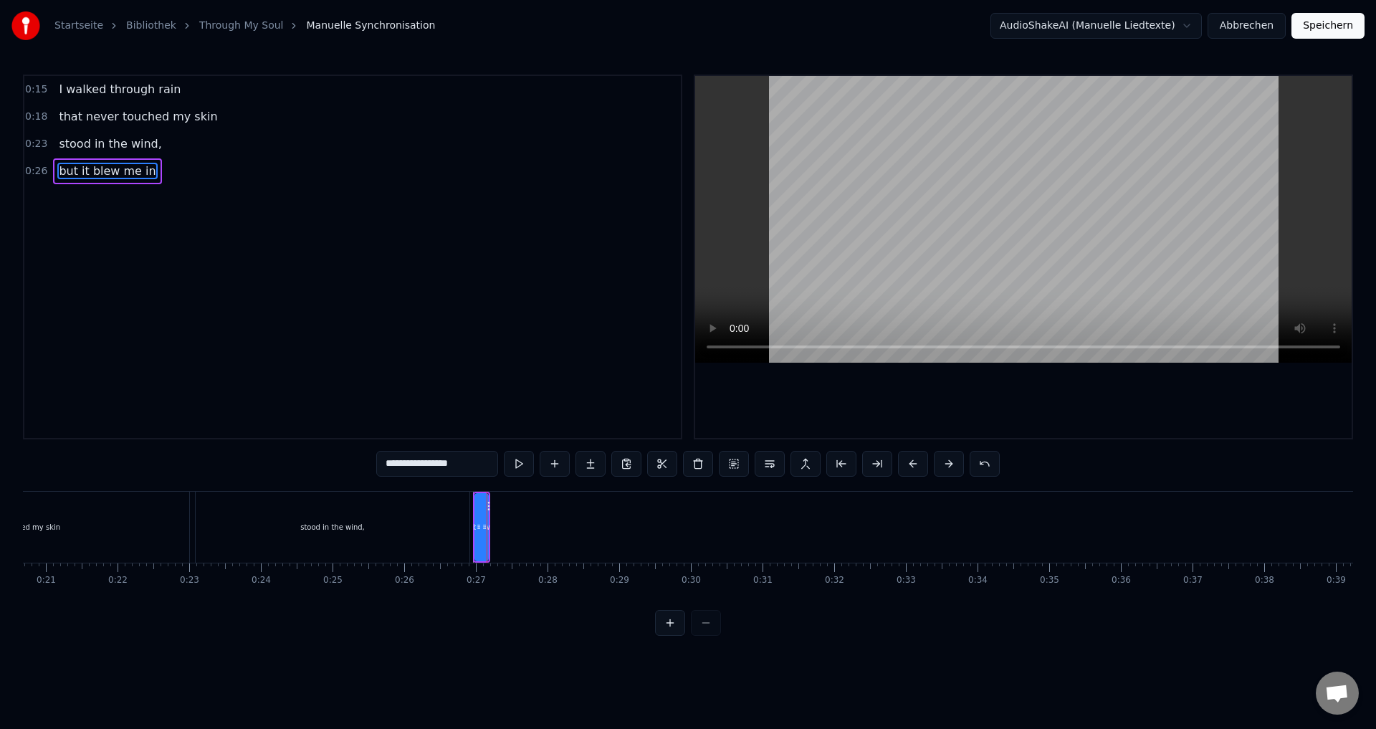
click at [489, 534] on div "but it blew me in" at bounding box center [481, 527] width 16 height 54
click at [490, 530] on div "but it blew me in" at bounding box center [481, 527] width 17 height 71
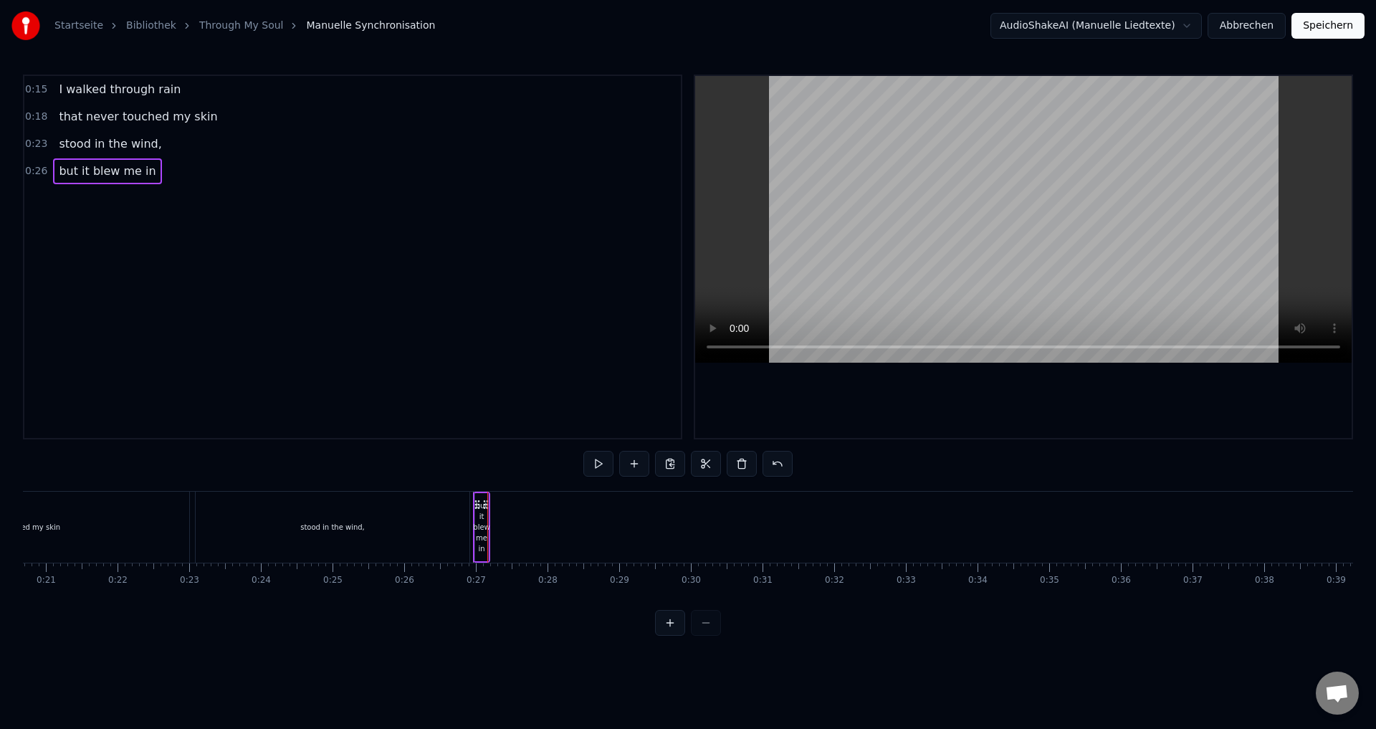
click at [491, 502] on icon at bounding box center [485, 504] width 11 height 11
click at [491, 528] on div "but it blew me in" at bounding box center [483, 527] width 17 height 71
click at [487, 536] on div "but it blew me in" at bounding box center [481, 527] width 16 height 54
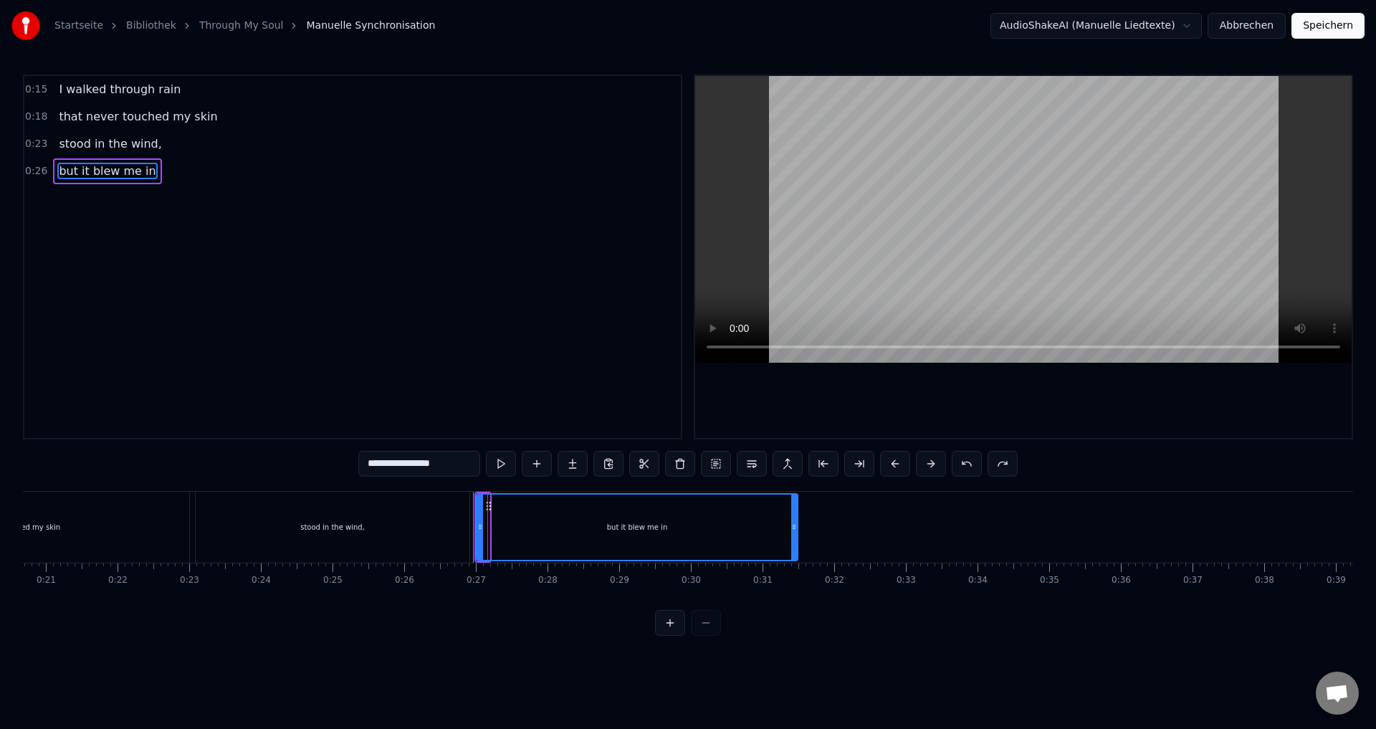
drag, startPoint x: 485, startPoint y: 533, endPoint x: 794, endPoint y: 530, distance: 308.2
click at [794, 530] on div at bounding box center [794, 527] width 6 height 65
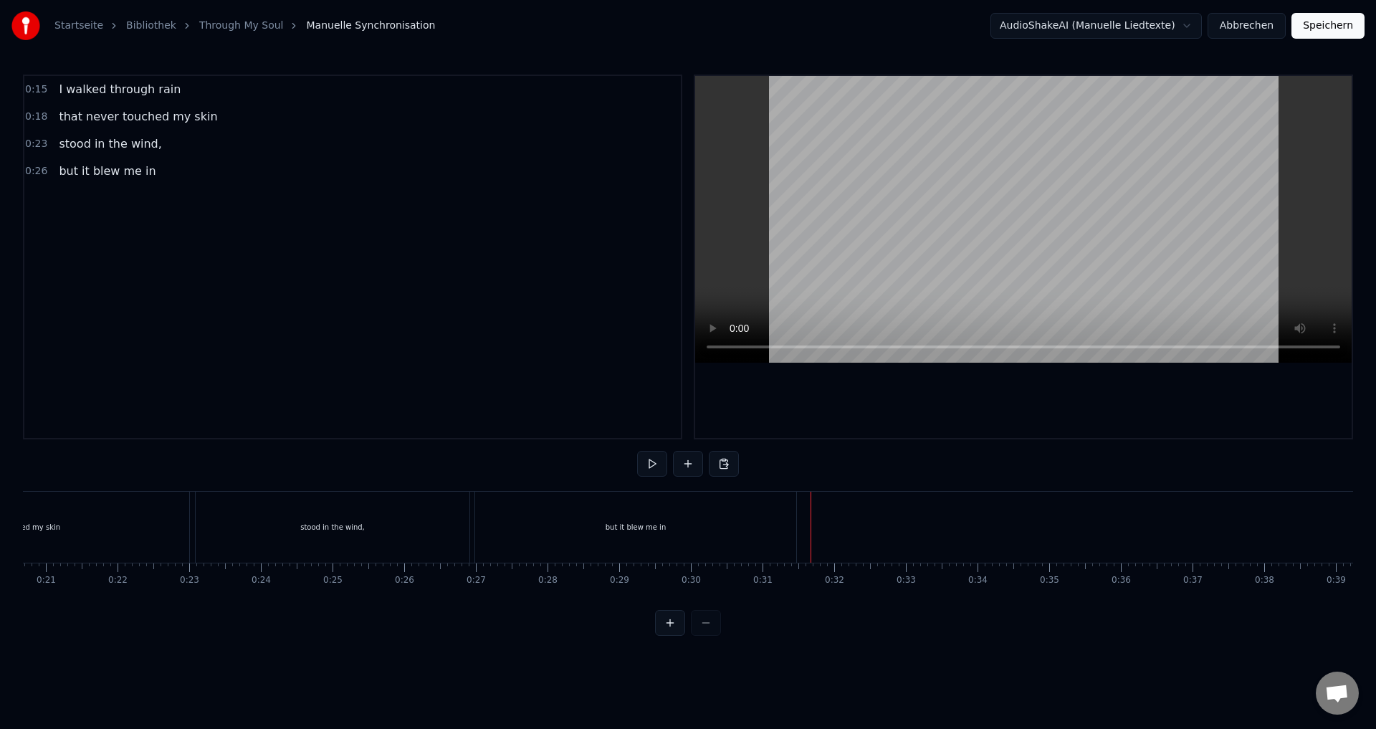
click at [773, 532] on div "but it blew me in" at bounding box center [635, 527] width 321 height 71
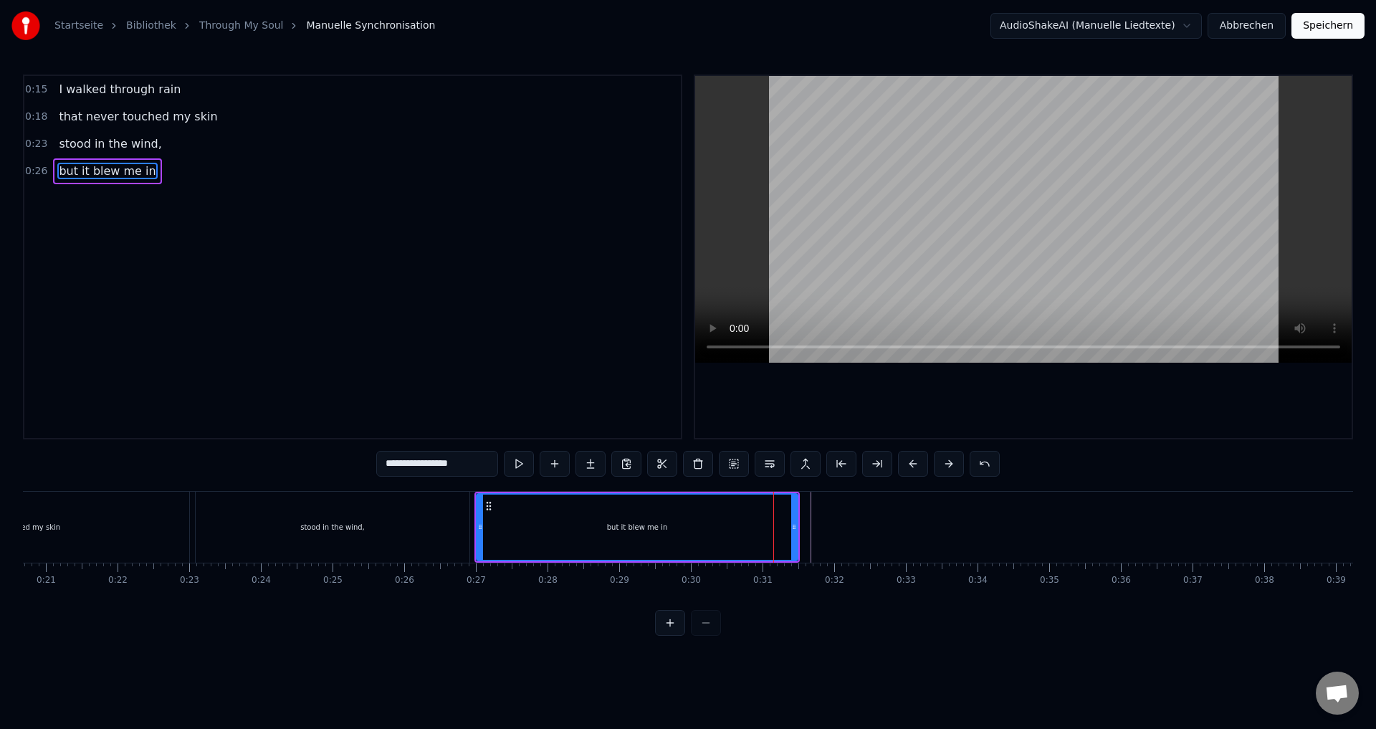
click at [797, 561] on div "but it blew me in" at bounding box center [637, 527] width 325 height 71
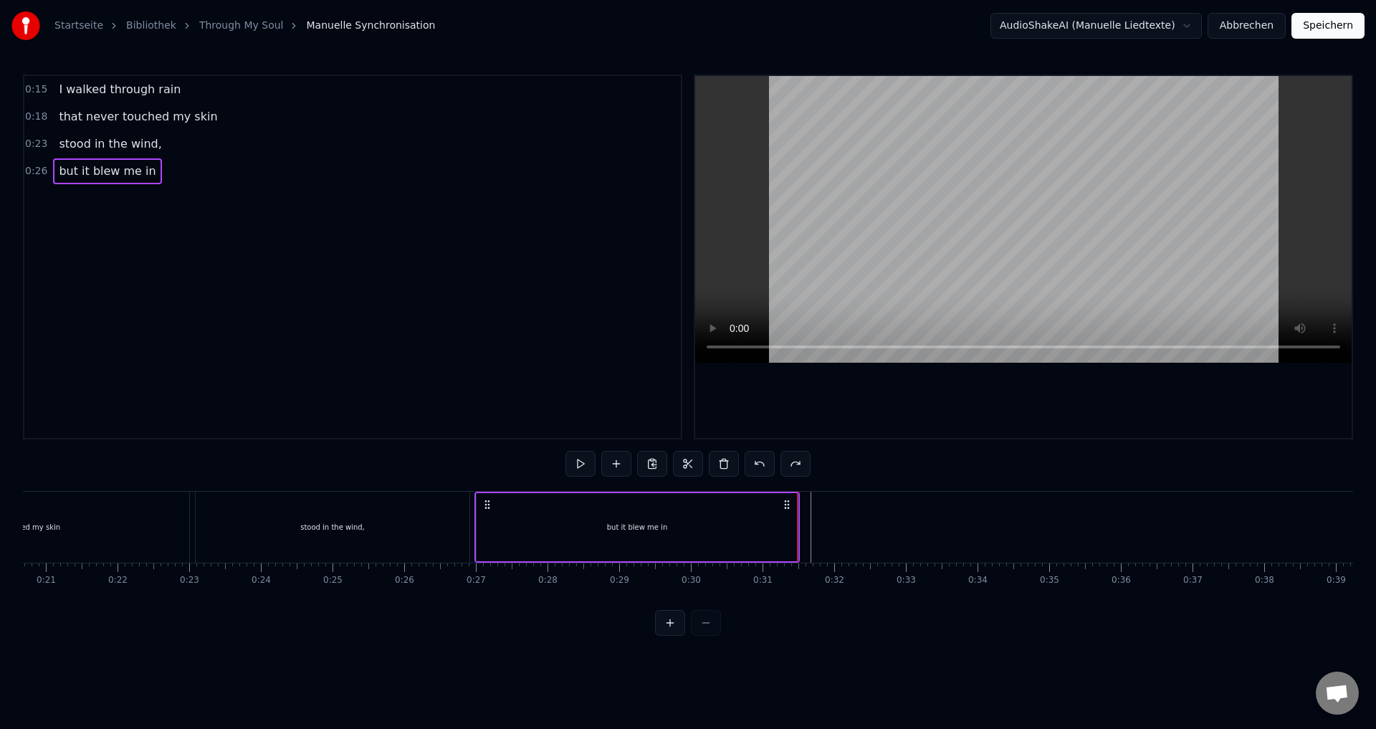
click at [788, 505] on icon at bounding box center [786, 504] width 11 height 11
click at [786, 507] on circle at bounding box center [785, 507] width 1 height 1
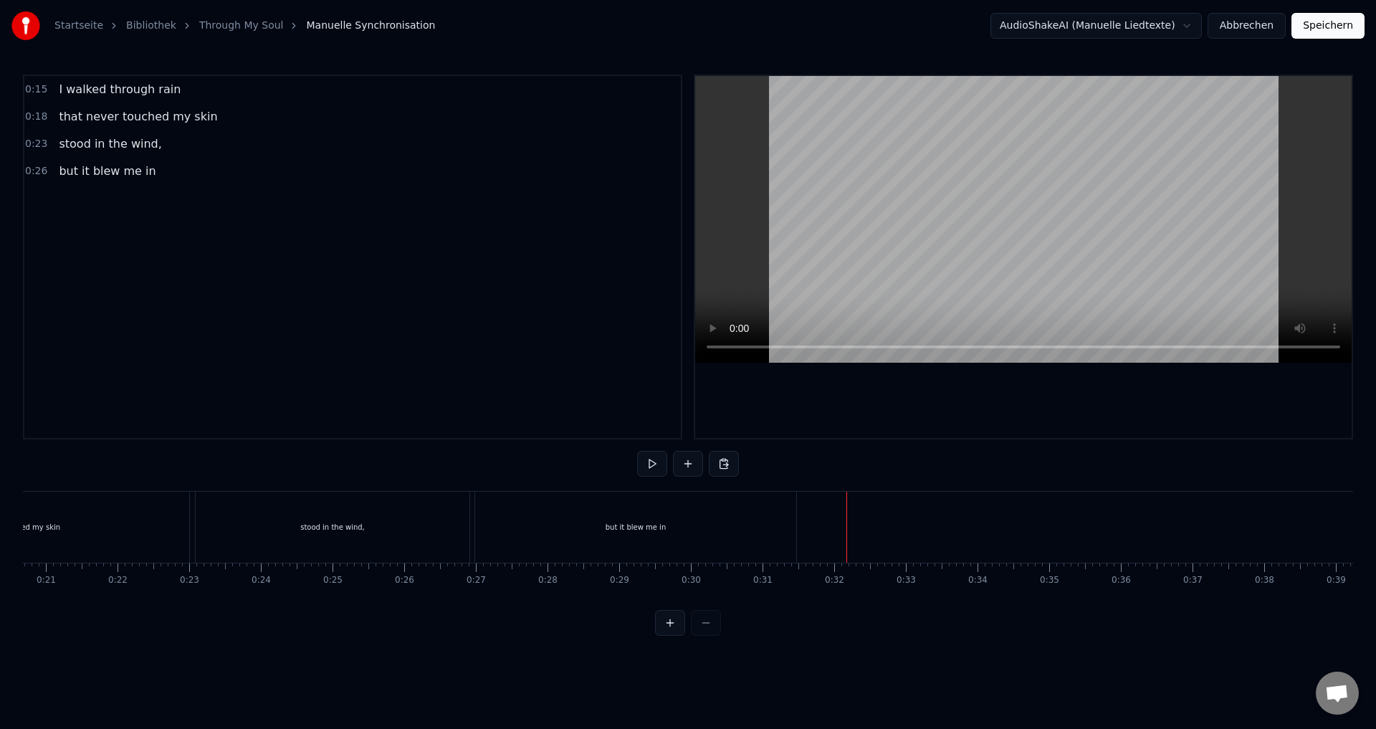
click at [690, 467] on button at bounding box center [688, 464] width 30 height 26
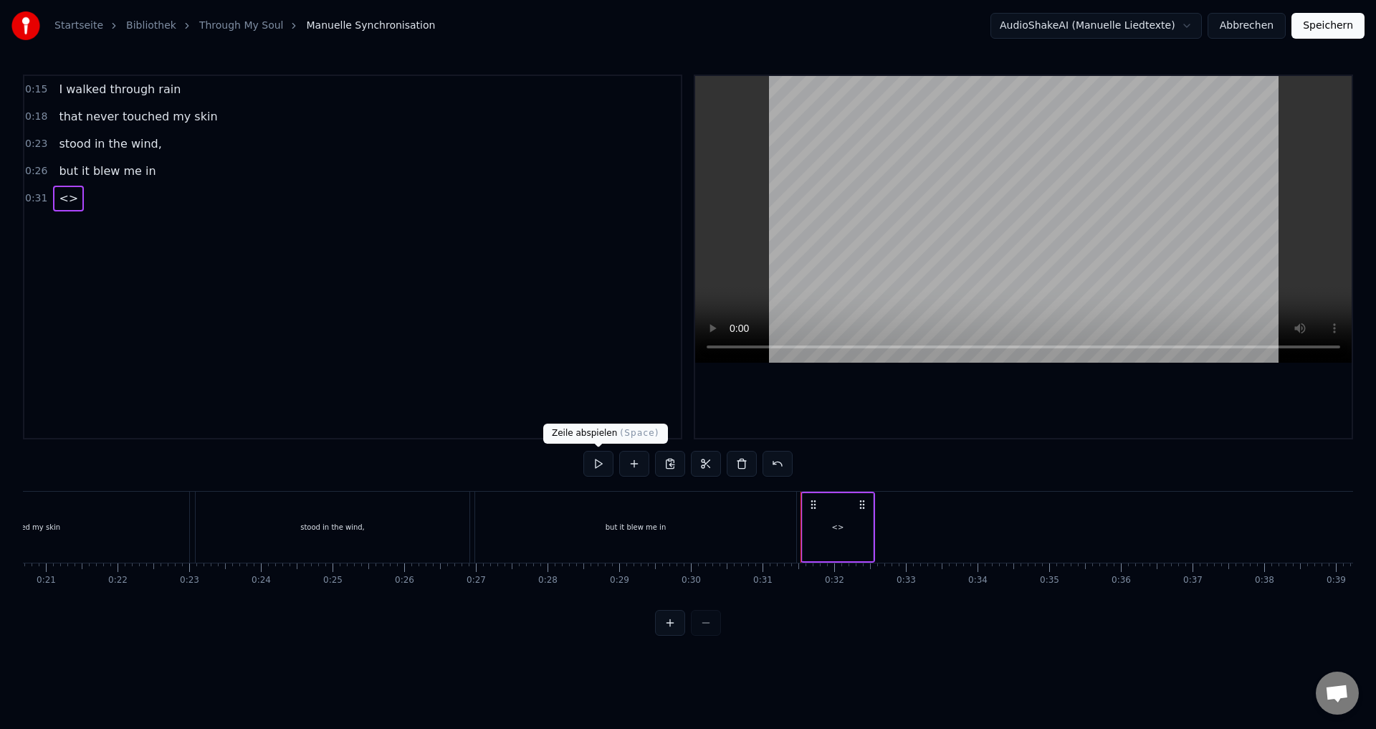
click at [604, 473] on button at bounding box center [598, 464] width 30 height 26
click at [626, 464] on button at bounding box center [634, 464] width 30 height 26
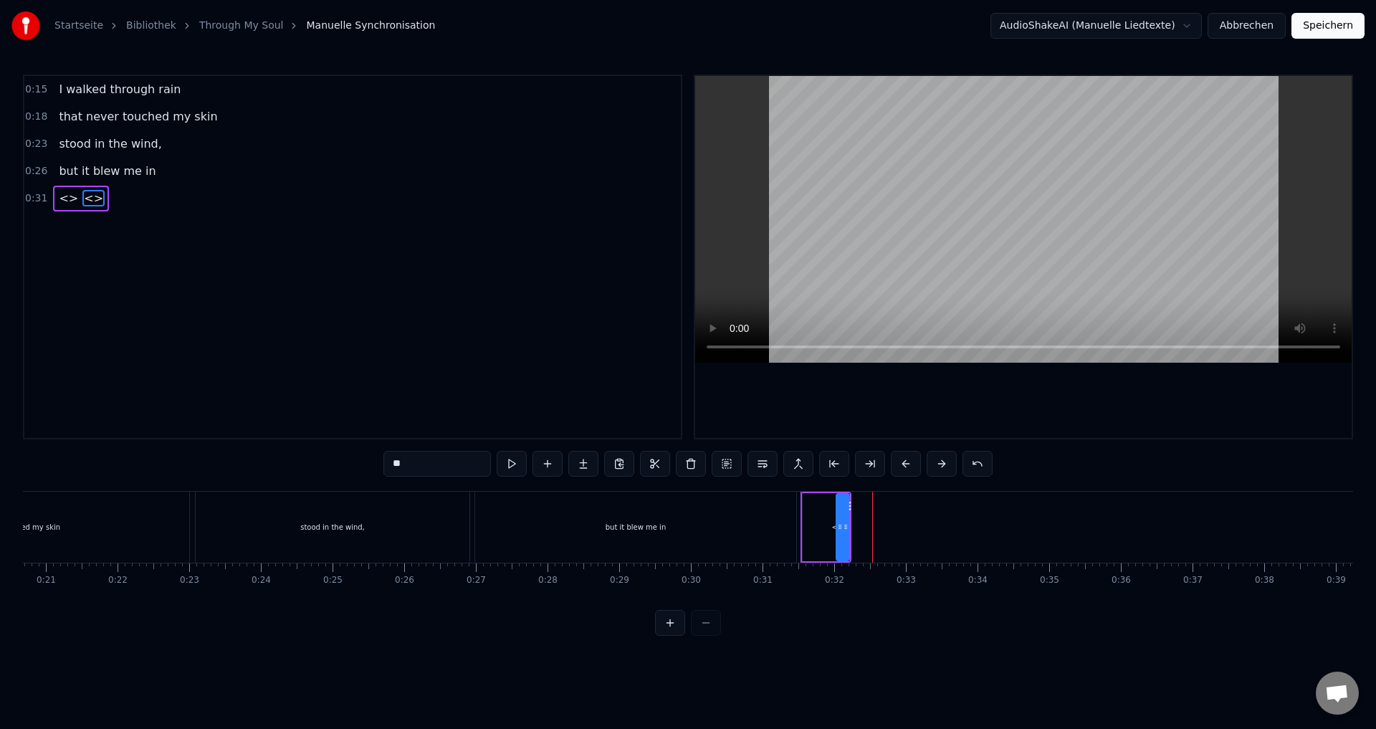
click at [409, 467] on input "**" at bounding box center [437, 464] width 108 height 26
click at [393, 461] on input "**" at bounding box center [437, 464] width 108 height 26
paste input "**********"
type input "**********"
click at [851, 535] on div "You spoke no words," at bounding box center [843, 526] width 24 height 43
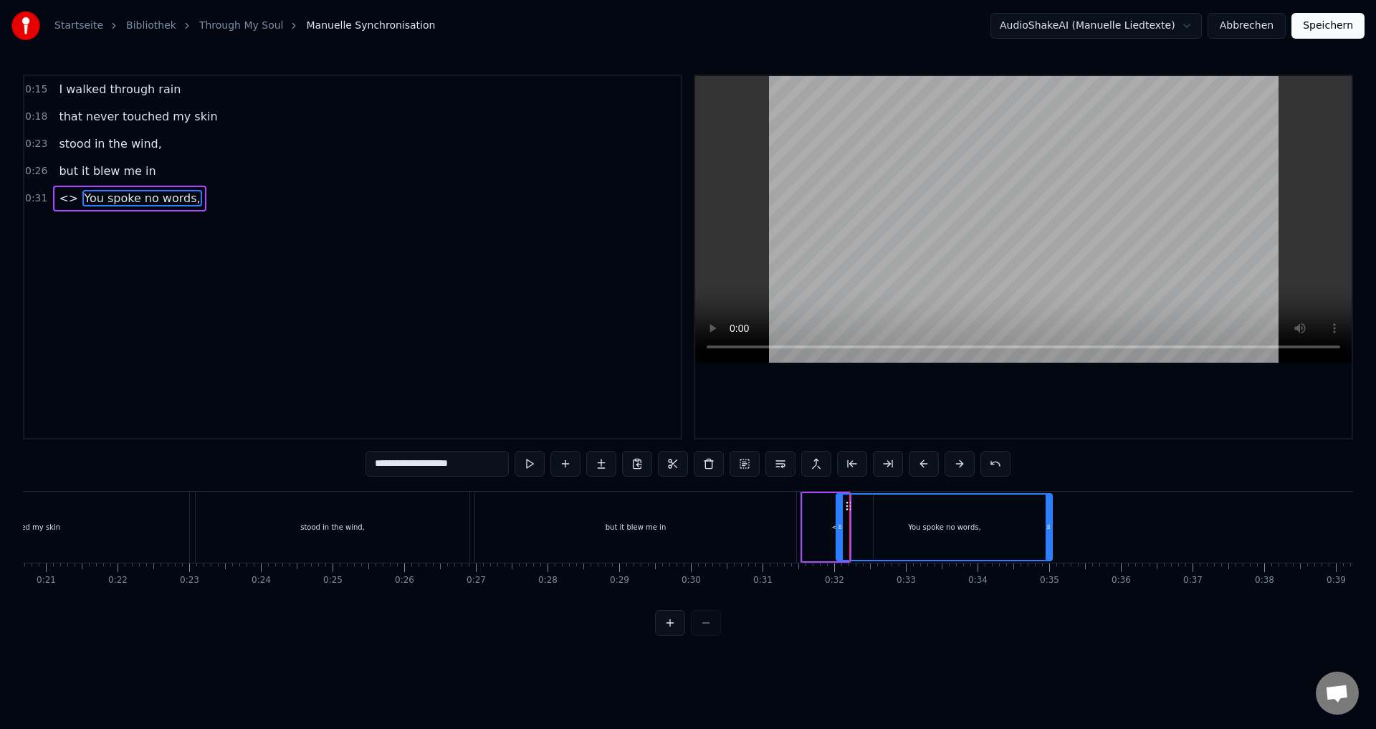
drag, startPoint x: 846, startPoint y: 534, endPoint x: 1049, endPoint y: 535, distance: 202.9
click at [1049, 535] on div at bounding box center [1049, 527] width 6 height 65
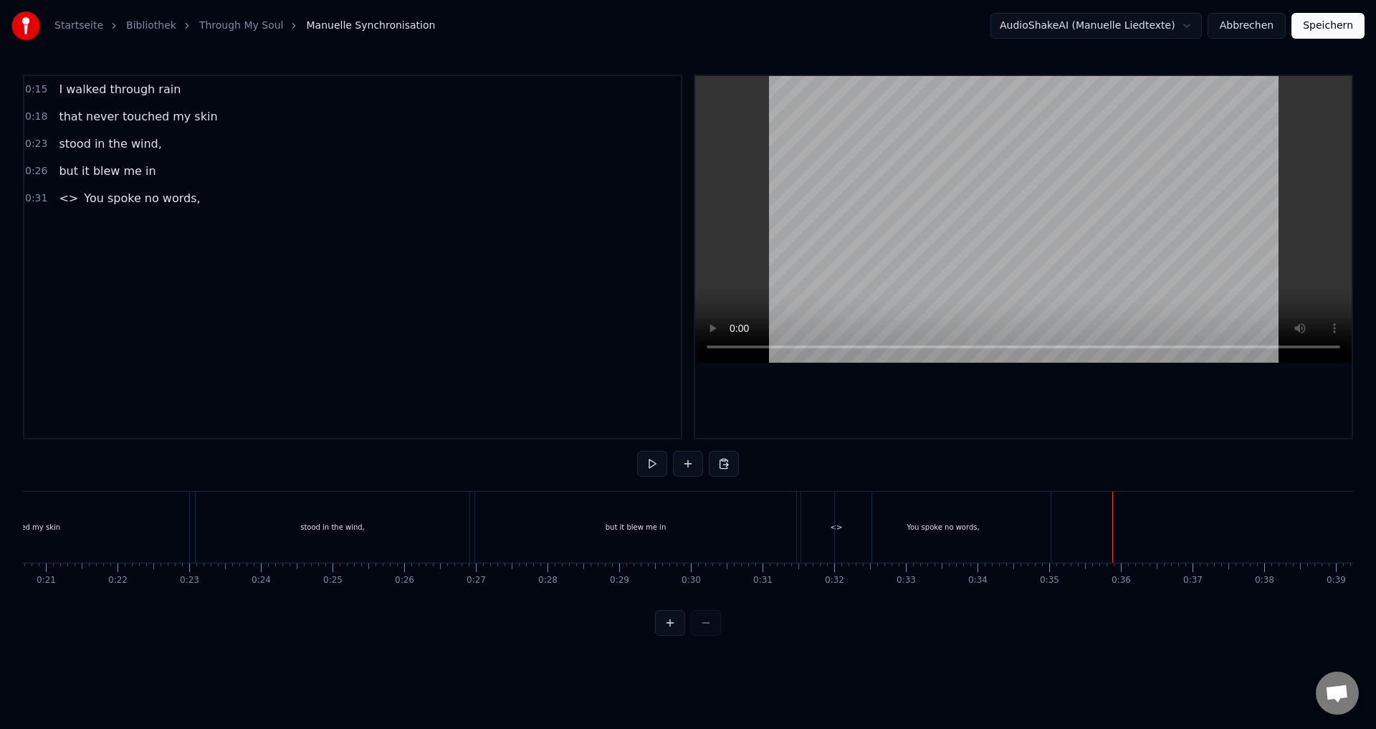
click at [852, 541] on div "You spoke no words," at bounding box center [943, 527] width 216 height 71
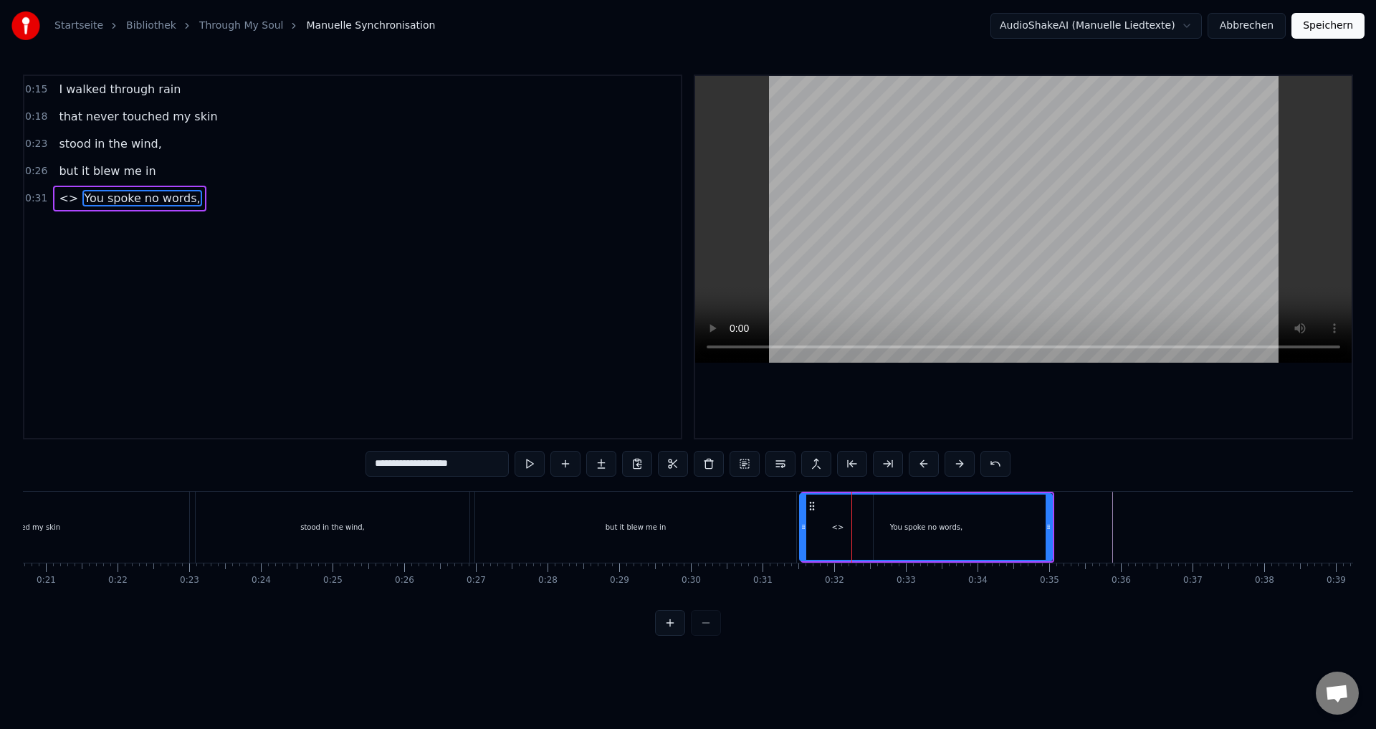
drag, startPoint x: 841, startPoint y: 530, endPoint x: 804, endPoint y: 530, distance: 36.6
click at [804, 530] on icon at bounding box center [804, 526] width 6 height 11
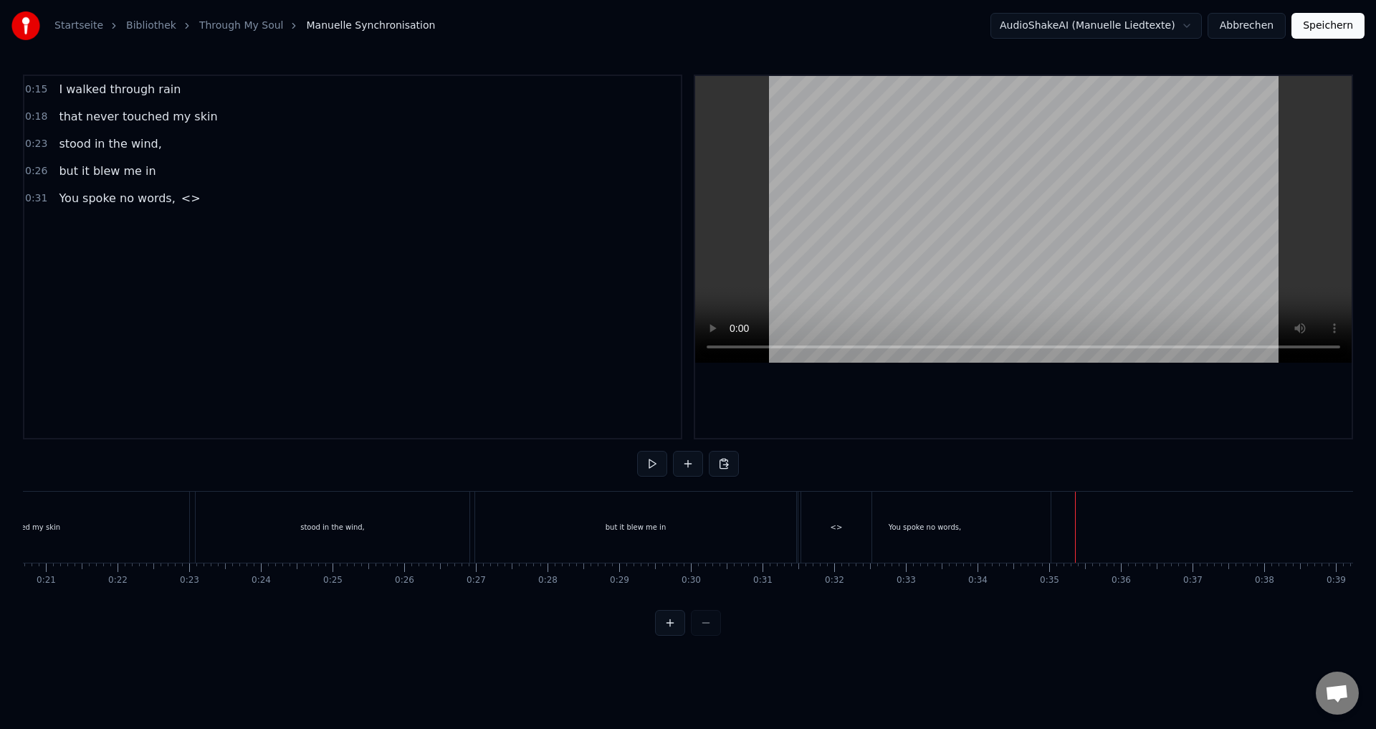
click at [180, 201] on span "<>" at bounding box center [191, 198] width 22 height 16
click at [1054, 548] on div "You spoke no words," at bounding box center [926, 527] width 257 height 71
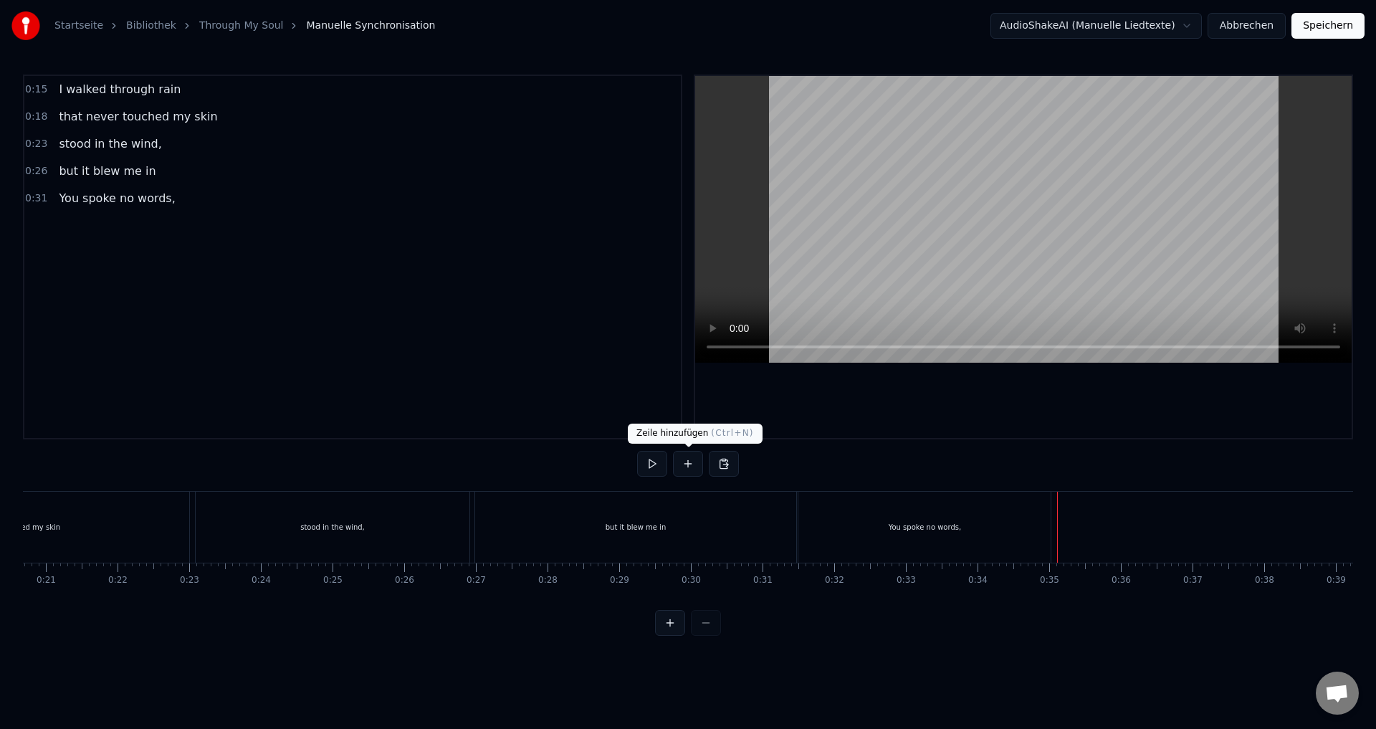
click at [679, 467] on button at bounding box center [688, 464] width 30 height 26
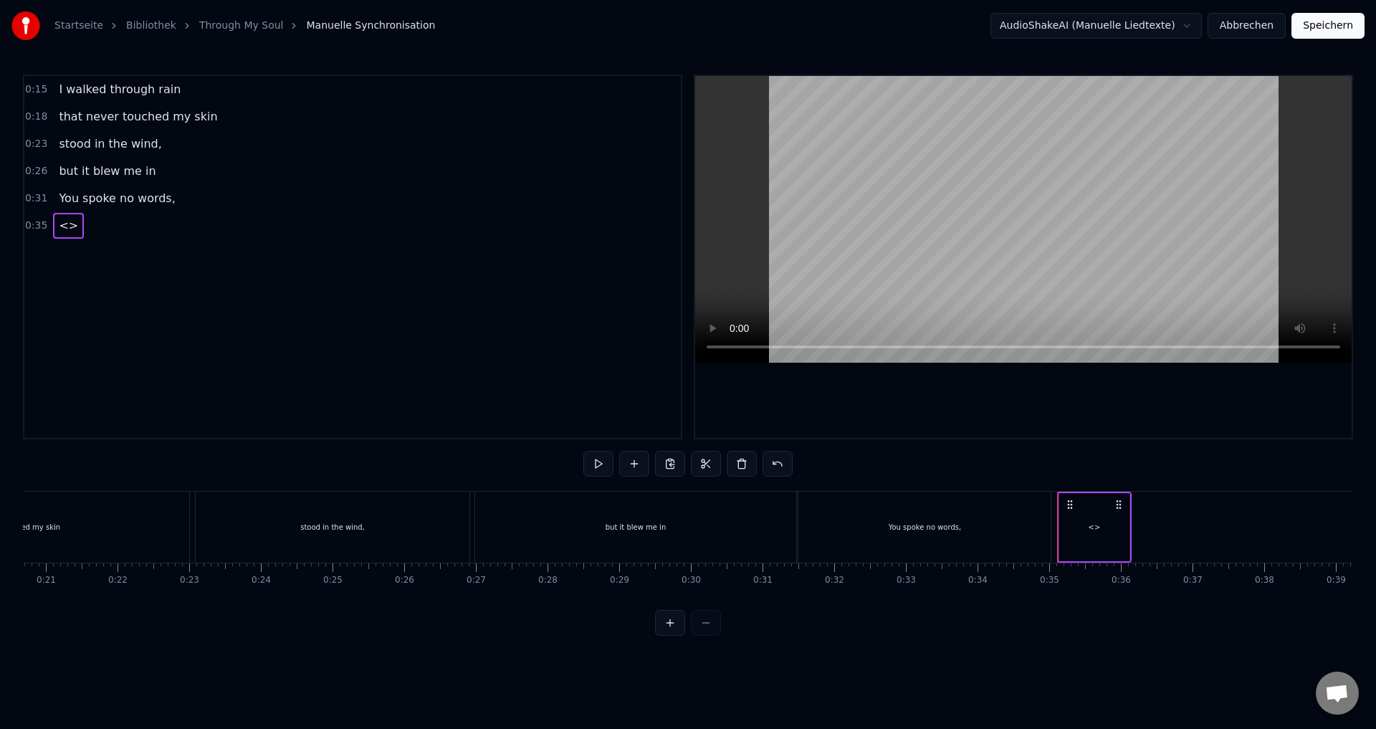
click at [62, 226] on span "<>" at bounding box center [68, 225] width 22 height 16
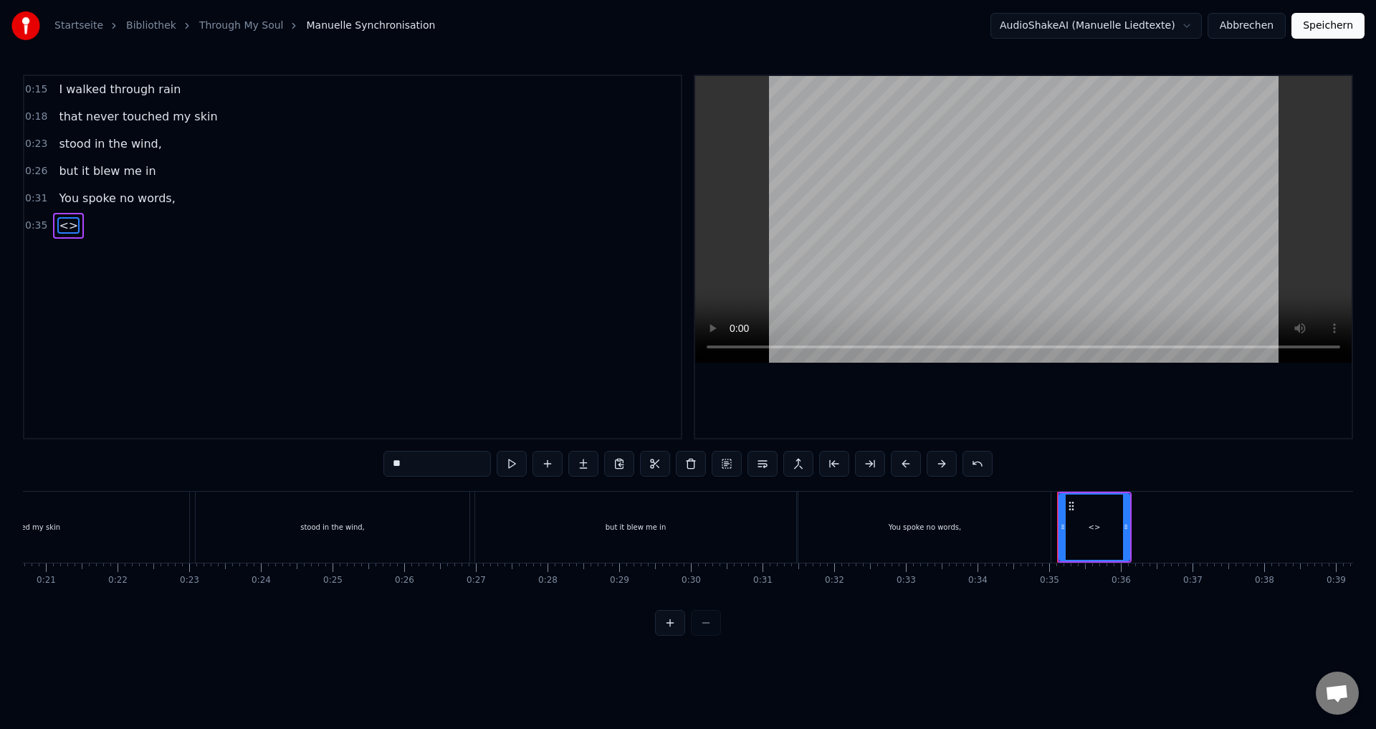
drag, startPoint x: 419, startPoint y: 466, endPoint x: 366, endPoint y: 458, distance: 54.3
click at [366, 458] on div "0:15 I walked through rain 0:18 that never touched my skin 0:23 stood in the wi…" at bounding box center [688, 355] width 1330 height 561
paste input "**********"
type input "**********"
click at [1130, 526] on div "but I heard you clear" at bounding box center [1094, 527] width 75 height 71
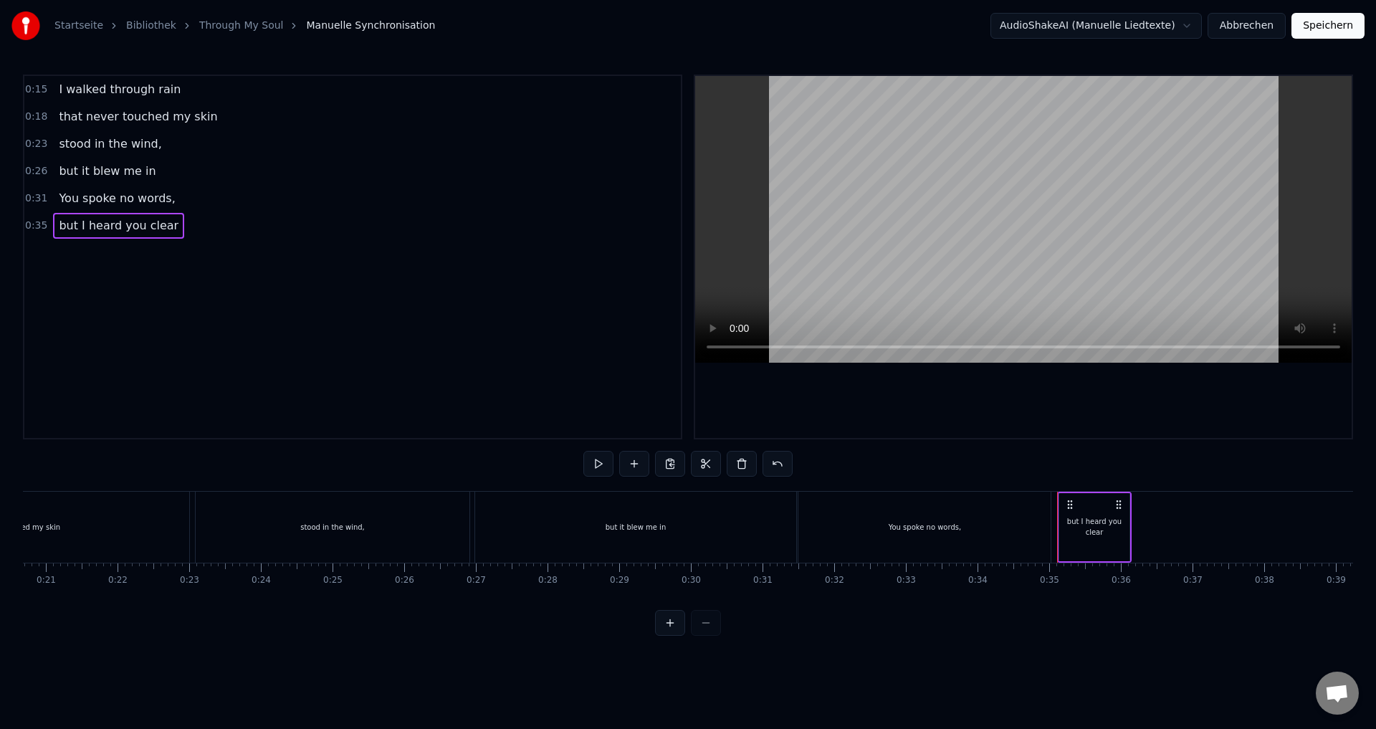
click at [1130, 527] on div "but I heard you clear" at bounding box center [1094, 527] width 75 height 71
click at [1123, 561] on div "but I heard you clear" at bounding box center [1095, 527] width 72 height 68
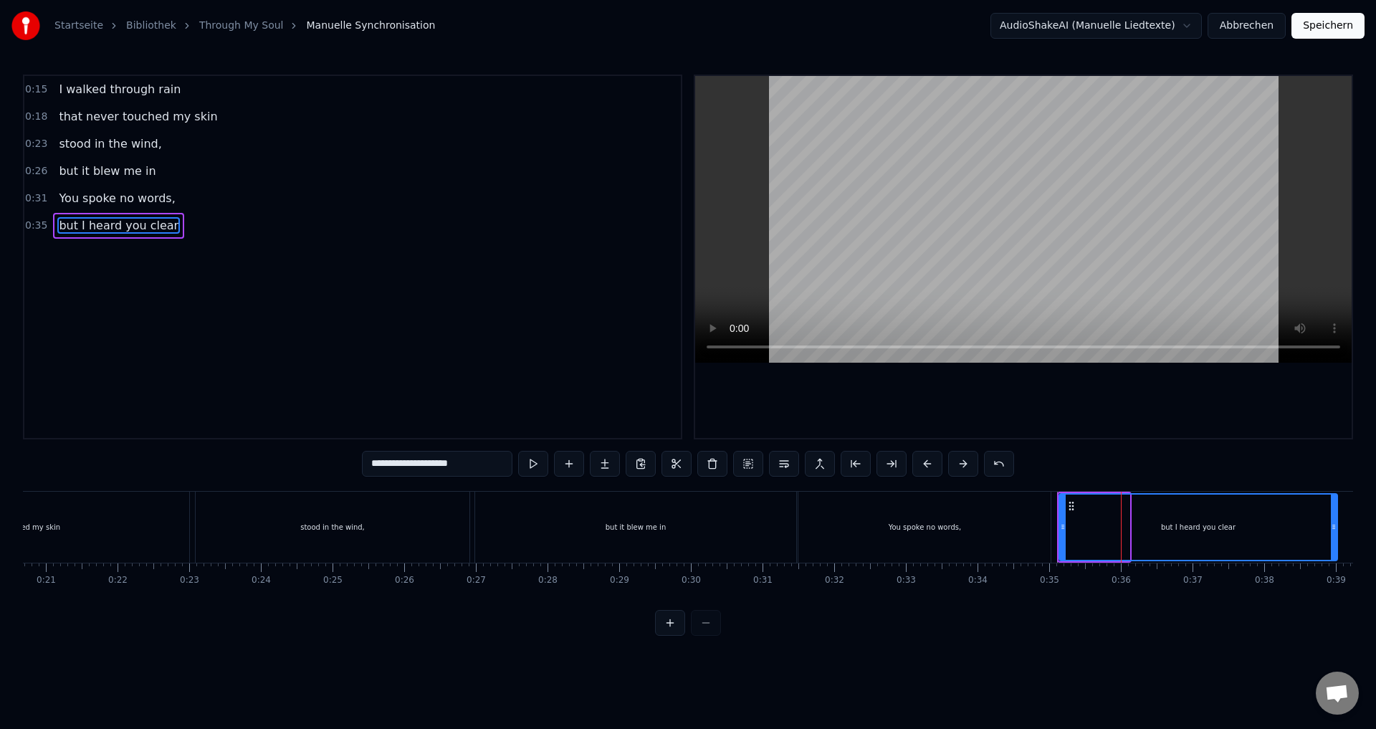
drag, startPoint x: 1128, startPoint y: 531, endPoint x: 1335, endPoint y: 535, distance: 207.9
click at [1335, 535] on div at bounding box center [1334, 527] width 6 height 65
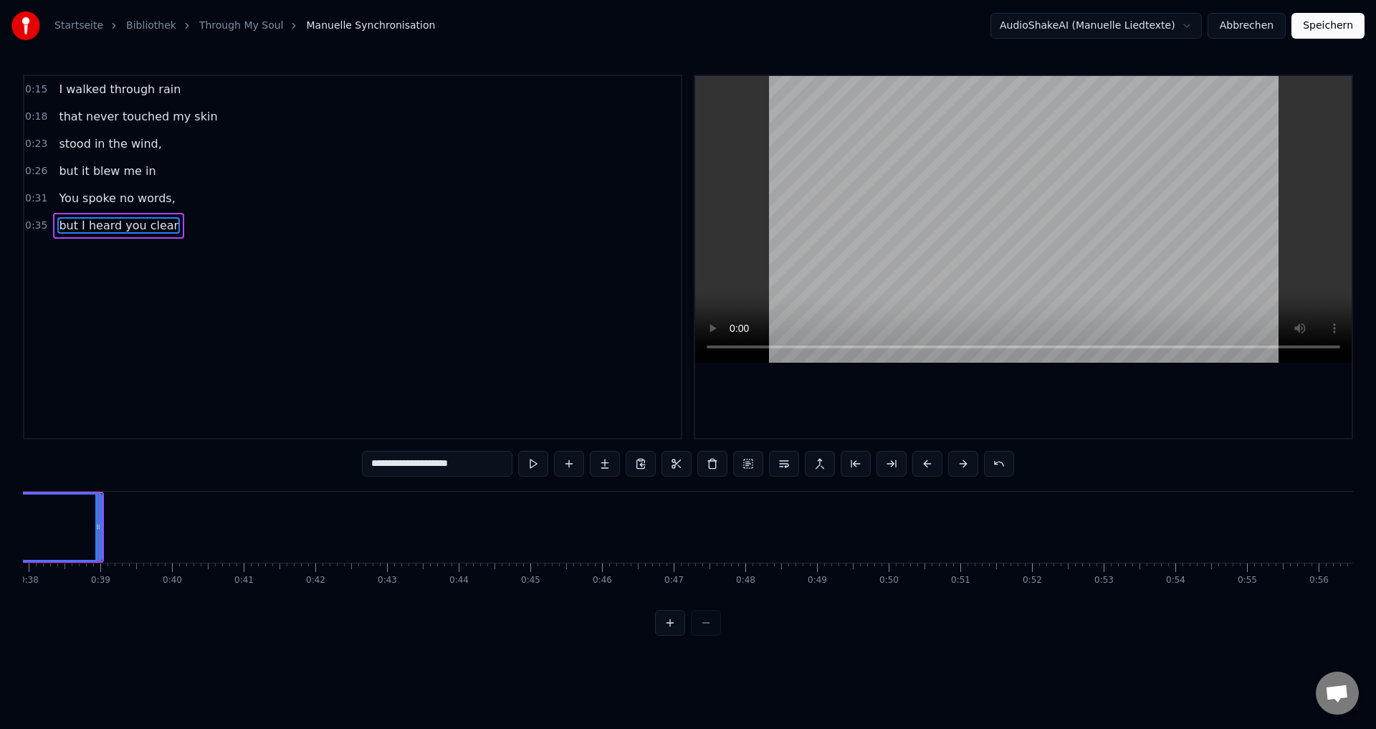
scroll to position [0, 2722]
click at [143, 235] on div "but I heard you clear" at bounding box center [118, 226] width 131 height 26
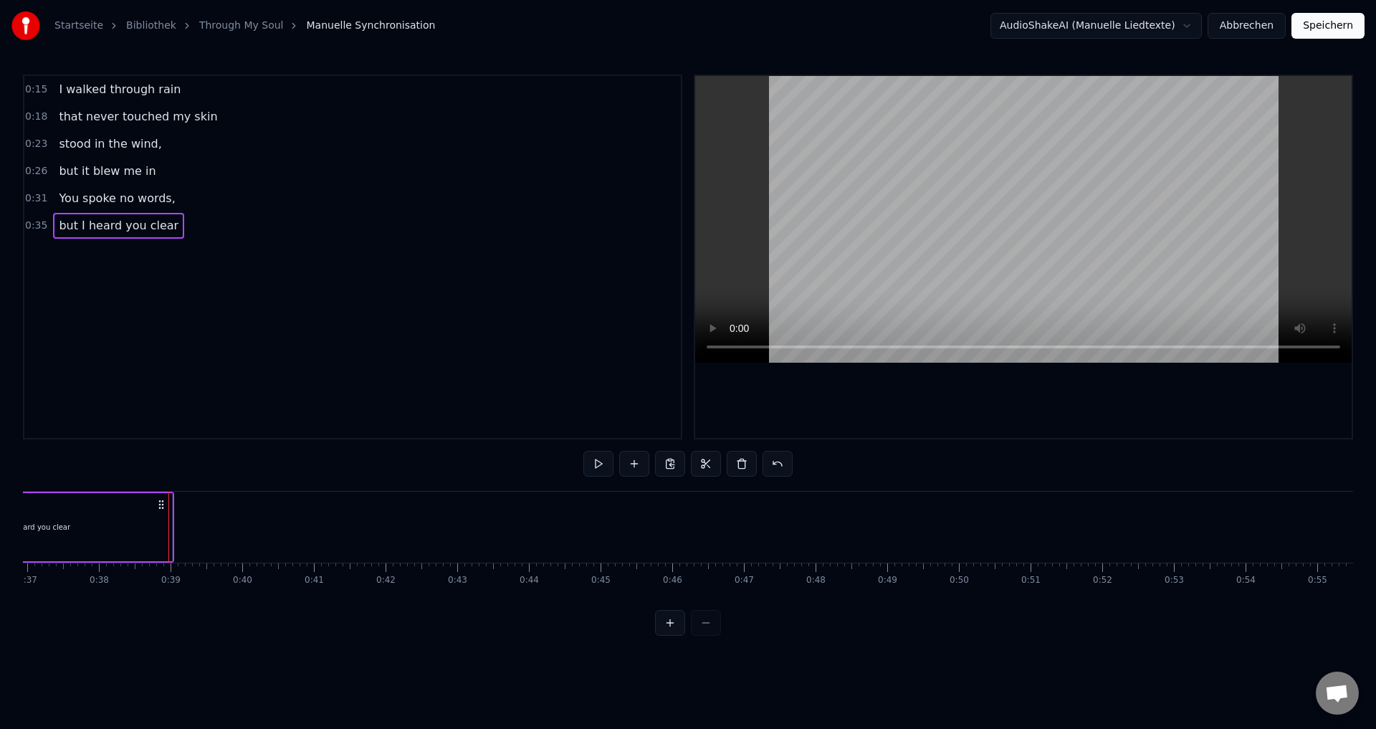
scroll to position [0, 2445]
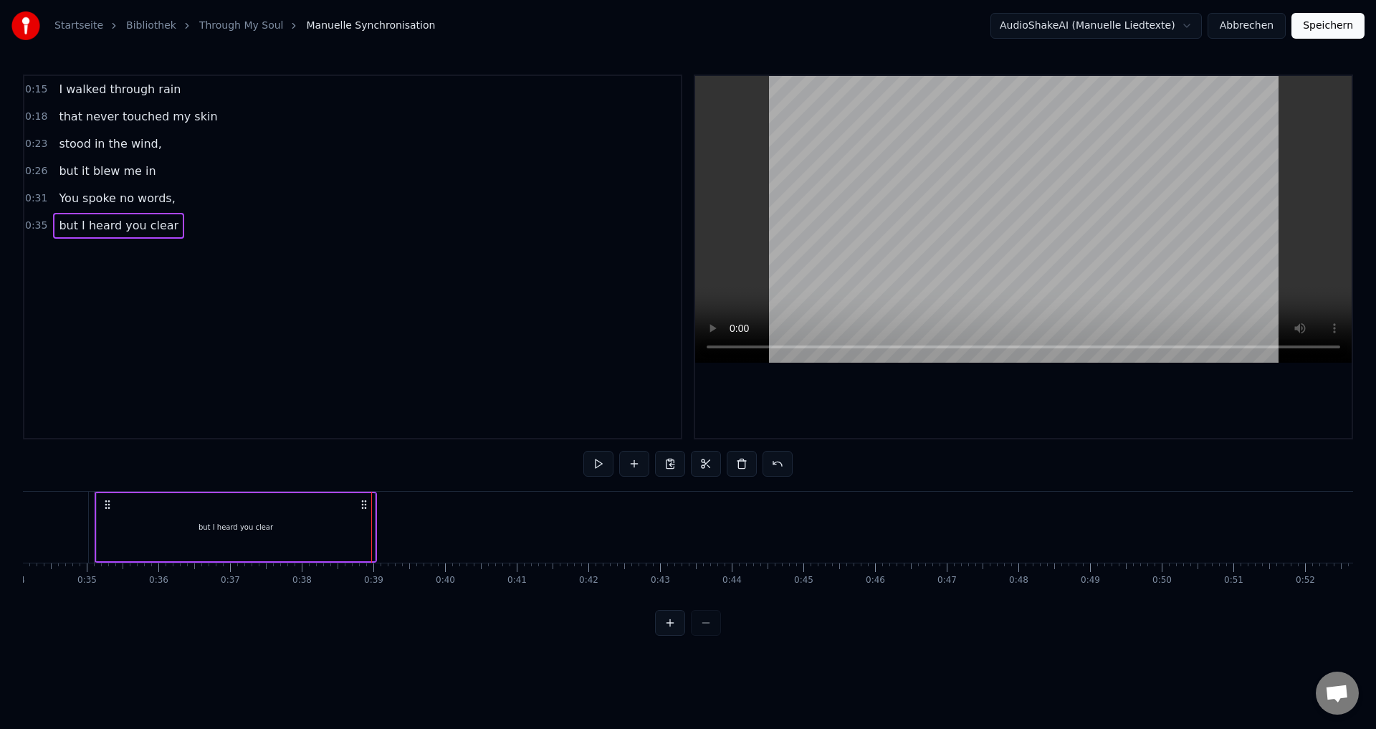
click at [376, 534] on div "but I heard you clear" at bounding box center [236, 527] width 282 height 71
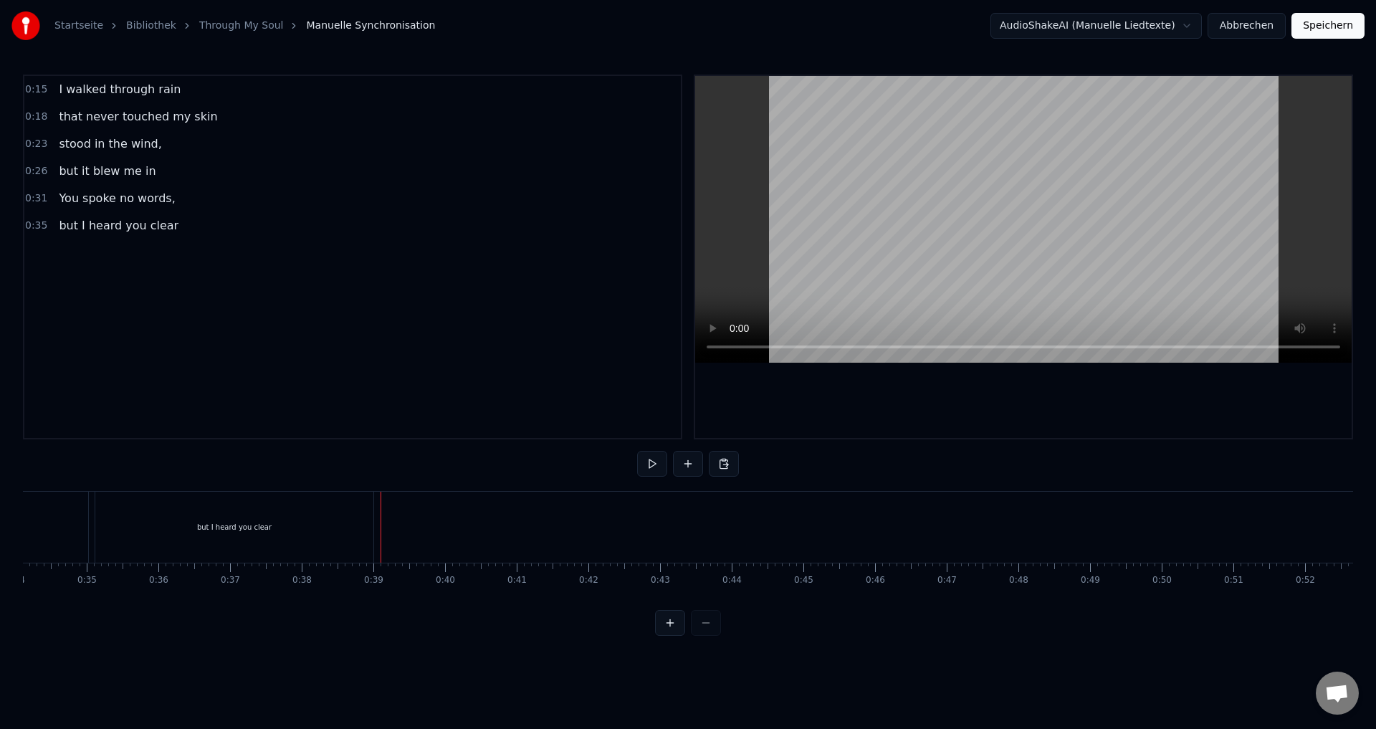
click at [675, 464] on button at bounding box center [688, 464] width 30 height 26
click at [410, 531] on div "<>" at bounding box center [415, 527] width 12 height 11
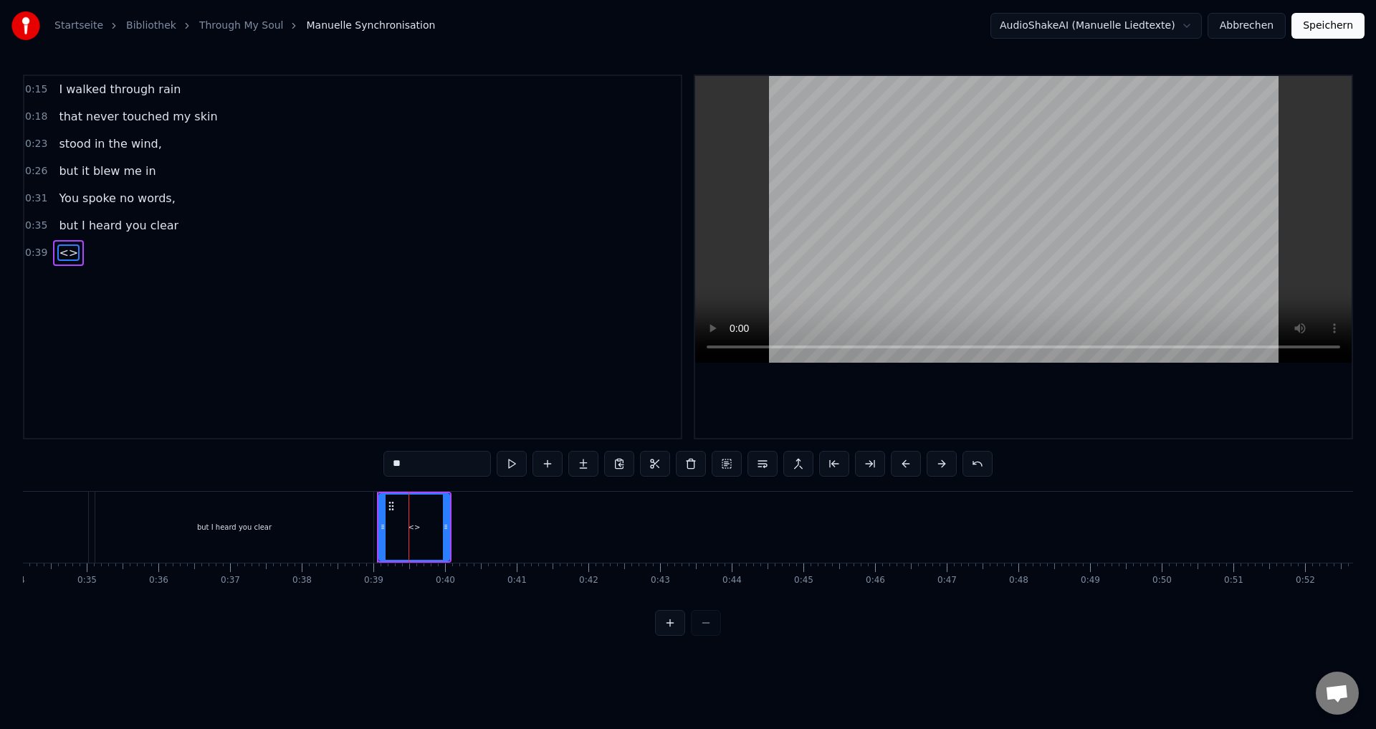
drag, startPoint x: 376, startPoint y: 472, endPoint x: 404, endPoint y: 472, distance: 27.2
click at [376, 472] on div "0:15 I walked through rain 0:18 that never touched my skin 0:23 stood in the wi…" at bounding box center [688, 355] width 1330 height 561
paste input "**********"
type input "**********"
click at [449, 535] on div "Time folded twice -" at bounding box center [414, 527] width 72 height 68
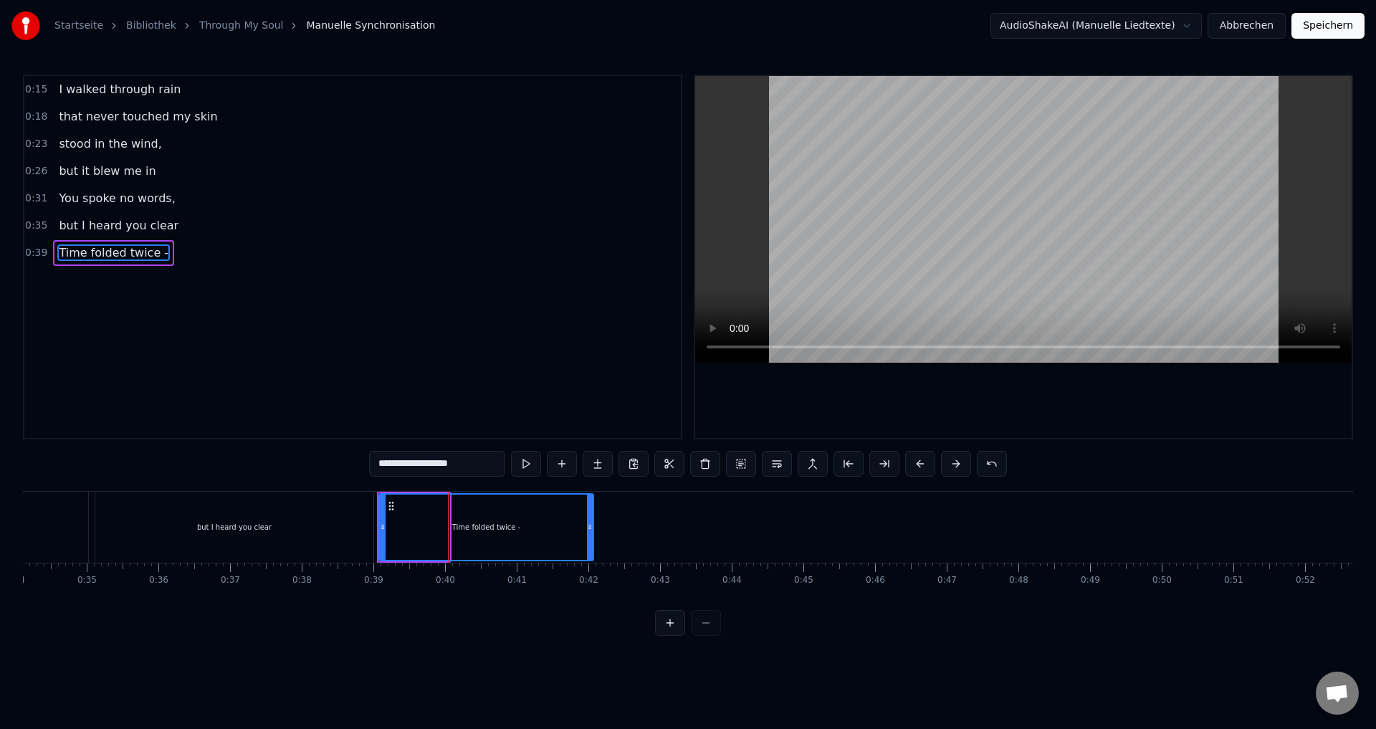
drag, startPoint x: 447, startPoint y: 559, endPoint x: 591, endPoint y: 547, distance: 144.6
click at [591, 547] on div at bounding box center [590, 527] width 6 height 65
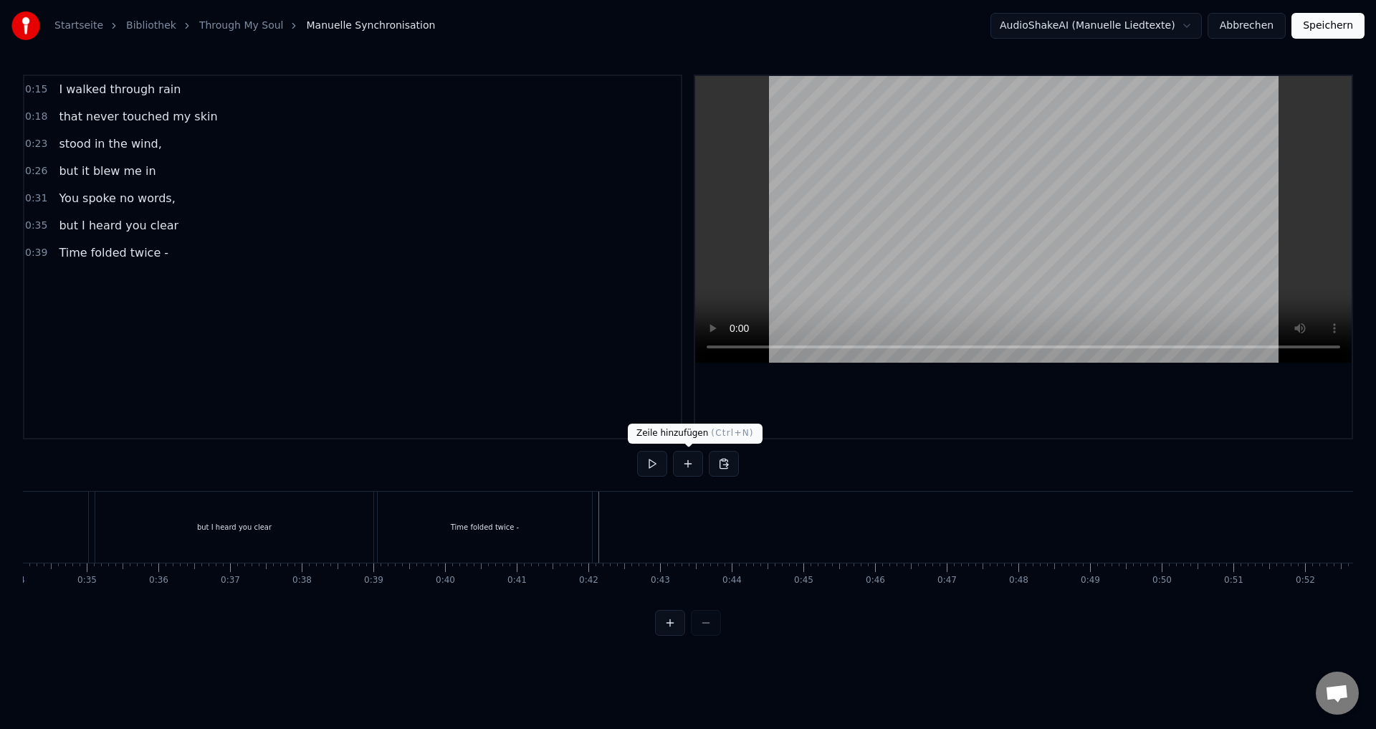
click at [684, 465] on button at bounding box center [688, 464] width 30 height 26
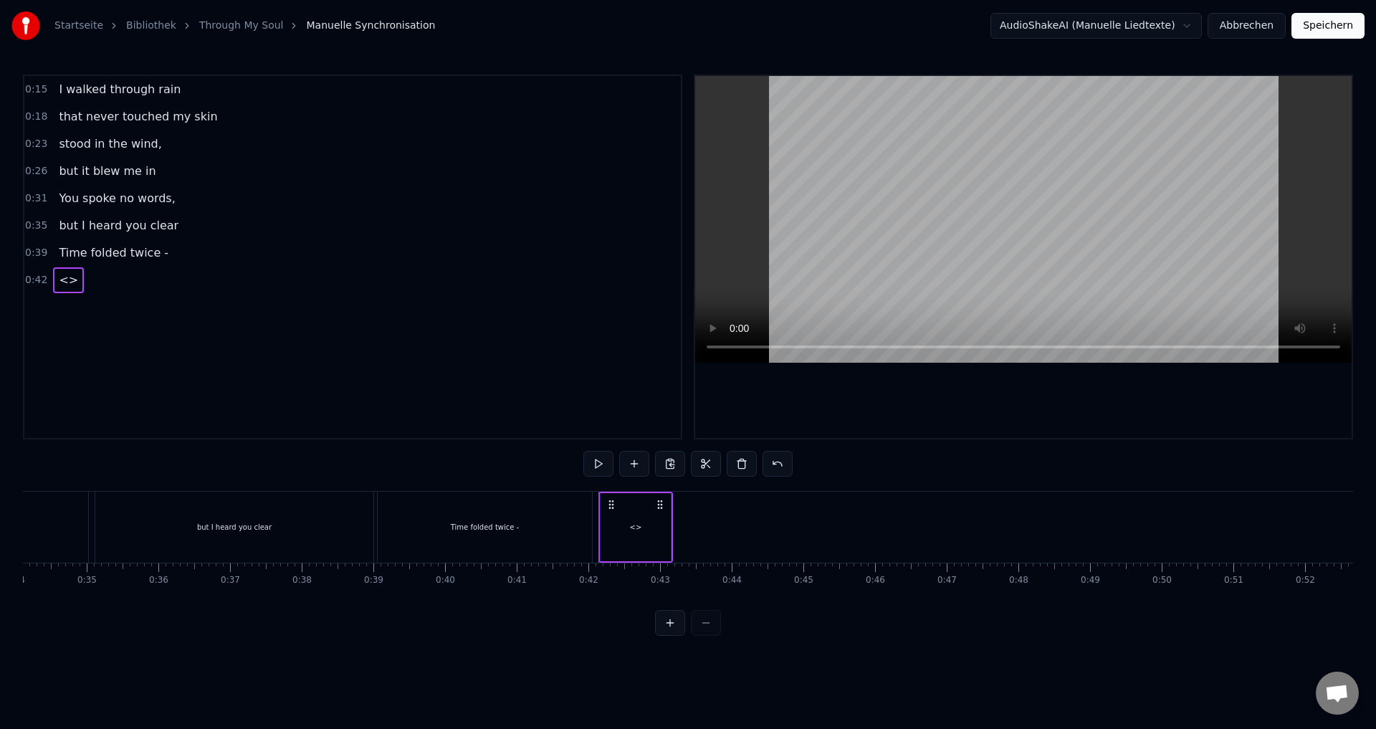
click at [642, 519] on div "<>" at bounding box center [636, 527] width 70 height 68
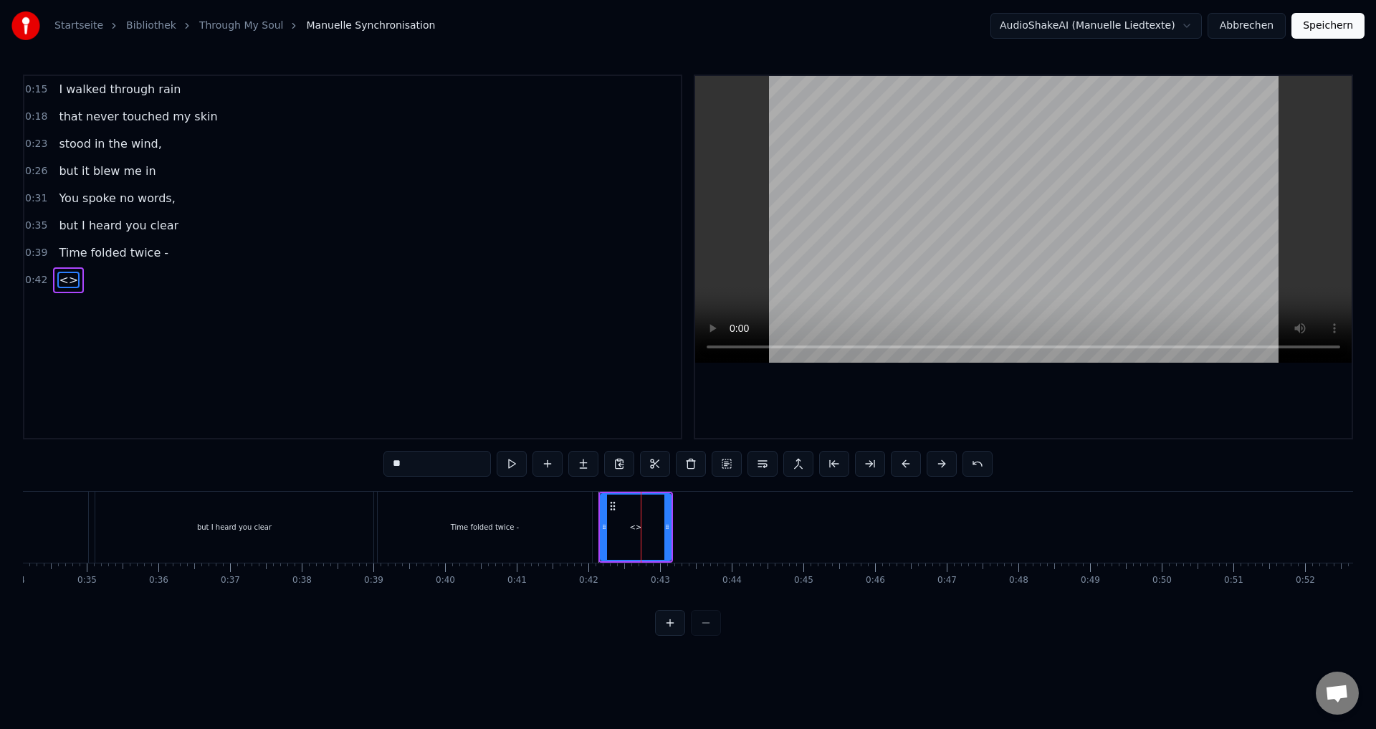
click at [389, 469] on input "**" at bounding box center [437, 464] width 108 height 26
paste input "**********"
click at [670, 539] on div at bounding box center [668, 527] width 6 height 65
type input "**********"
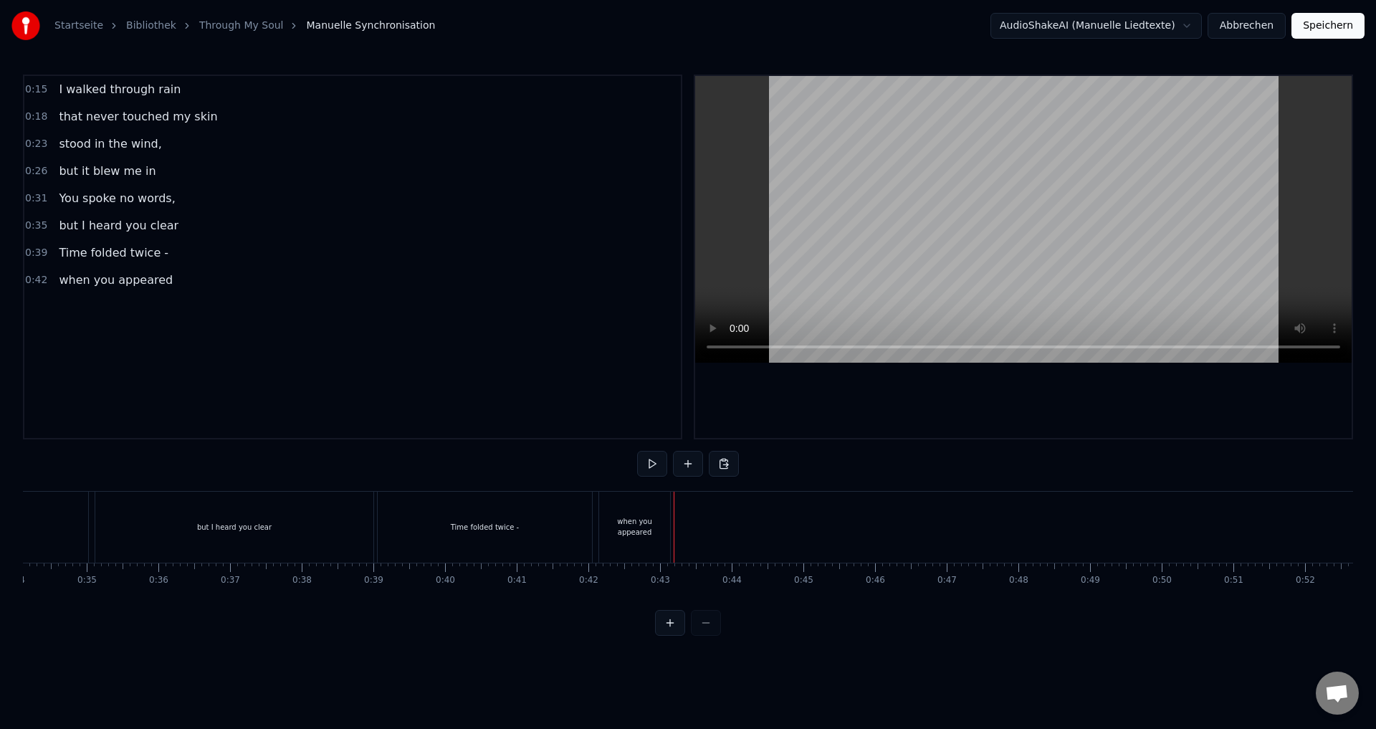
click at [668, 536] on div "when you appeared" at bounding box center [634, 527] width 71 height 71
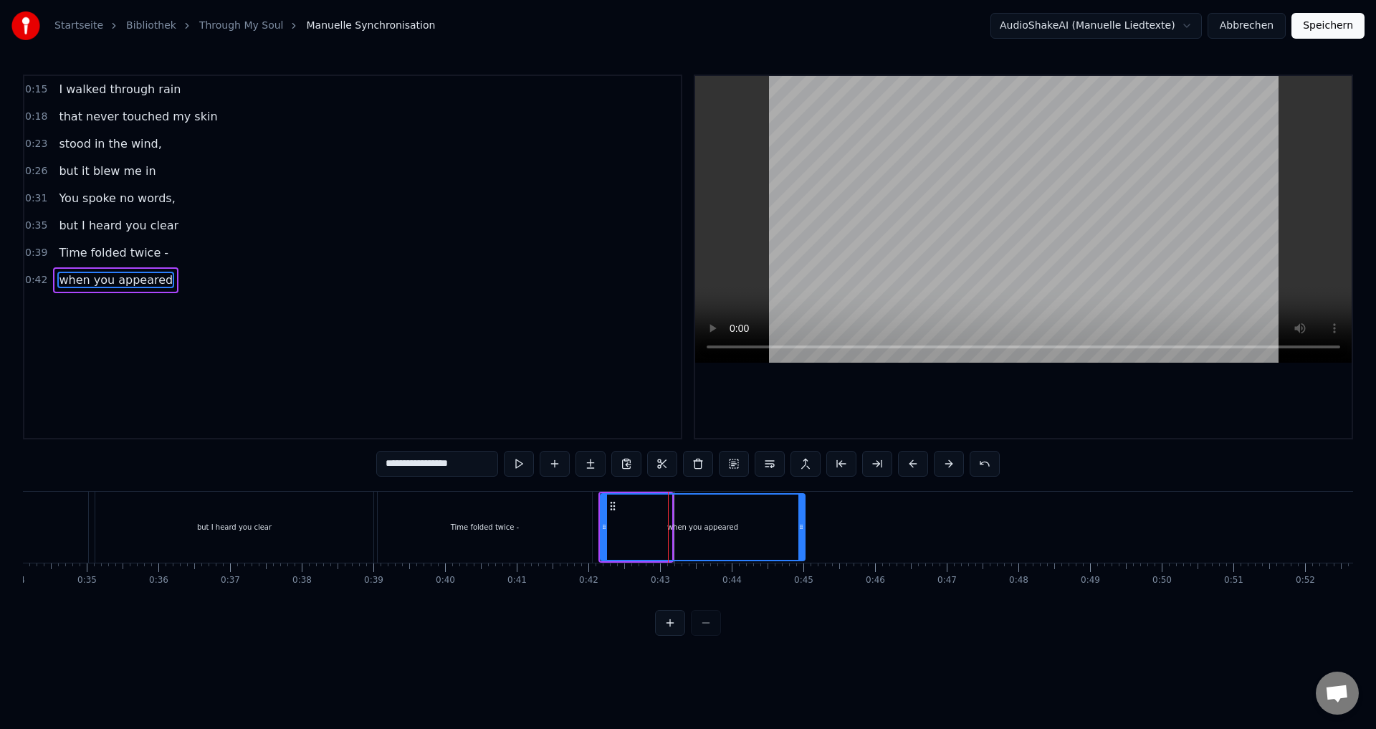
drag, startPoint x: 670, startPoint y: 533, endPoint x: 804, endPoint y: 530, distance: 133.3
click at [804, 530] on div at bounding box center [802, 527] width 6 height 65
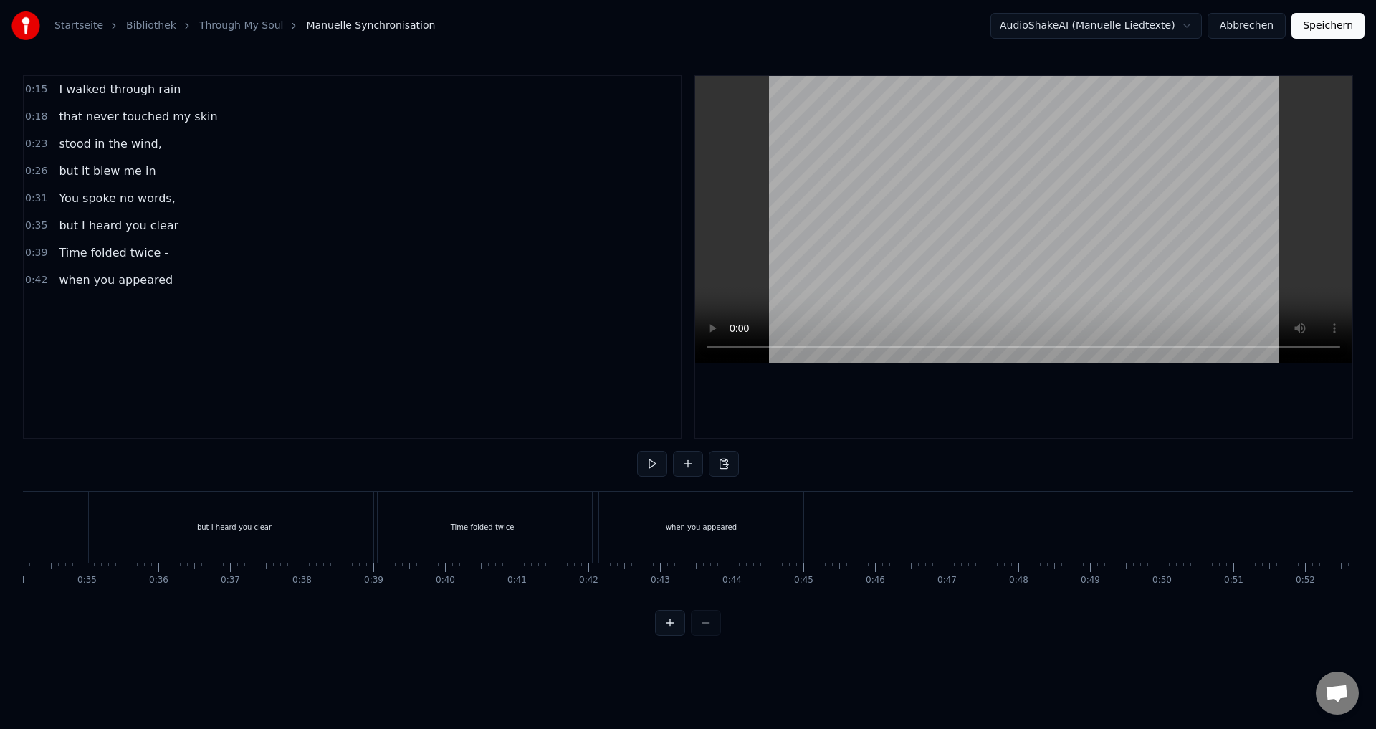
click at [639, 541] on div "when you appeared" at bounding box center [701, 527] width 204 height 71
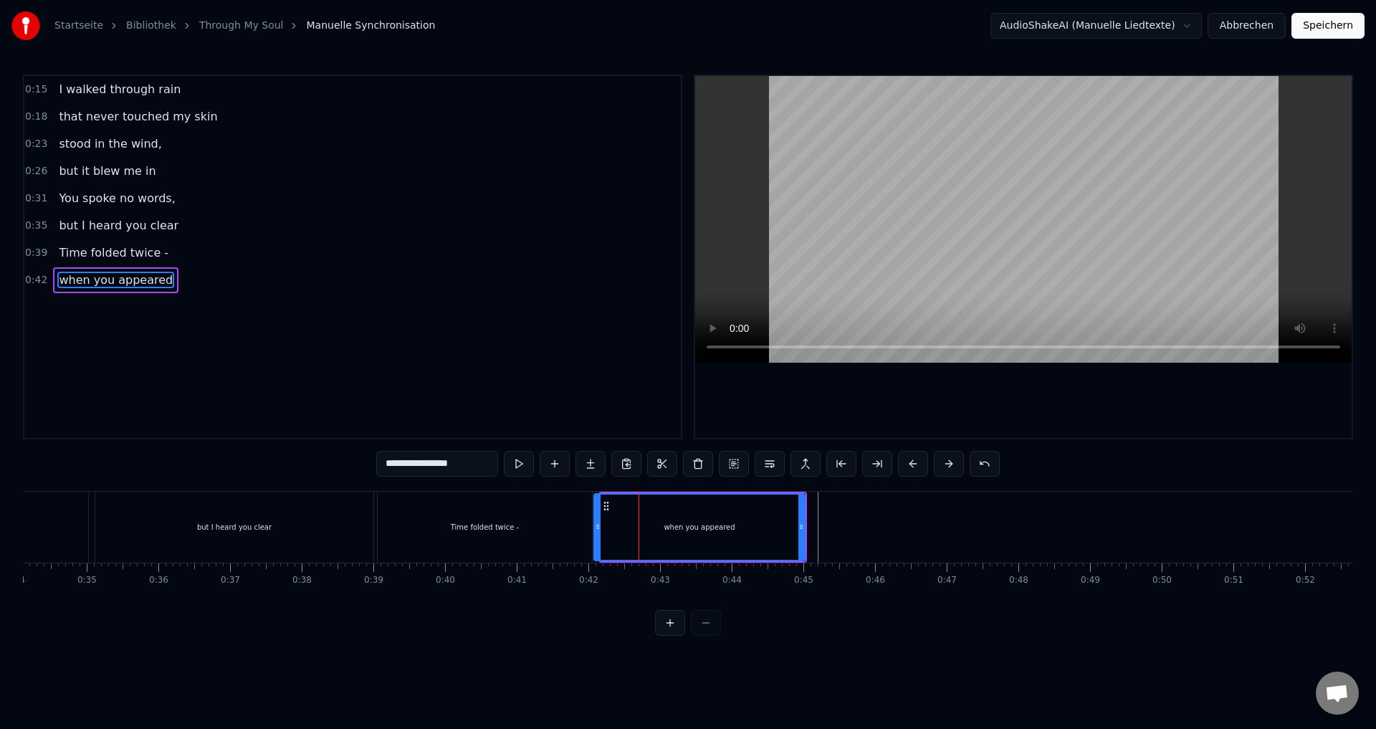
click at [595, 524] on icon at bounding box center [598, 526] width 6 height 11
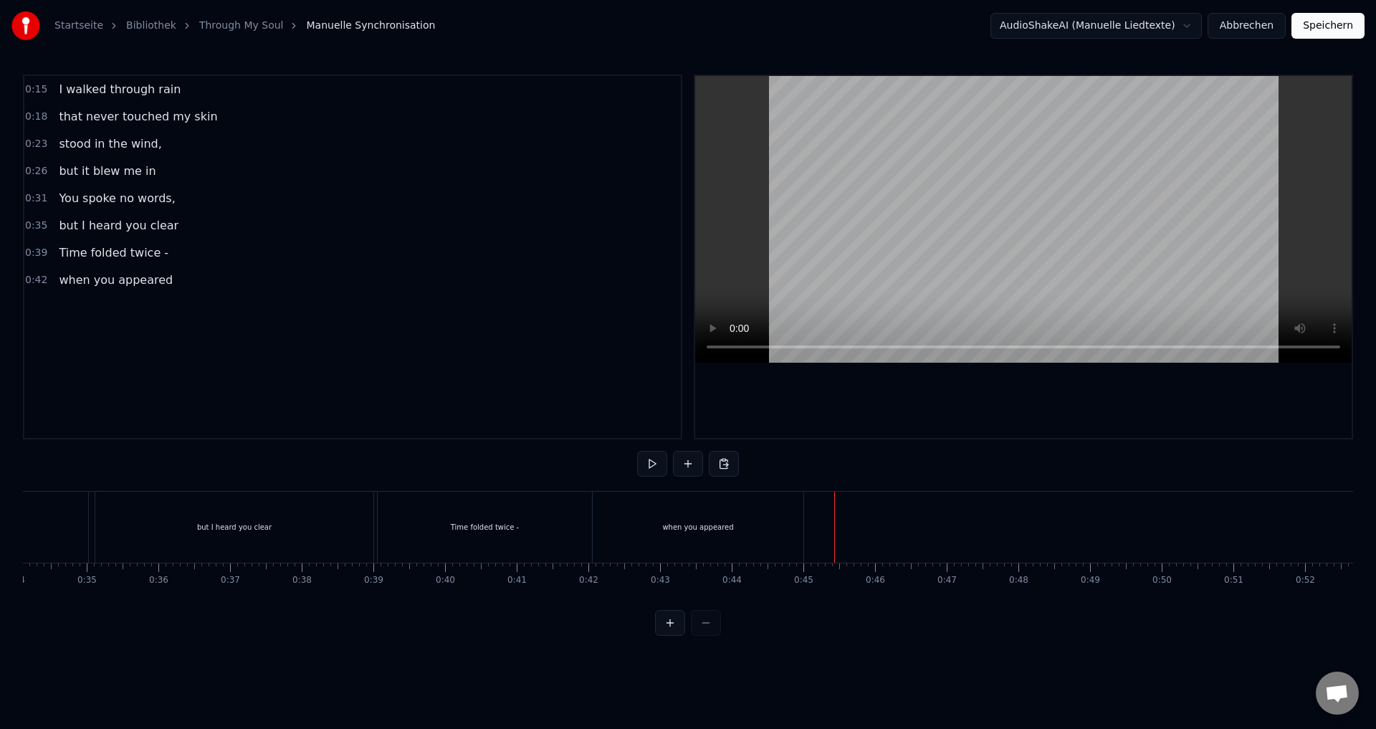
click at [642, 470] on button at bounding box center [652, 464] width 30 height 26
click at [641, 468] on button at bounding box center [652, 464] width 30 height 26
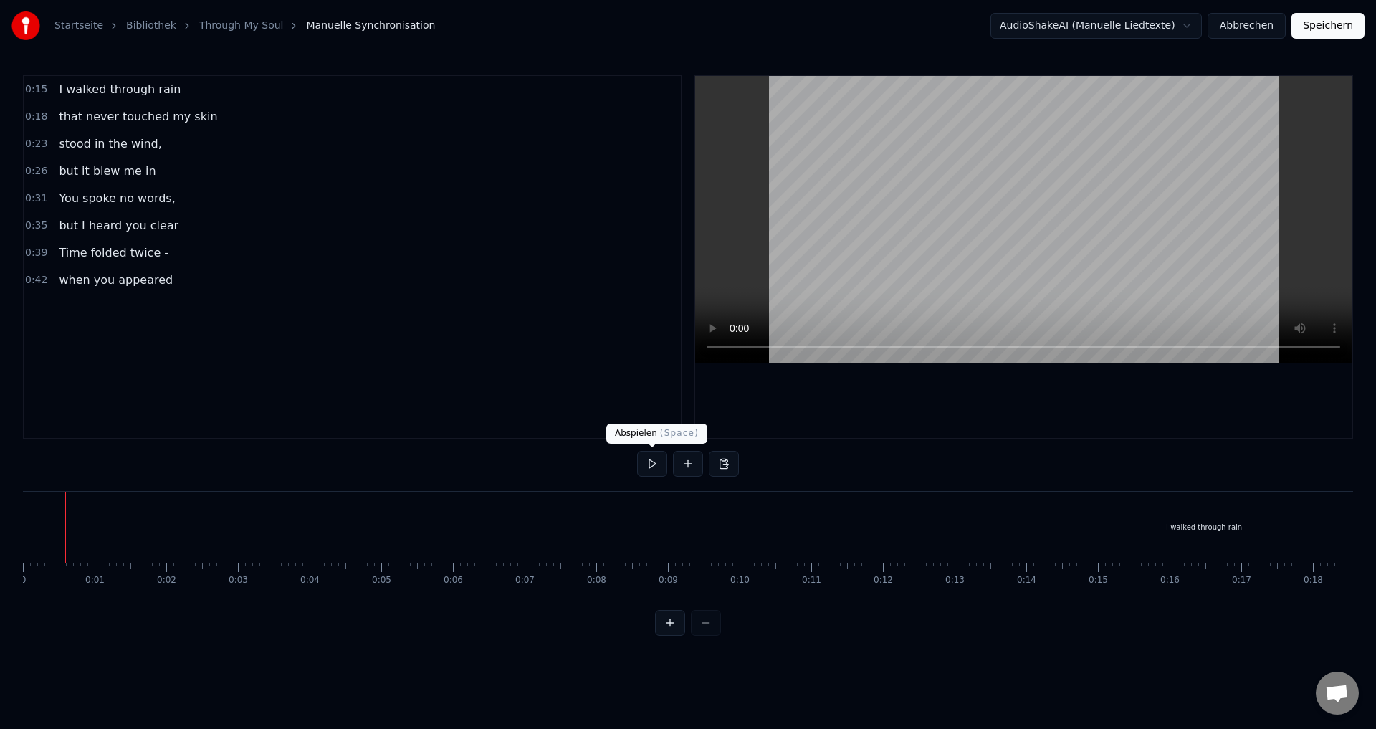
click at [642, 467] on button at bounding box center [652, 464] width 30 height 26
click at [707, 636] on div at bounding box center [688, 623] width 66 height 26
click at [709, 636] on div at bounding box center [688, 623] width 66 height 26
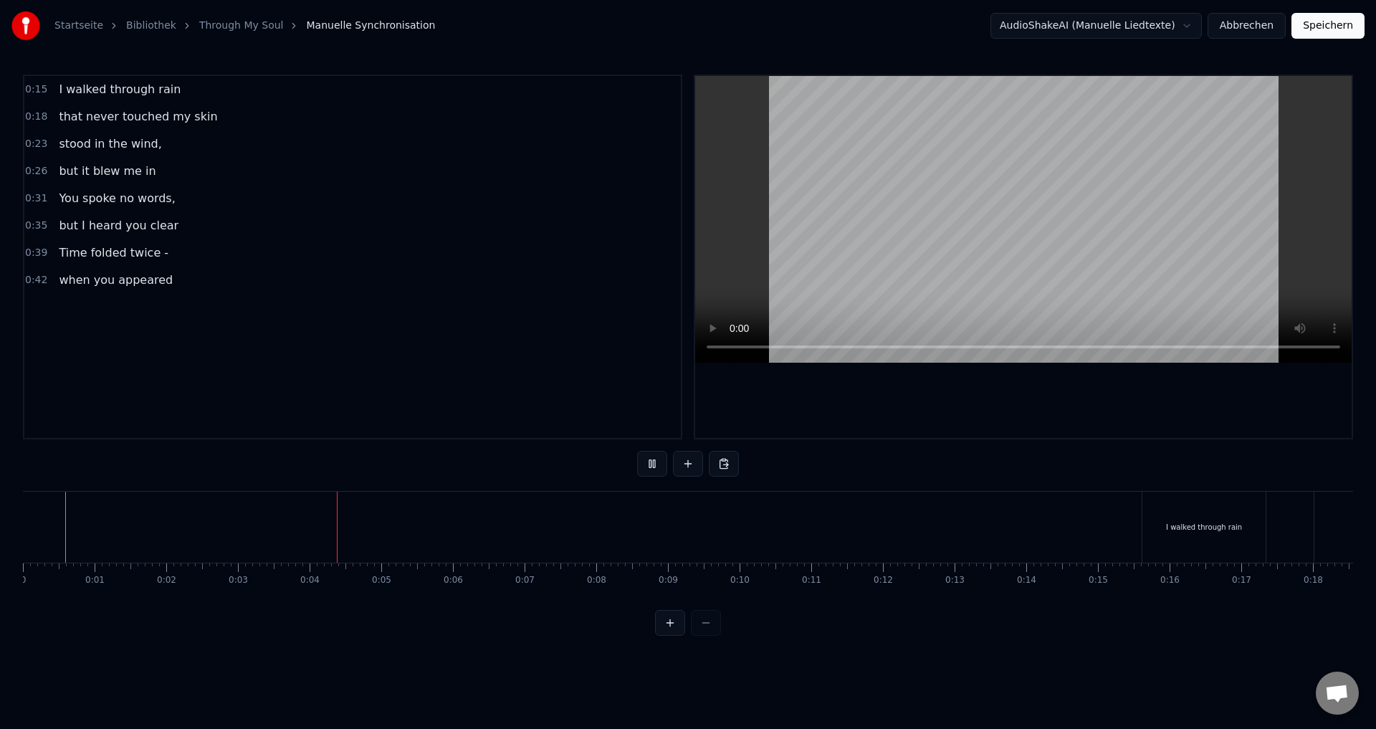
click at [710, 636] on div at bounding box center [688, 623] width 66 height 26
click at [711, 636] on div at bounding box center [688, 623] width 66 height 26
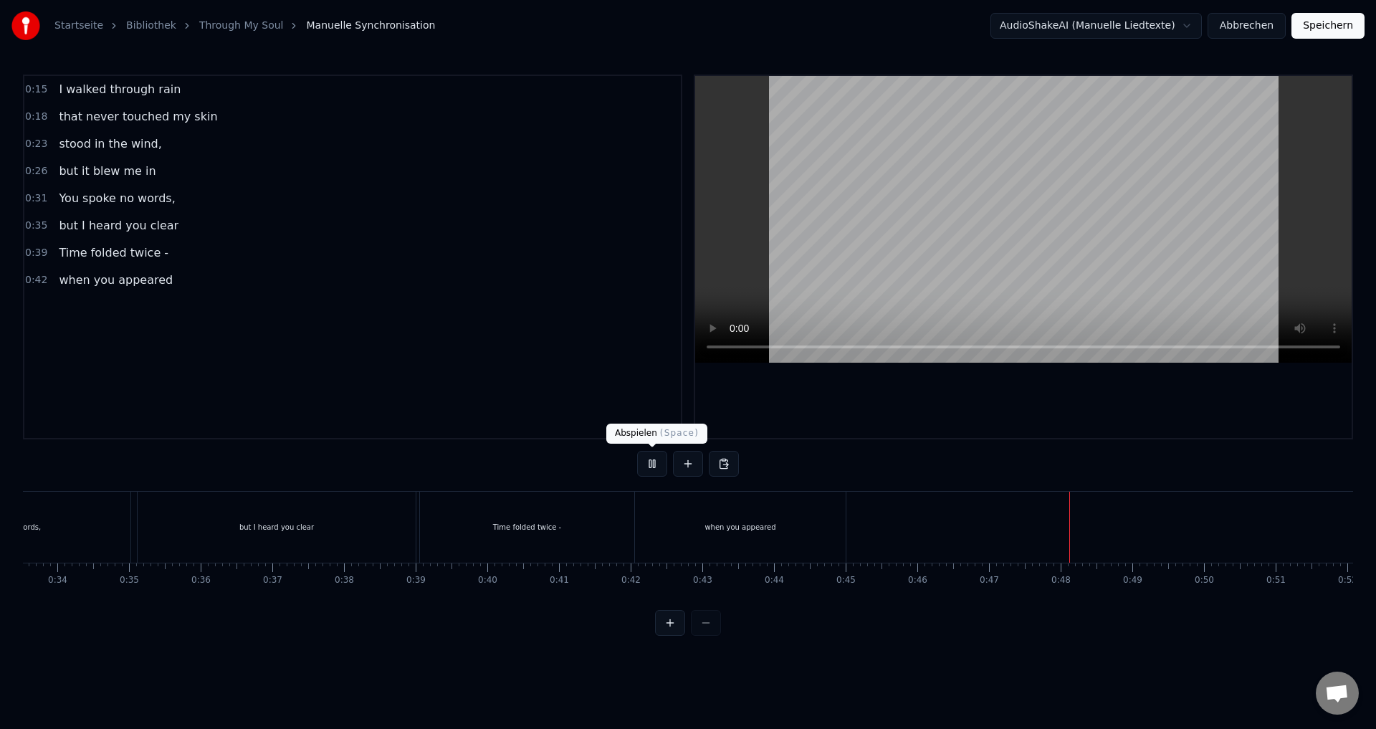
click at [655, 468] on button at bounding box center [652, 464] width 30 height 26
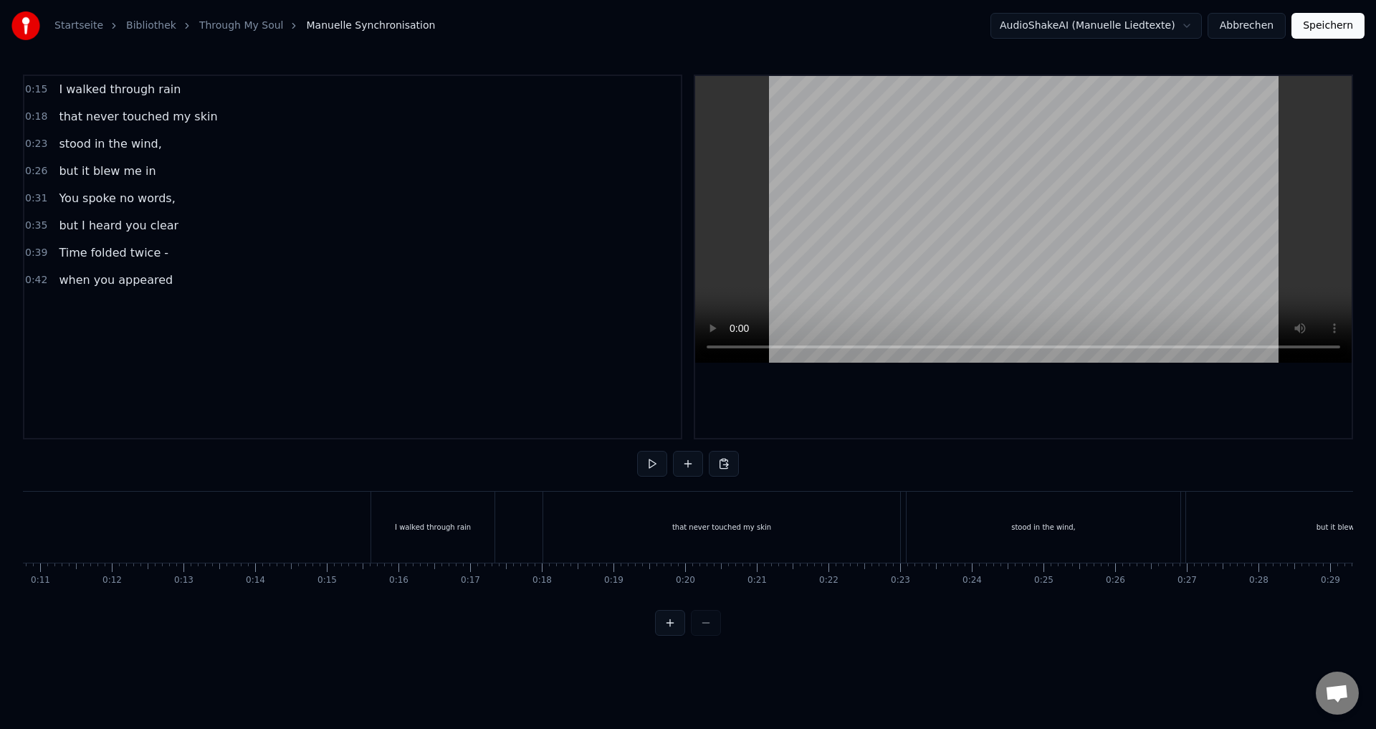
scroll to position [0, 713]
click at [452, 525] on div "I walked through rain" at bounding box center [491, 527] width 123 height 71
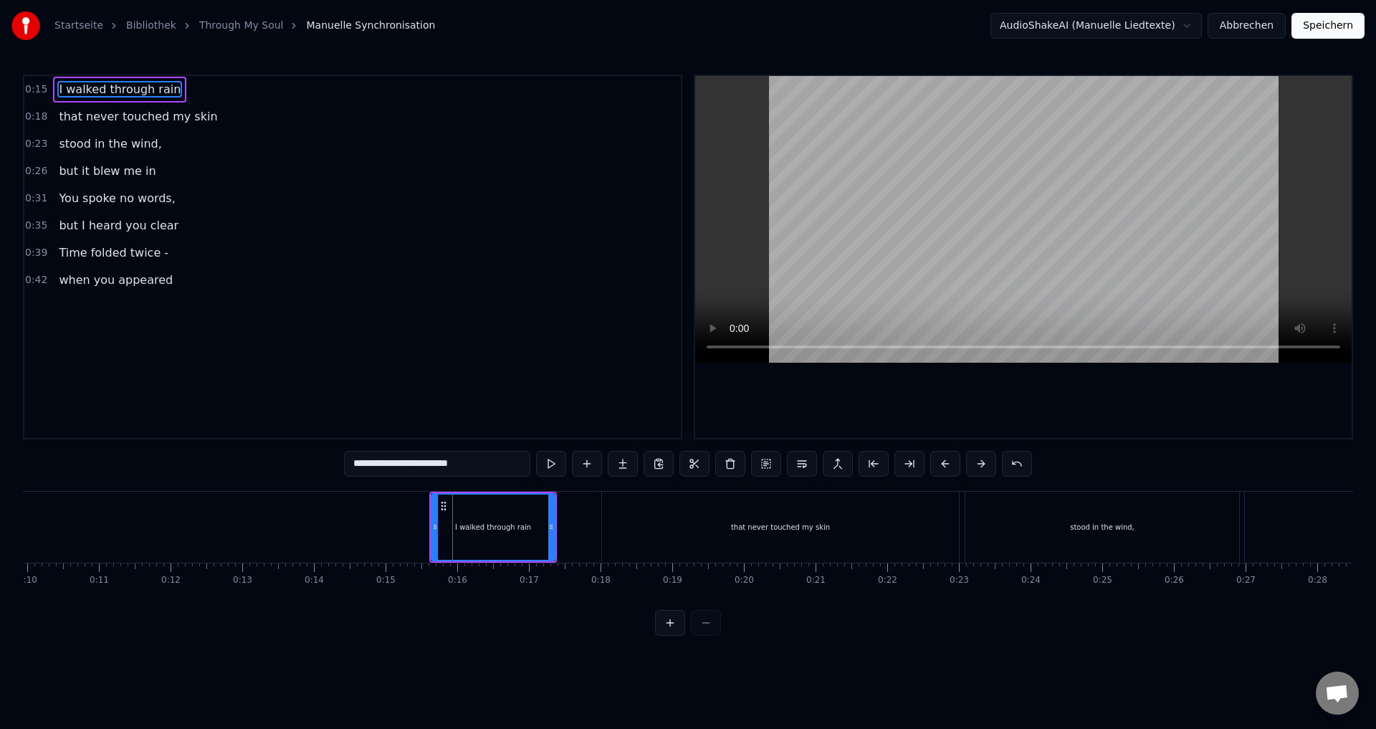
click at [405, 463] on input "**********" at bounding box center [437, 464] width 186 height 26
click at [407, 465] on input "**********" at bounding box center [437, 464] width 172 height 26
click at [535, 468] on button at bounding box center [540, 464] width 30 height 26
click at [536, 468] on button at bounding box center [540, 464] width 30 height 26
click at [553, 538] on div at bounding box center [551, 527] width 6 height 65
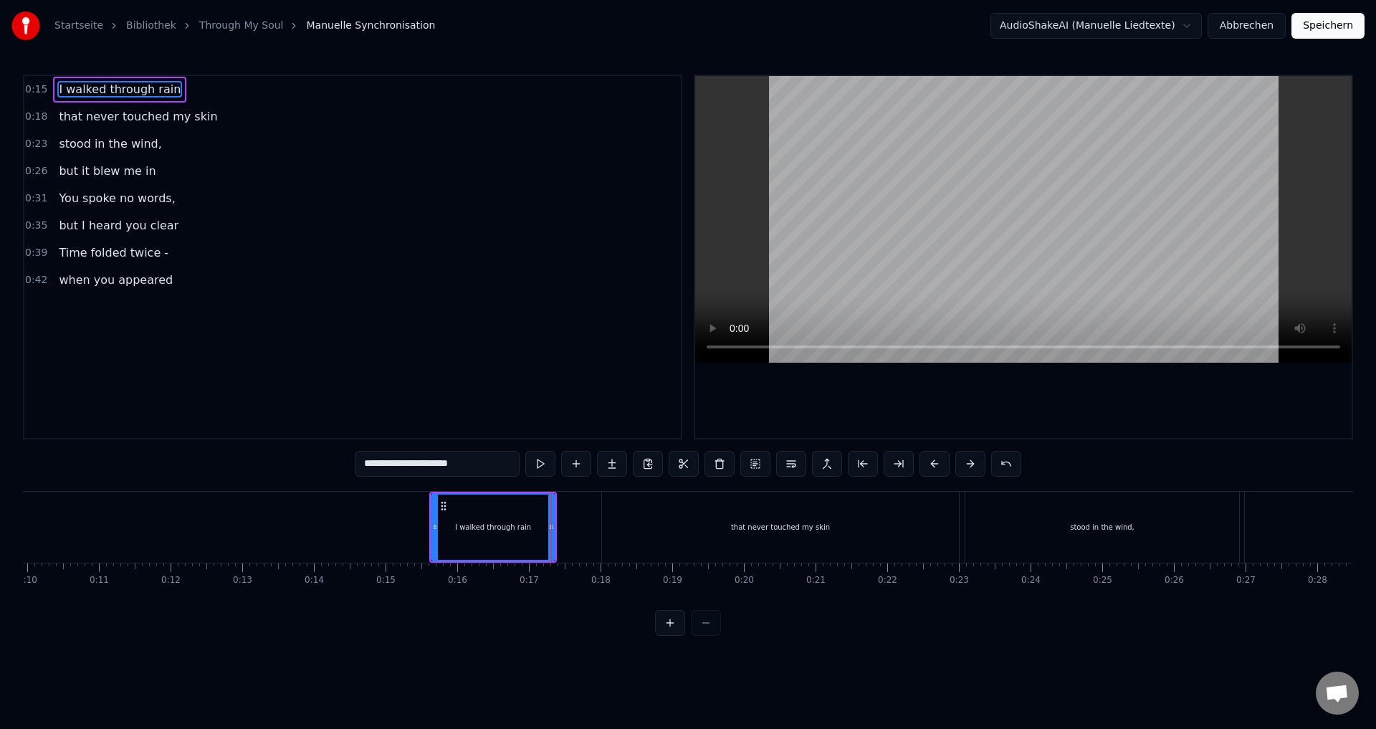
click at [604, 530] on div "that never touched my skin" at bounding box center [780, 527] width 357 height 71
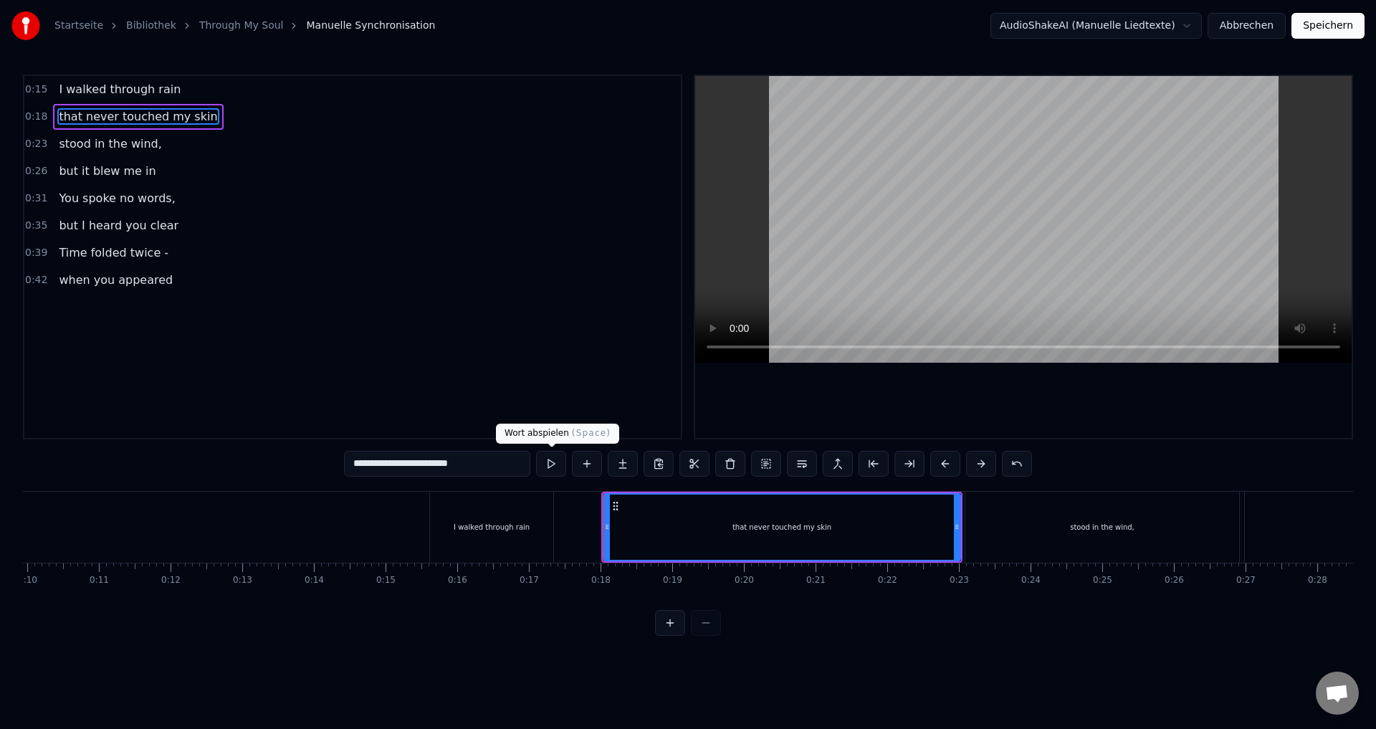
click at [554, 468] on button at bounding box center [551, 464] width 30 height 26
drag, startPoint x: 955, startPoint y: 530, endPoint x: 891, endPoint y: 529, distance: 63.8
click at [891, 529] on icon at bounding box center [893, 526] width 6 height 11
click at [997, 530] on div "stood in the wind," at bounding box center [1103, 527] width 274 height 71
type input "**********"
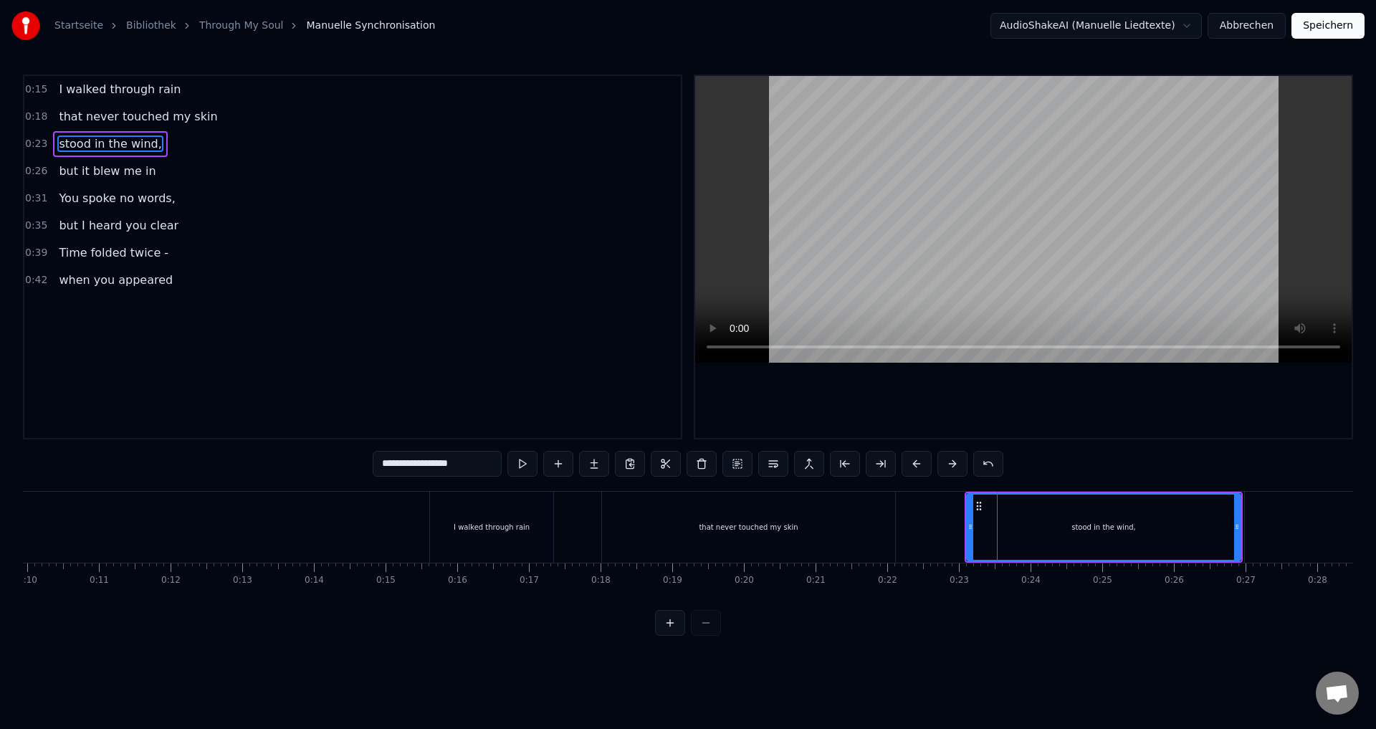
drag, startPoint x: 1316, startPoint y: 29, endPoint x: 1311, endPoint y: 37, distance: 9.3
click at [1315, 32] on button "Speichern" at bounding box center [1328, 26] width 73 height 26
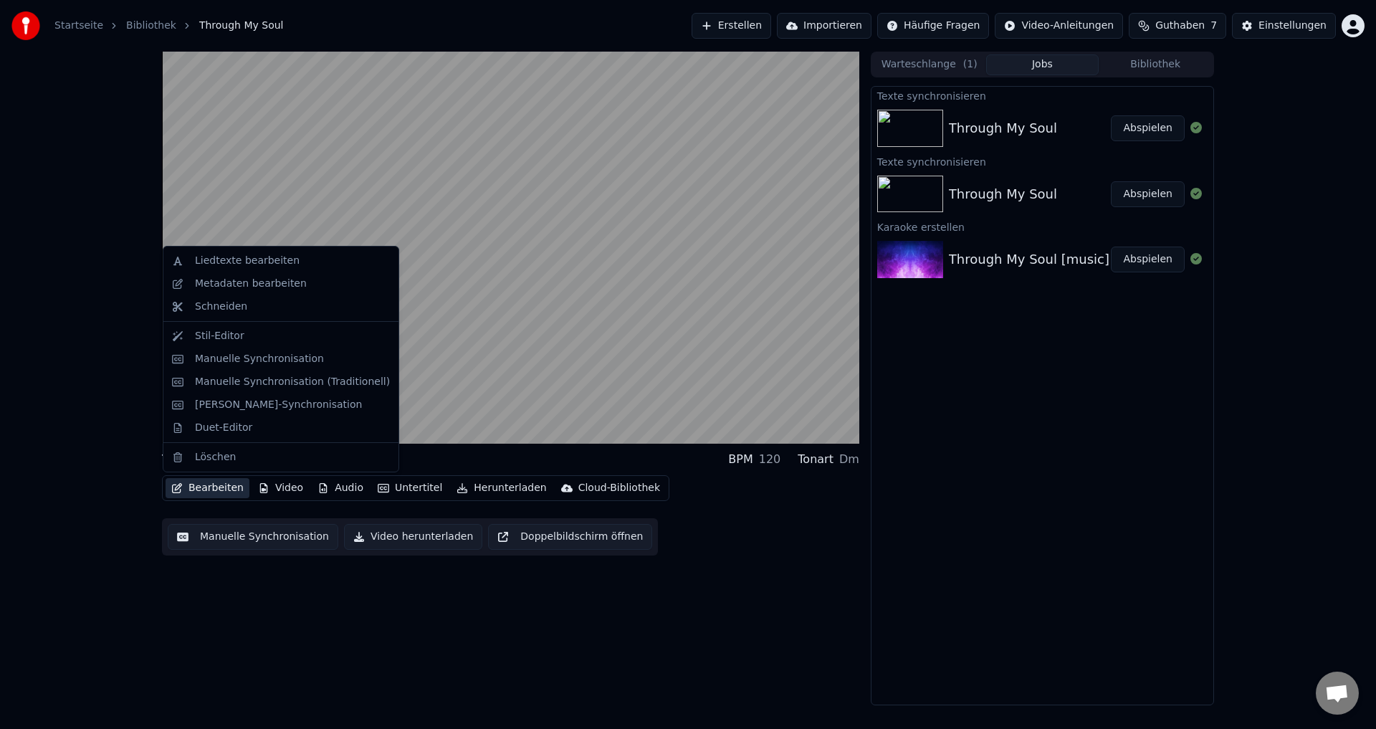
click at [199, 485] on button "Bearbeiten" at bounding box center [208, 488] width 84 height 20
click at [225, 255] on div "Liedtexte bearbeiten" at bounding box center [247, 261] width 105 height 14
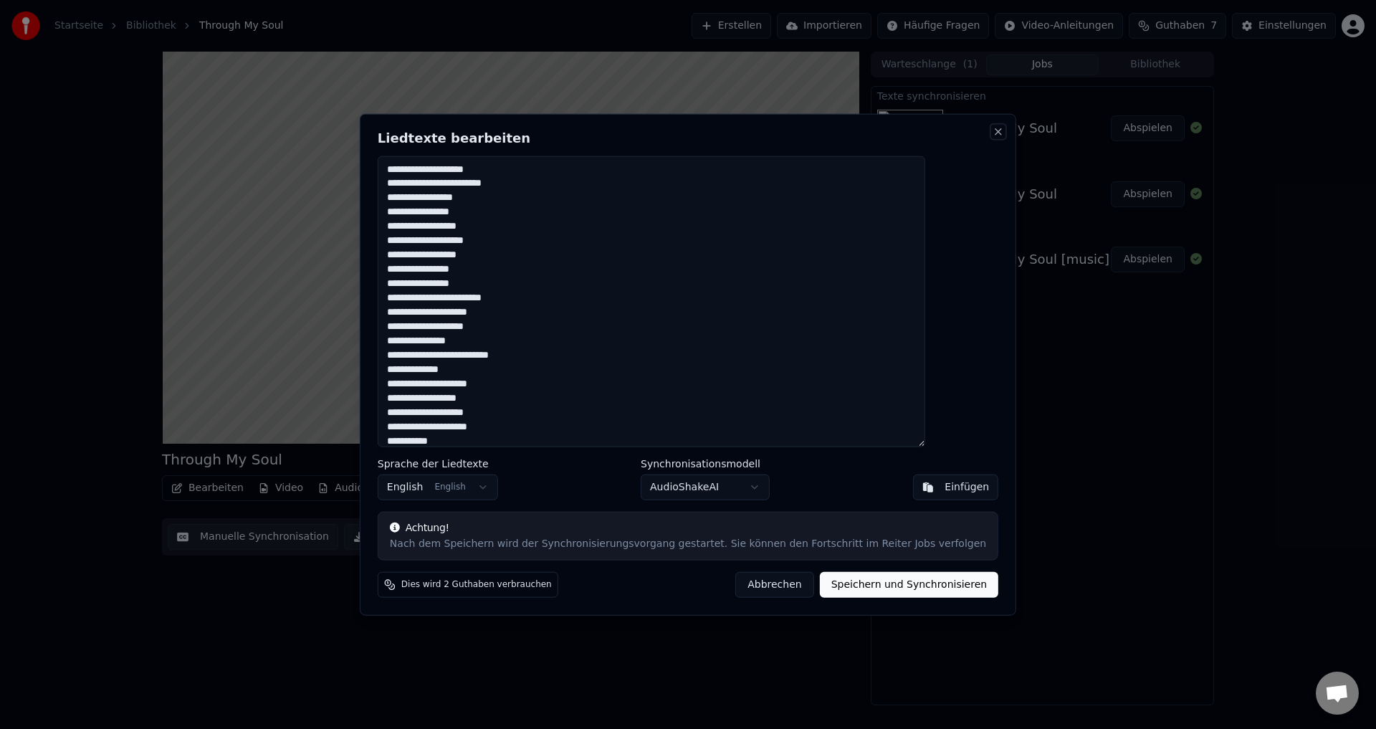
click at [993, 133] on button "Close" at bounding box center [998, 130] width 11 height 11
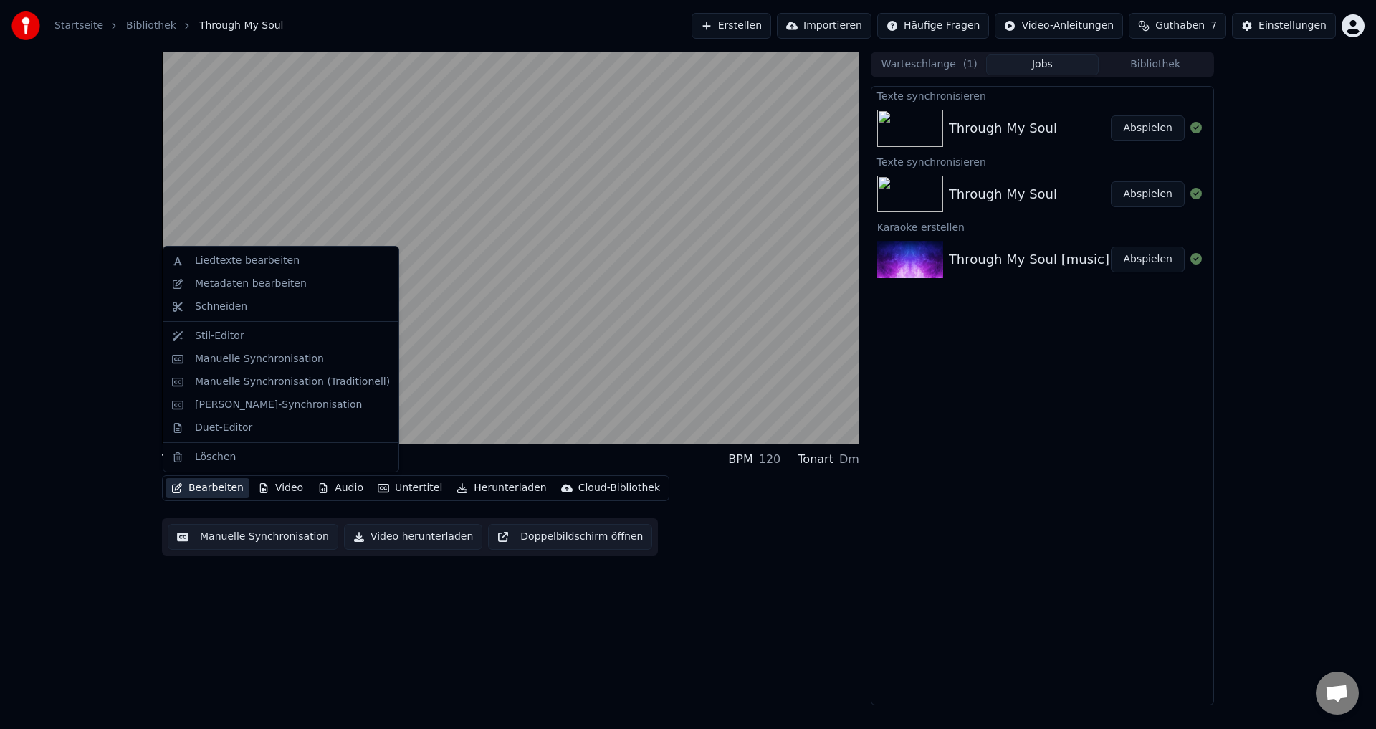
click at [213, 486] on button "Bearbeiten" at bounding box center [208, 488] width 84 height 20
click at [212, 490] on button "Bearbeiten" at bounding box center [208, 488] width 84 height 20
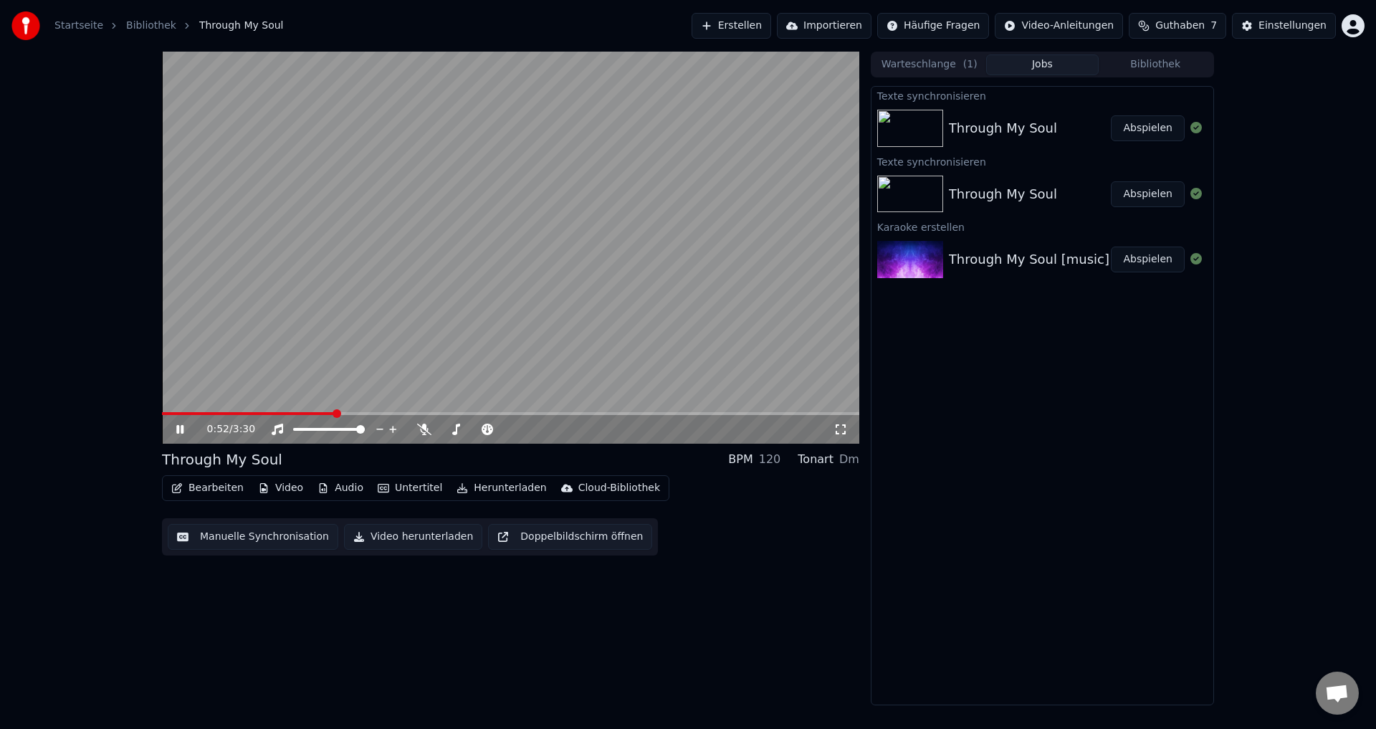
click at [215, 490] on button "Bearbeiten" at bounding box center [208, 488] width 84 height 20
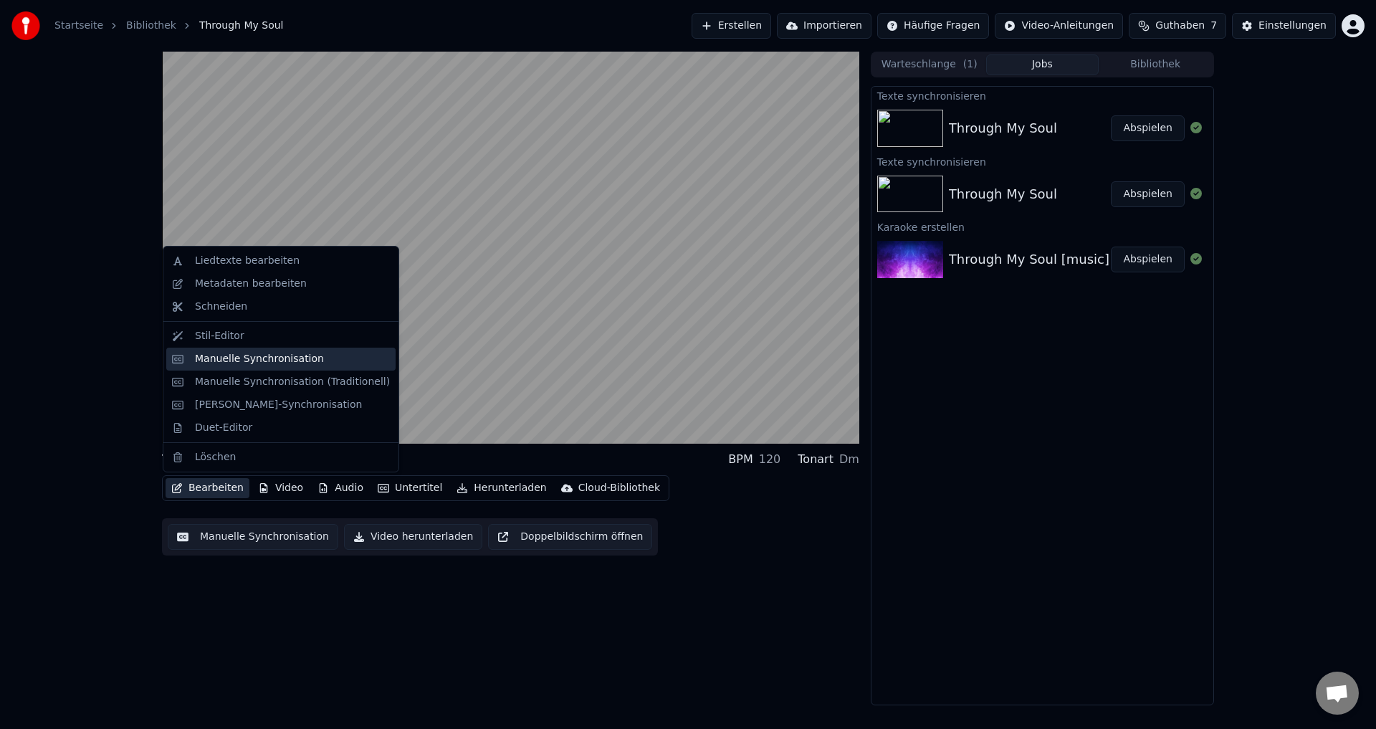
click at [239, 360] on div "Manuelle Synchronisation" at bounding box center [259, 359] width 129 height 14
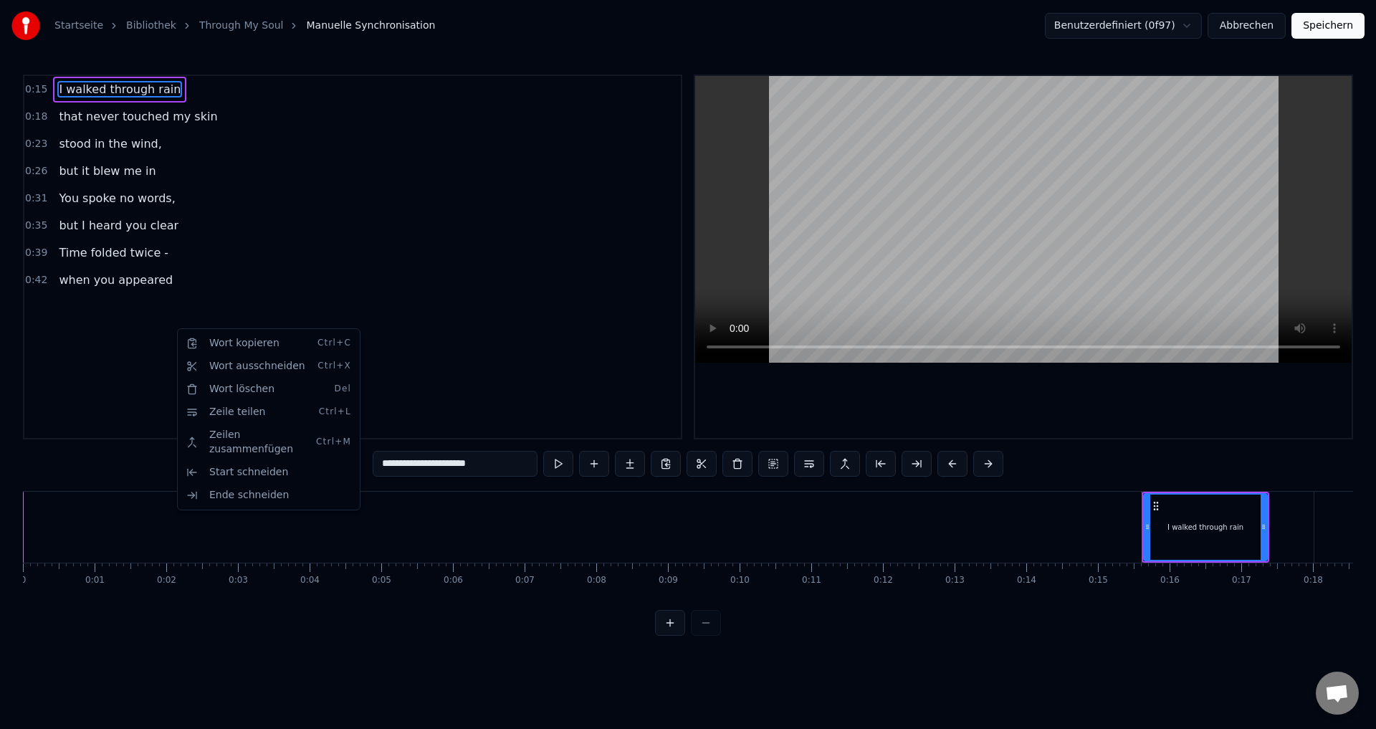
click at [239, 275] on html "**********" at bounding box center [688, 329] width 1376 height 659
click at [1319, 25] on button "Speichern" at bounding box center [1328, 26] width 73 height 26
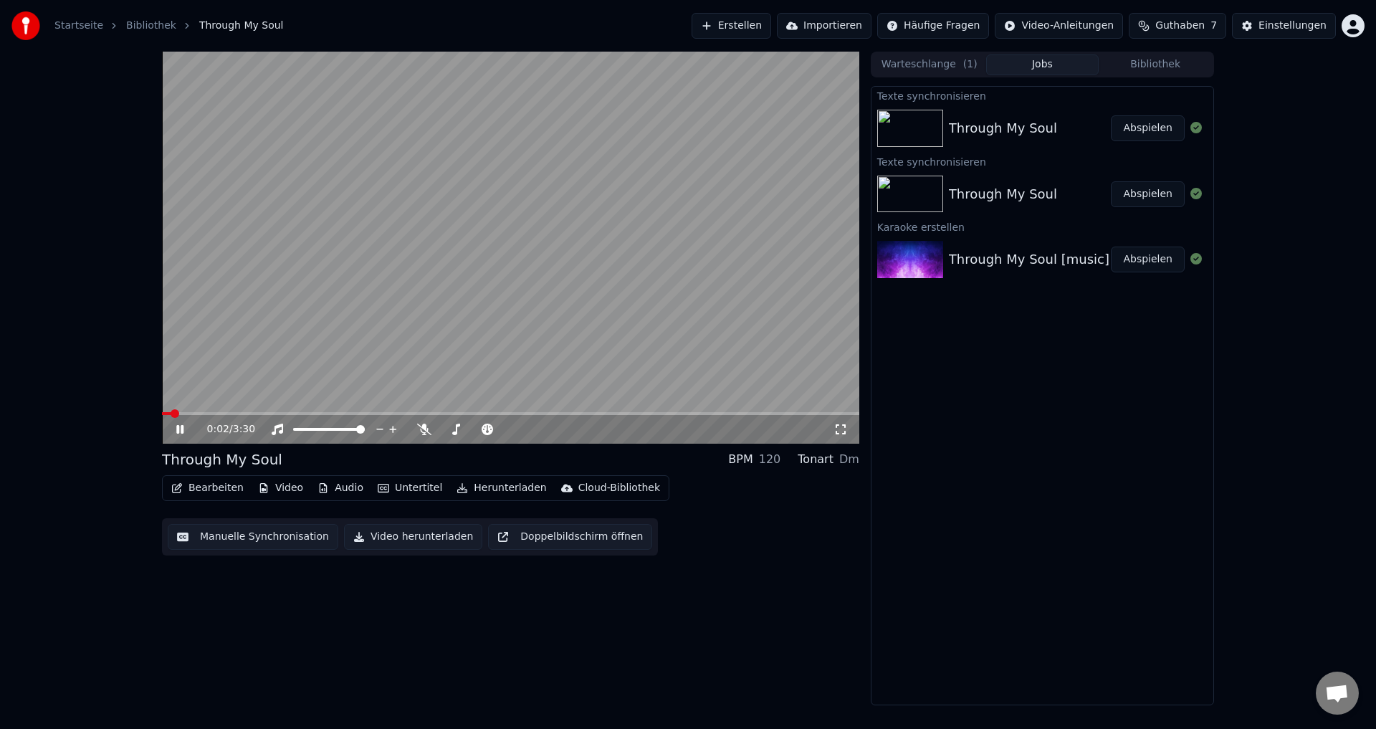
click at [201, 490] on button "Bearbeiten" at bounding box center [208, 488] width 84 height 20
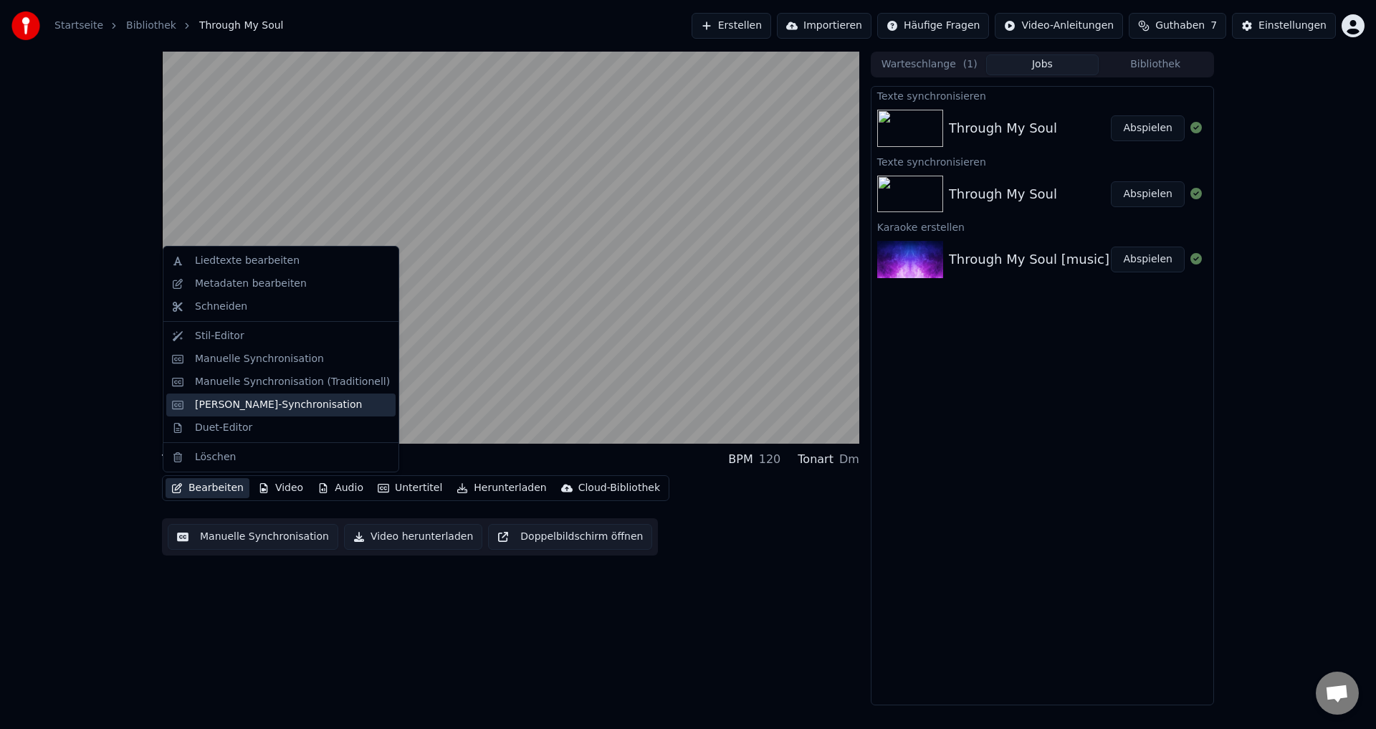
click at [277, 402] on div "[PERSON_NAME]-Synchronisation" at bounding box center [278, 405] width 167 height 14
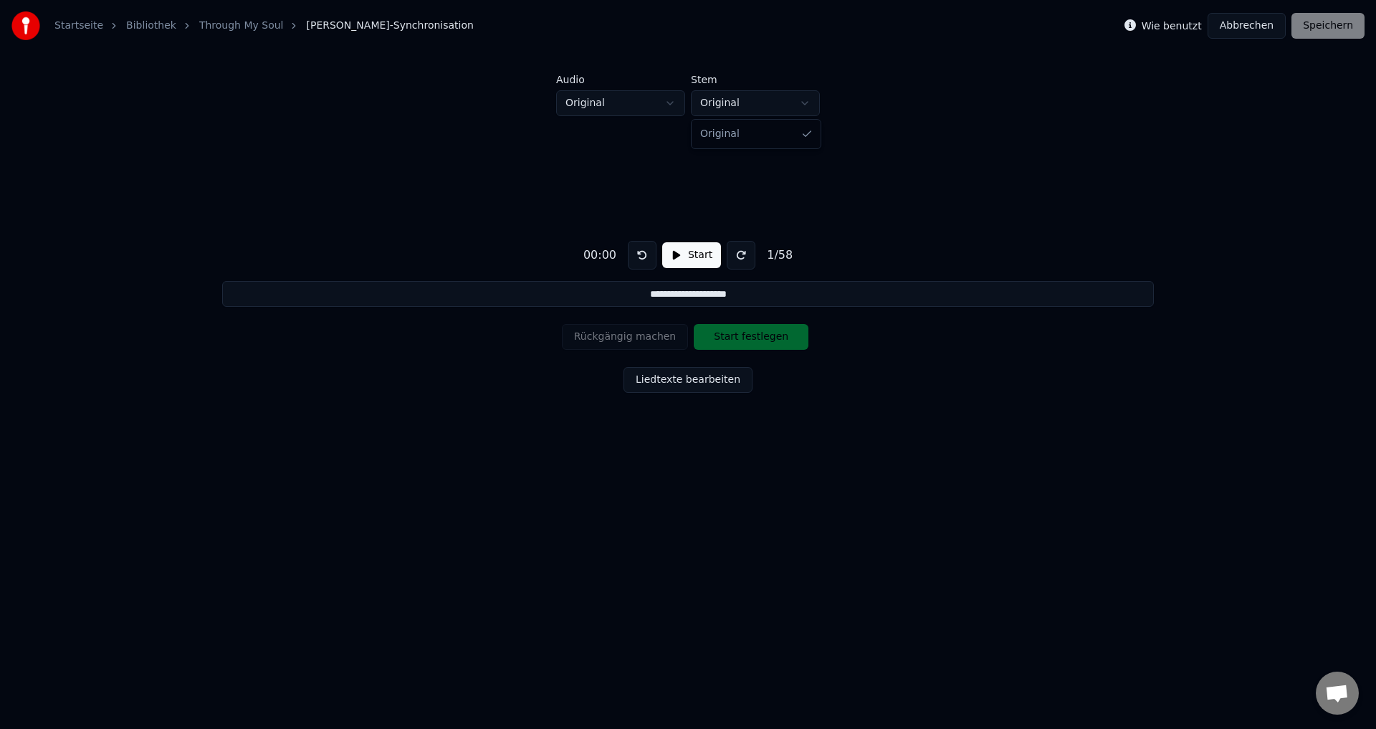
click at [721, 106] on html "**********" at bounding box center [688, 267] width 1376 height 535
click at [735, 110] on html "**********" at bounding box center [688, 267] width 1376 height 535
click at [671, 256] on button "Start" at bounding box center [691, 255] width 59 height 26
click at [728, 344] on button "Start festlegen" at bounding box center [751, 337] width 115 height 26
click at [728, 344] on button "Ende festlegen" at bounding box center [751, 337] width 115 height 26
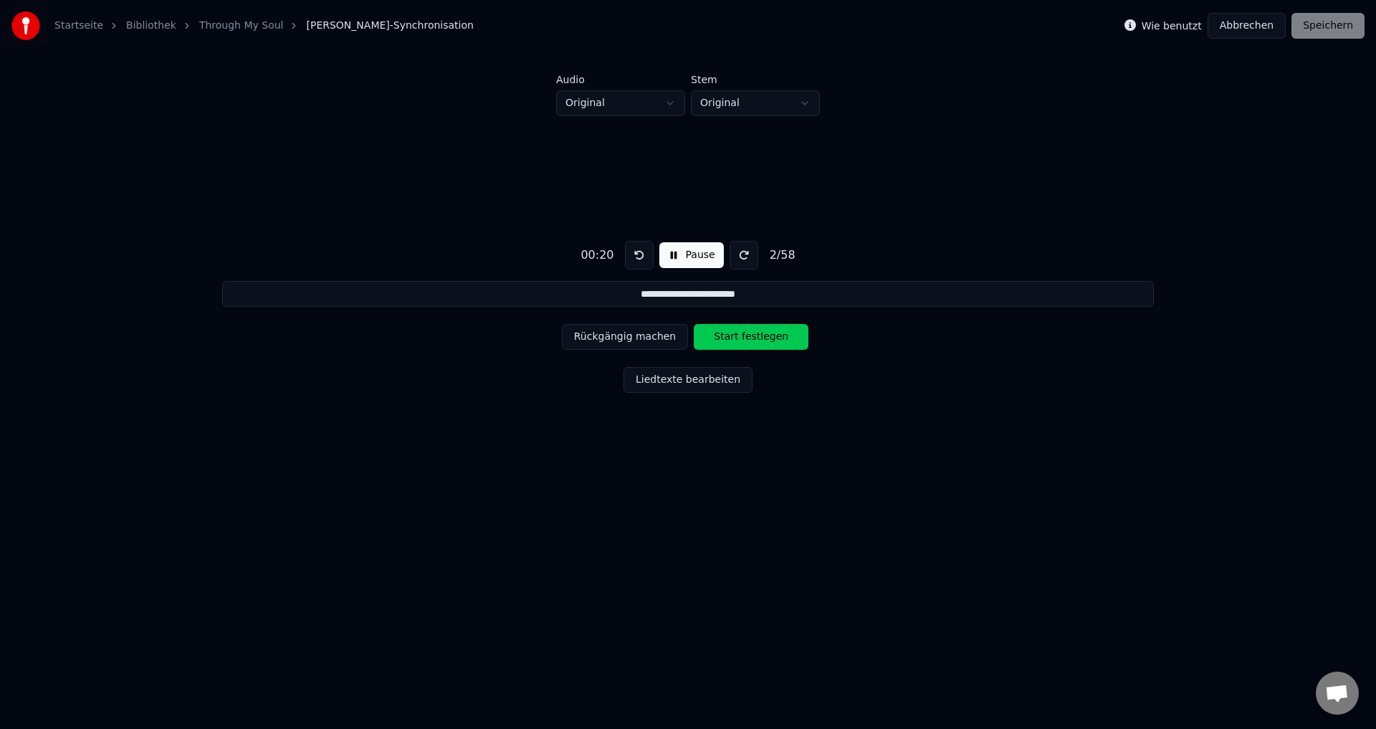
click at [728, 345] on button "Start festlegen" at bounding box center [751, 337] width 115 height 26
click at [641, 256] on button at bounding box center [639, 255] width 29 height 29
click at [725, 346] on button "Start festlegen" at bounding box center [751, 337] width 115 height 26
click at [724, 339] on button "Ende festlegen" at bounding box center [751, 337] width 115 height 26
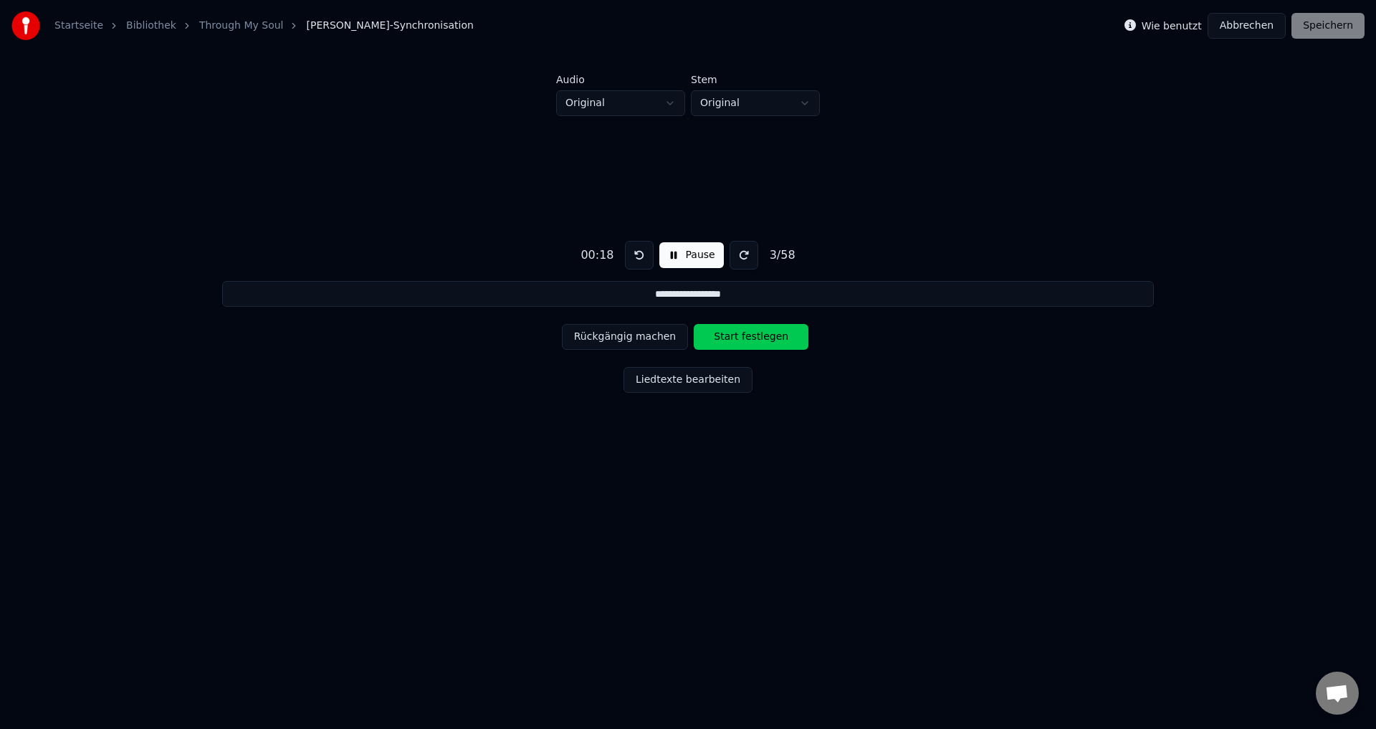
click at [724, 340] on button "Start festlegen" at bounding box center [751, 337] width 115 height 26
click at [724, 340] on button "Ende festlegen" at bounding box center [751, 337] width 115 height 26
click at [724, 340] on button "Start festlegen" at bounding box center [751, 337] width 115 height 26
click at [724, 340] on button "Ende festlegen" at bounding box center [751, 337] width 115 height 26
click at [724, 340] on button "Start festlegen" at bounding box center [751, 337] width 115 height 26
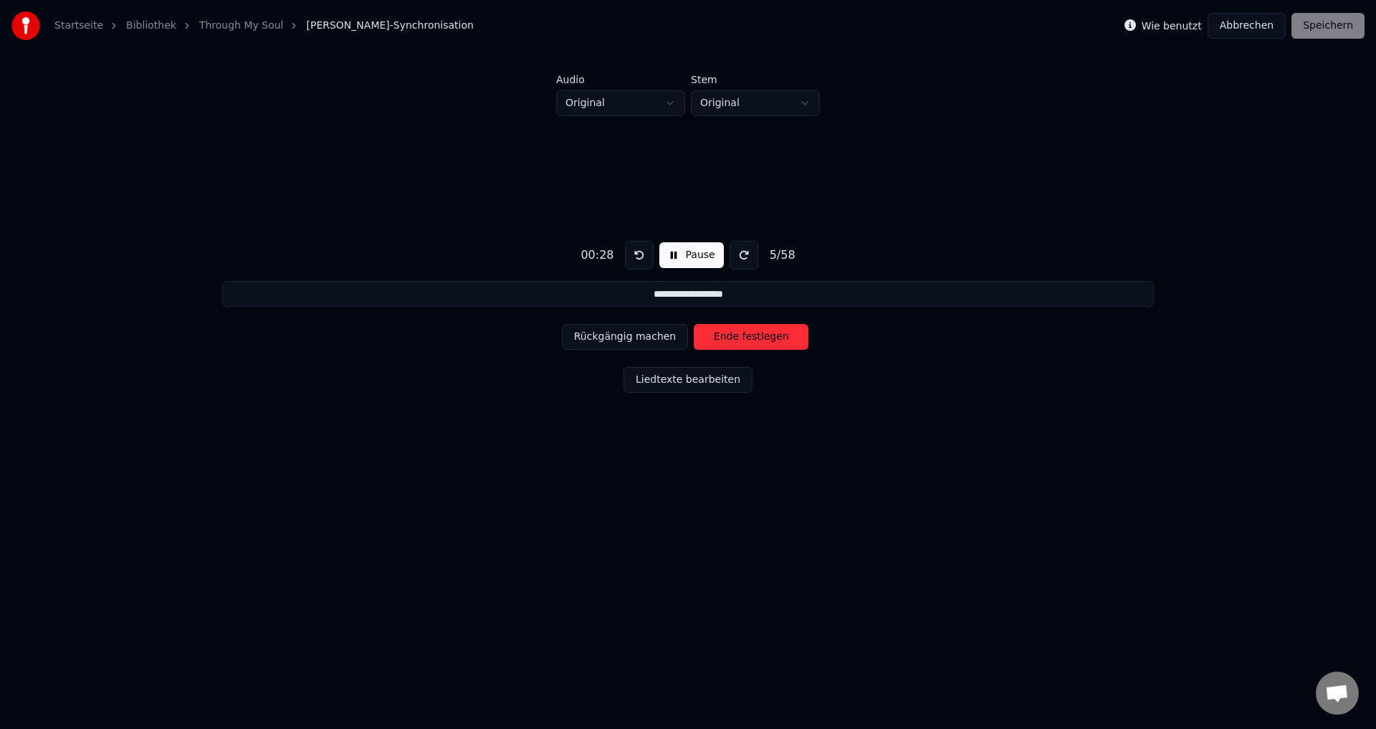
click at [724, 340] on button "Ende festlegen" at bounding box center [751, 337] width 115 height 26
click at [724, 340] on button "Start festlegen" at bounding box center [751, 337] width 115 height 26
click at [724, 340] on button "Ende festlegen" at bounding box center [751, 337] width 115 height 26
click at [724, 340] on button "Start festlegen" at bounding box center [751, 337] width 115 height 26
click at [724, 340] on button "Ende festlegen" at bounding box center [751, 337] width 115 height 26
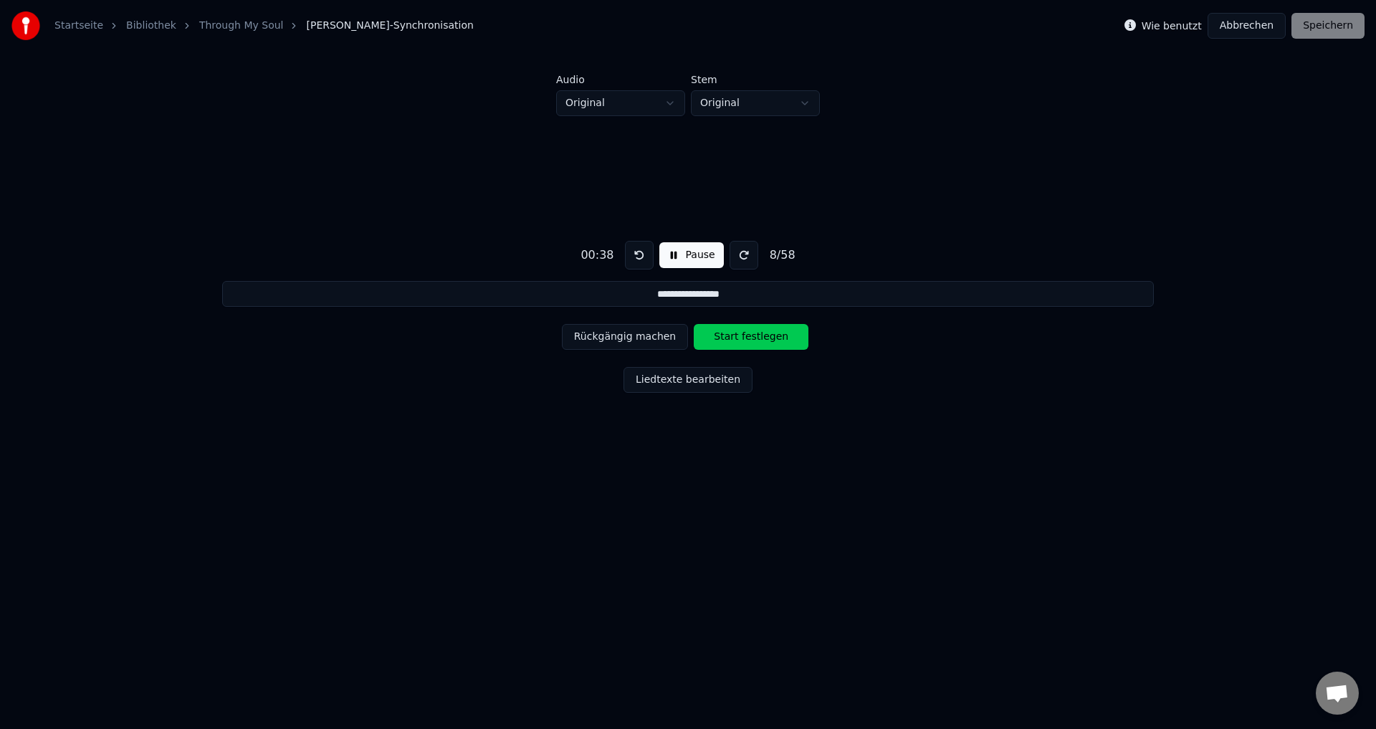
click at [724, 340] on button "Start festlegen" at bounding box center [751, 337] width 115 height 26
click at [724, 340] on button "Ende festlegen" at bounding box center [751, 337] width 115 height 26
click at [724, 340] on button "Start festlegen" at bounding box center [751, 337] width 115 height 26
click at [724, 340] on button "Ende festlegen" at bounding box center [751, 337] width 115 height 26
click at [724, 340] on button "Start festlegen" at bounding box center [751, 337] width 115 height 26
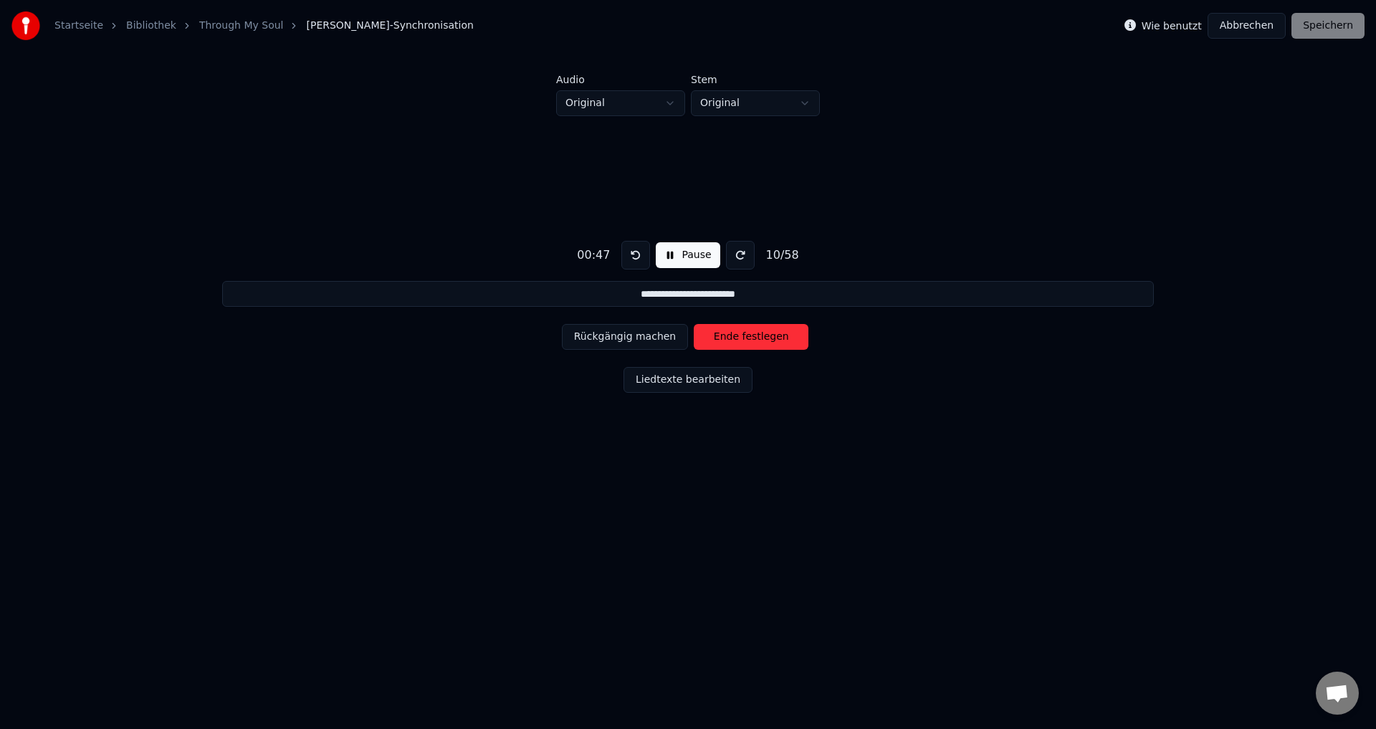
click at [724, 340] on button "Ende festlegen" at bounding box center [751, 337] width 115 height 26
click at [724, 340] on button "Start festlegen" at bounding box center [751, 337] width 115 height 26
click at [724, 340] on button "Ende festlegen" at bounding box center [751, 337] width 115 height 26
type input "**********"
click at [693, 389] on button "Liedtexte bearbeiten" at bounding box center [688, 380] width 129 height 26
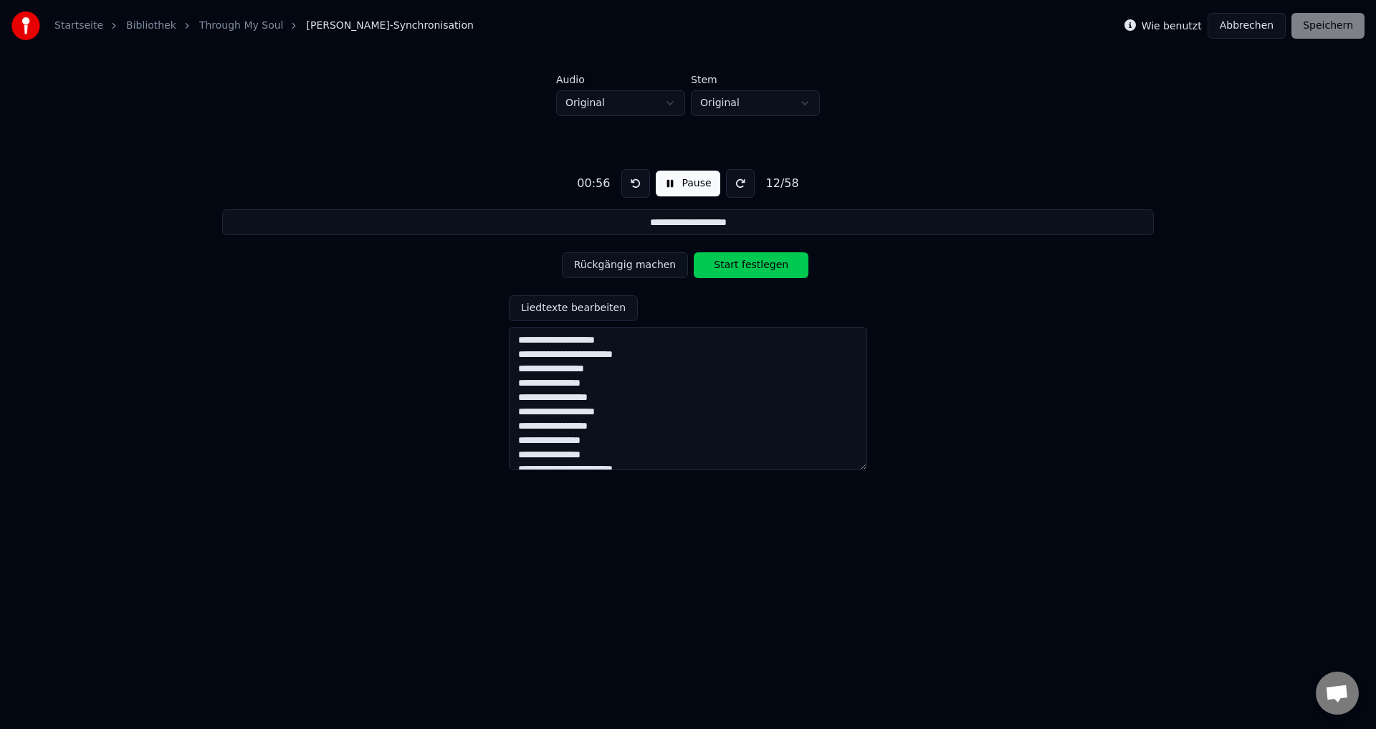
drag, startPoint x: 1344, startPoint y: 29, endPoint x: 1344, endPoint y: 38, distance: 8.6
click at [1345, 29] on div "Wie benutzt Abbrechen Speichern" at bounding box center [1245, 26] width 240 height 26
click at [1331, 25] on div "Wie benutzt Abbrechen Speichern" at bounding box center [1245, 26] width 240 height 26
click at [696, 181] on button "Pause" at bounding box center [688, 184] width 64 height 26
click at [1330, 23] on div "Wie benutzt Abbrechen Speichern" at bounding box center [1245, 26] width 240 height 26
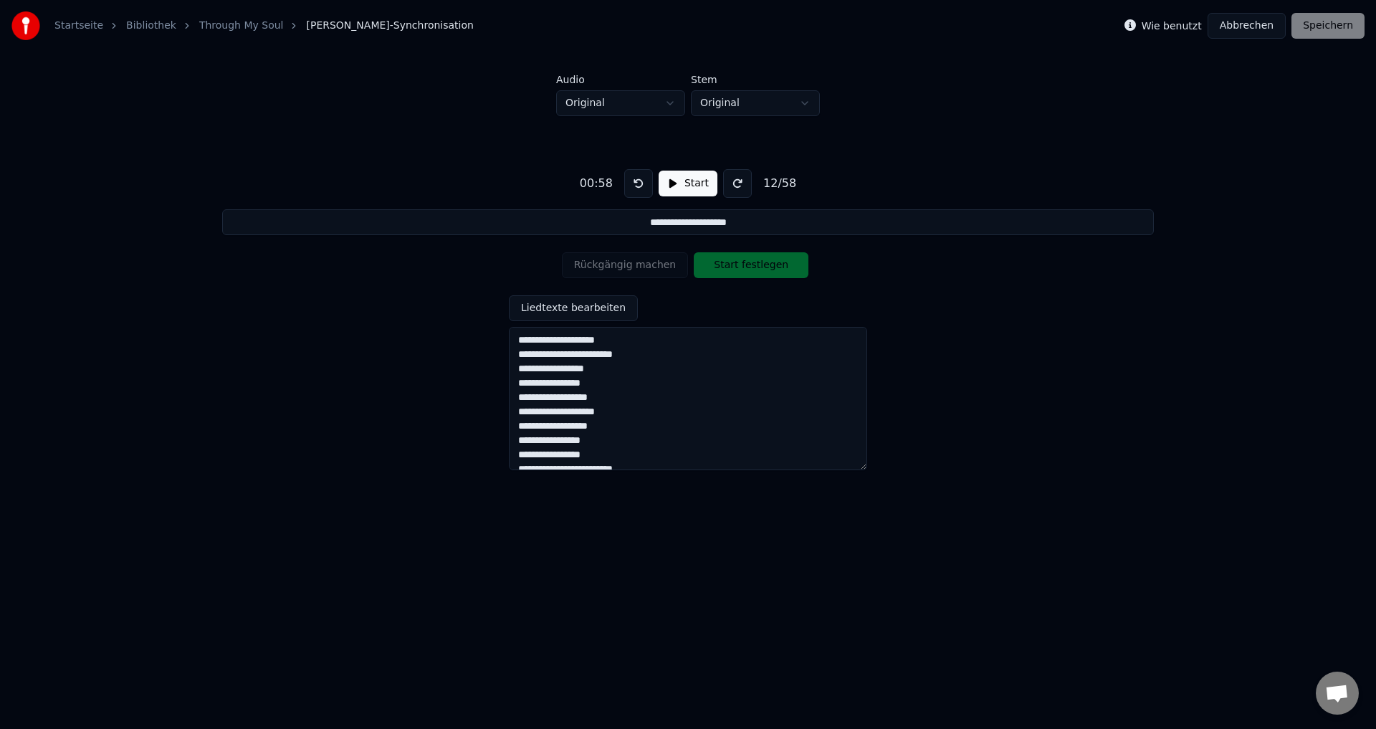
click at [1262, 29] on button "Abbrechen" at bounding box center [1247, 26] width 78 height 26
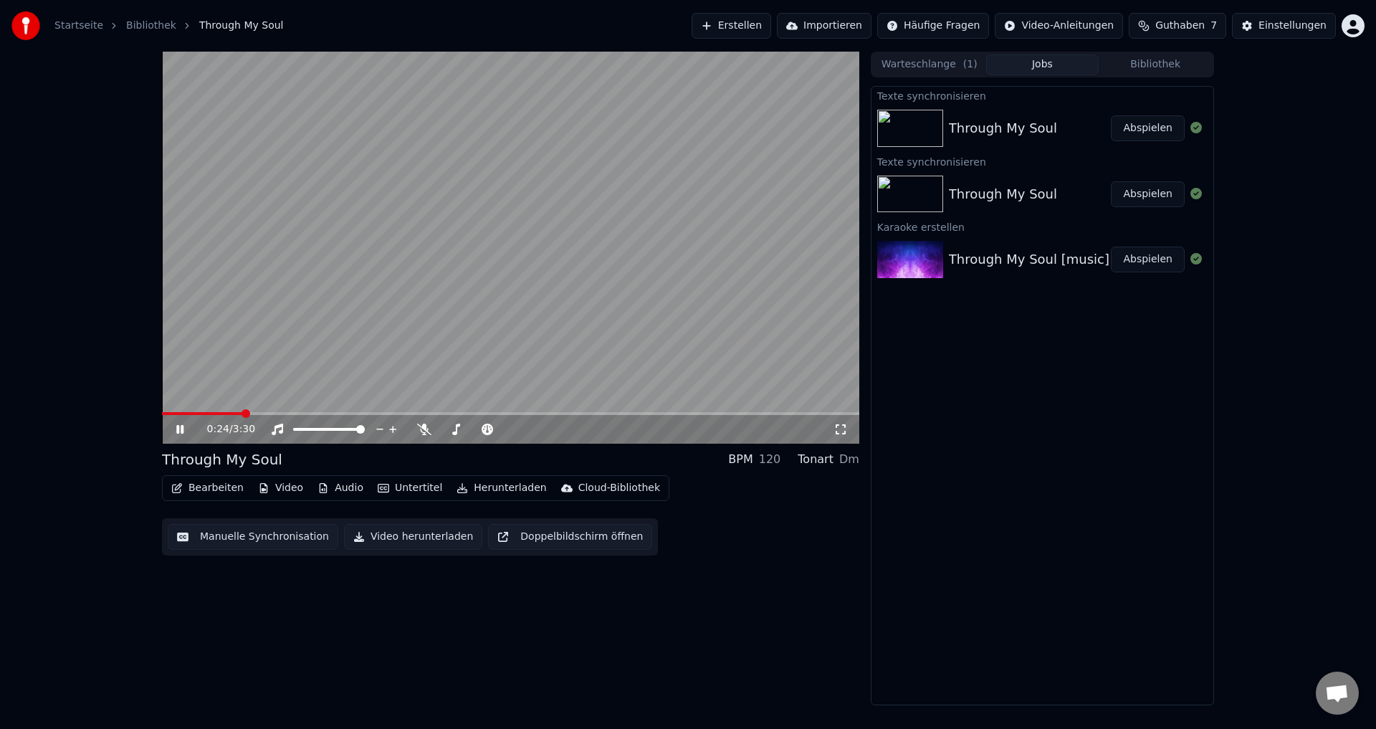
click at [178, 434] on icon at bounding box center [179, 429] width 7 height 9
click at [1299, 0] on div "Startseite Bibliothek Through My Soul Erstellen Importieren Häufige Fragen Vide…" at bounding box center [688, 26] width 1376 height 52
